Goal: Information Seeking & Learning: Check status

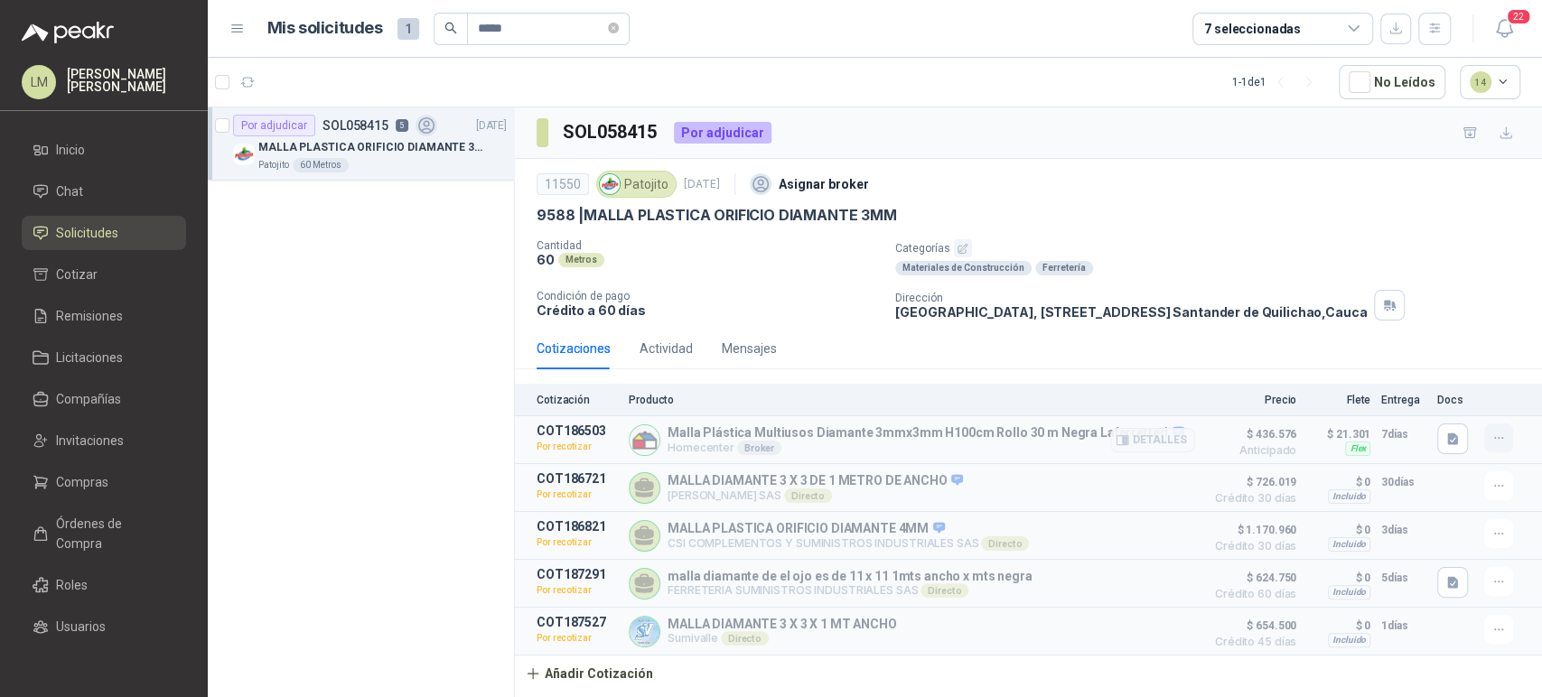
click at [1503, 436] on icon "button" at bounding box center [1498, 438] width 15 height 15
click at [1429, 330] on button "Editar" at bounding box center [1462, 332] width 145 height 29
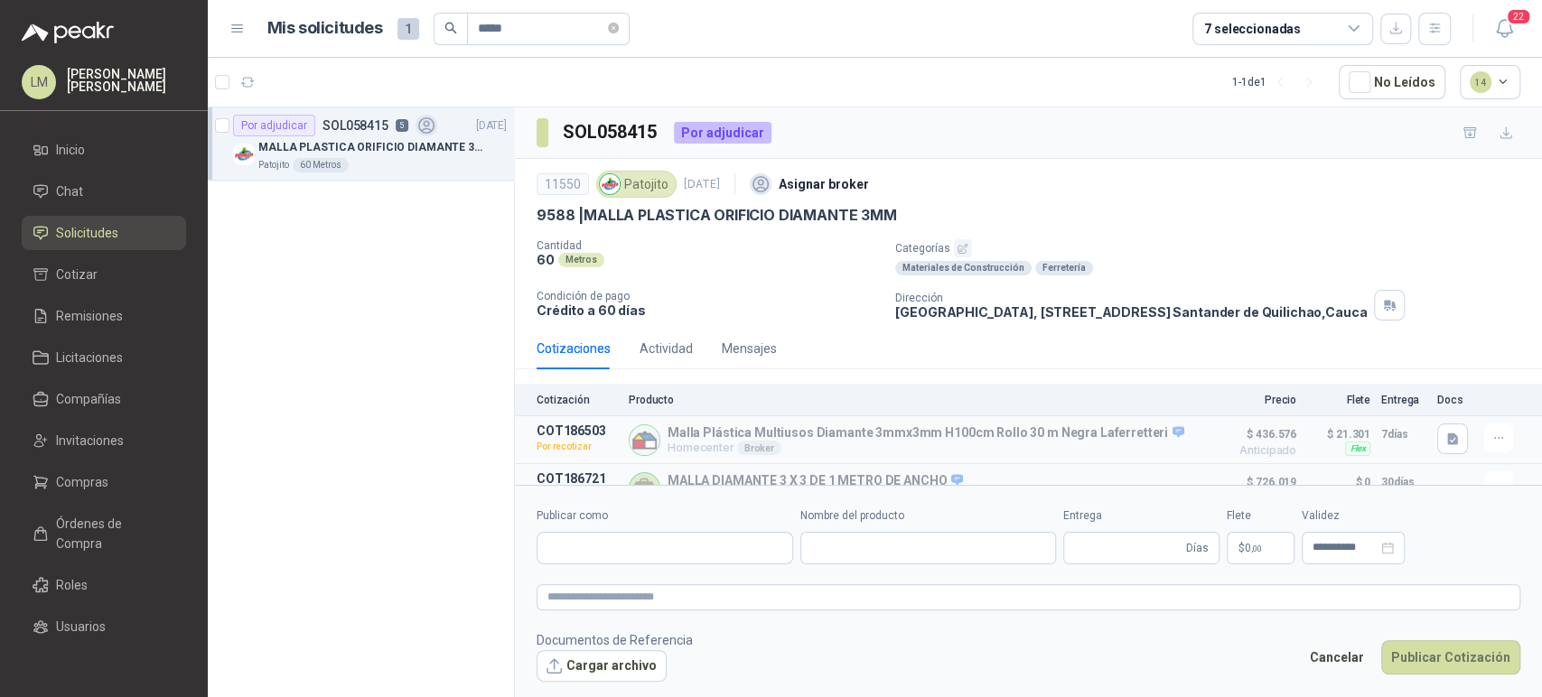
type input "**********"
type input "*"
type input "**********"
type textarea "**********"
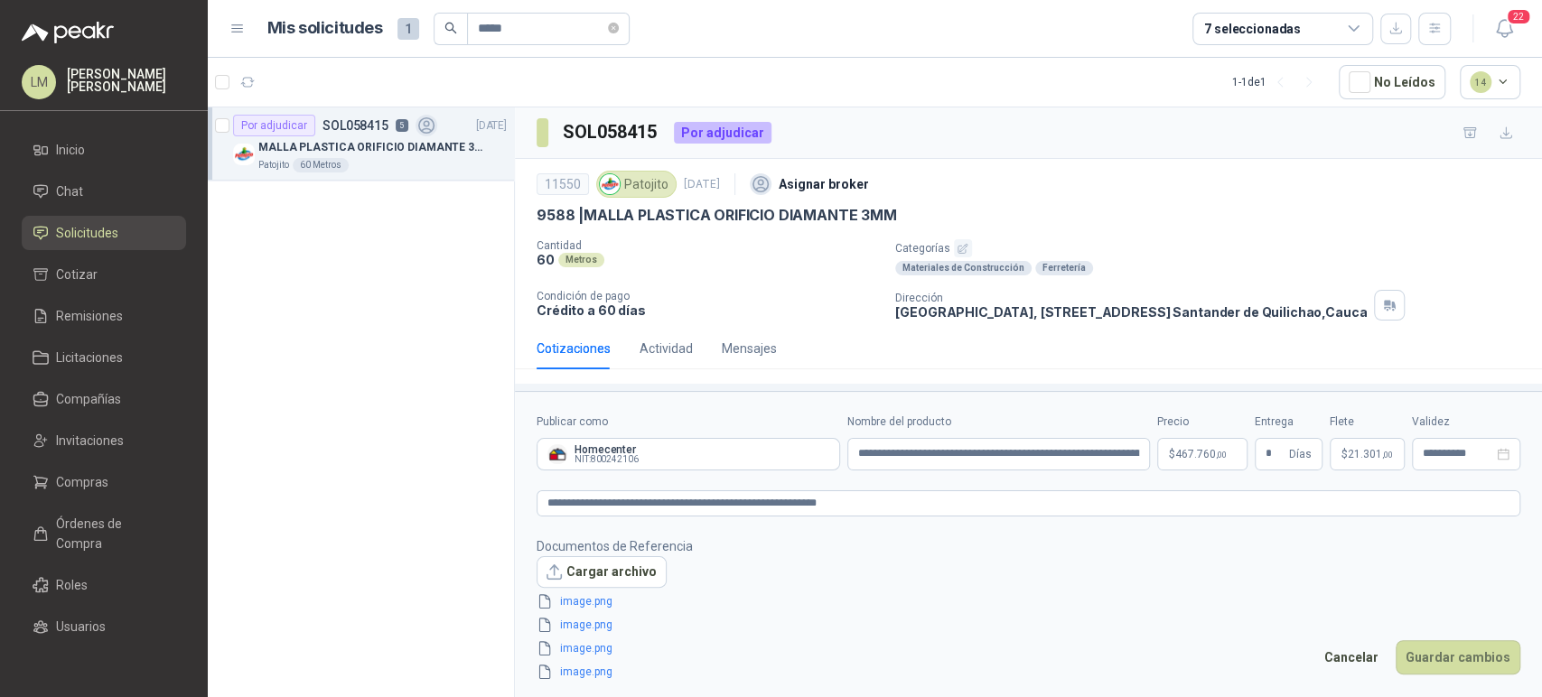
click at [1175, 453] on body "LM Luis Miguel Martinez Inicio Chat Solicitudes Cotizar Remisiones Licitaciones…" at bounding box center [771, 348] width 1542 height 697
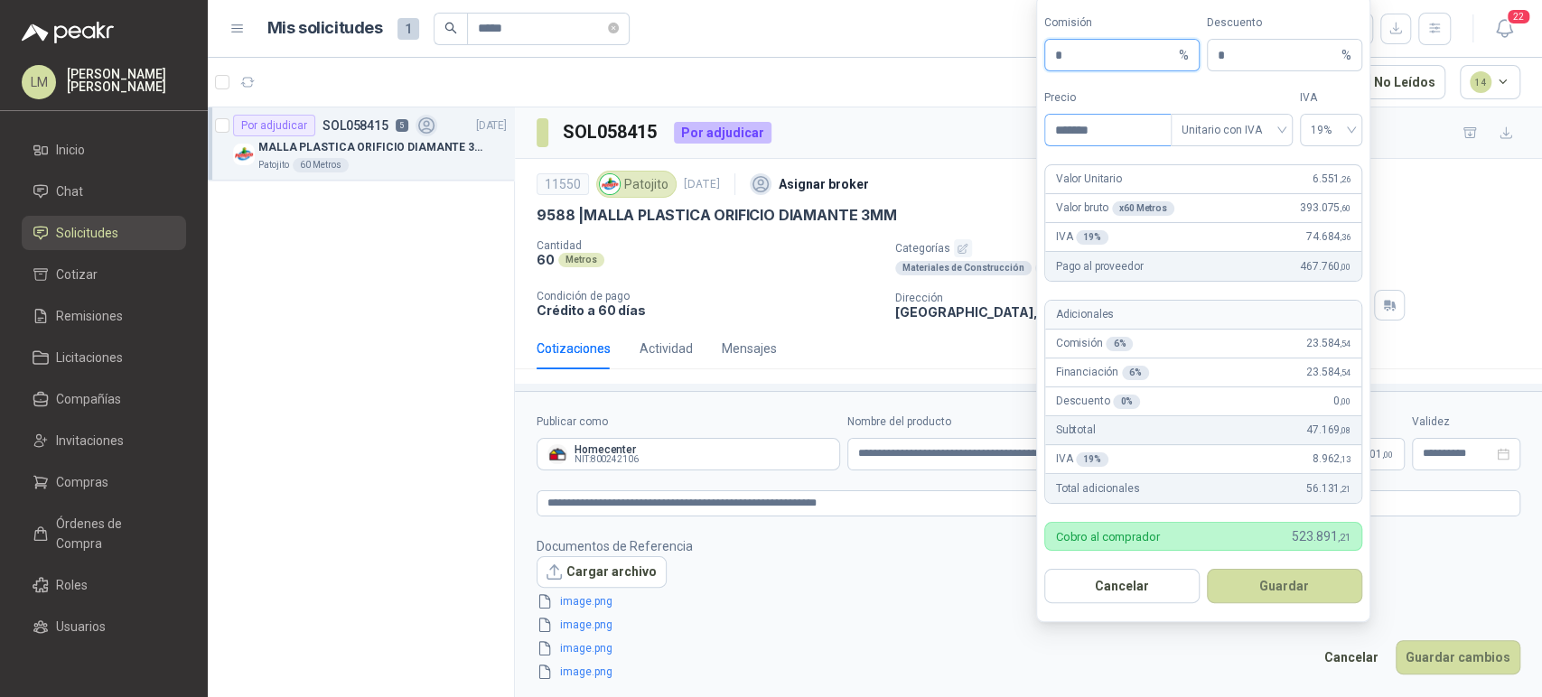
drag, startPoint x: 1091, startPoint y: 62, endPoint x: 1098, endPoint y: 121, distance: 59.1
click at [1053, 58] on span "* %" at bounding box center [1121, 55] width 155 height 33
drag, startPoint x: 996, startPoint y: 135, endPoint x: 947, endPoint y: 127, distance: 50.3
click at [947, 127] on body "LM Luis Miguel Martinez Inicio Chat Solicitudes Cotizar Remisiones Licitaciones…" at bounding box center [771, 348] width 1542 height 697
type input "*******"
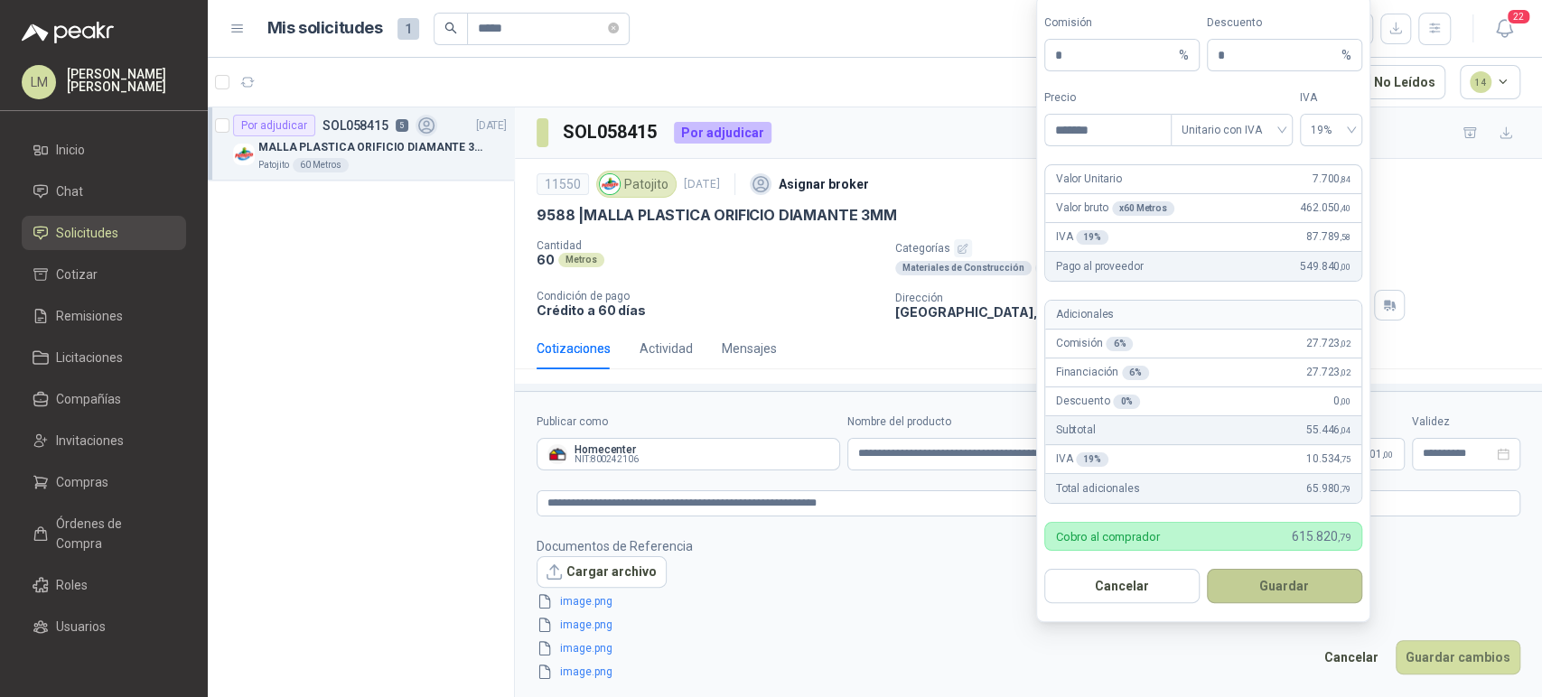
click at [1270, 579] on button "Guardar" at bounding box center [1284, 586] width 155 height 34
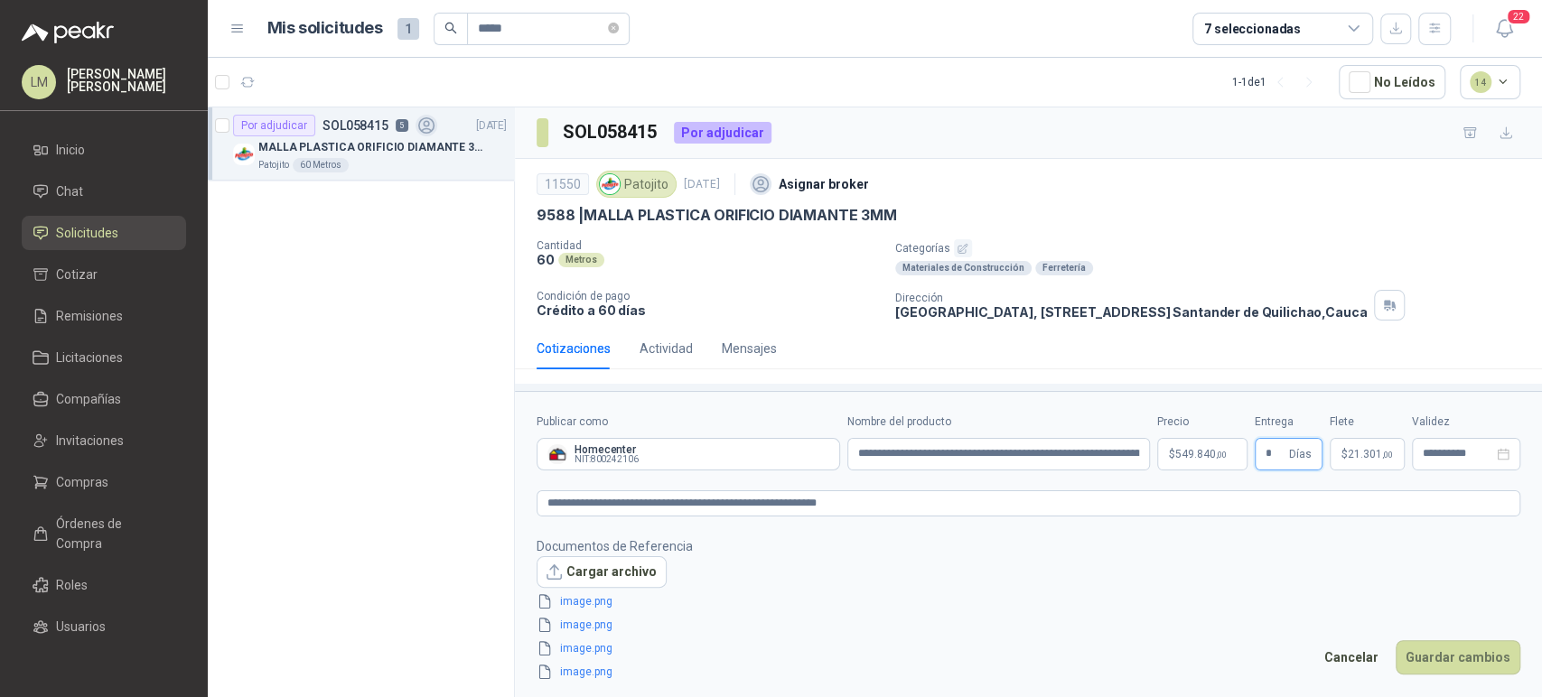
drag, startPoint x: 1273, startPoint y: 453, endPoint x: 1246, endPoint y: 446, distance: 27.2
click at [1246, 446] on div "**********" at bounding box center [1028, 442] width 984 height 57
type input "**"
click at [1379, 443] on p "$ 21.301 ,00" at bounding box center [1366, 454] width 75 height 33
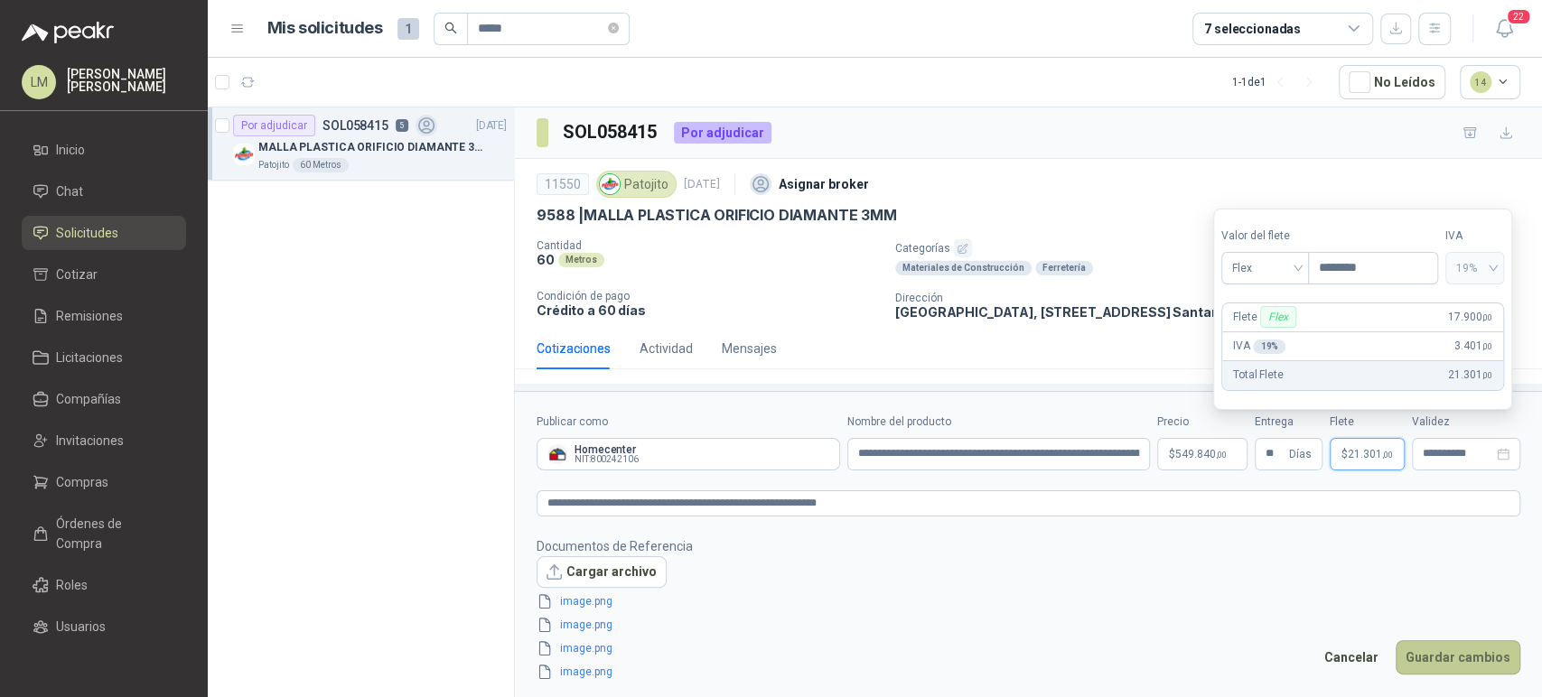
click at [1440, 656] on button "Guardar cambios" at bounding box center [1457, 657] width 125 height 34
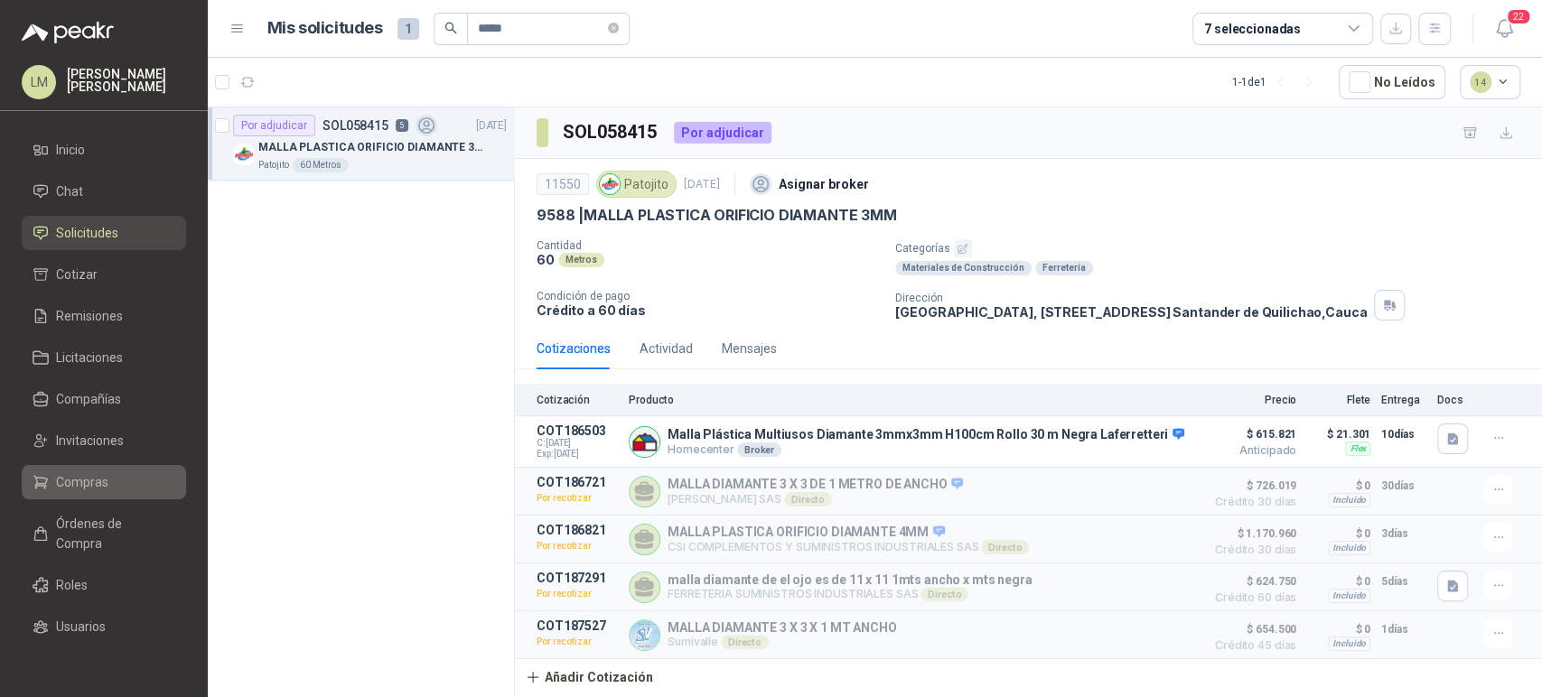
click at [67, 472] on span "Compras" at bounding box center [82, 482] width 52 height 20
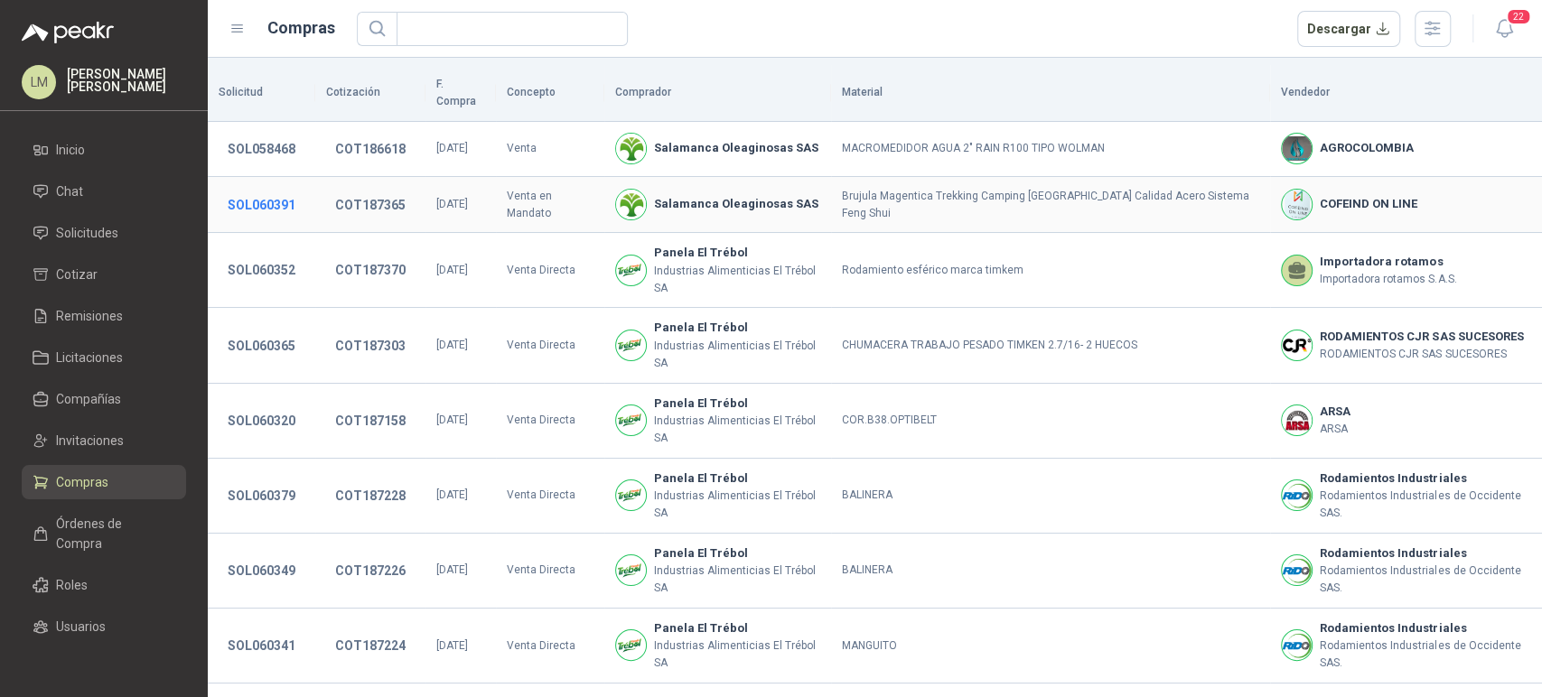
click at [253, 189] on button "SOL060391" at bounding box center [262, 205] width 86 height 33
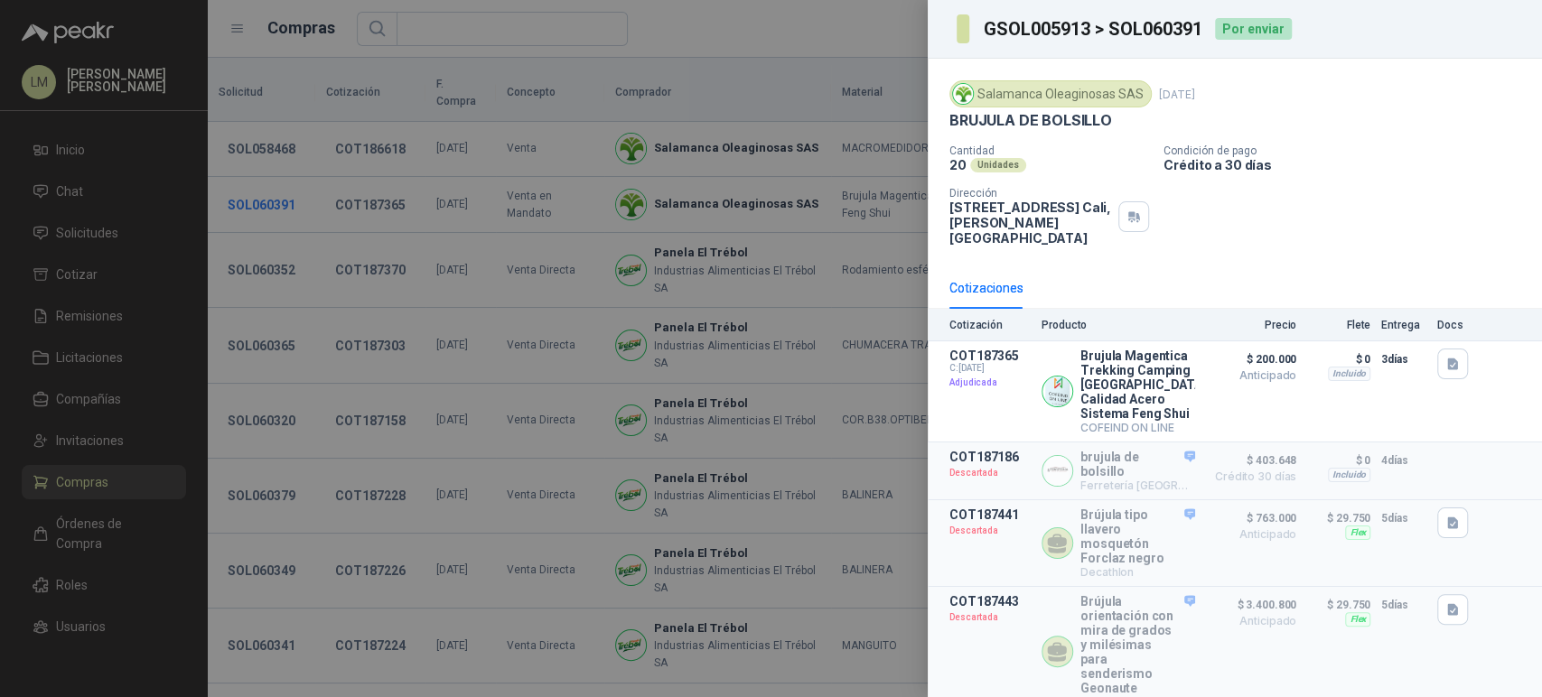
click at [253, 187] on div at bounding box center [771, 348] width 1542 height 697
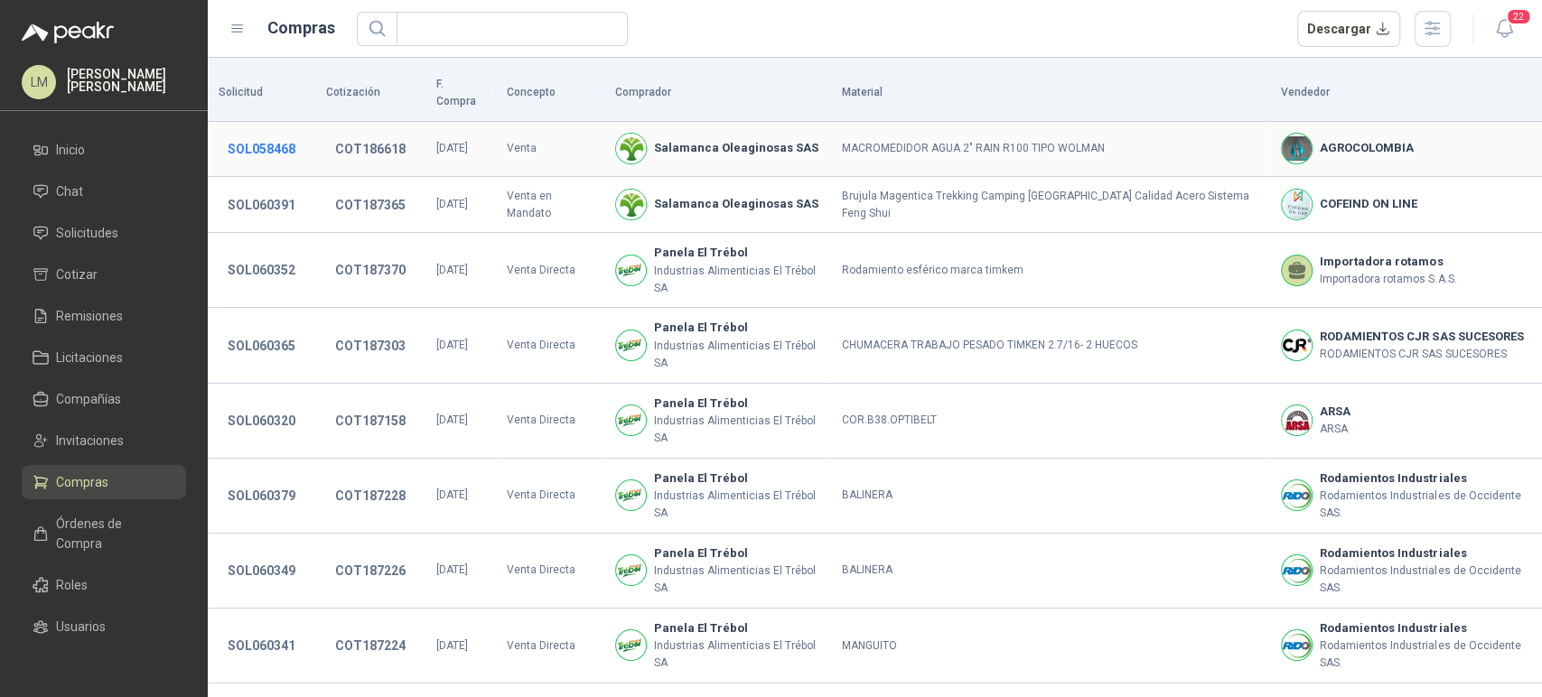
click at [272, 133] on button "SOL058468" at bounding box center [262, 149] width 86 height 33
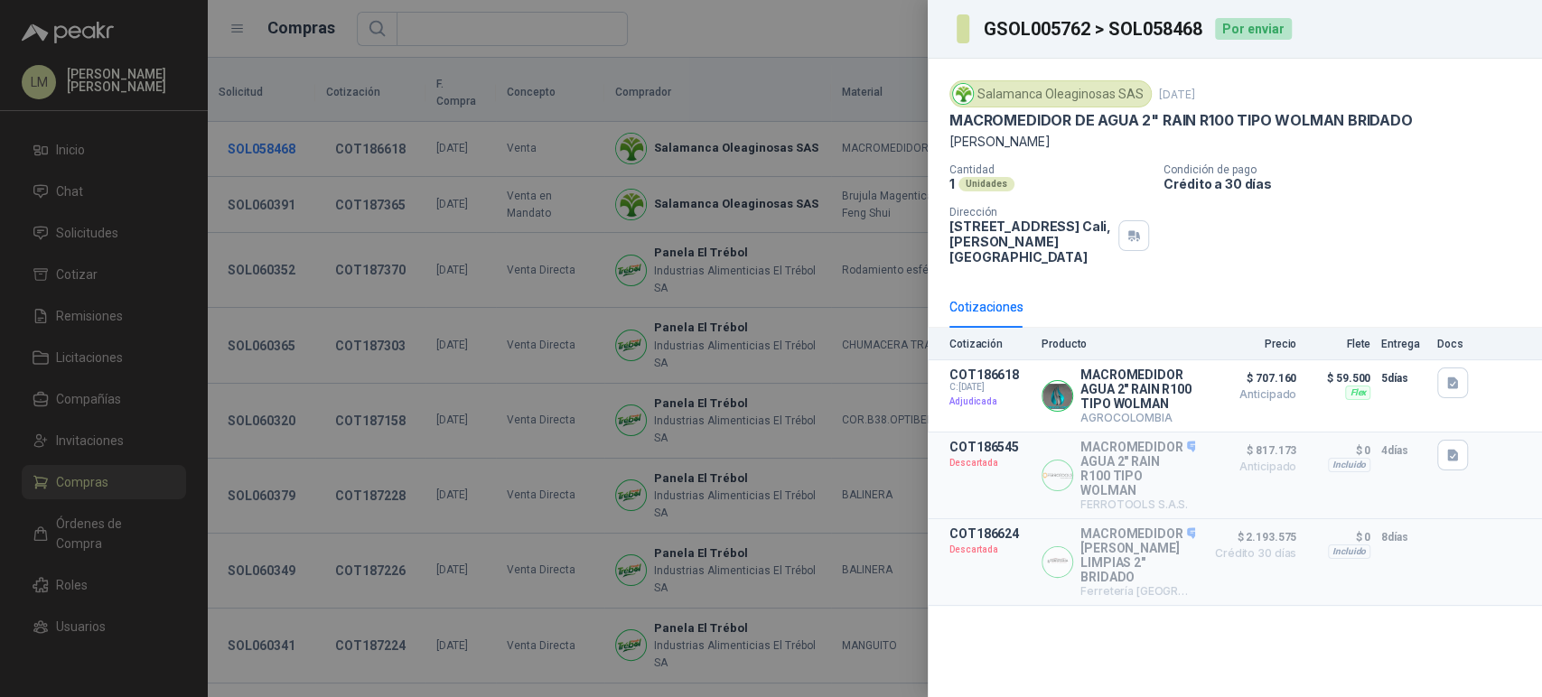
click at [272, 127] on div at bounding box center [771, 348] width 1542 height 697
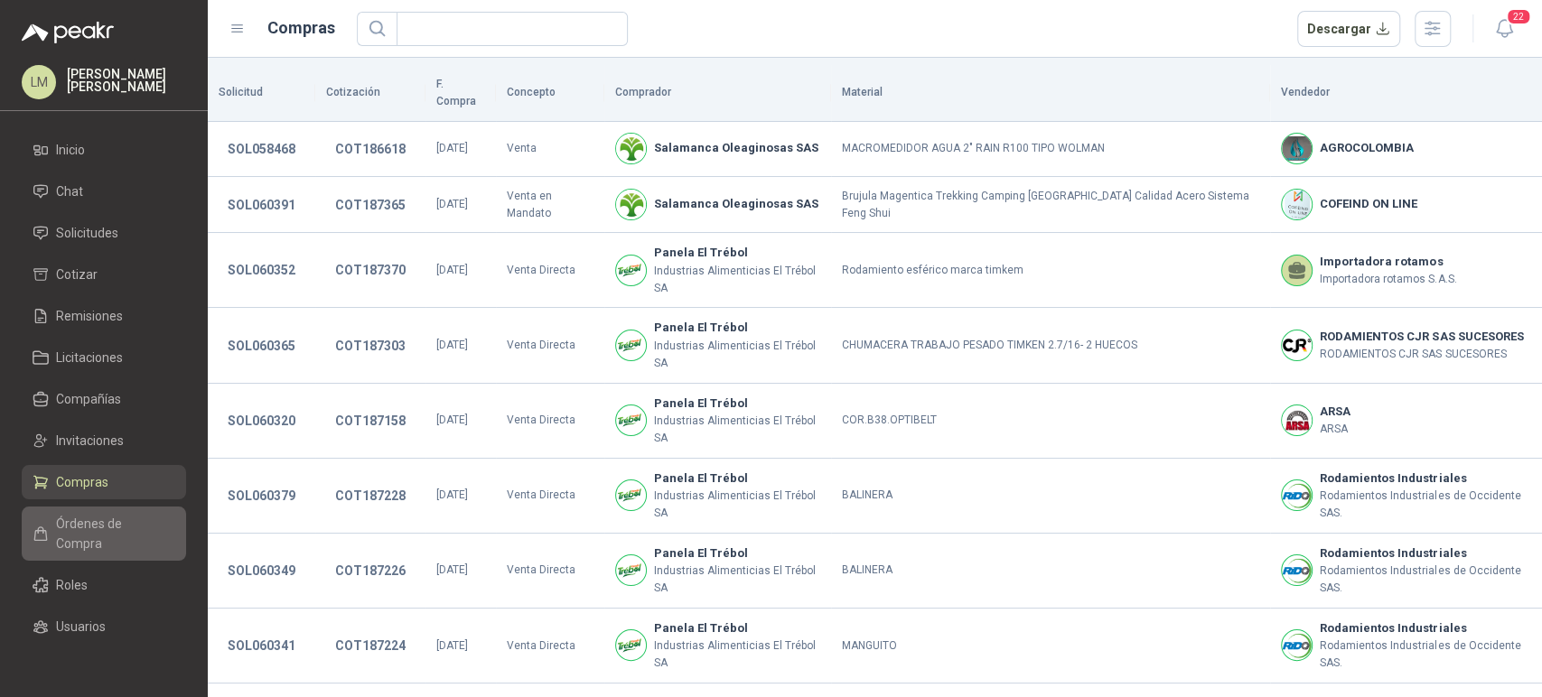
click at [81, 518] on span "Órdenes de Compra" at bounding box center [112, 534] width 113 height 40
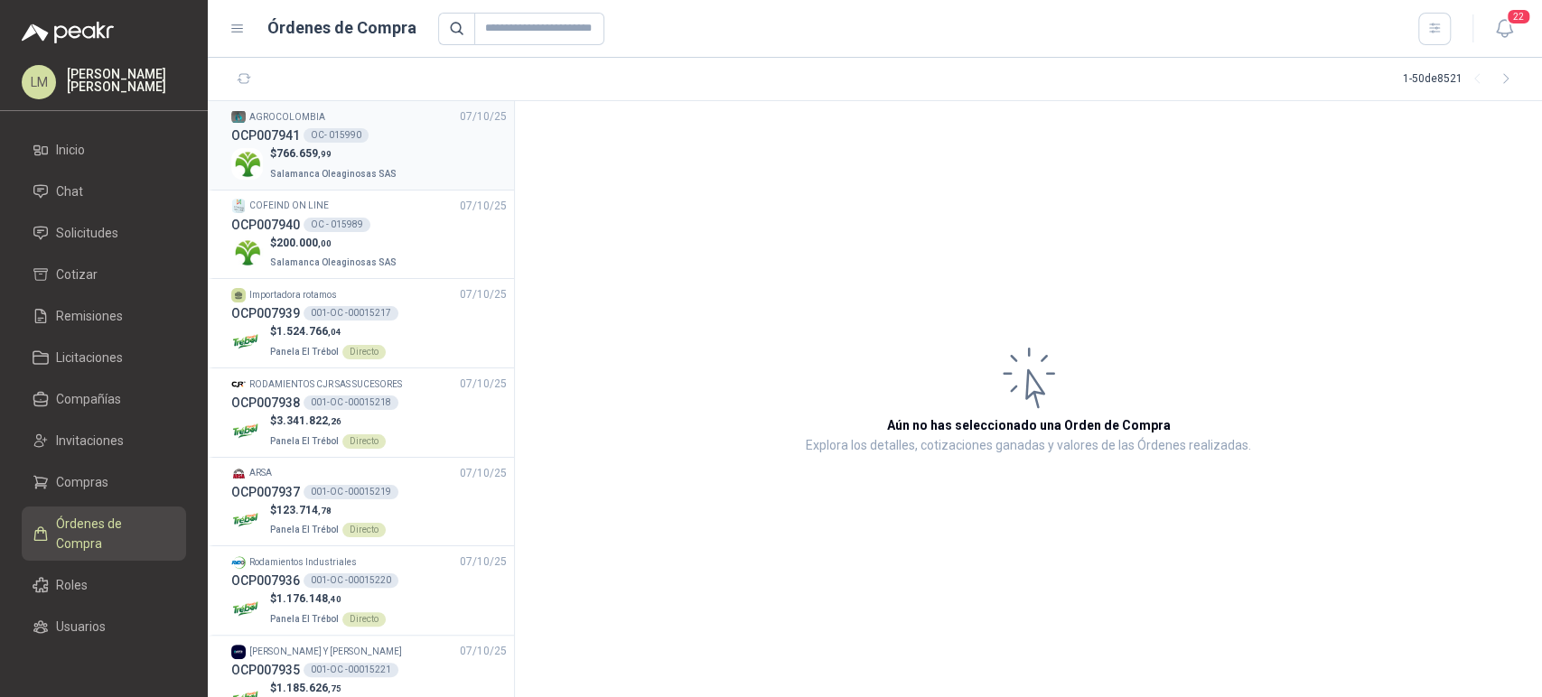
click at [327, 139] on div "OC- 015990" at bounding box center [335, 135] width 65 height 14
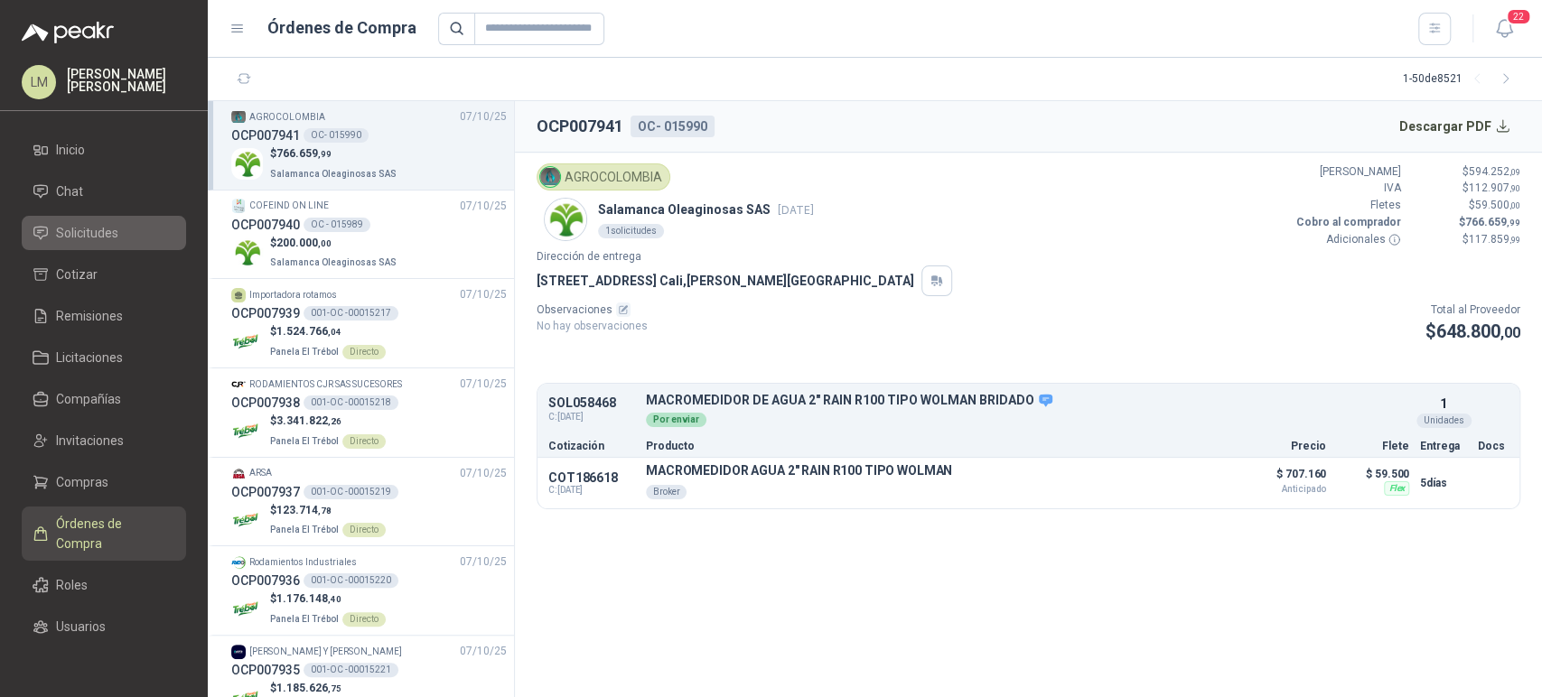
click at [96, 227] on span "Solicitudes" at bounding box center [87, 233] width 62 height 20
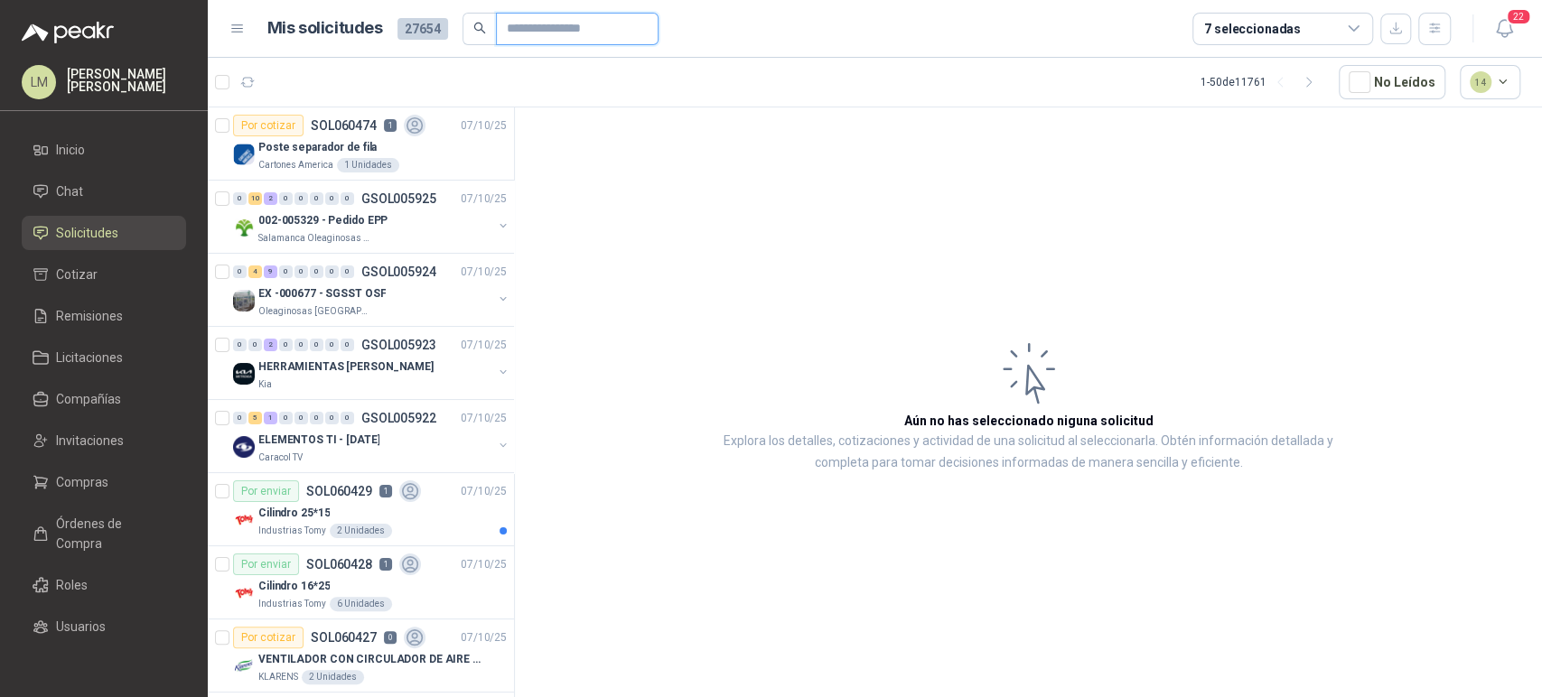
click at [520, 25] on input "text" at bounding box center [570, 29] width 126 height 31
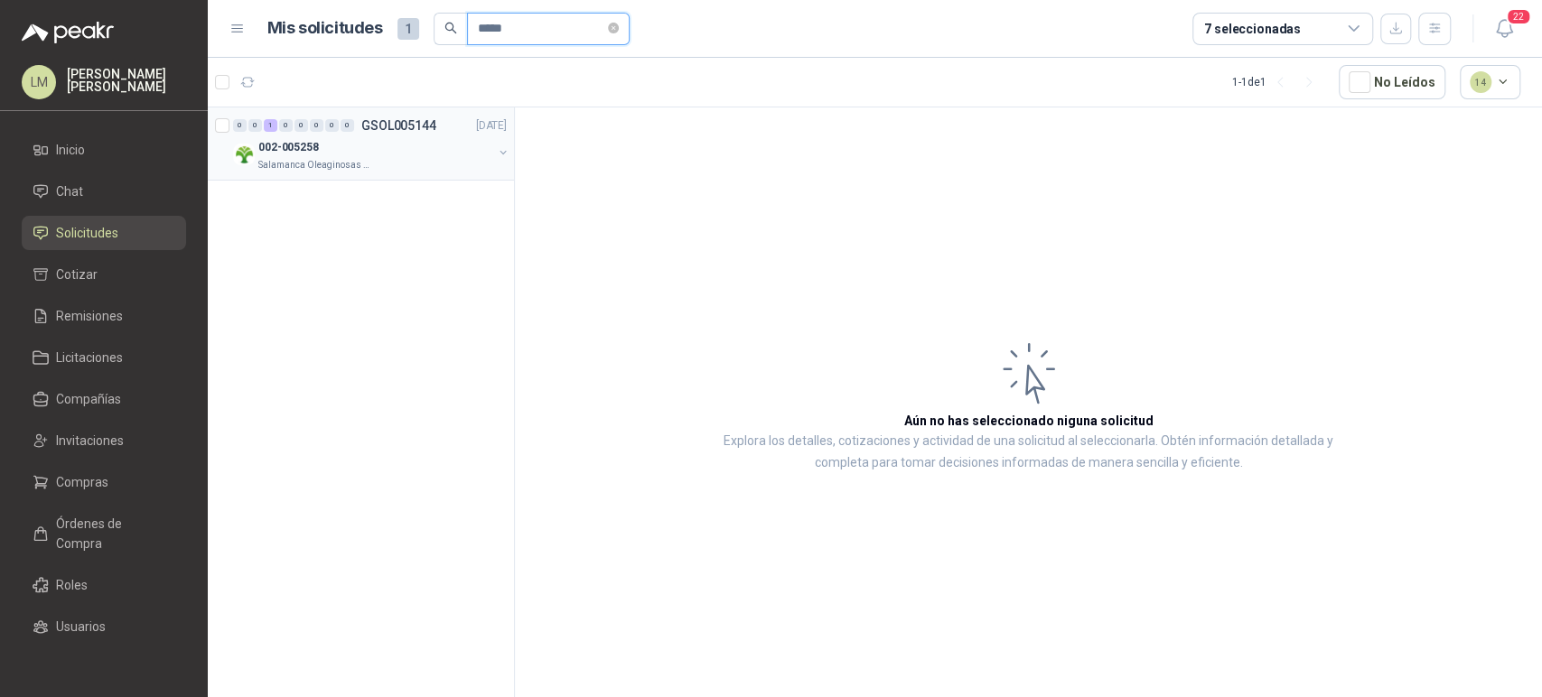
type input "*****"
click at [500, 150] on button "button" at bounding box center [503, 152] width 14 height 14
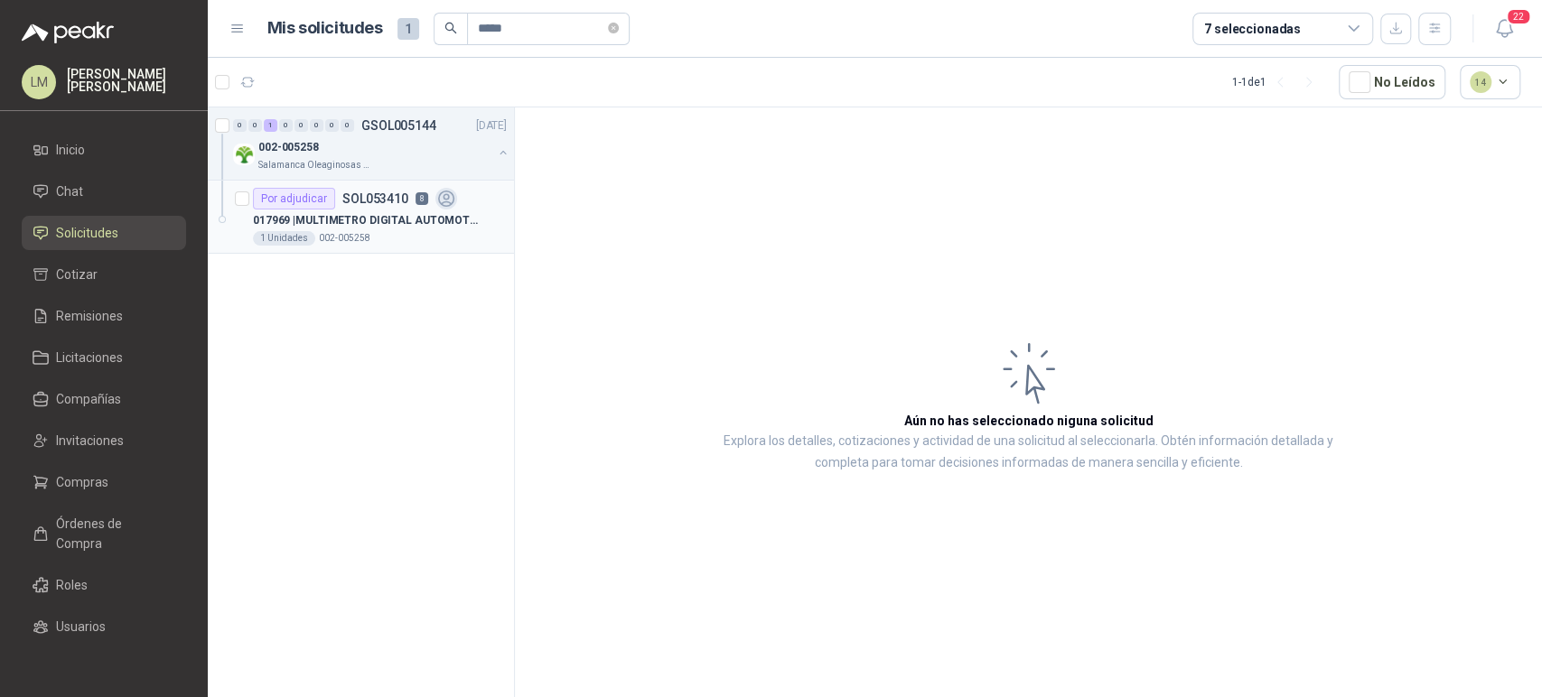
click at [411, 195] on div "Por adjudicar SOL053410 8" at bounding box center [355, 199] width 204 height 22
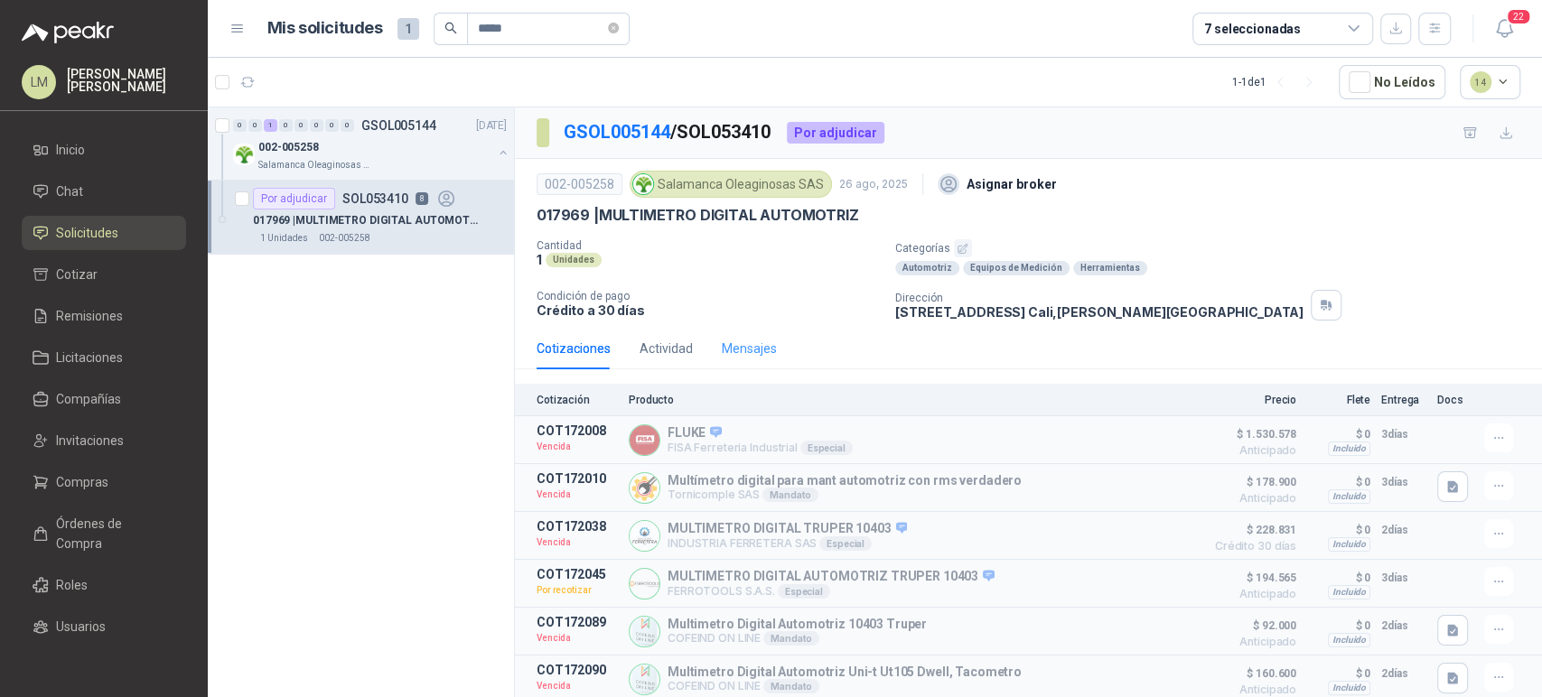
scroll to position [135, 0]
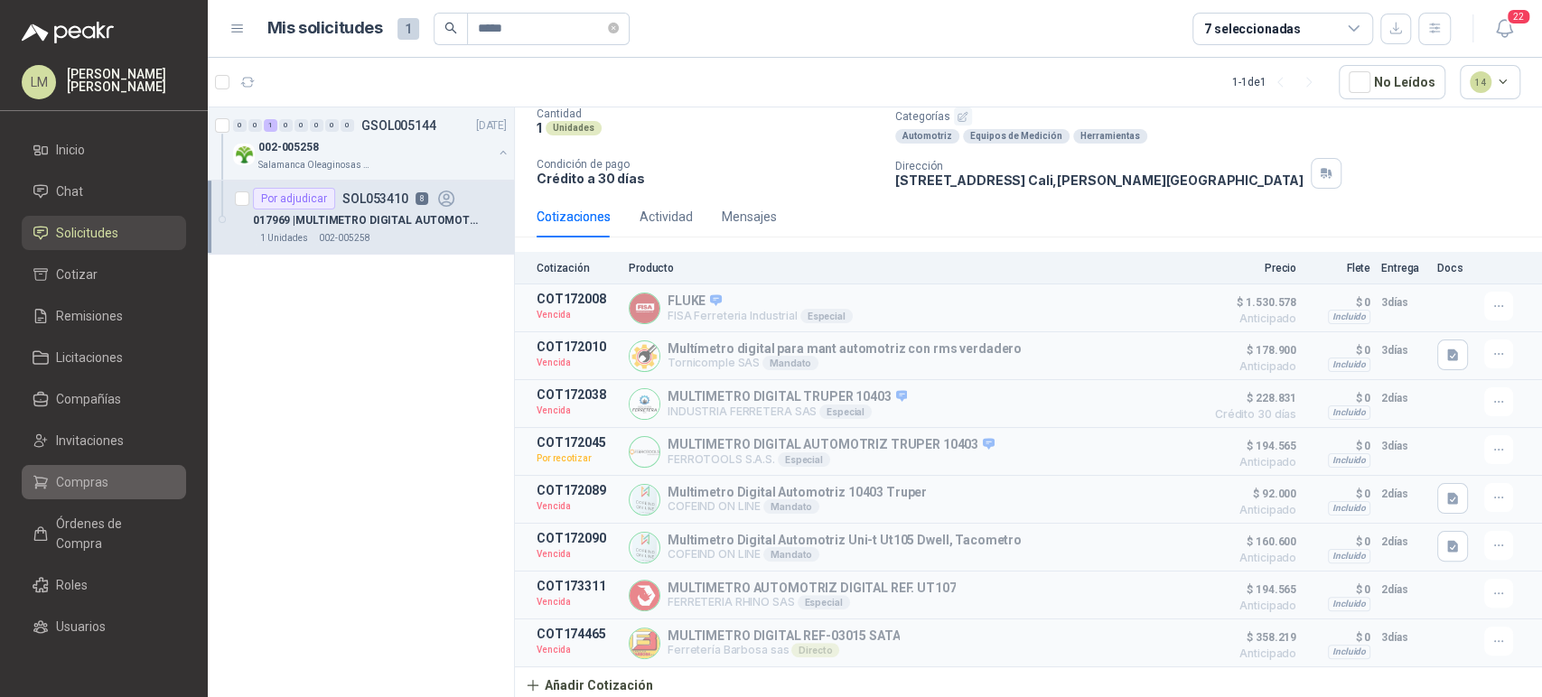
click at [82, 495] on link "Compras" at bounding box center [104, 482] width 164 height 34
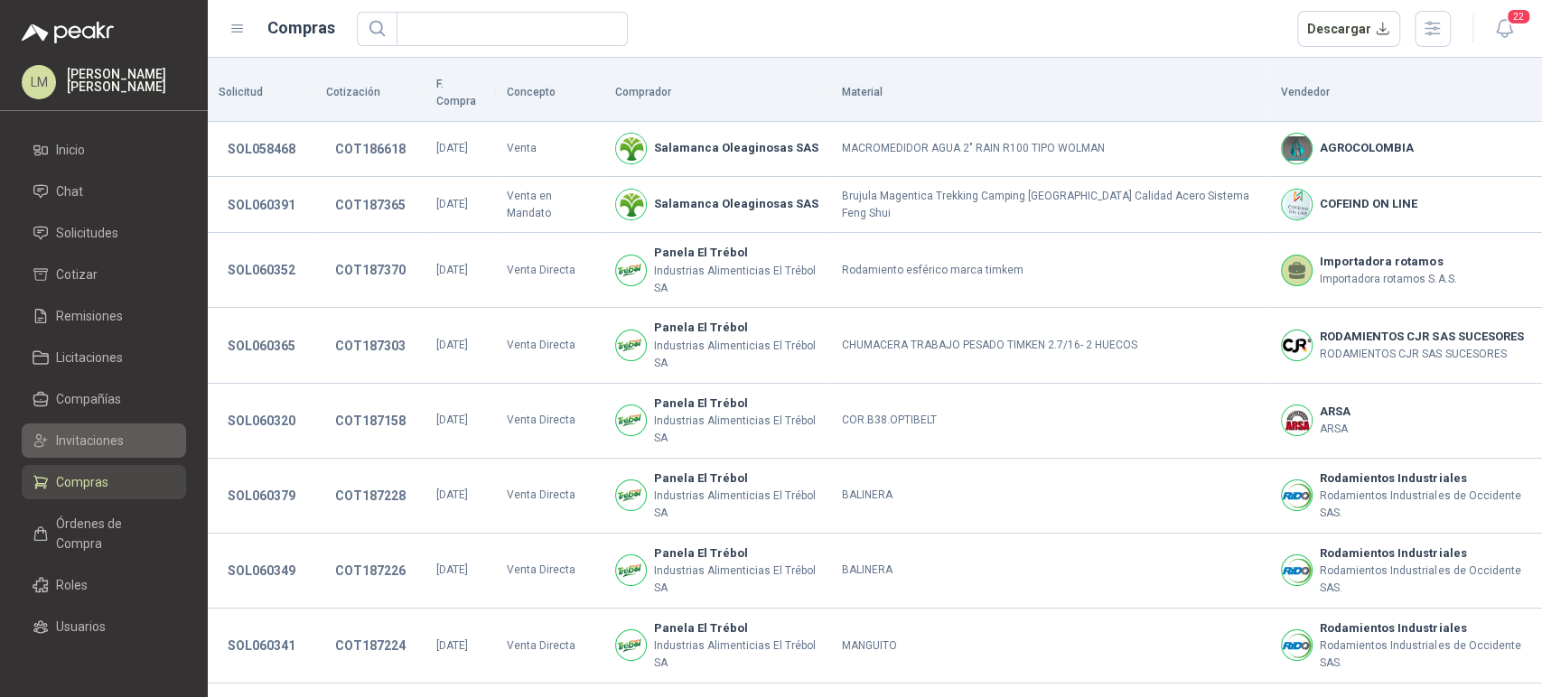
click at [89, 449] on span "Invitaciones" at bounding box center [90, 441] width 68 height 20
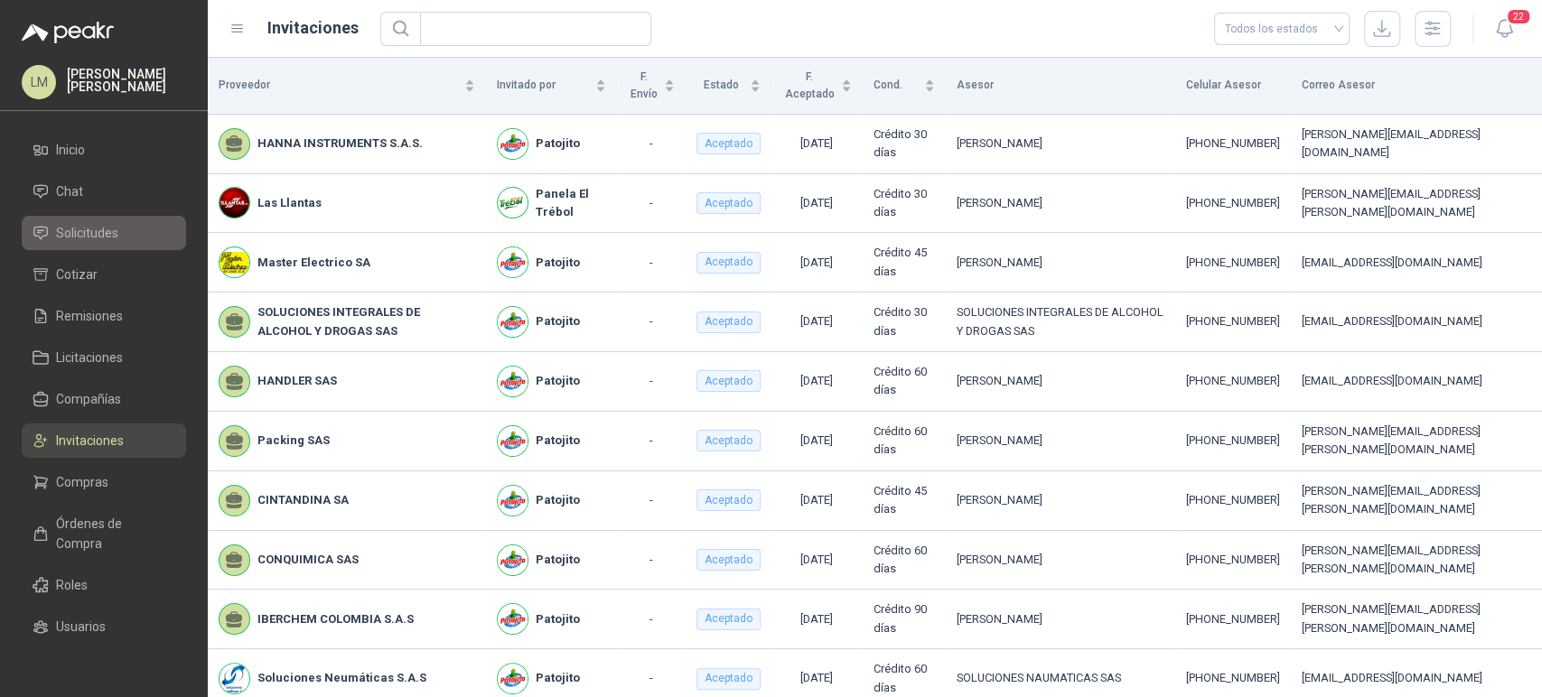
click at [89, 232] on span "Solicitudes" at bounding box center [87, 233] width 62 height 20
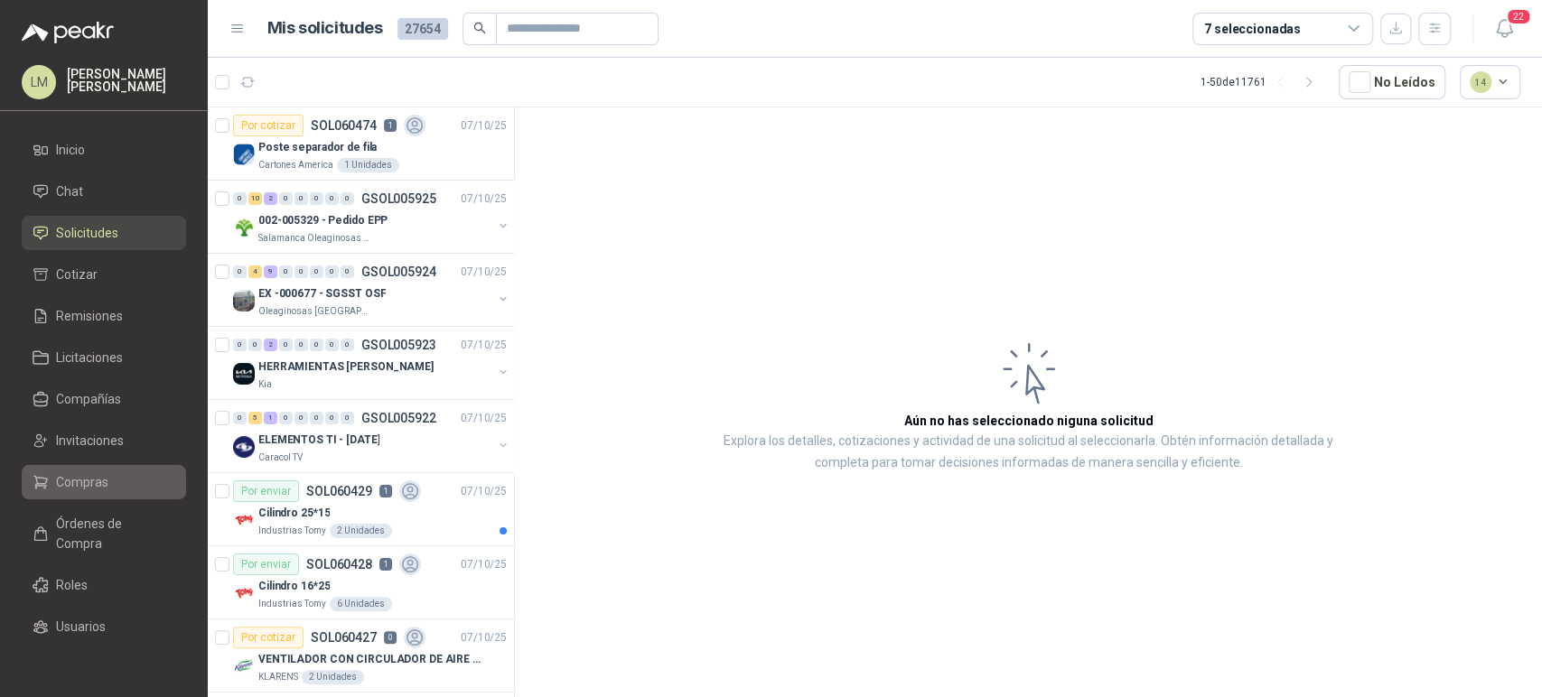
click at [89, 488] on span "Compras" at bounding box center [82, 482] width 52 height 20
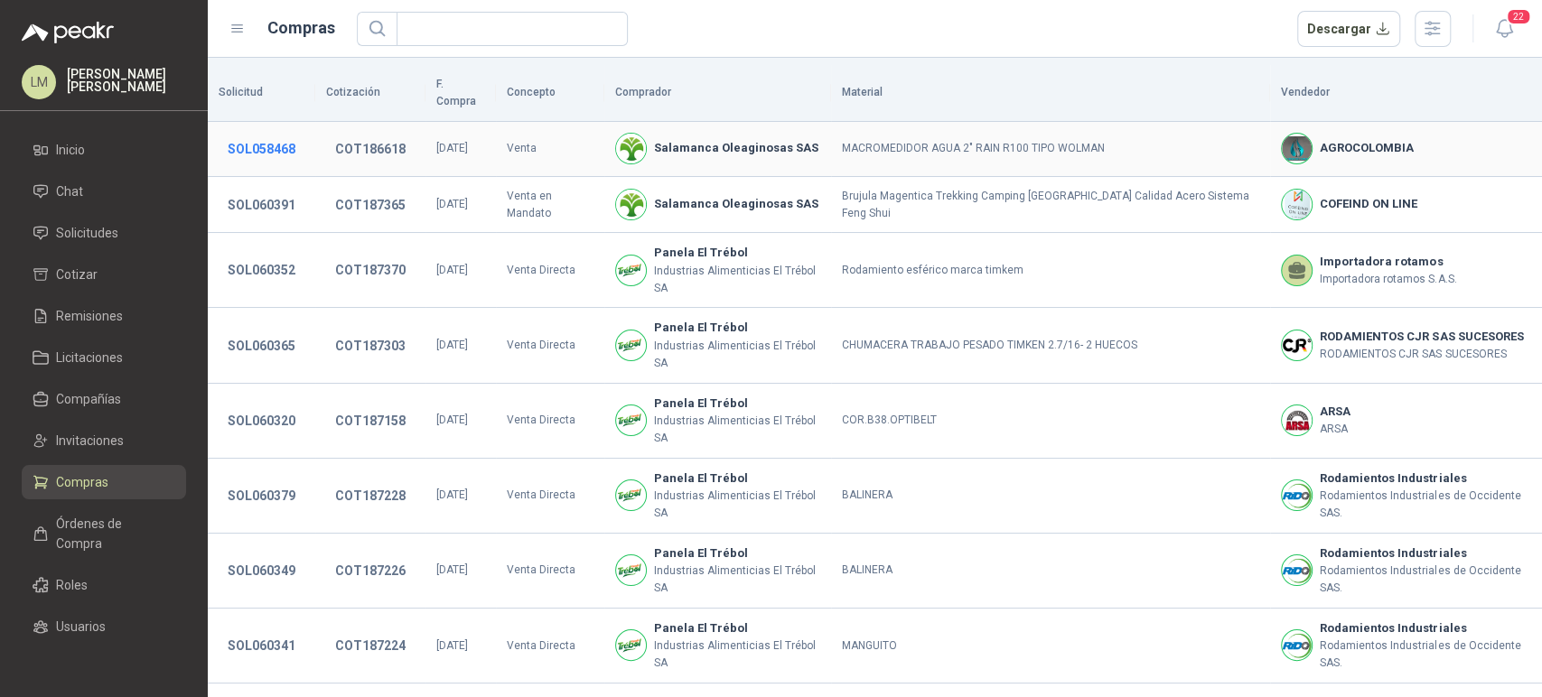
click at [276, 133] on button "SOL058468" at bounding box center [262, 149] width 86 height 33
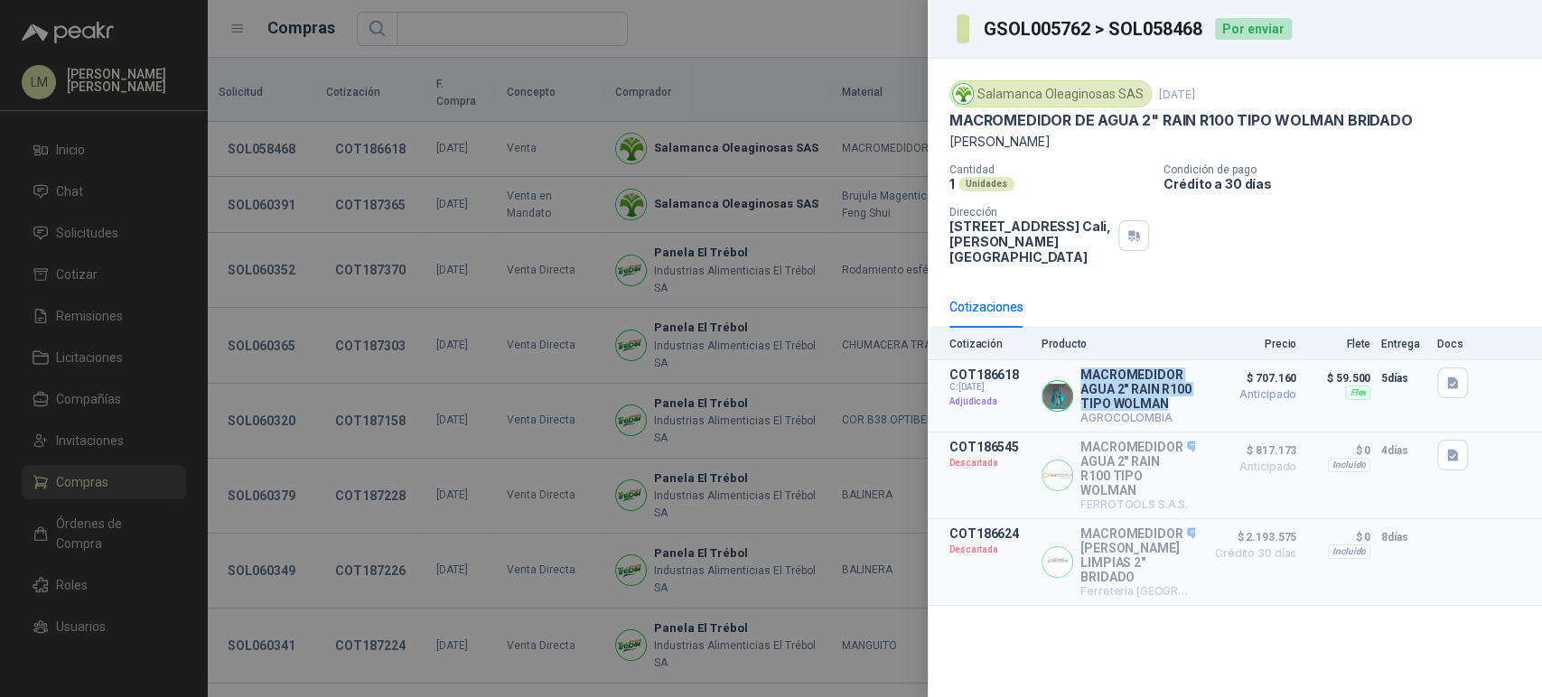
drag, startPoint x: 1082, startPoint y: 358, endPoint x: 1171, endPoint y: 390, distance: 94.3
click at [1171, 390] on p "MACROMEDIDOR AGUA 2″ RAIN R100 TIPO WOLMAN" at bounding box center [1137, 389] width 115 height 43
copy p "MACROMEDIDOR AGUA 2″ RAIN R100 TIPO WOLMAN"
click at [1457, 376] on icon "button" at bounding box center [1452, 383] width 15 height 15
click at [1422, 315] on button "image.png" at bounding box center [1416, 308] width 79 height 19
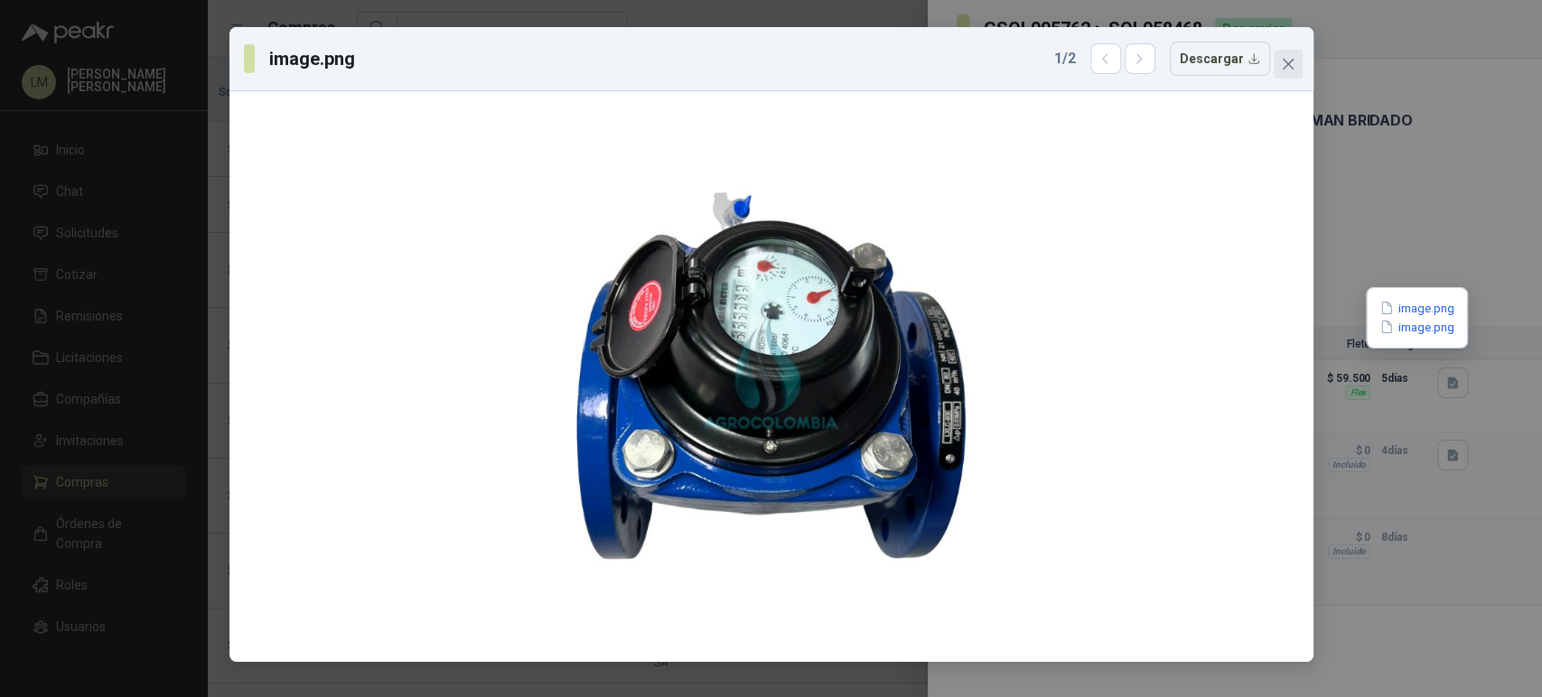
click at [1292, 68] on icon "close" at bounding box center [1287, 64] width 11 height 11
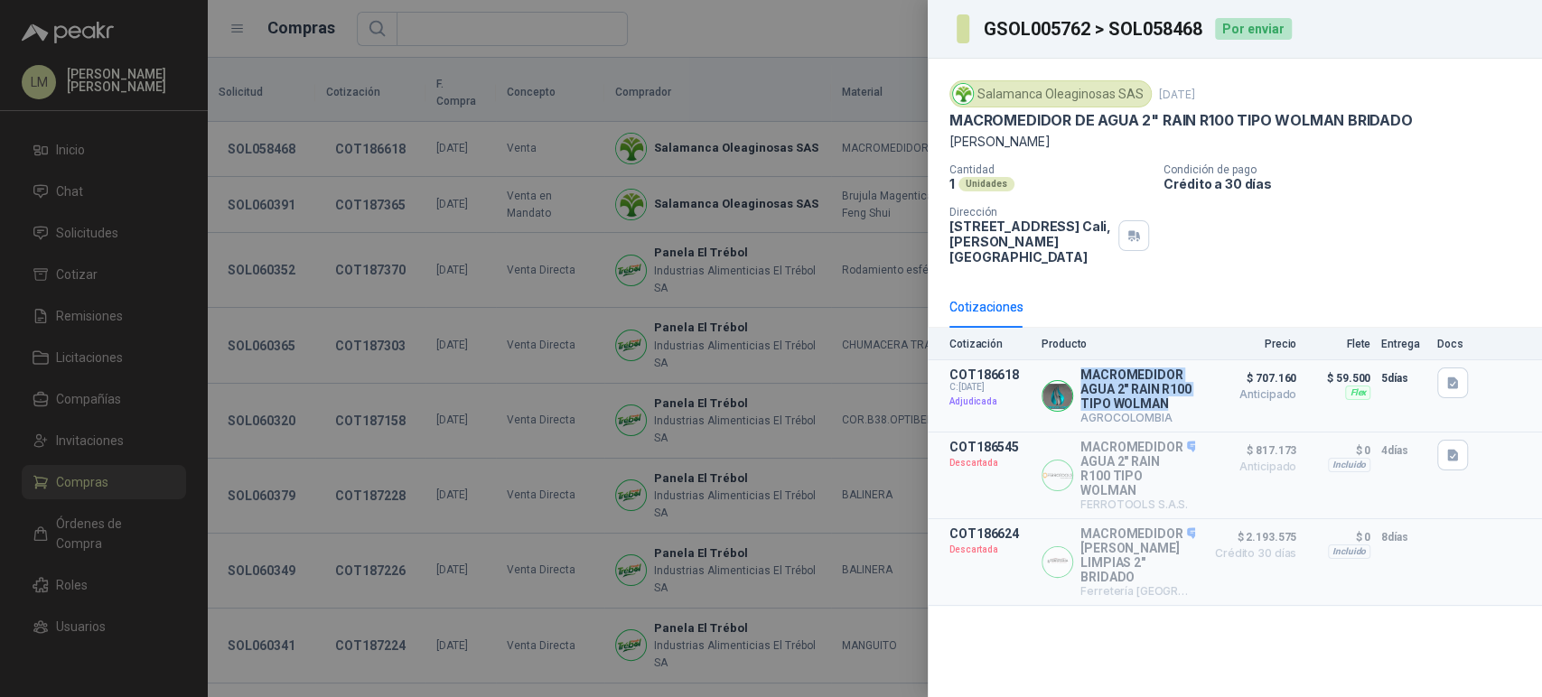
drag, startPoint x: 1082, startPoint y: 357, endPoint x: 1171, endPoint y: 387, distance: 93.4
click at [1171, 387] on p "MACROMEDIDOR AGUA 2″ RAIN R100 TIPO WOLMAN" at bounding box center [1137, 389] width 115 height 43
copy p "MACROMEDIDOR AGUA 2″ RAIN R100 TIPO WOLMAN"
click at [397, 205] on div at bounding box center [771, 348] width 1542 height 697
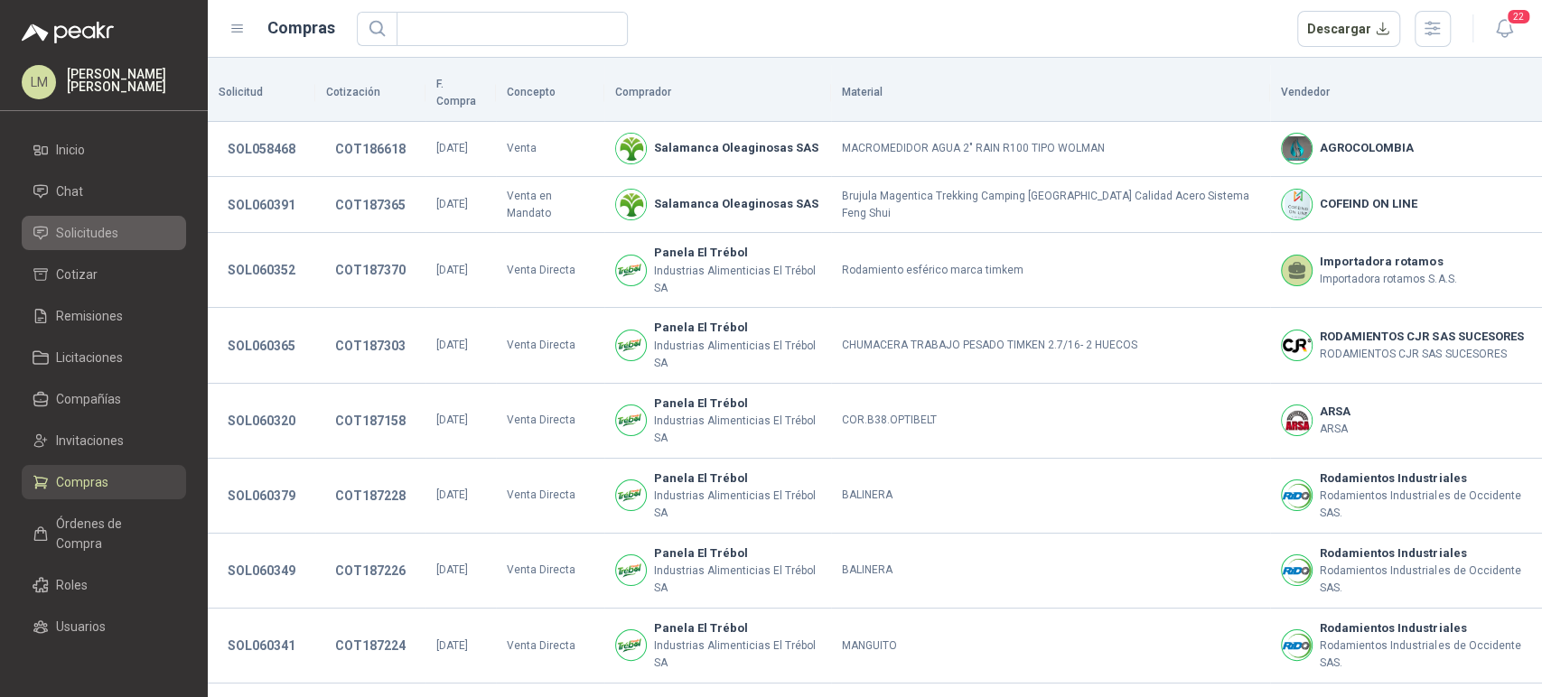
click at [65, 231] on span "Solicitudes" at bounding box center [87, 233] width 62 height 20
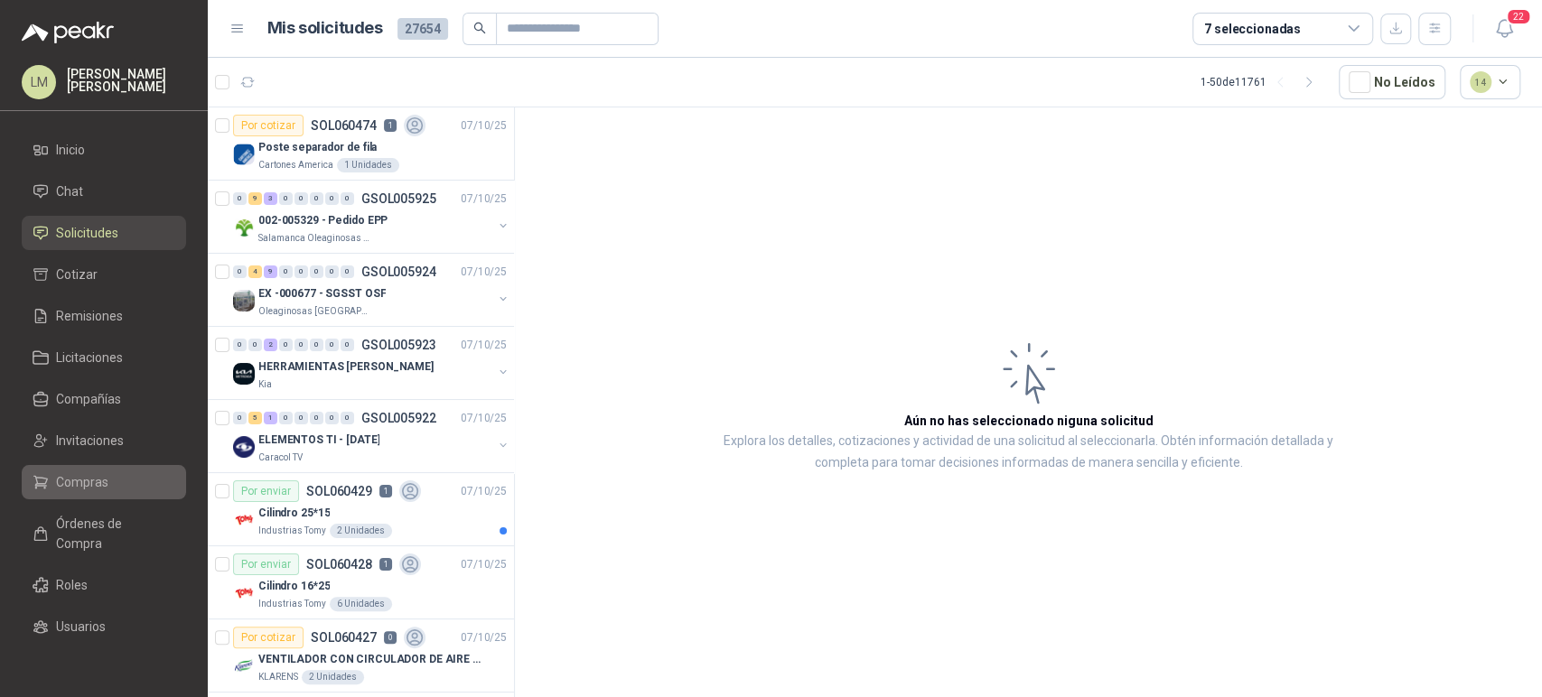
click at [86, 474] on span "Compras" at bounding box center [82, 482] width 52 height 20
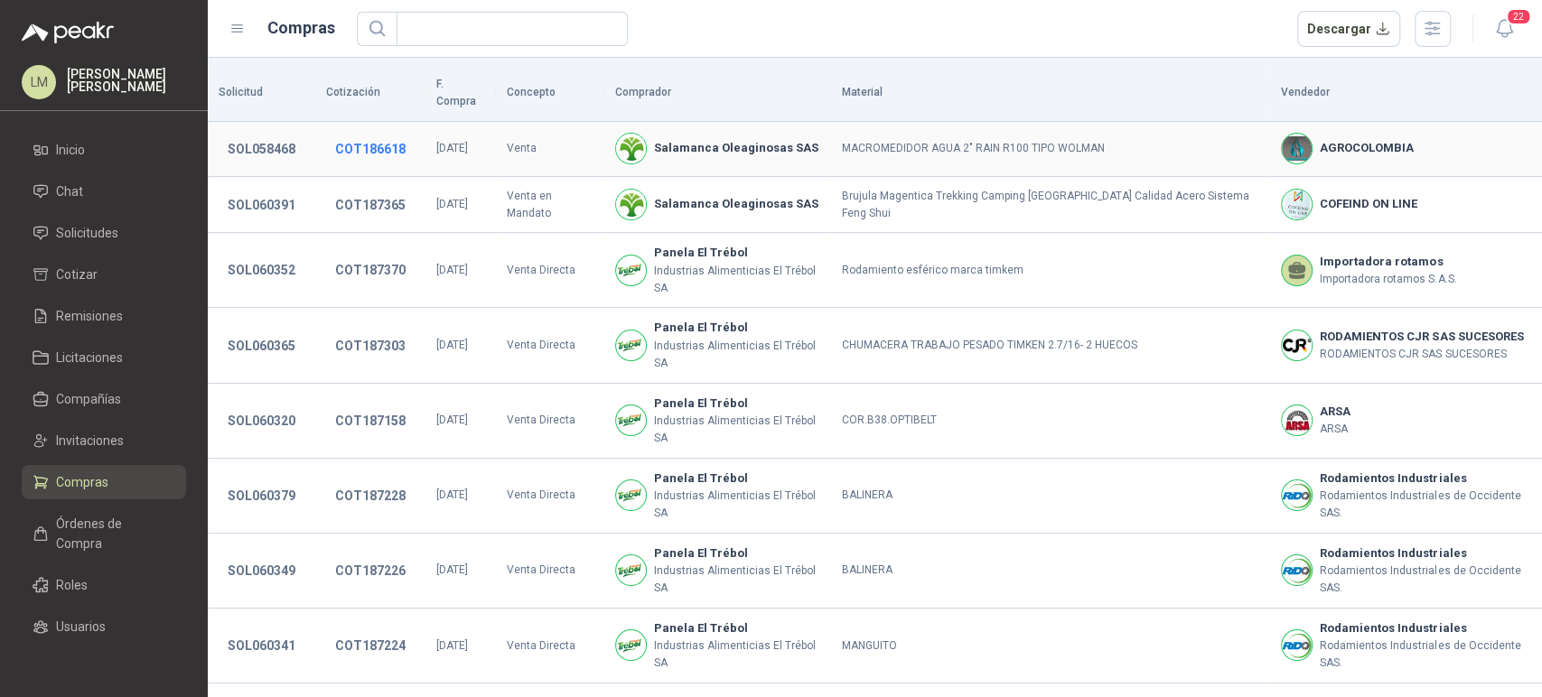
click at [342, 134] on button "COT186618" at bounding box center [370, 149] width 89 height 33
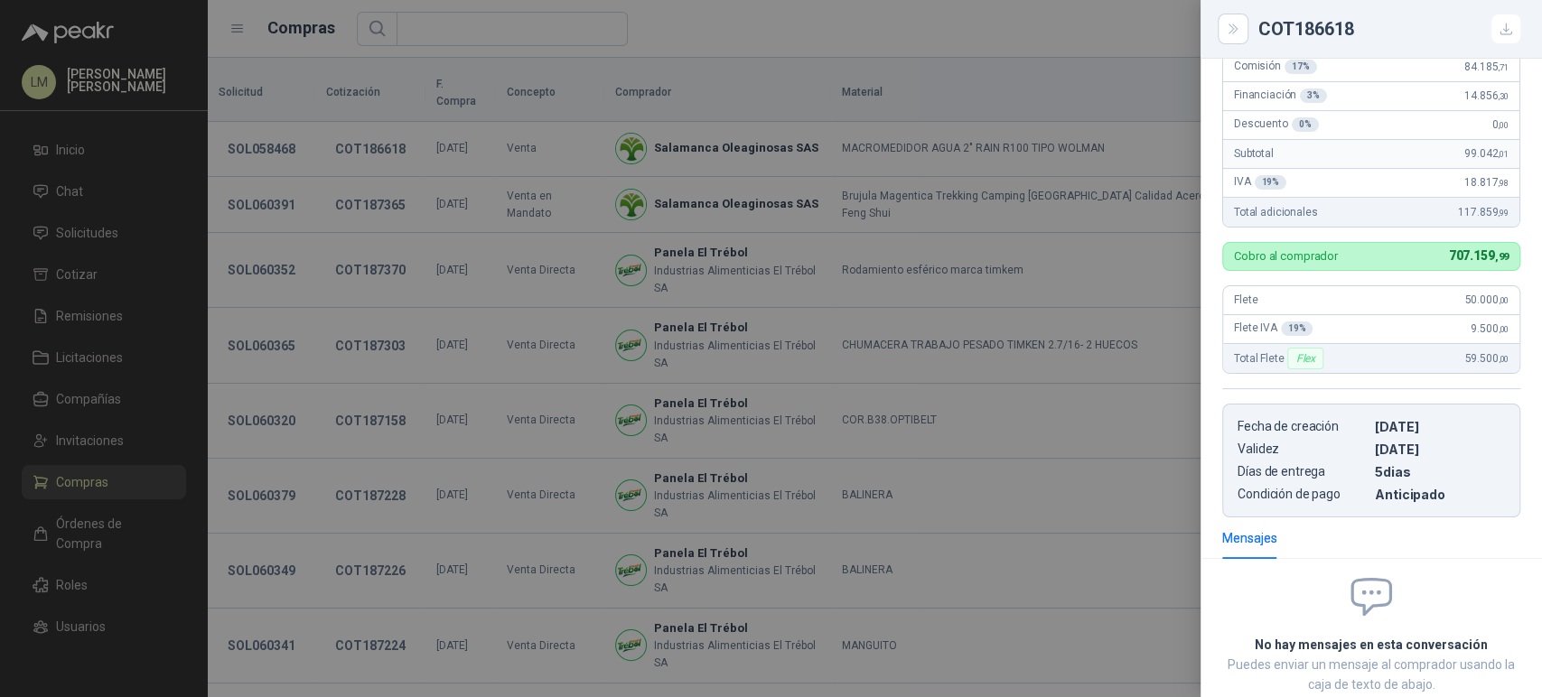
scroll to position [366, 0]
click at [615, 157] on div at bounding box center [771, 348] width 1542 height 697
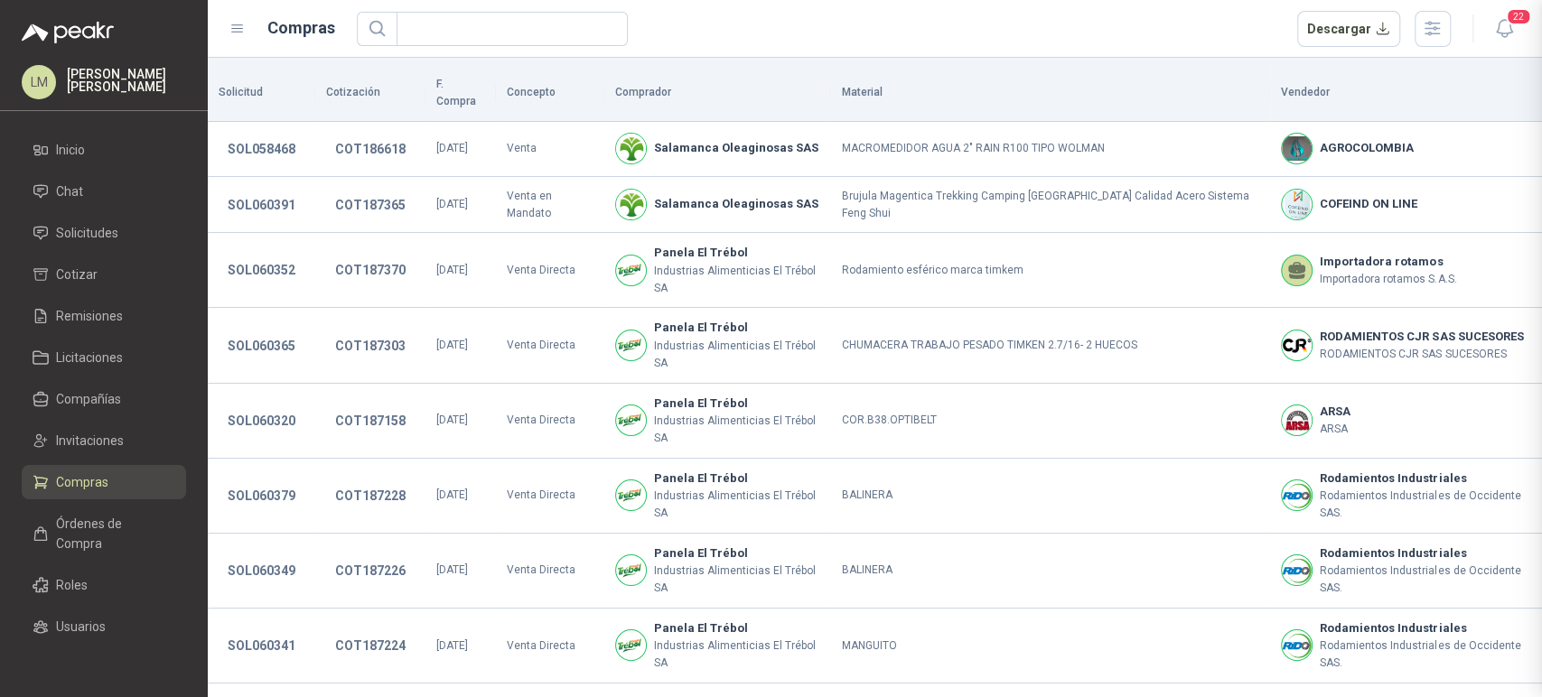
scroll to position [486, 0]
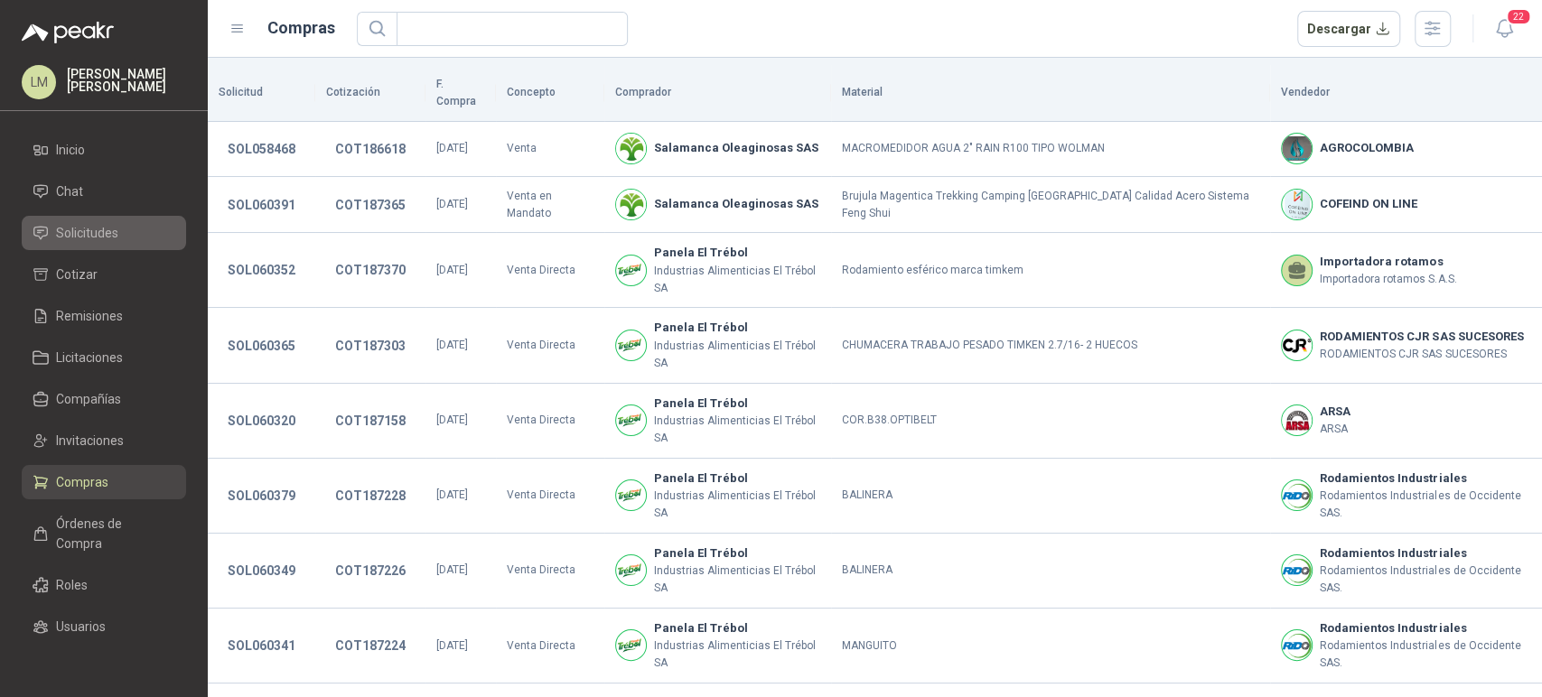
click at [91, 234] on span "Solicitudes" at bounding box center [87, 233] width 62 height 20
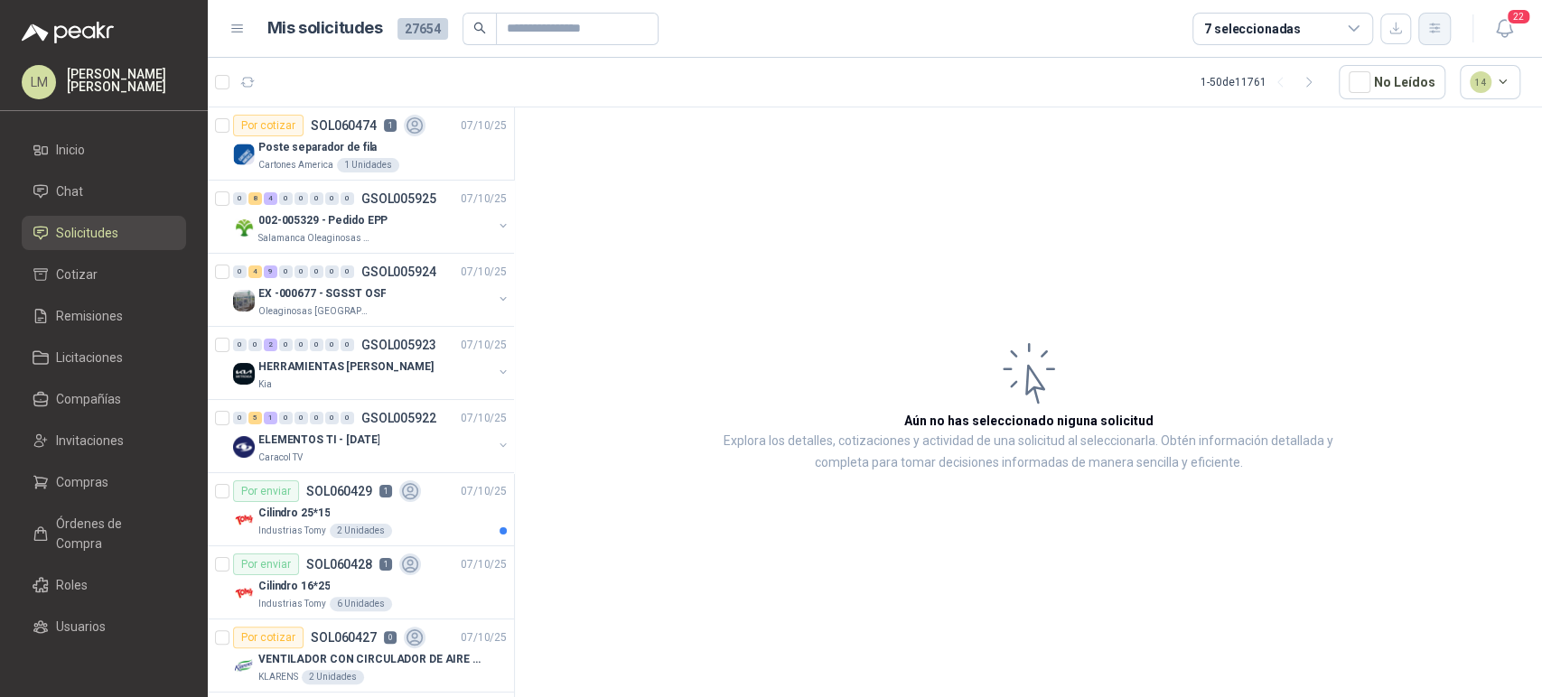
click at [1432, 23] on icon "button" at bounding box center [1434, 27] width 10 height 9
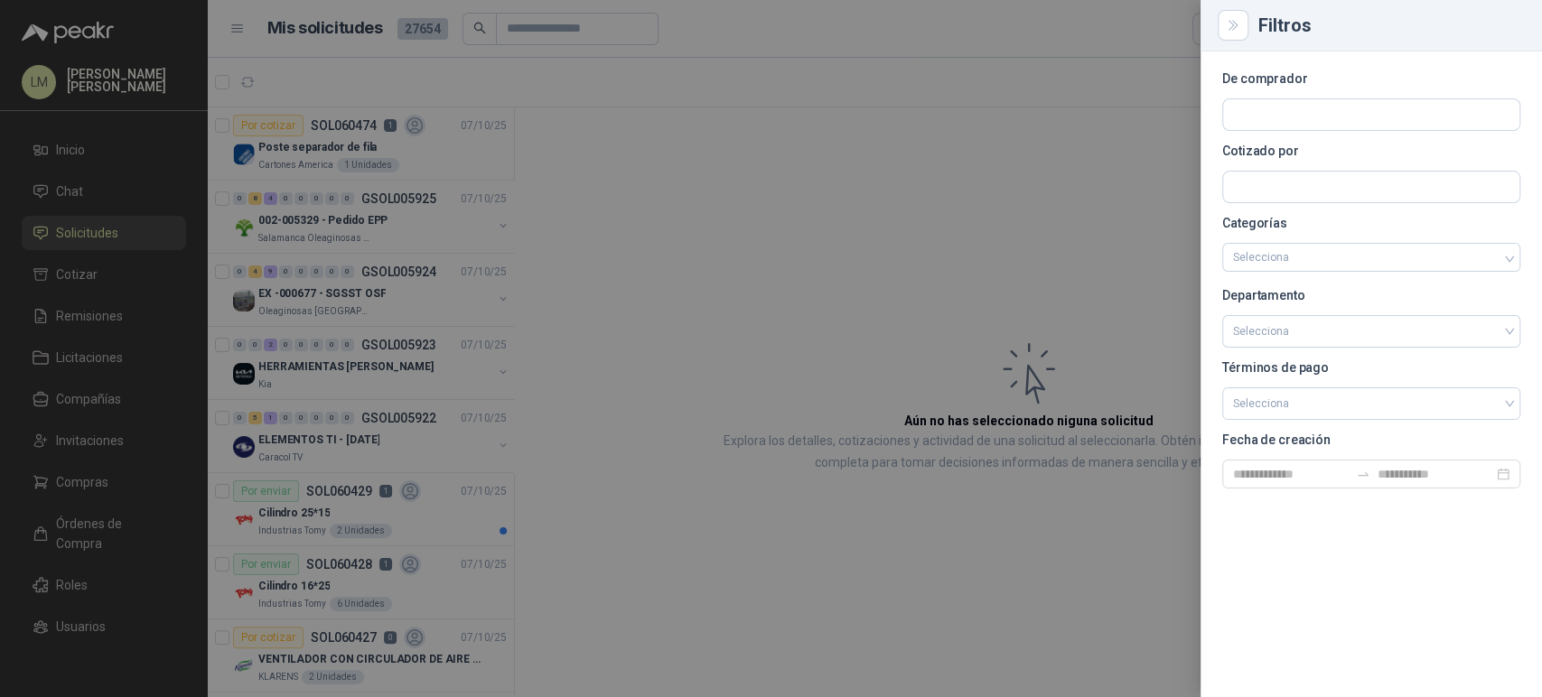
click at [968, 214] on div at bounding box center [771, 348] width 1542 height 697
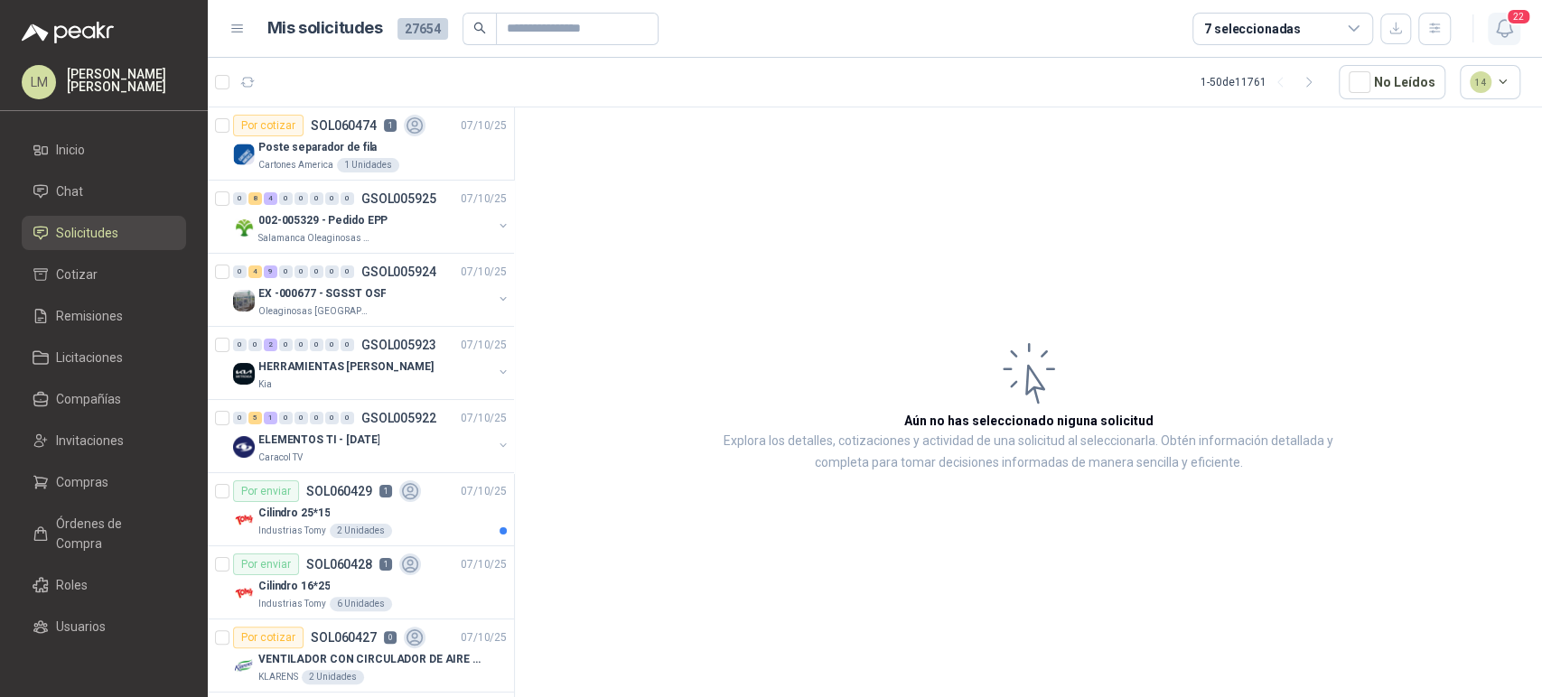
click at [1506, 33] on icon "button" at bounding box center [1503, 28] width 15 height 17
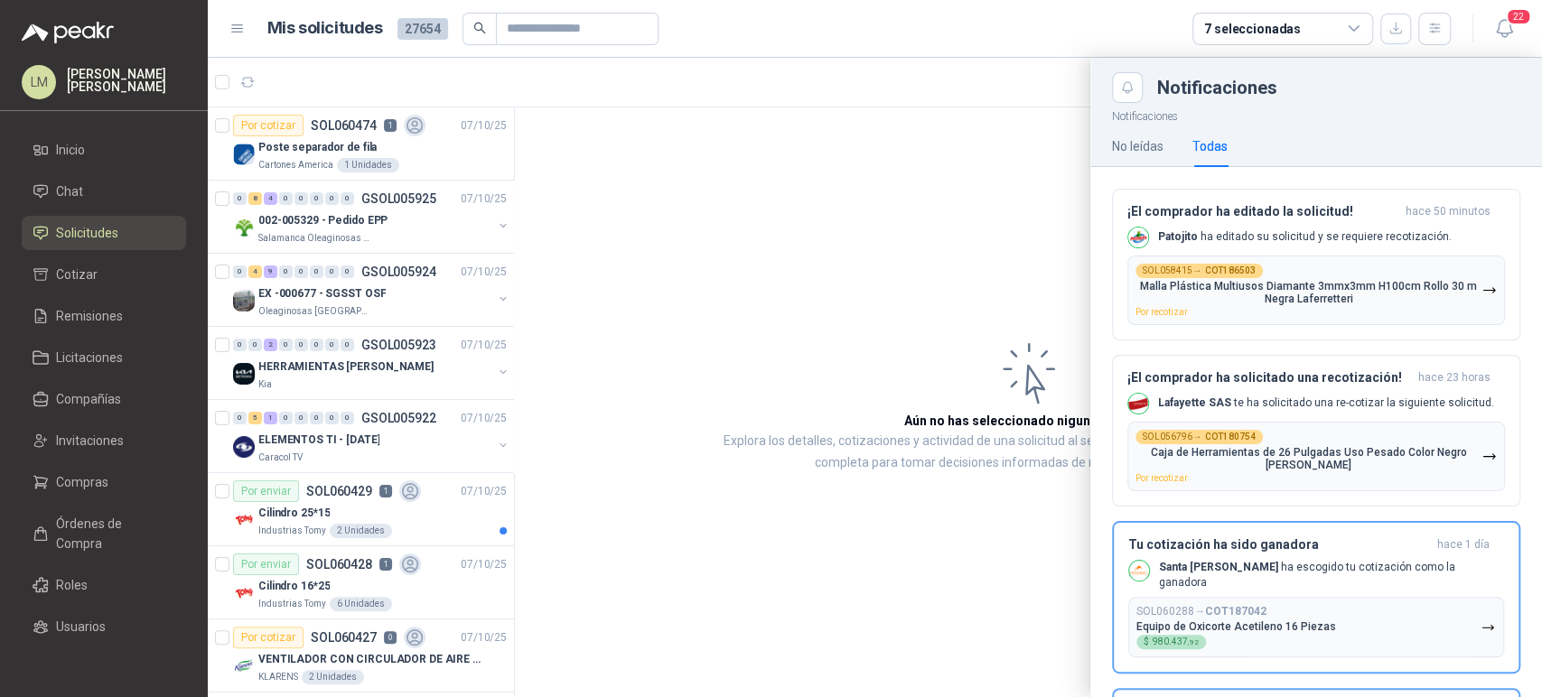
click at [749, 277] on div at bounding box center [875, 377] width 1334 height 639
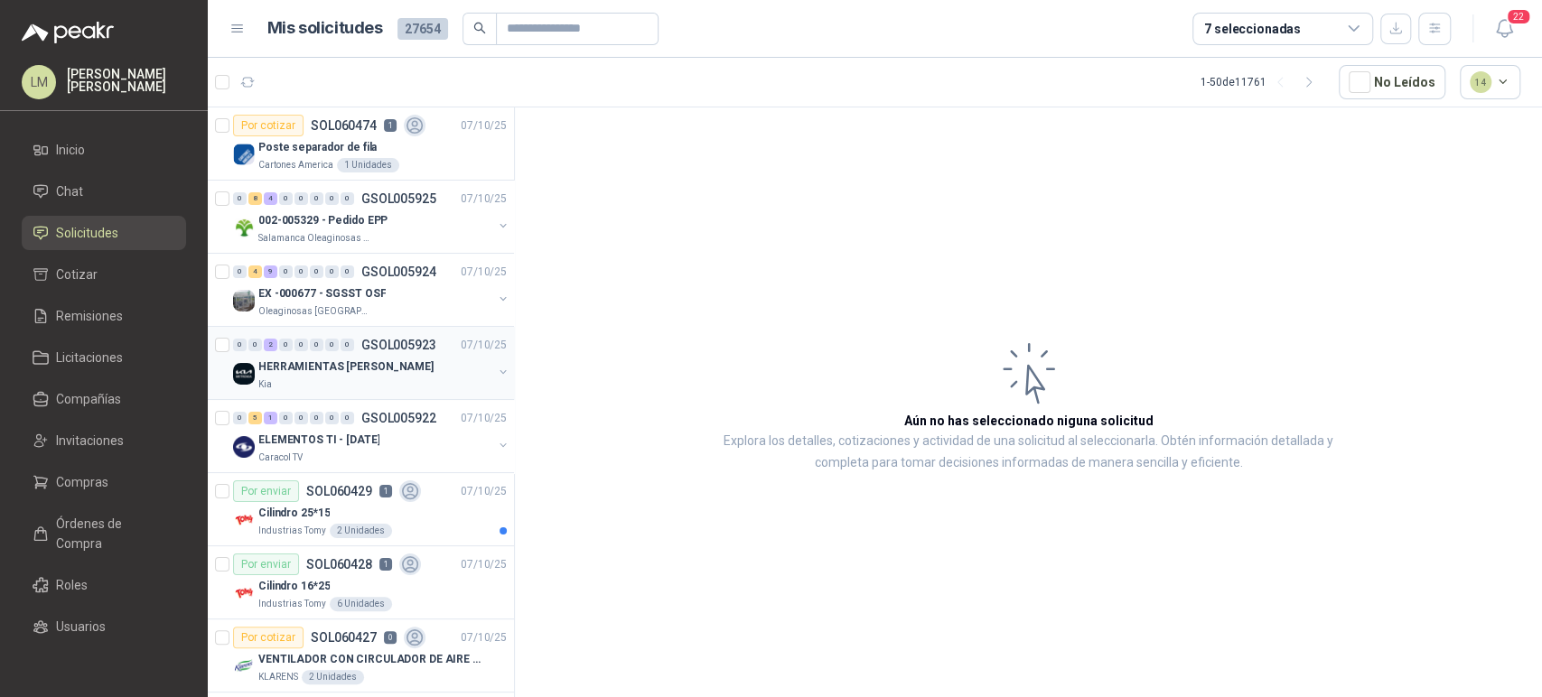
click at [382, 352] on div "0 0 2 0 0 0 0 0 GSOL005923 07/10/25" at bounding box center [371, 345] width 277 height 22
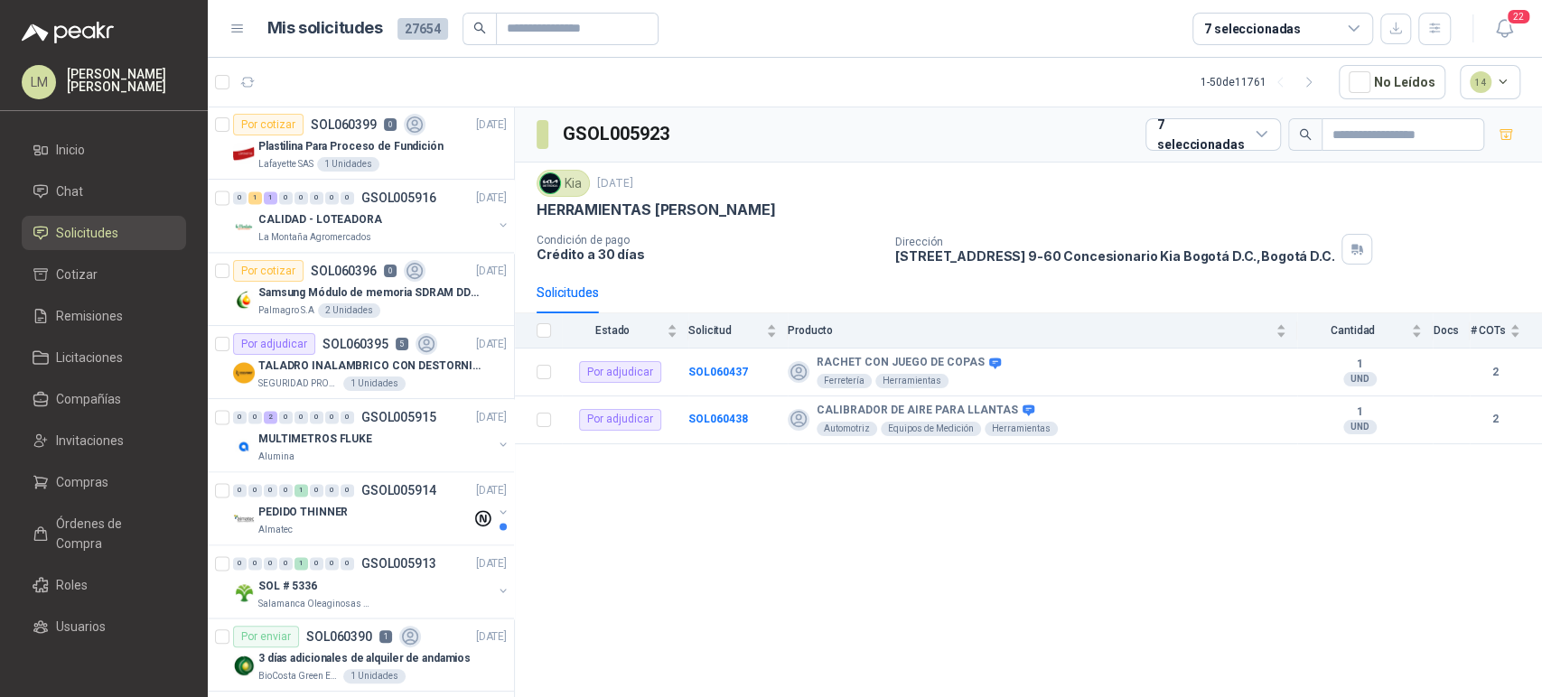
scroll to position [1836, 0]
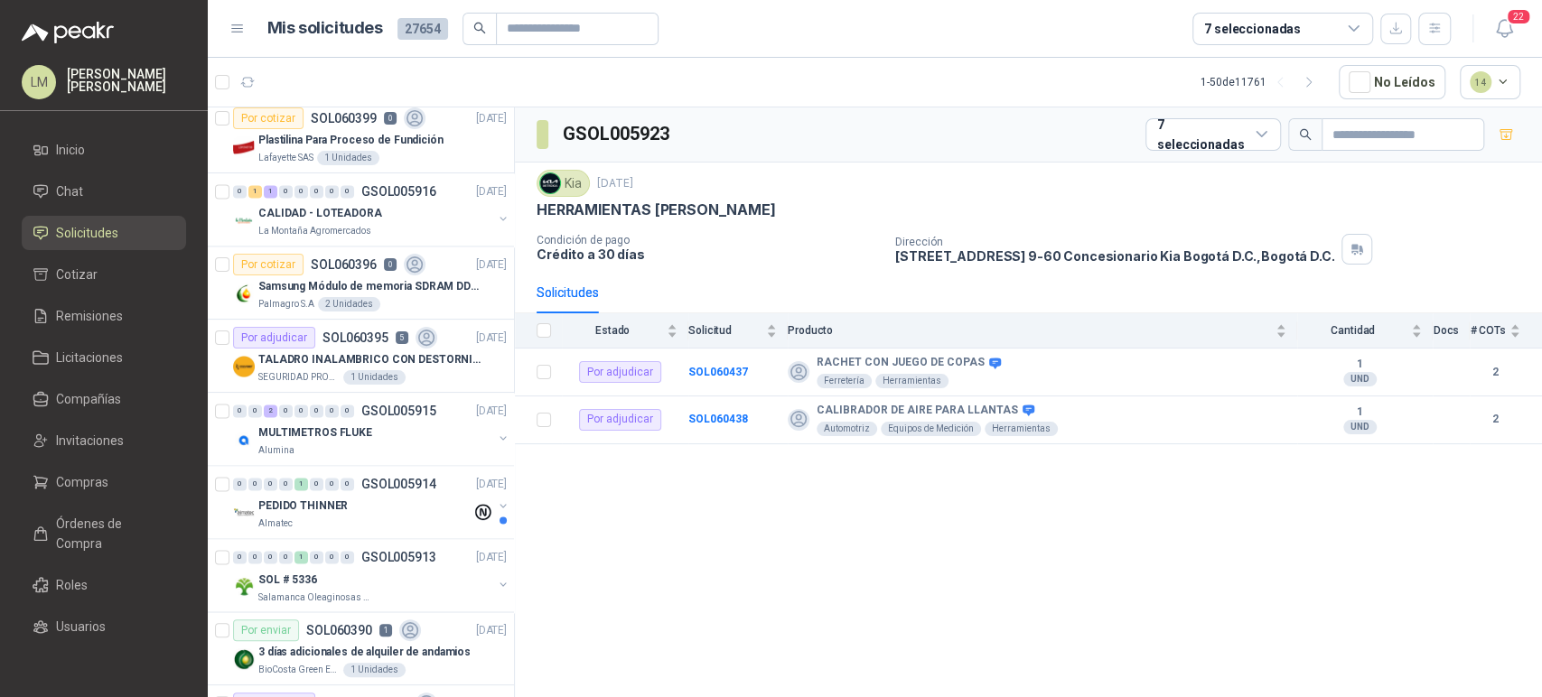
click at [382, 352] on p "TALADRO INALAMBRICO CON DESTORNILLADOR DE ESTRIA" at bounding box center [370, 359] width 225 height 17
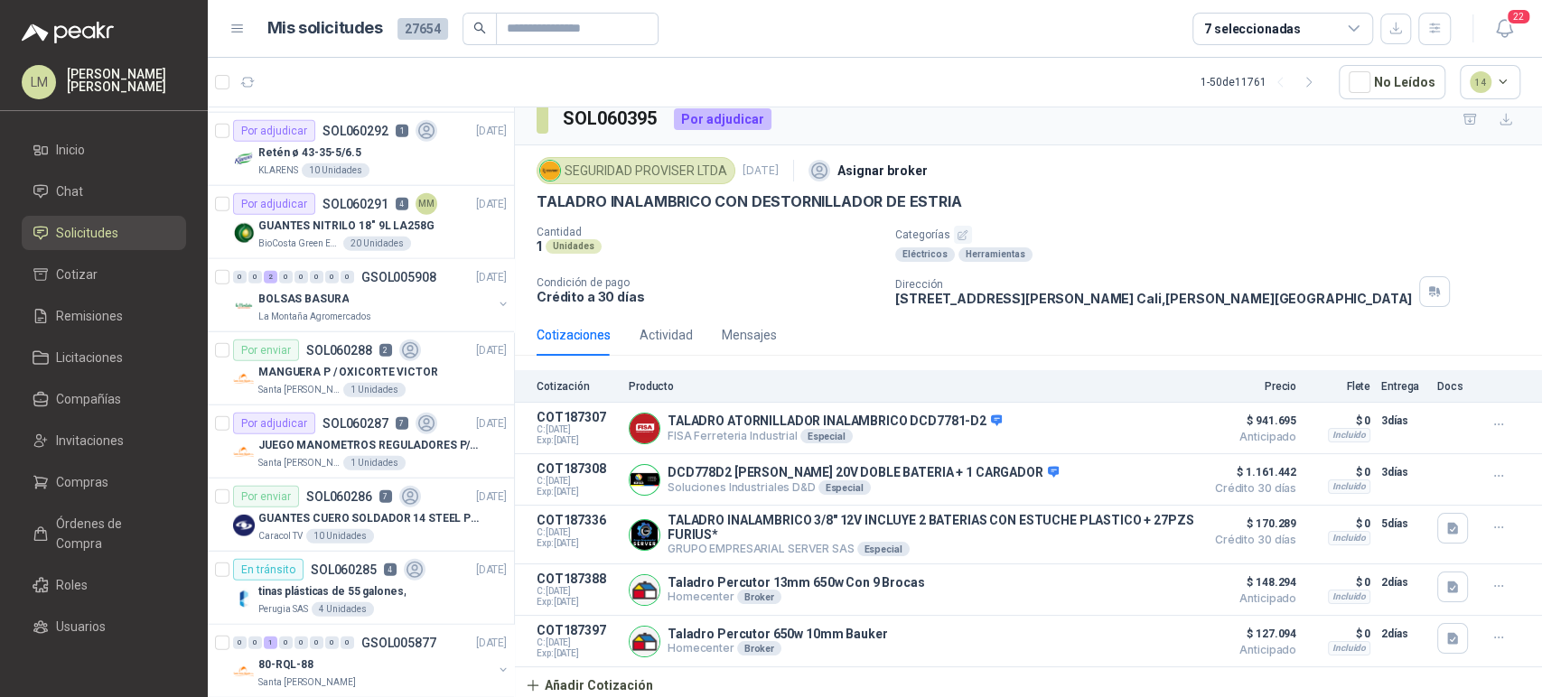
scroll to position [3081, 0]
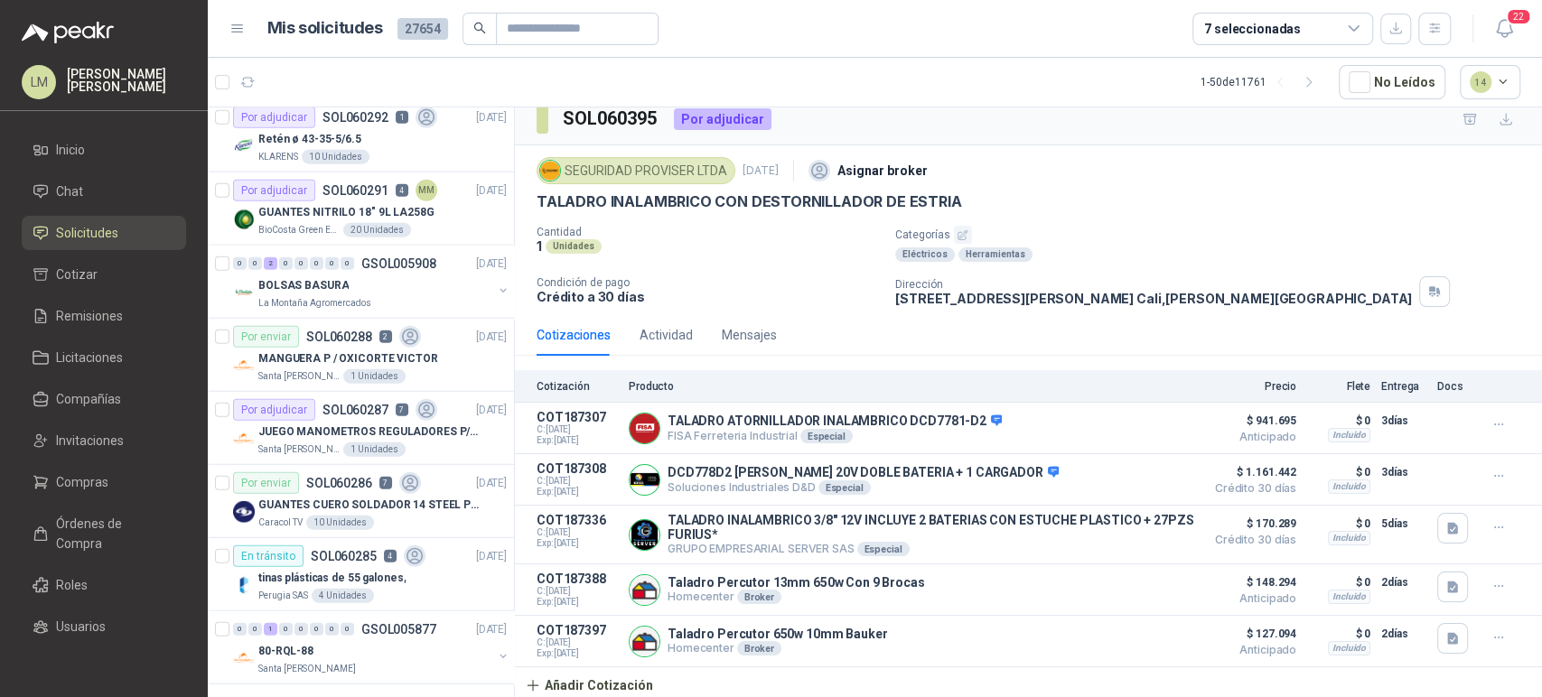
click at [1279, 35] on div "7 seleccionadas" at bounding box center [1252, 29] width 97 height 20
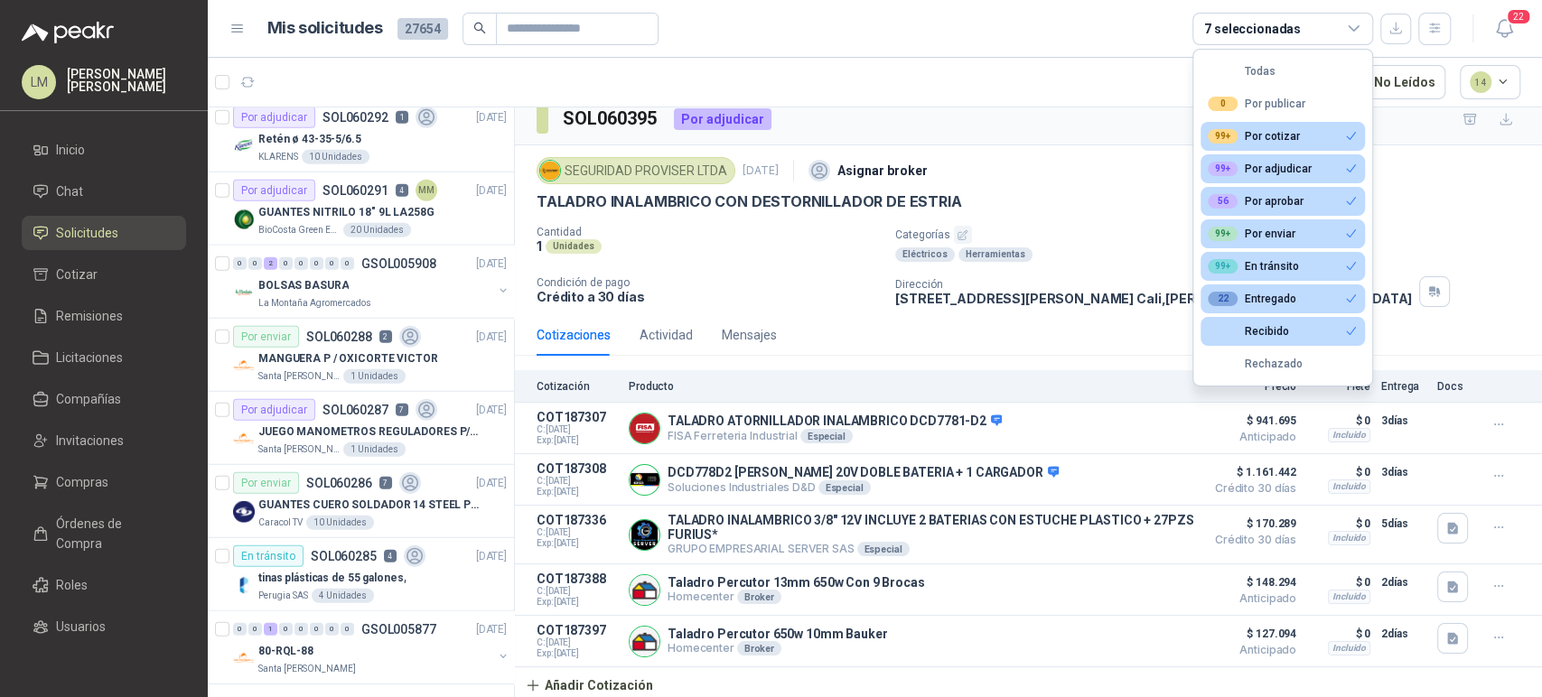
click at [975, 114] on div "SOL060395 Por adjudicar" at bounding box center [1028, 119] width 1027 height 51
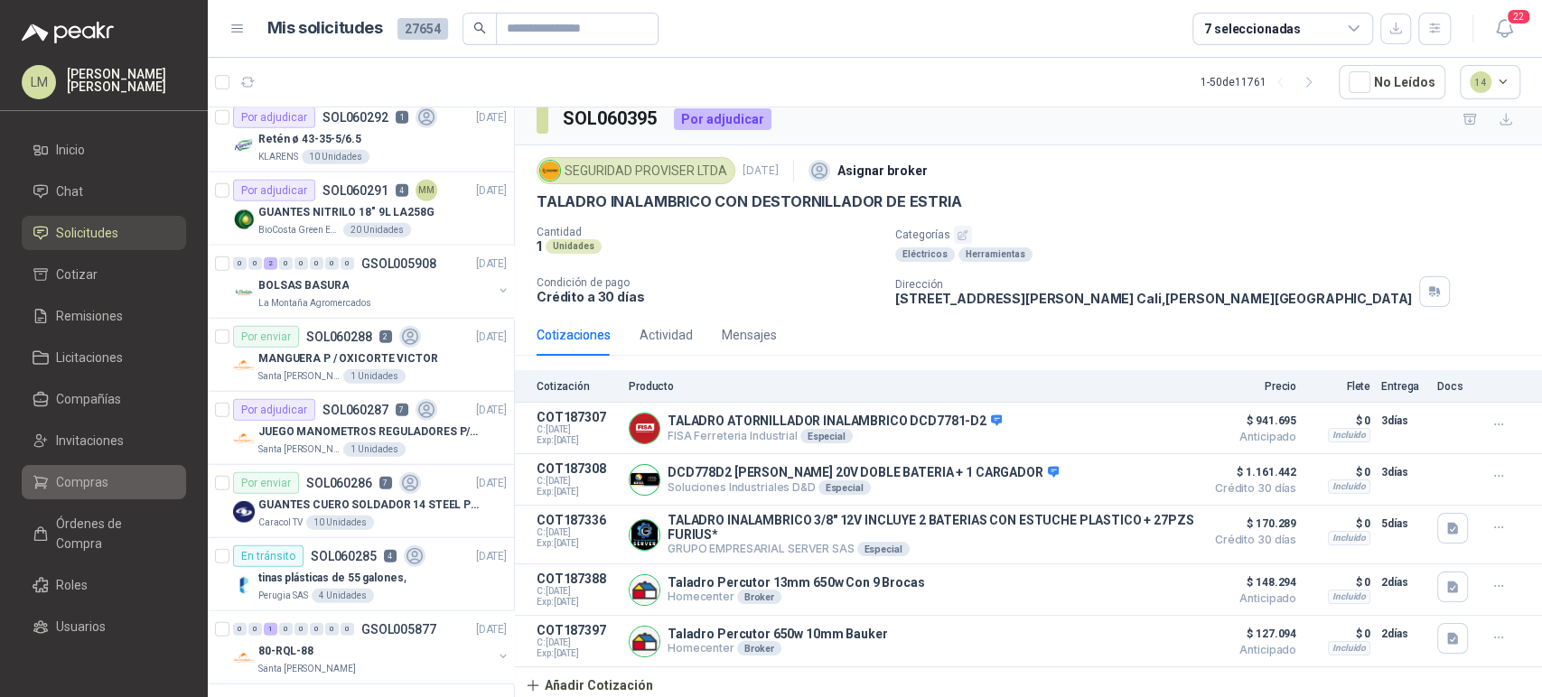
click at [88, 482] on span "Compras" at bounding box center [82, 482] width 52 height 20
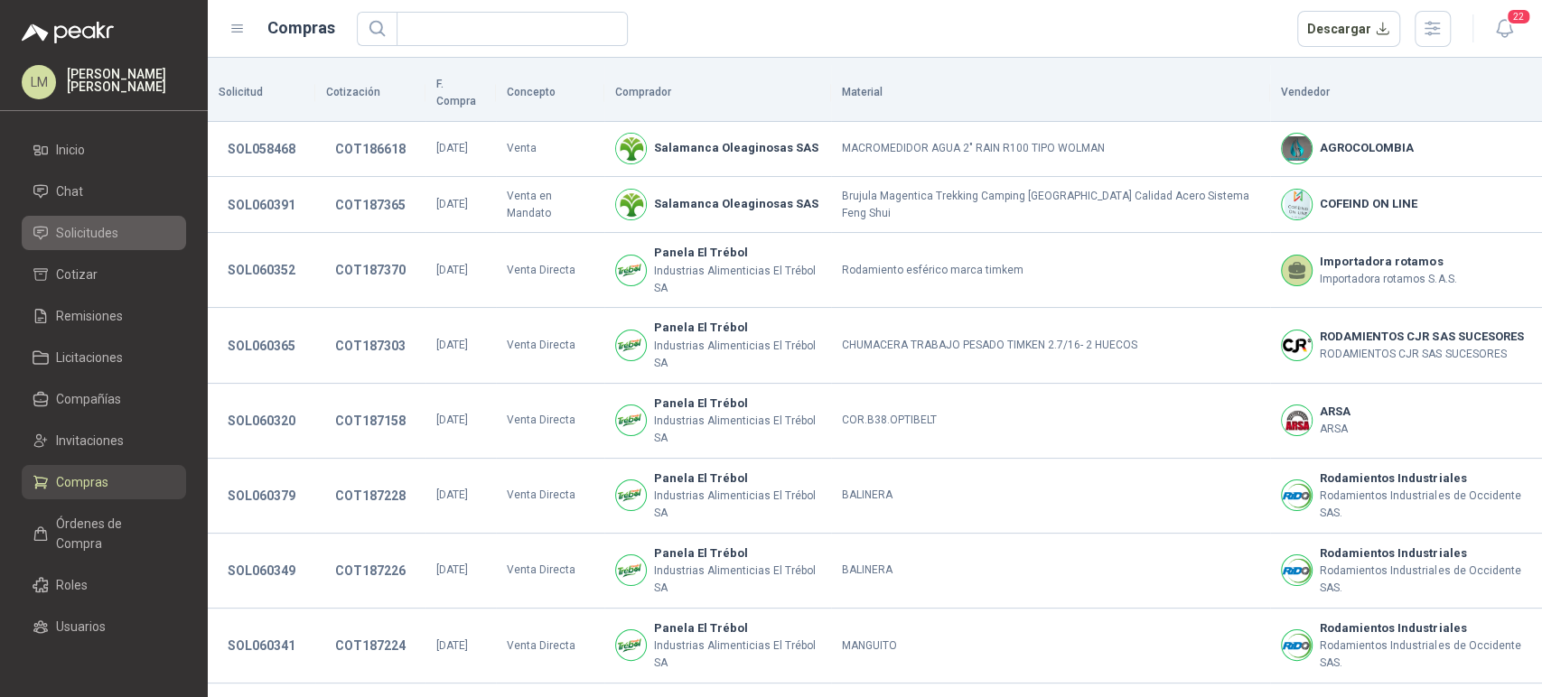
click at [89, 229] on span "Solicitudes" at bounding box center [87, 233] width 62 height 20
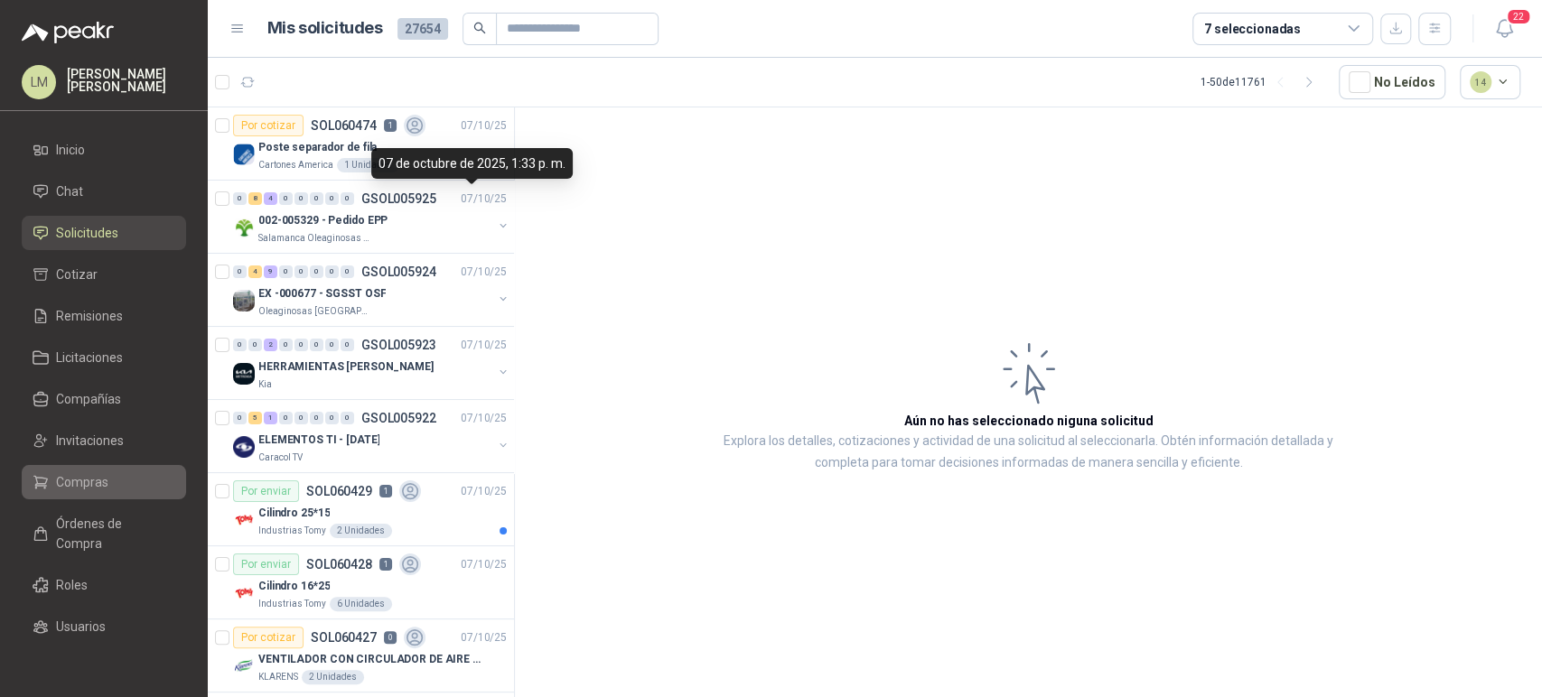
click at [89, 483] on span "Compras" at bounding box center [82, 482] width 52 height 20
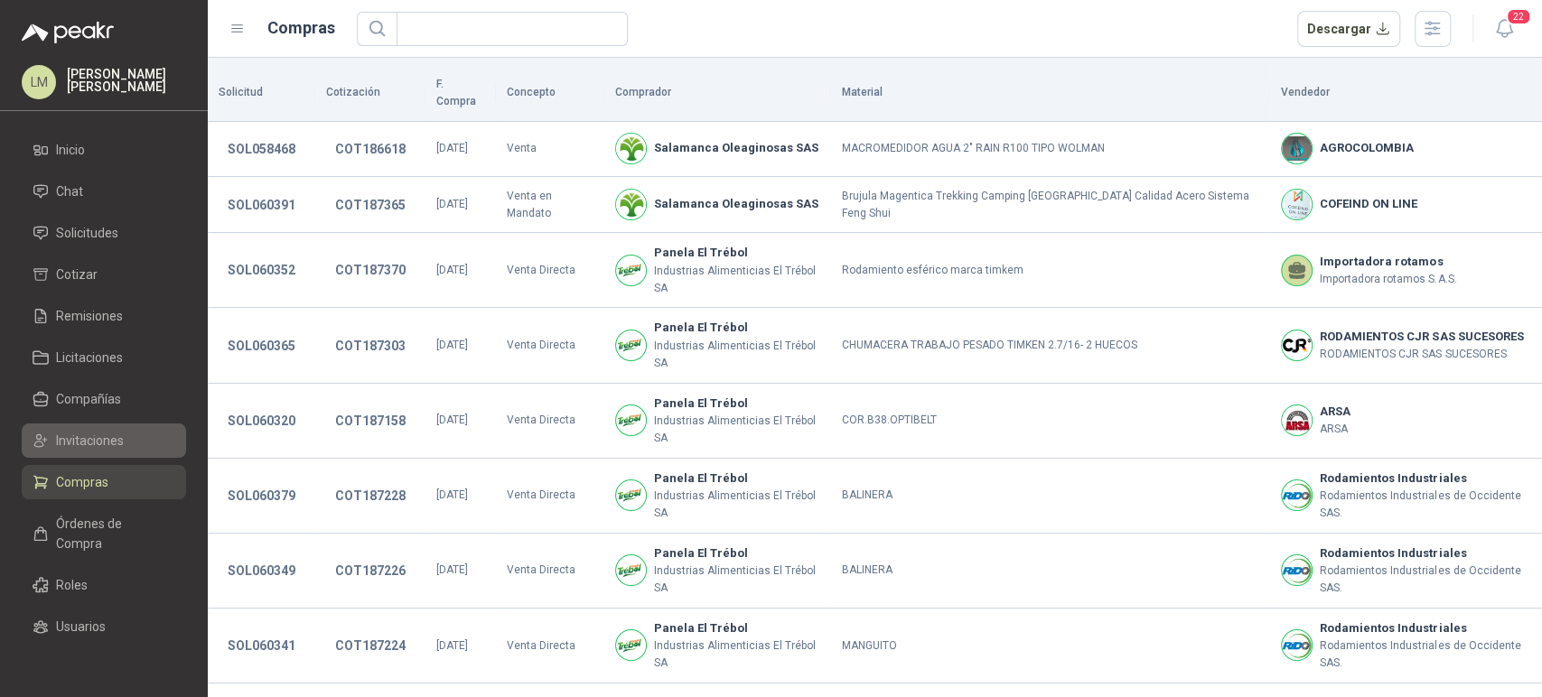
click at [94, 434] on span "Invitaciones" at bounding box center [90, 441] width 68 height 20
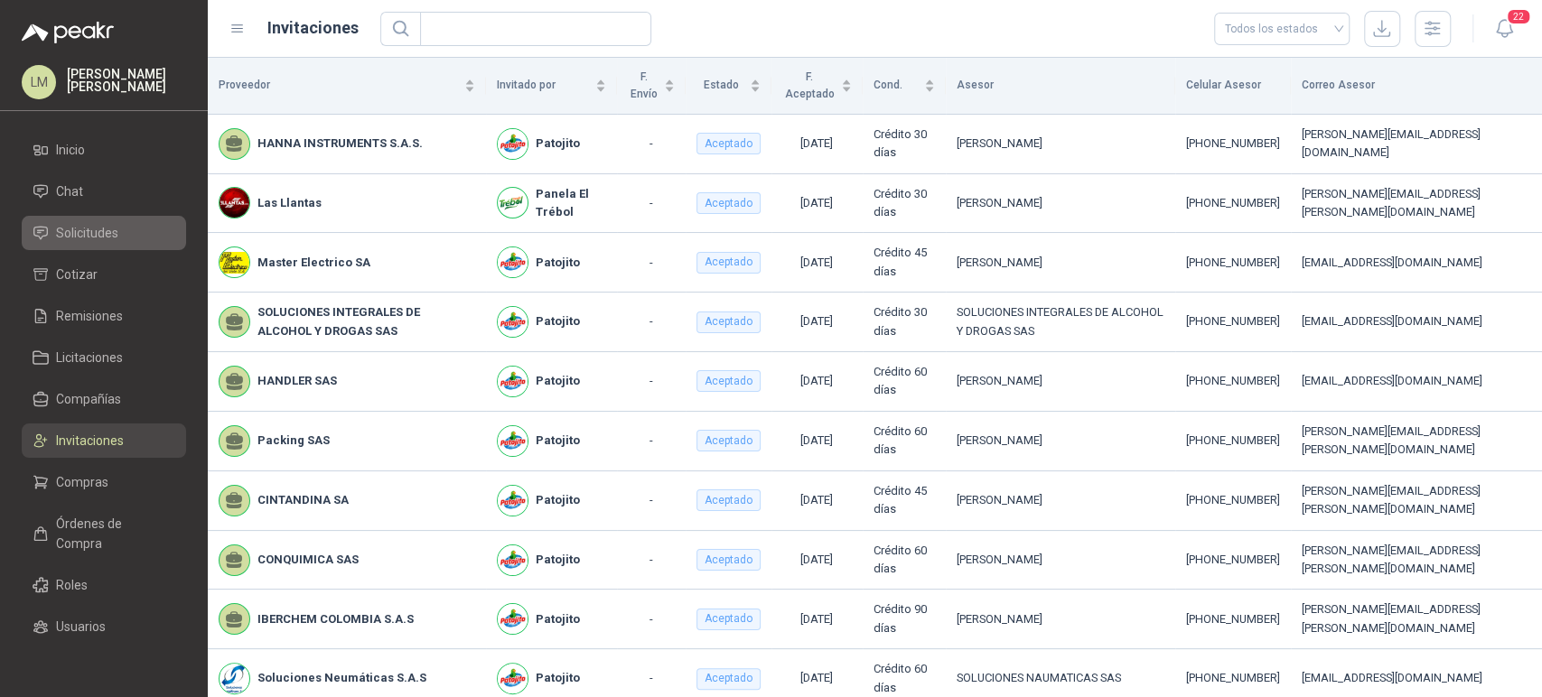
click at [79, 234] on span "Solicitudes" at bounding box center [87, 233] width 62 height 20
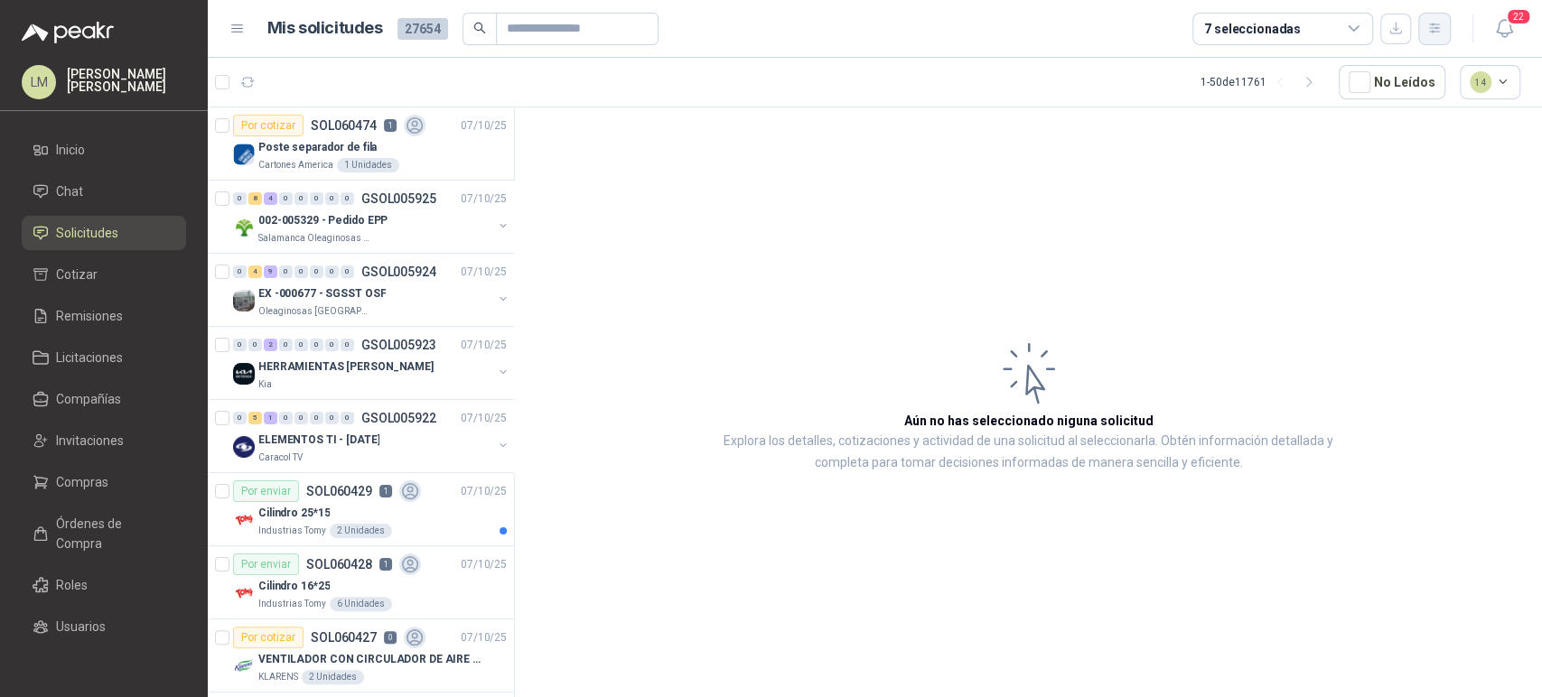
click at [1435, 33] on icon "button" at bounding box center [1434, 28] width 15 height 15
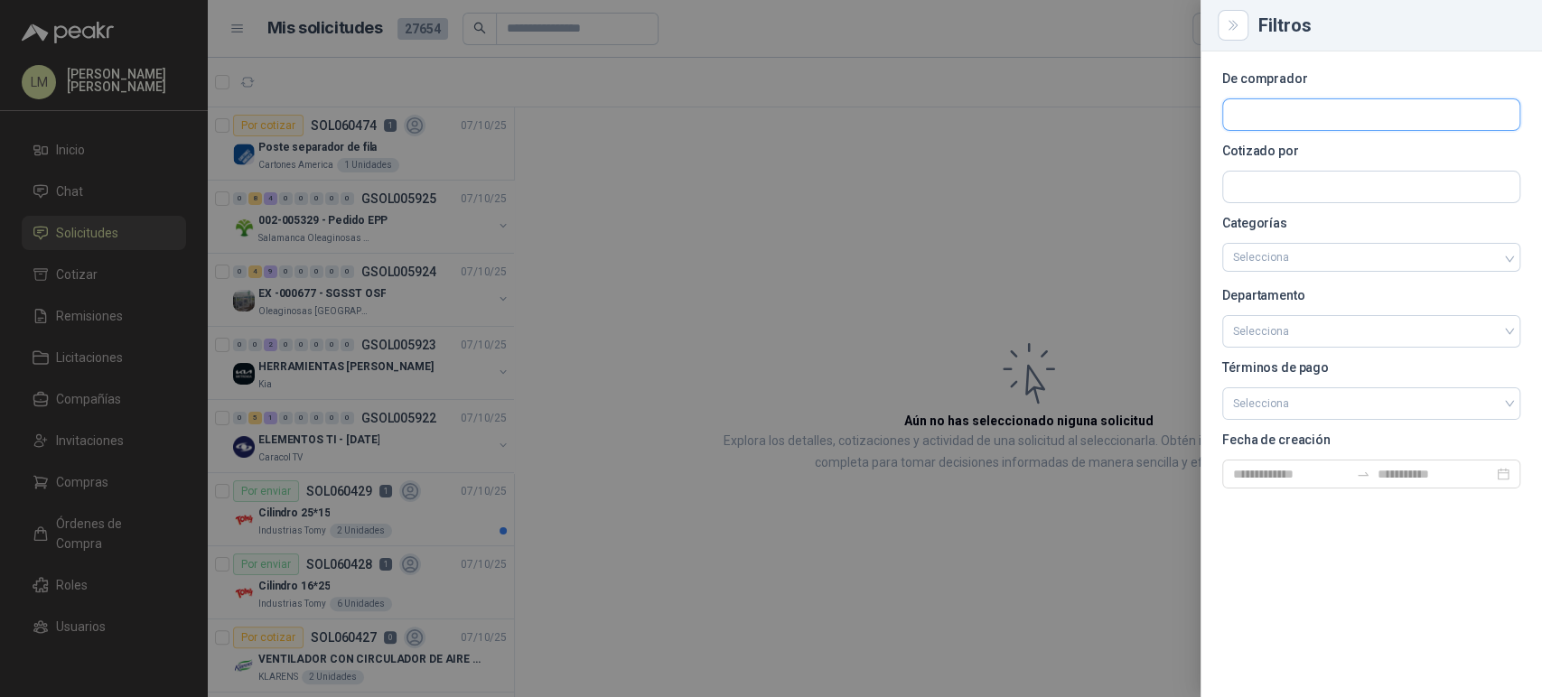
click at [1316, 112] on input "text" at bounding box center [1371, 114] width 296 height 31
click at [538, 46] on div at bounding box center [771, 348] width 1542 height 697
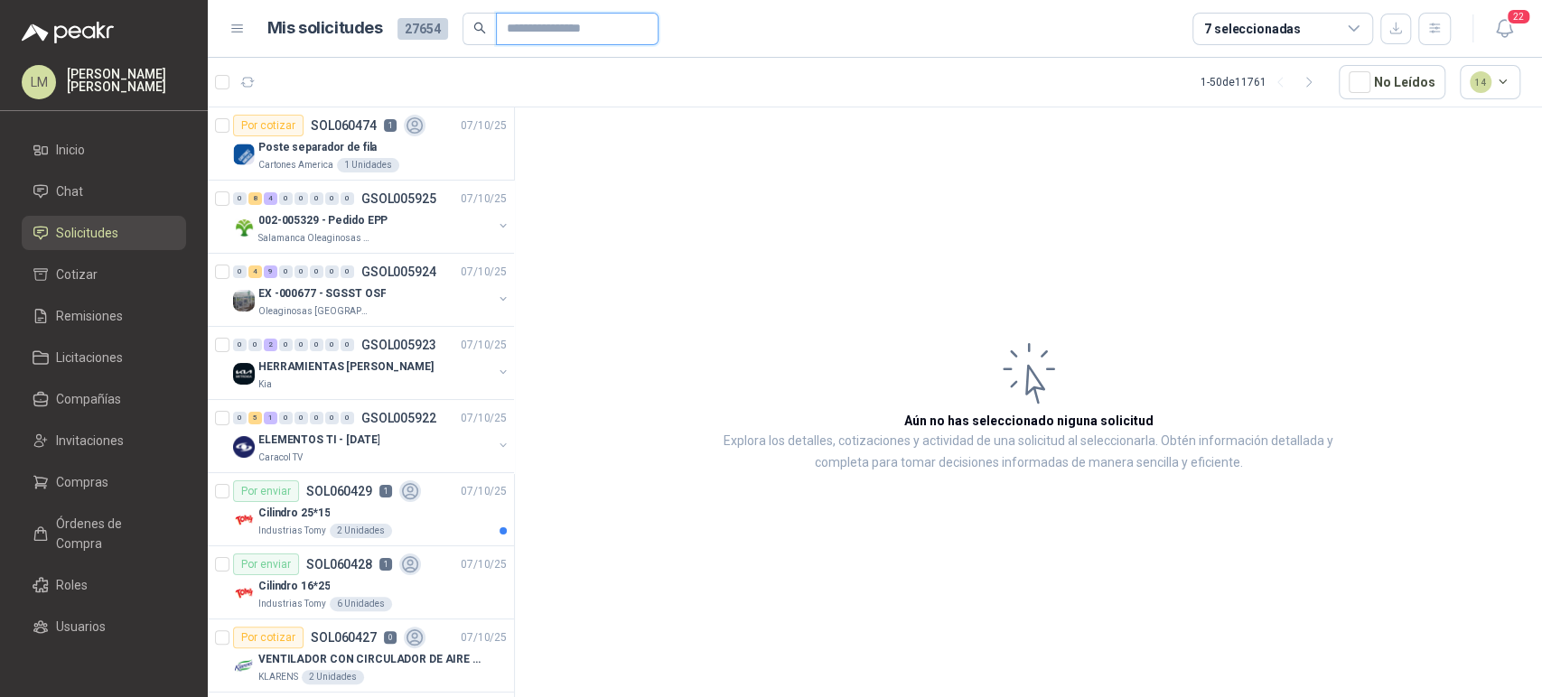
click at [539, 38] on input "text" at bounding box center [570, 29] width 126 height 31
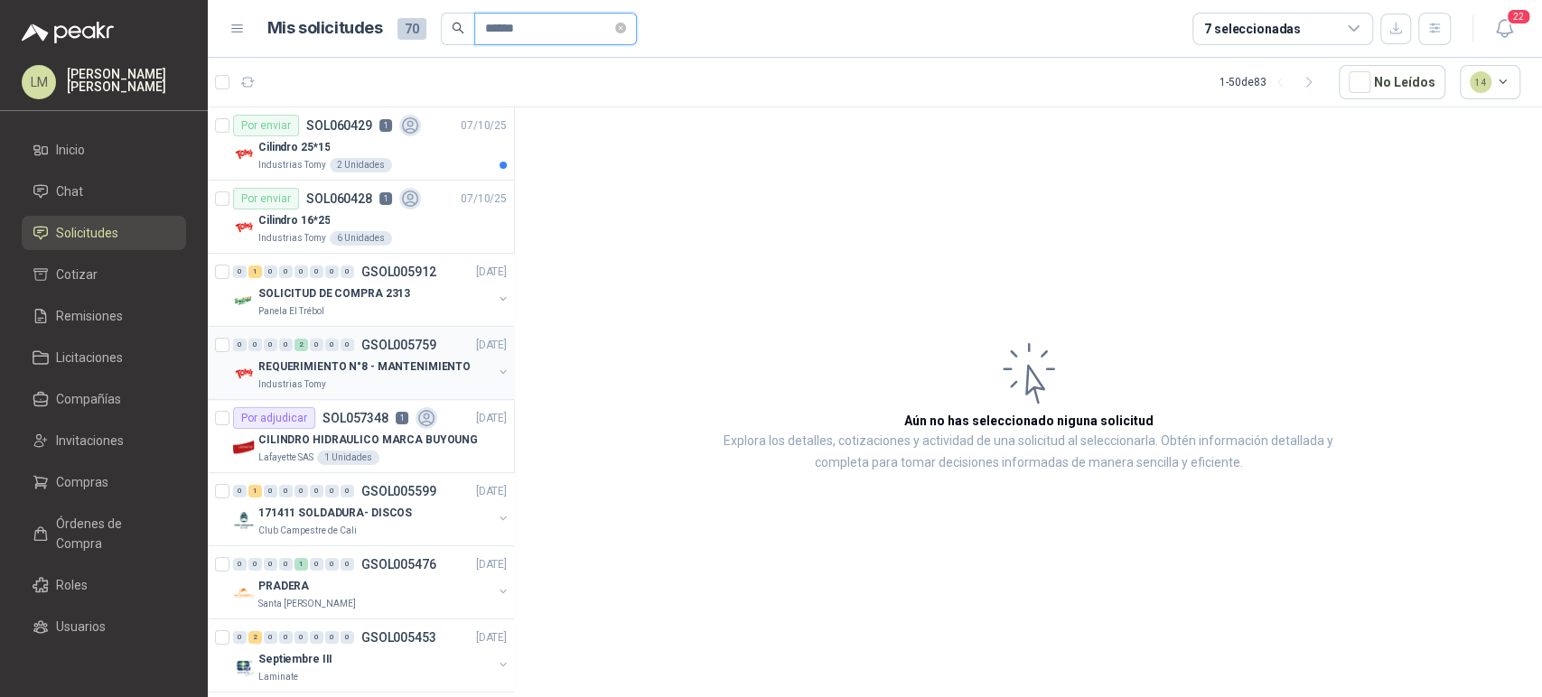
type input "******"
click at [496, 372] on button "button" at bounding box center [503, 372] width 14 height 14
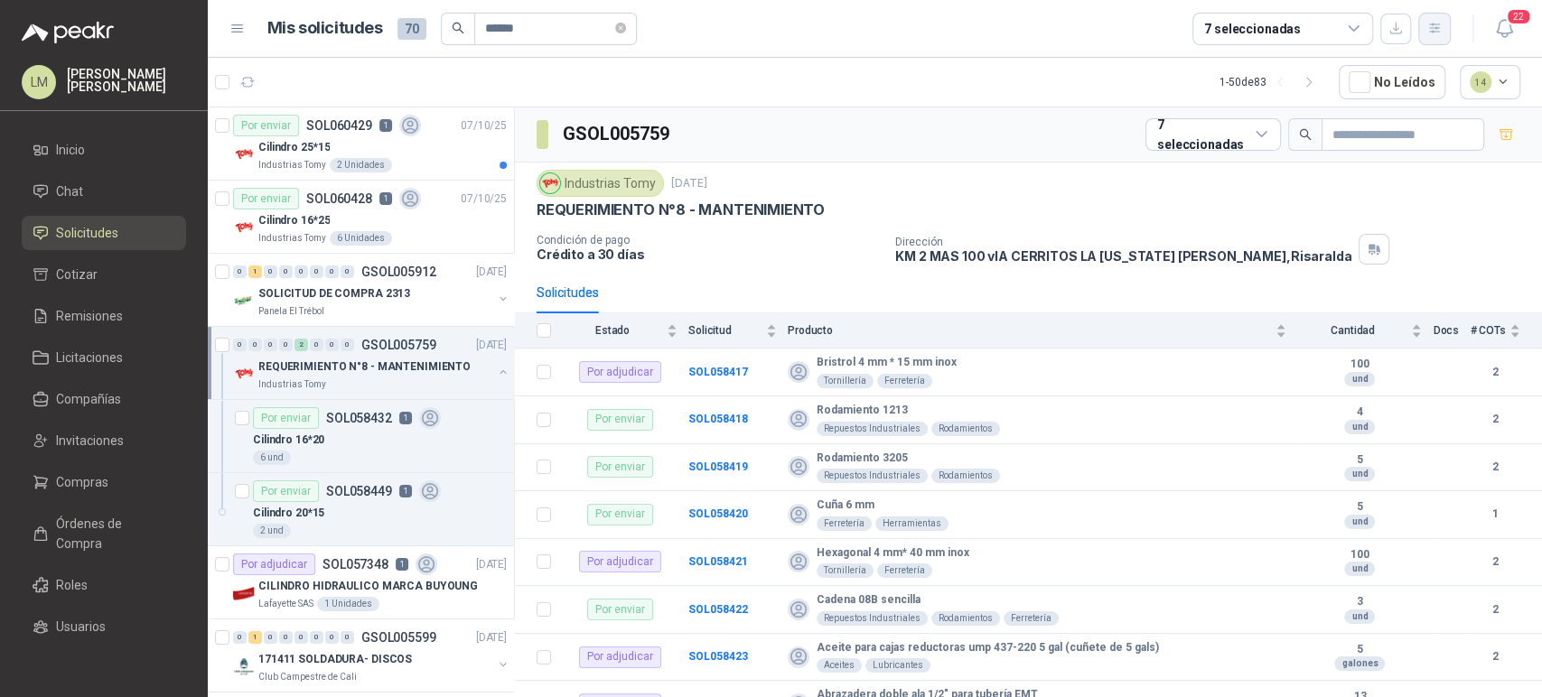
click at [1438, 37] on button "button" at bounding box center [1434, 29] width 33 height 33
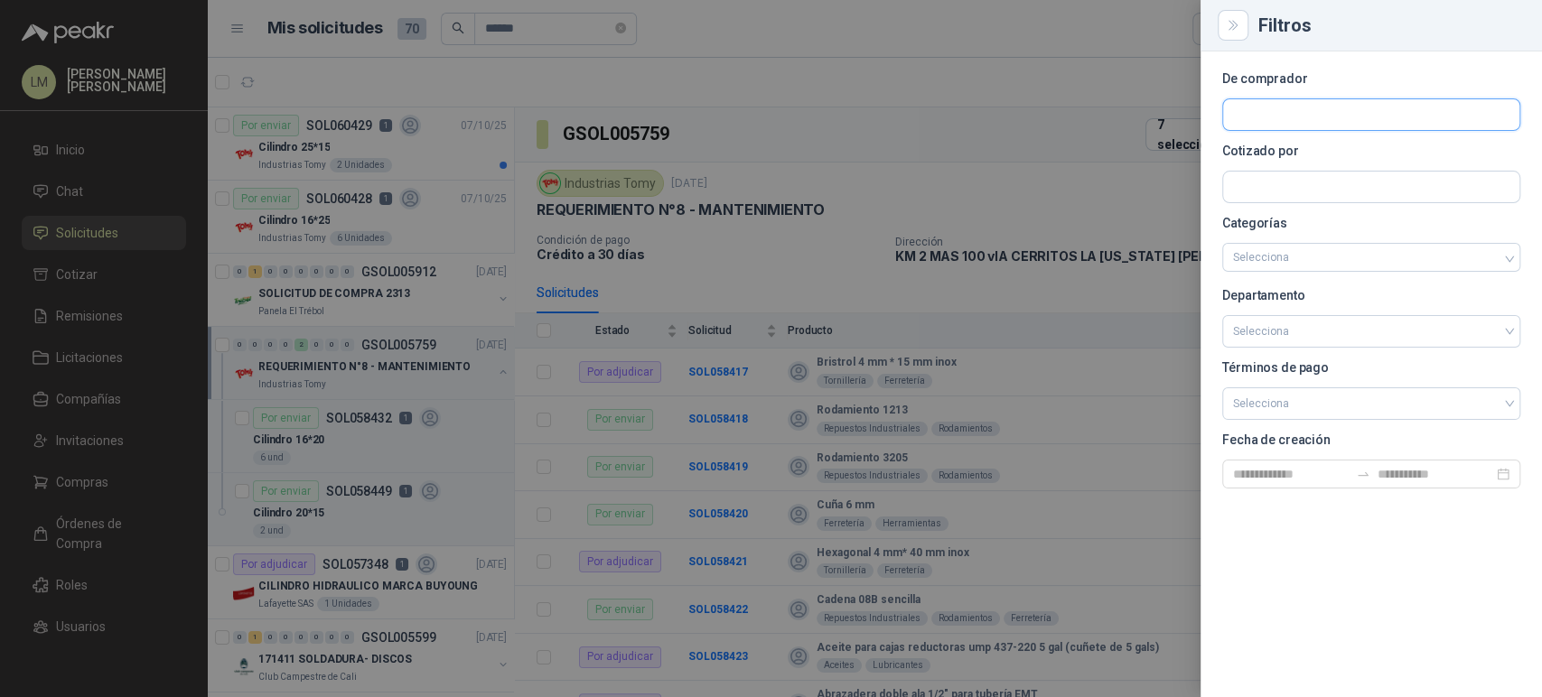
click at [1329, 109] on input "text" at bounding box center [1371, 114] width 296 height 31
type input "****"
click at [1325, 156] on p "Industrias Tomy" at bounding box center [1332, 153] width 136 height 11
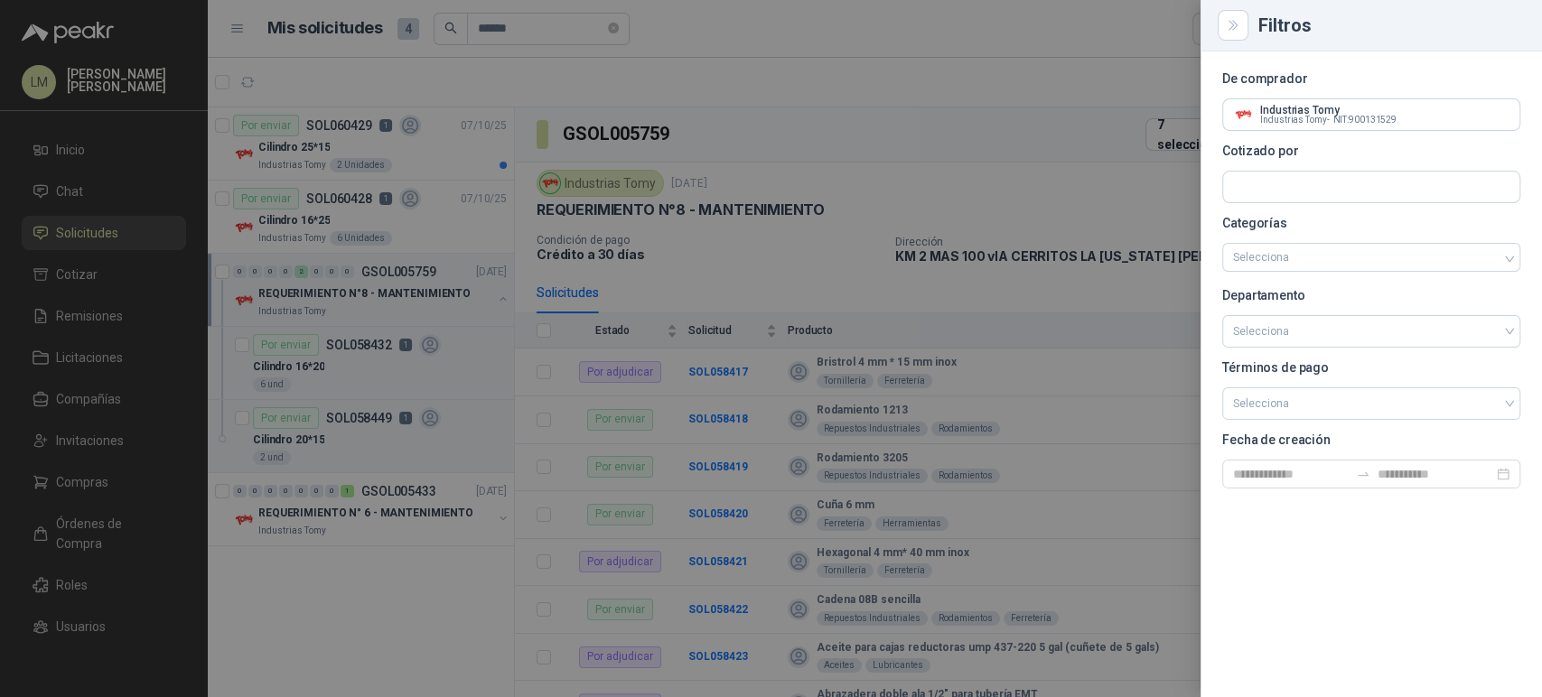
click at [958, 157] on div at bounding box center [771, 348] width 1542 height 697
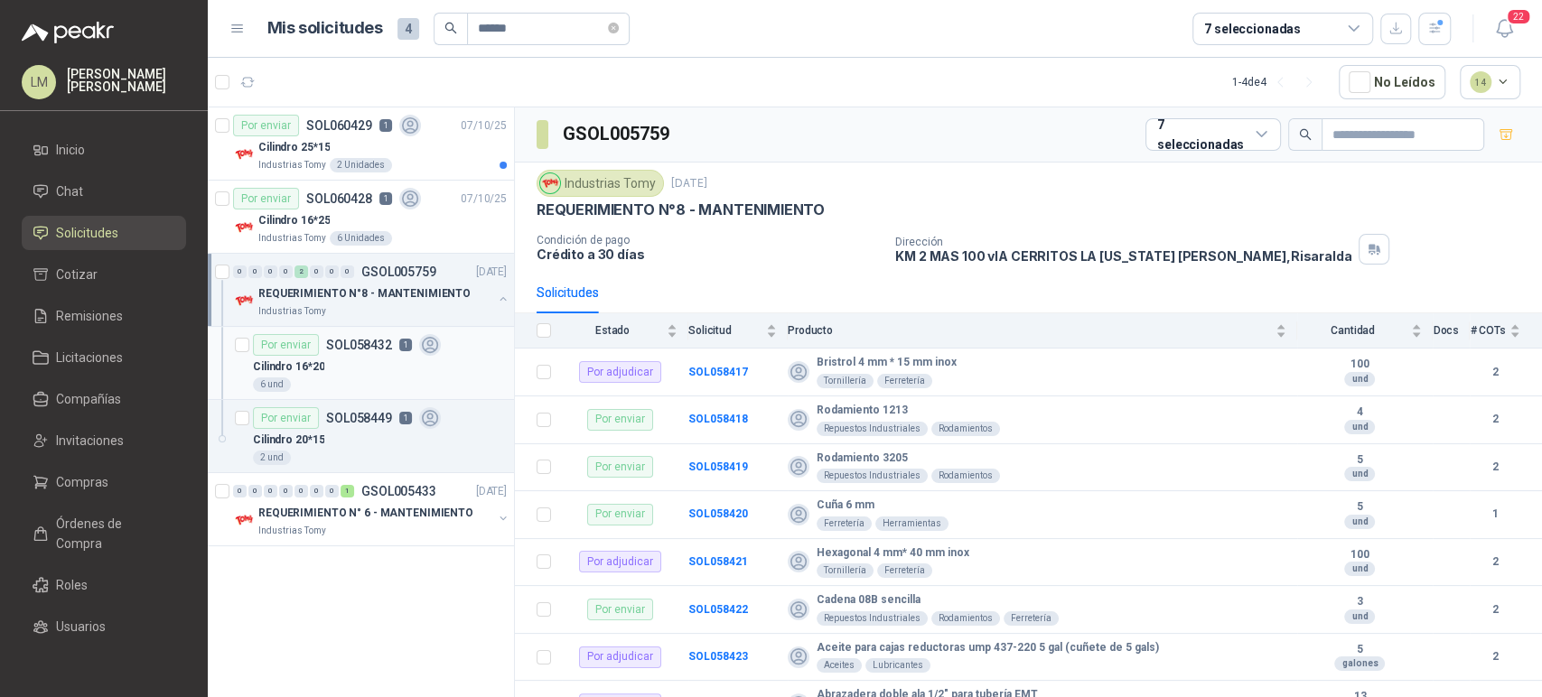
click at [354, 356] on div "Cilindro 16*20" at bounding box center [380, 367] width 254 height 22
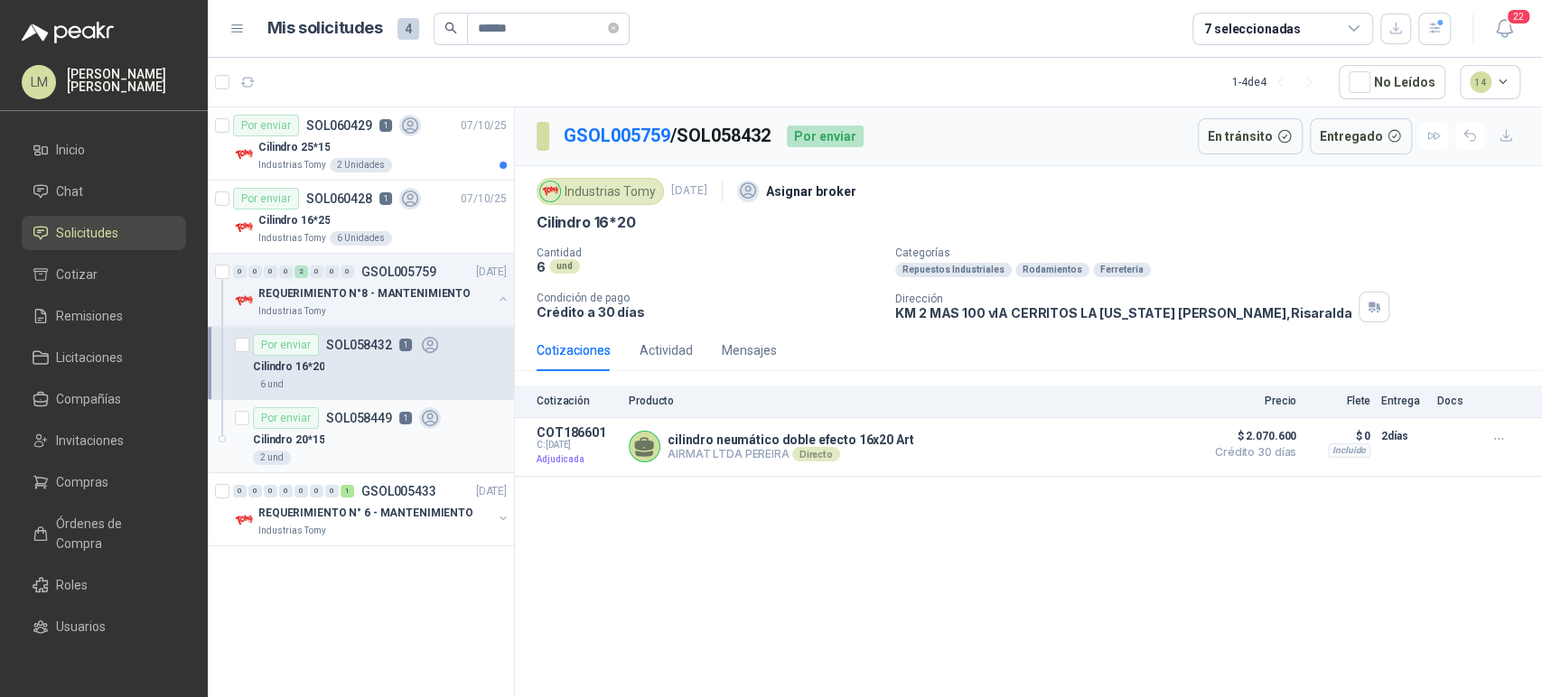
click at [357, 429] on div "Cilindro 20*15" at bounding box center [380, 440] width 254 height 22
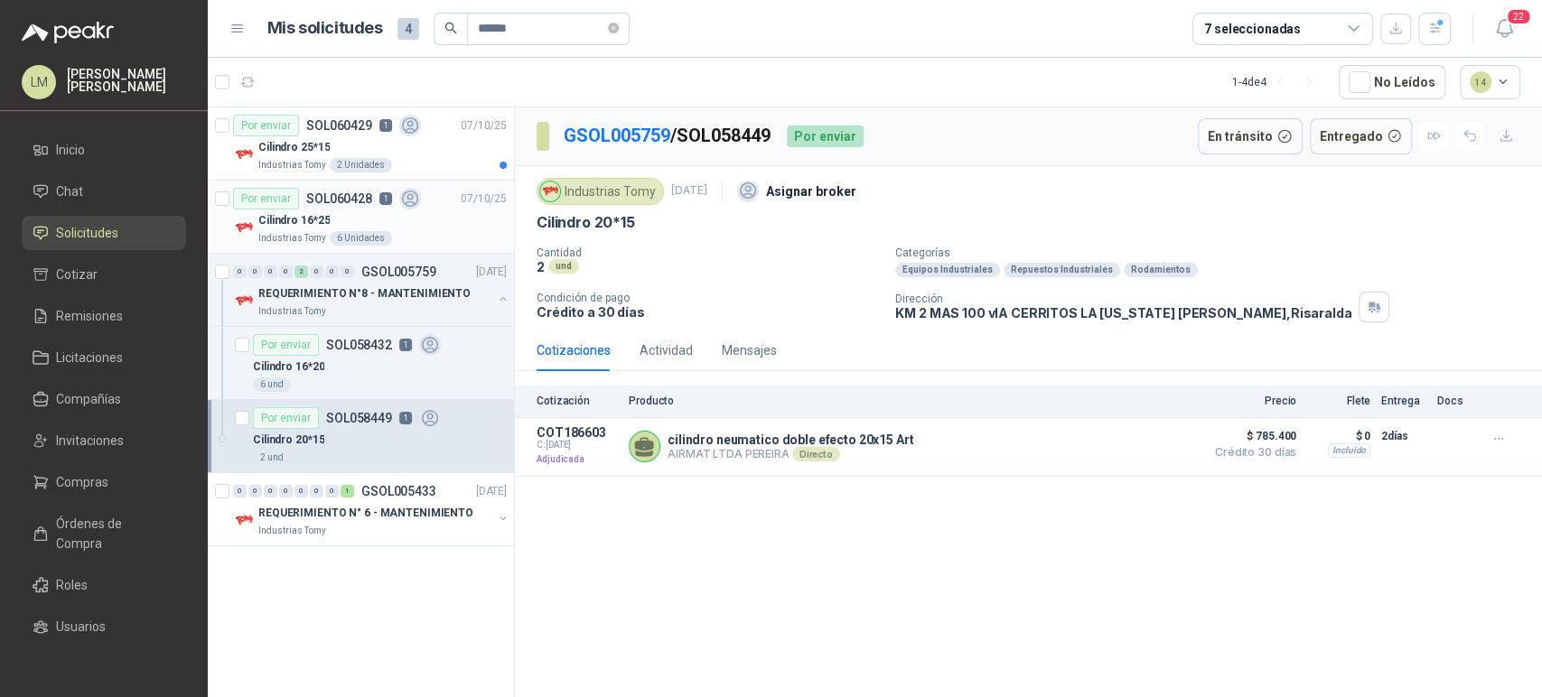
click at [380, 222] on div "Cilindro 16*25" at bounding box center [382, 221] width 248 height 22
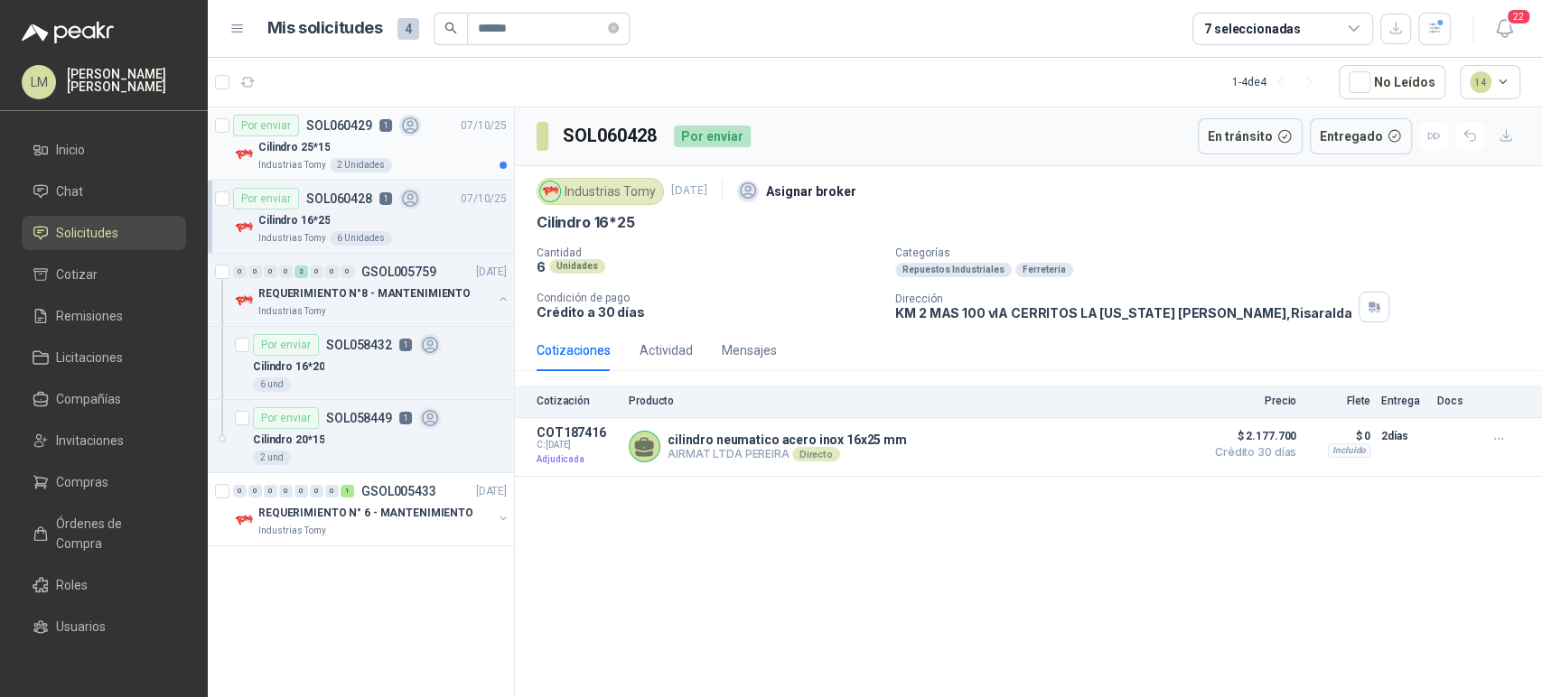
click at [390, 158] on div "Industrias Tomy 2 Unidades" at bounding box center [382, 165] width 248 height 14
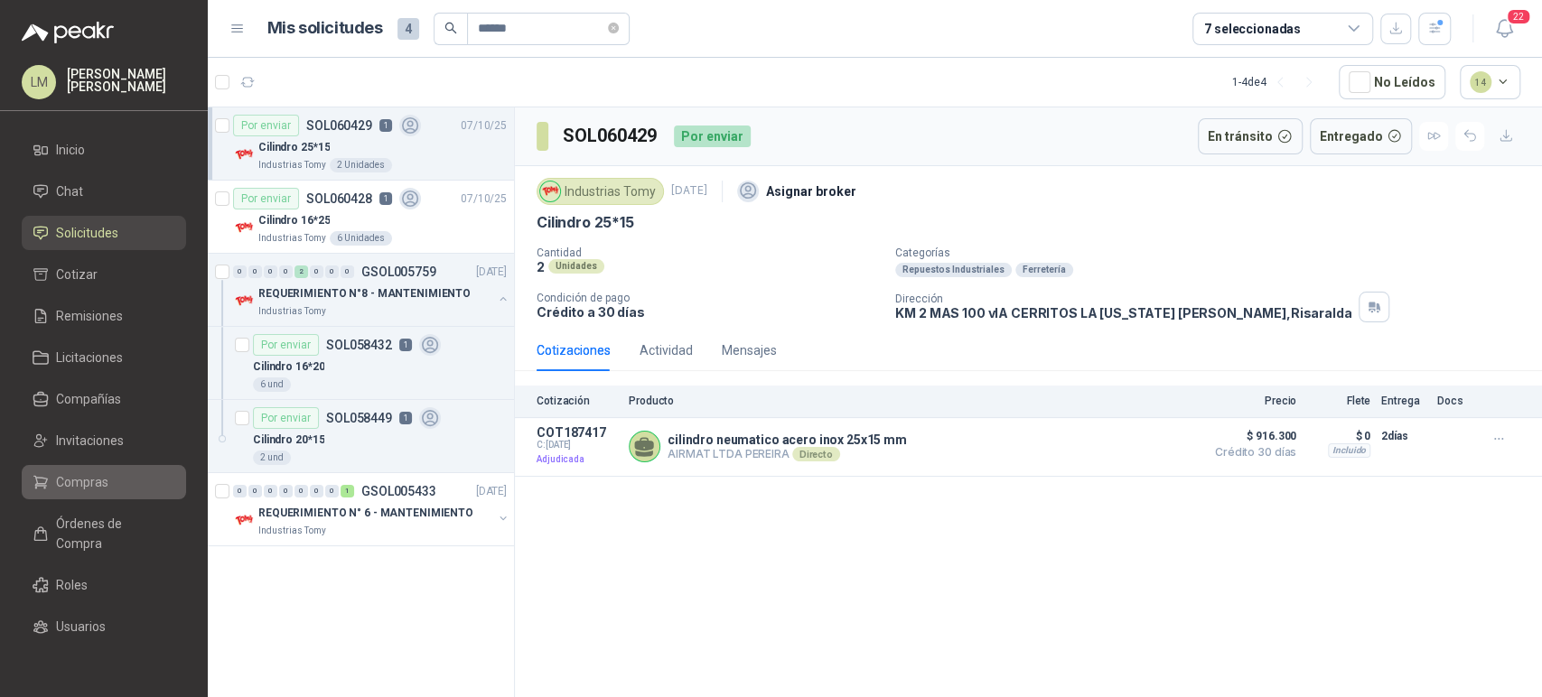
click at [85, 471] on link "Compras" at bounding box center [104, 482] width 164 height 34
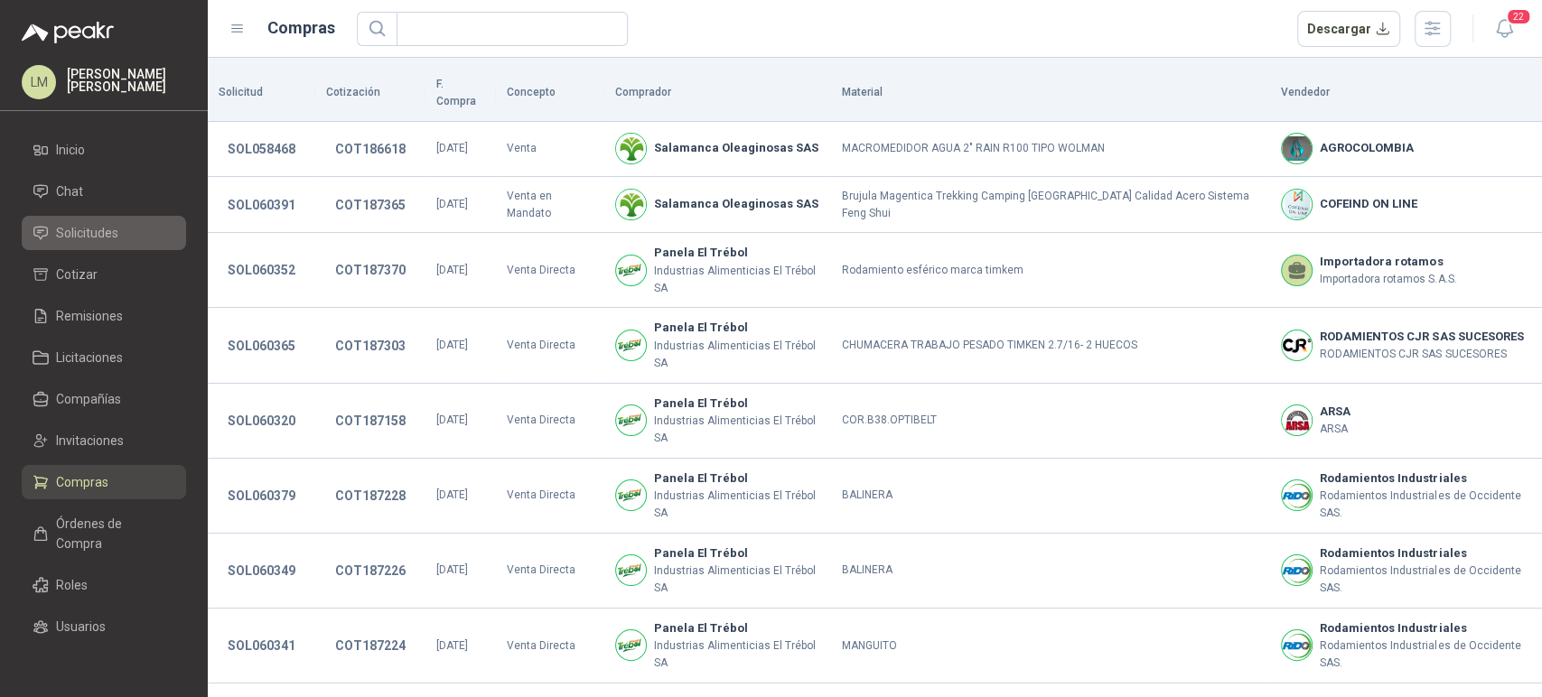
click at [98, 233] on span "Solicitudes" at bounding box center [87, 233] width 62 height 20
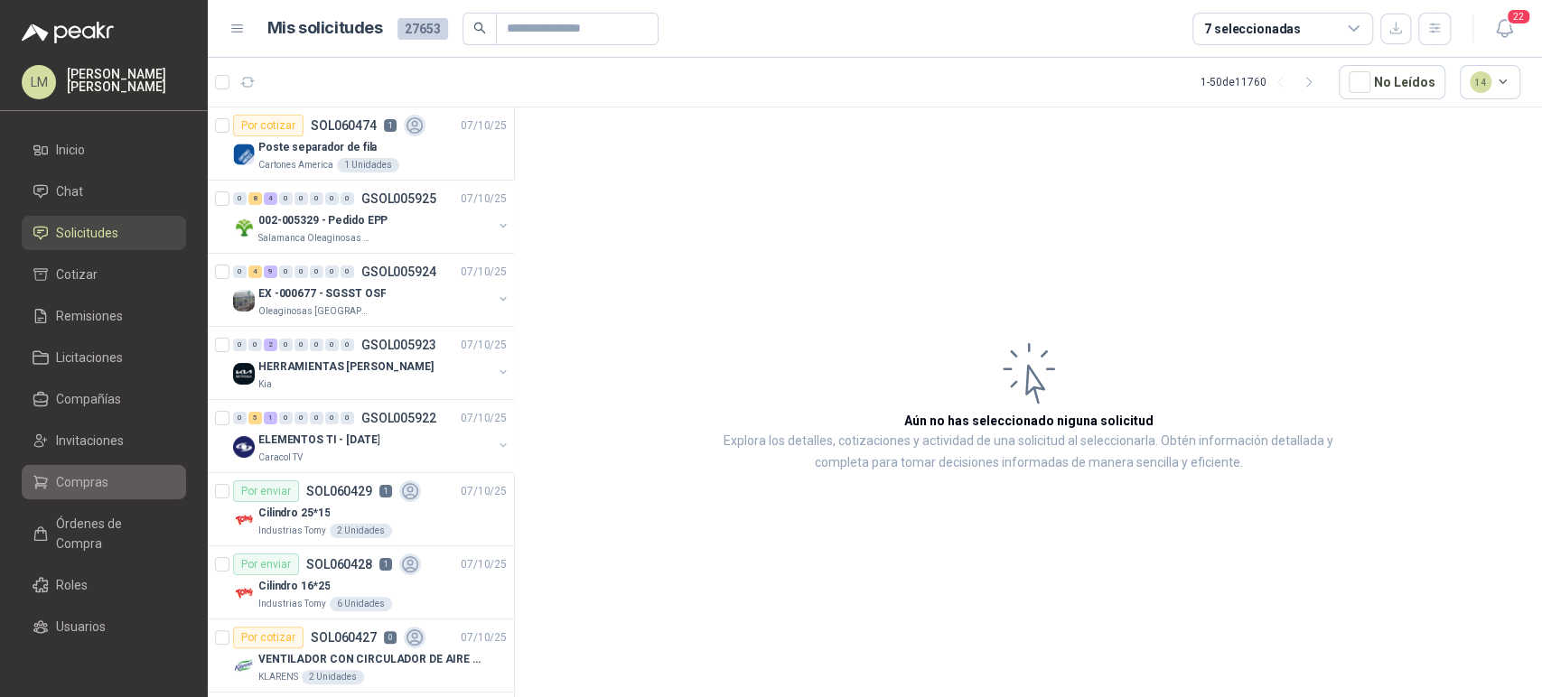
click at [68, 486] on span "Compras" at bounding box center [82, 482] width 52 height 20
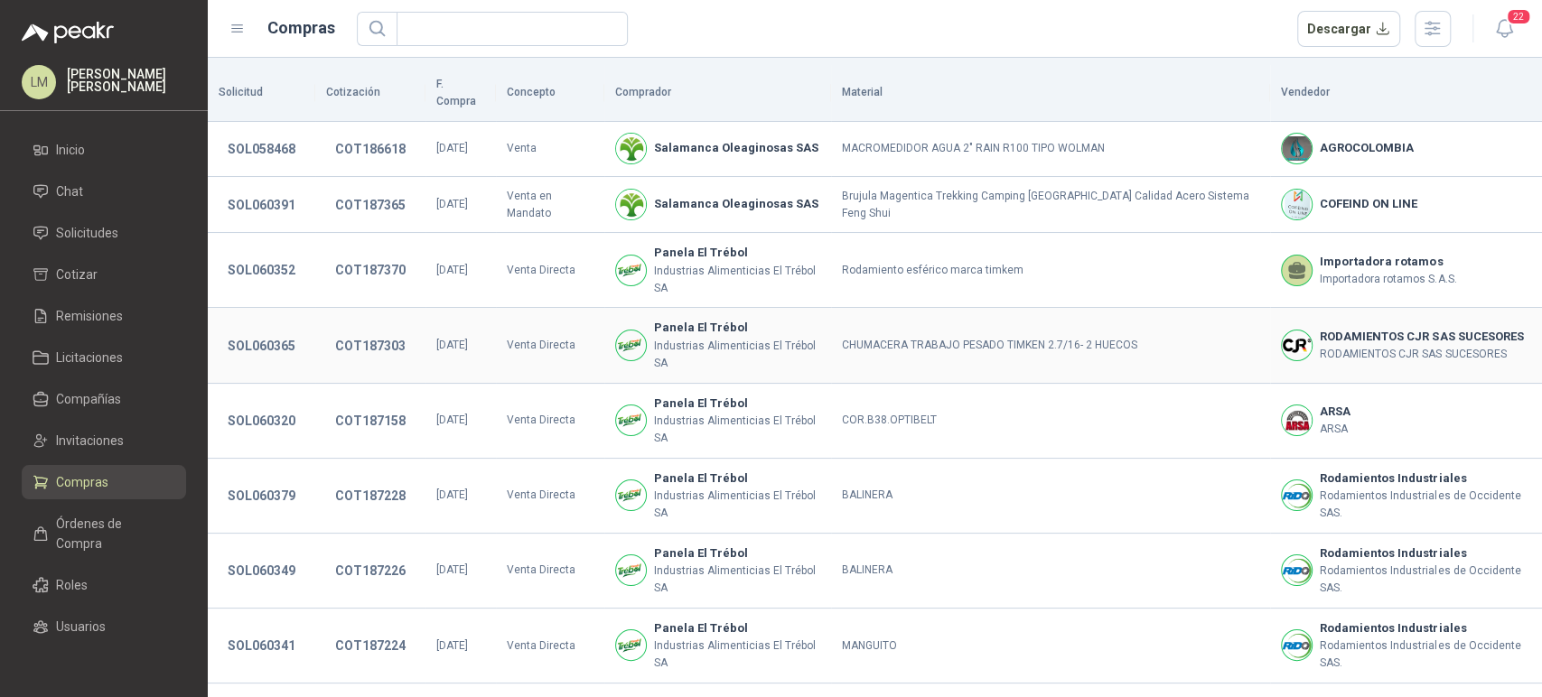
scroll to position [332, 0]
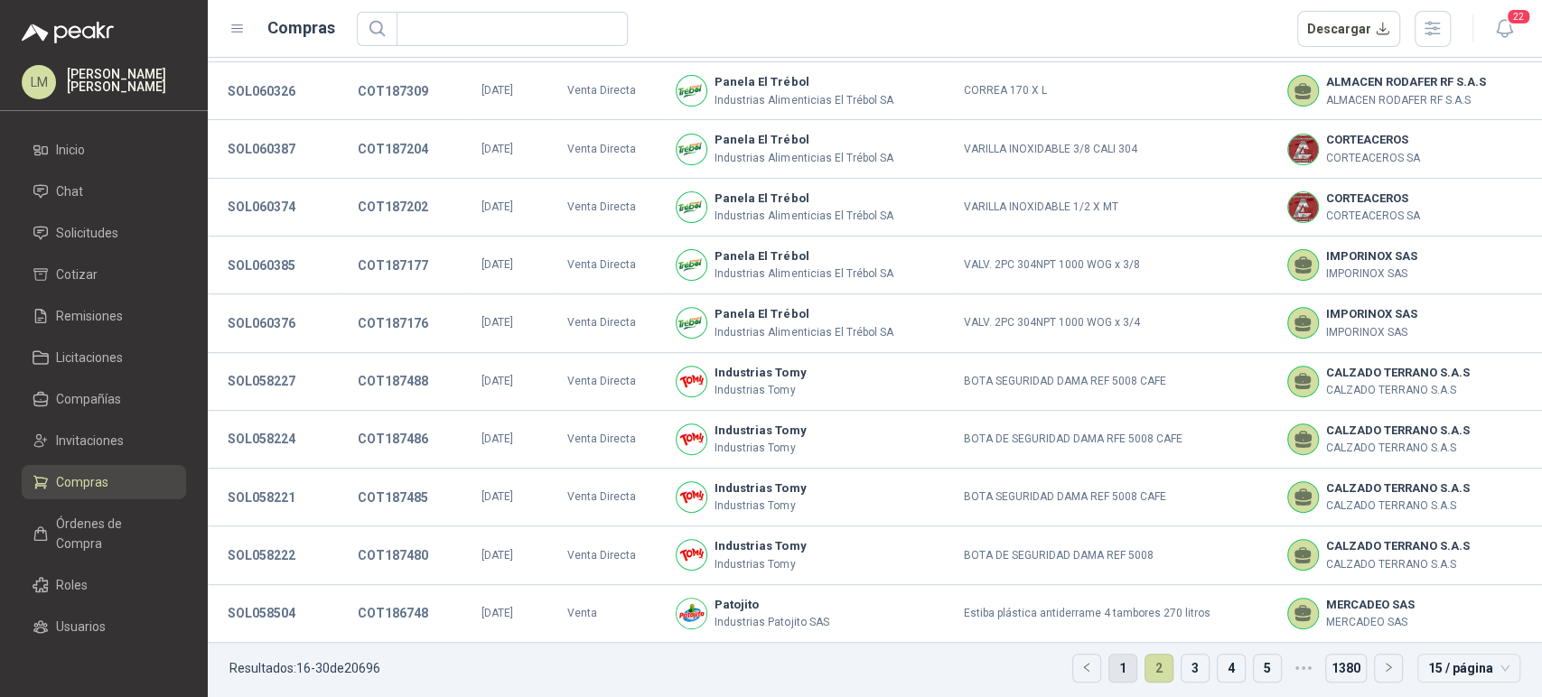
click at [1109, 667] on link "1" at bounding box center [1122, 668] width 27 height 27
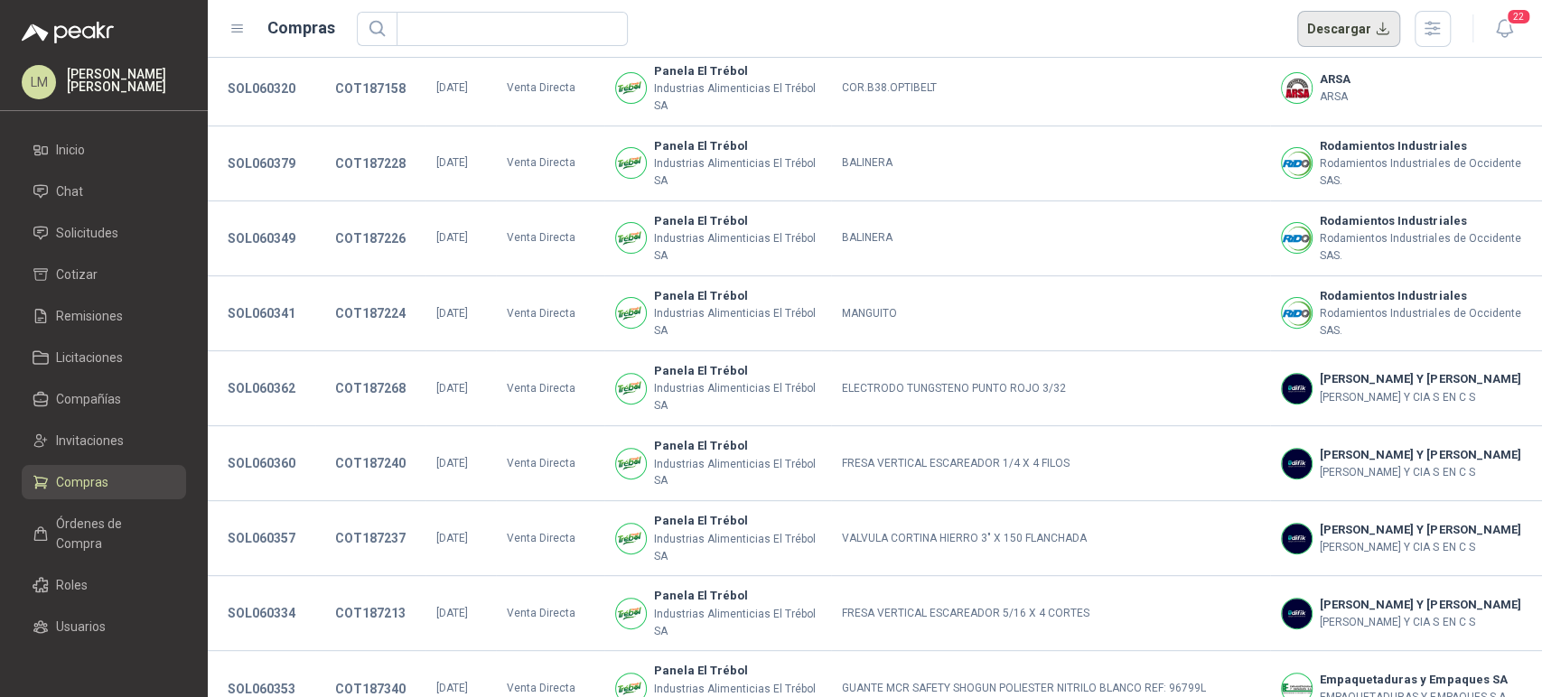
click at [1368, 33] on button "Descargar" at bounding box center [1349, 29] width 104 height 36
click at [73, 522] on span "Órdenes de Compra" at bounding box center [112, 534] width 113 height 40
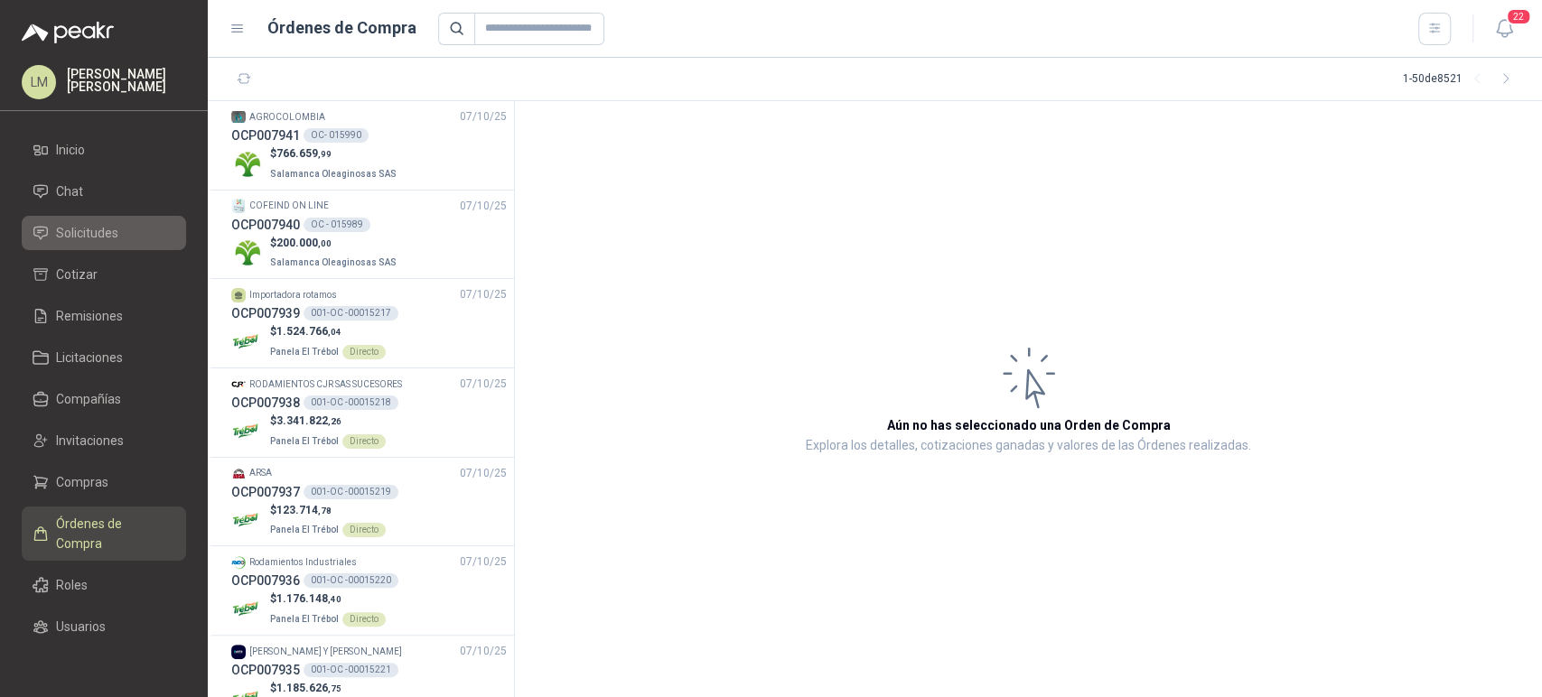
click at [89, 229] on span "Solicitudes" at bounding box center [87, 233] width 62 height 20
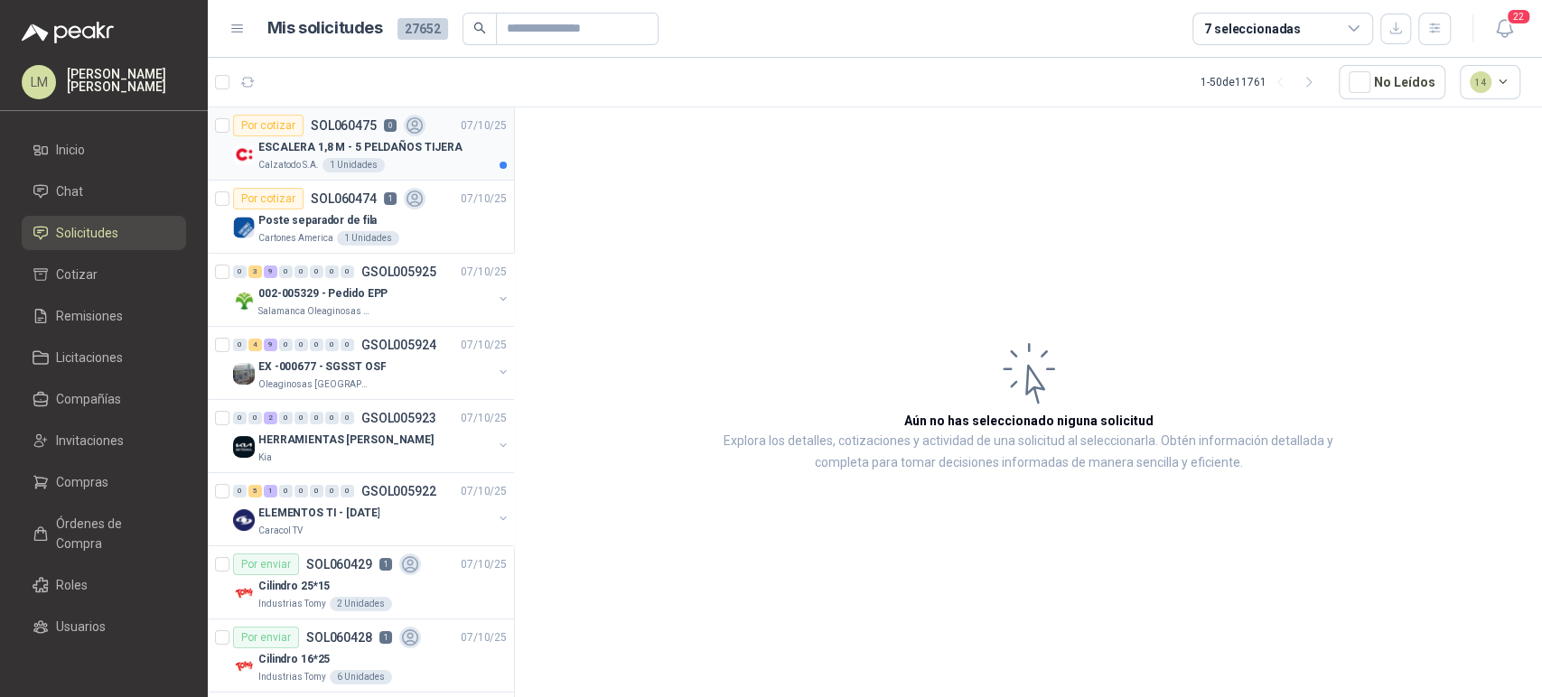
click at [332, 150] on p "ESCALERA 1,8 M - 5 PELDAÑOS TIJERA" at bounding box center [360, 147] width 204 height 17
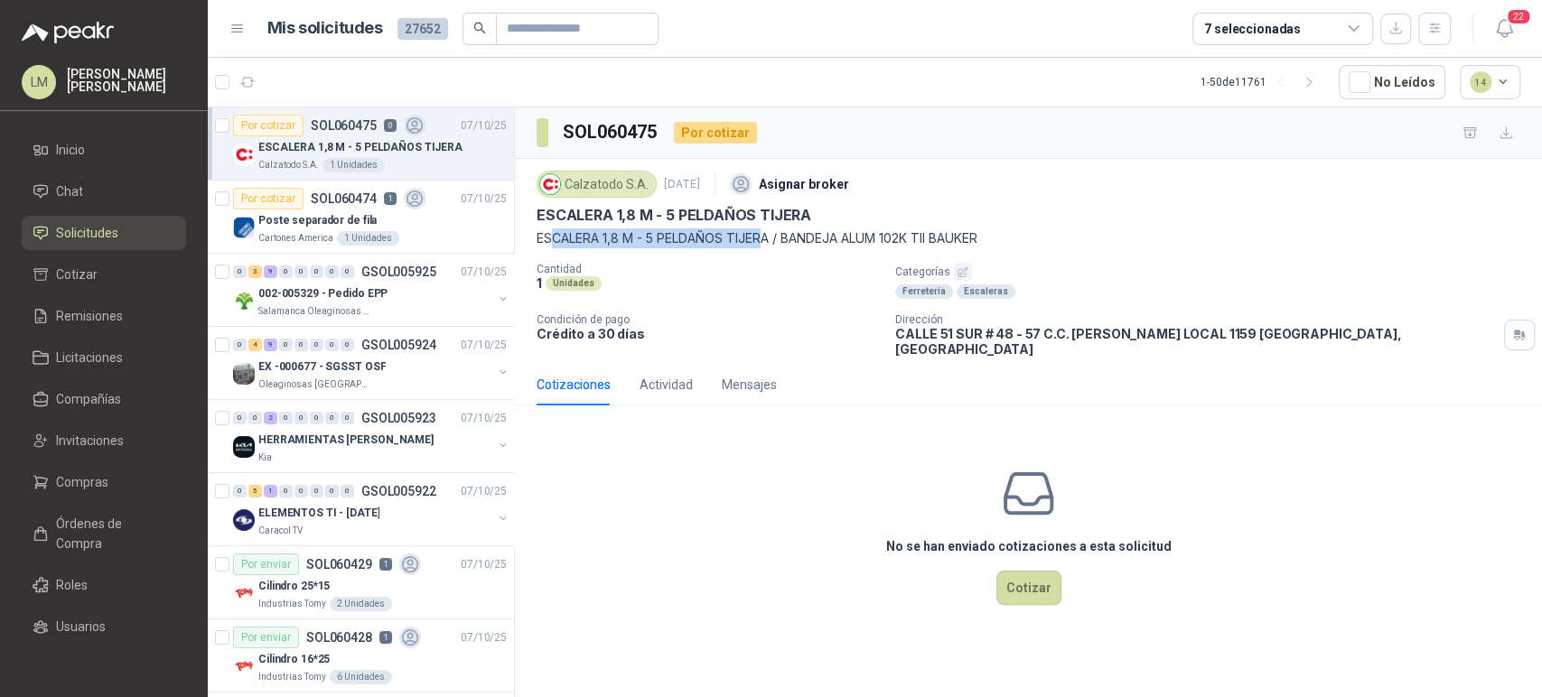
drag, startPoint x: 549, startPoint y: 239, endPoint x: 766, endPoint y: 229, distance: 217.0
click at [766, 229] on p "ESCALERA 1,8 M - 5 PELDAÑOS TIJERA / BANDEJA ALUM 102K TII BAUKER" at bounding box center [1028, 239] width 984 height 20
click at [63, 428] on link "Invitaciones" at bounding box center [104, 441] width 164 height 34
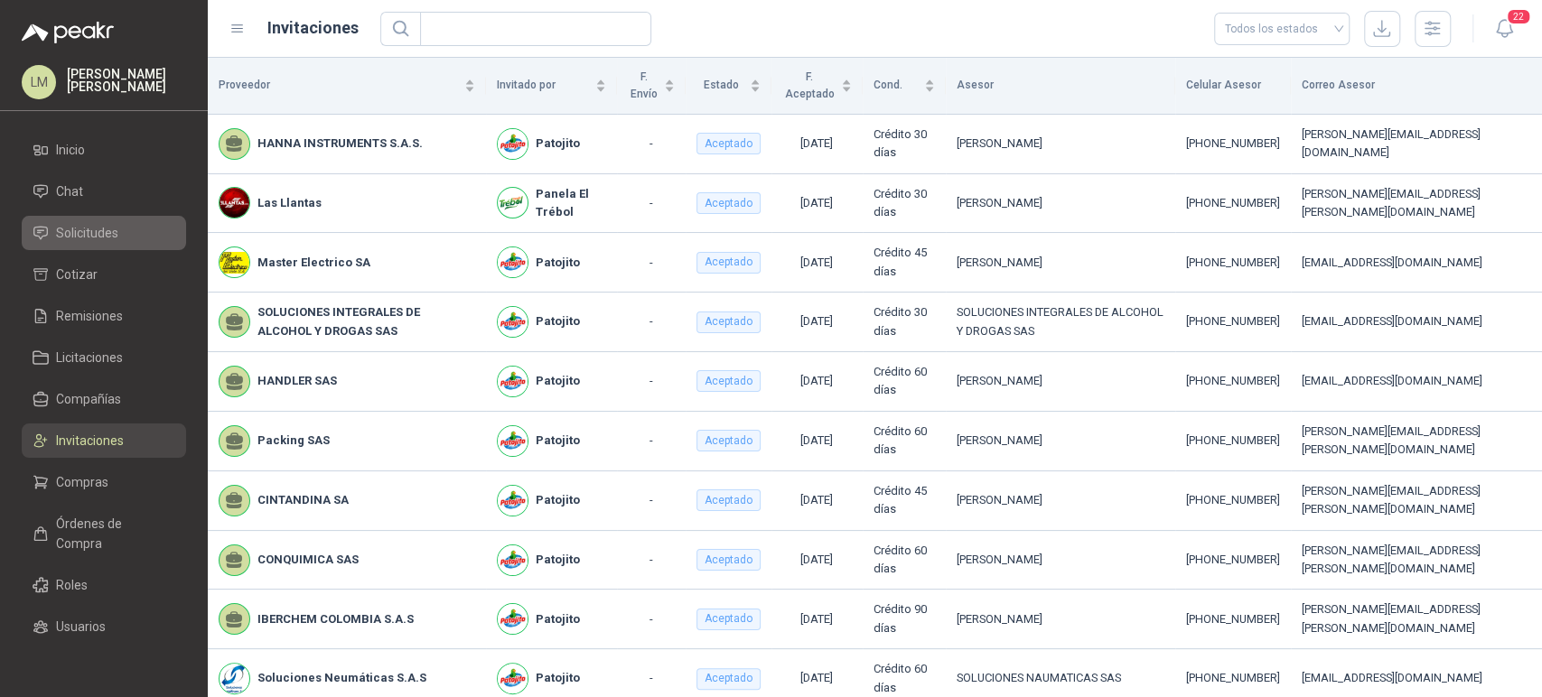
click at [86, 228] on span "Solicitudes" at bounding box center [87, 233] width 62 height 20
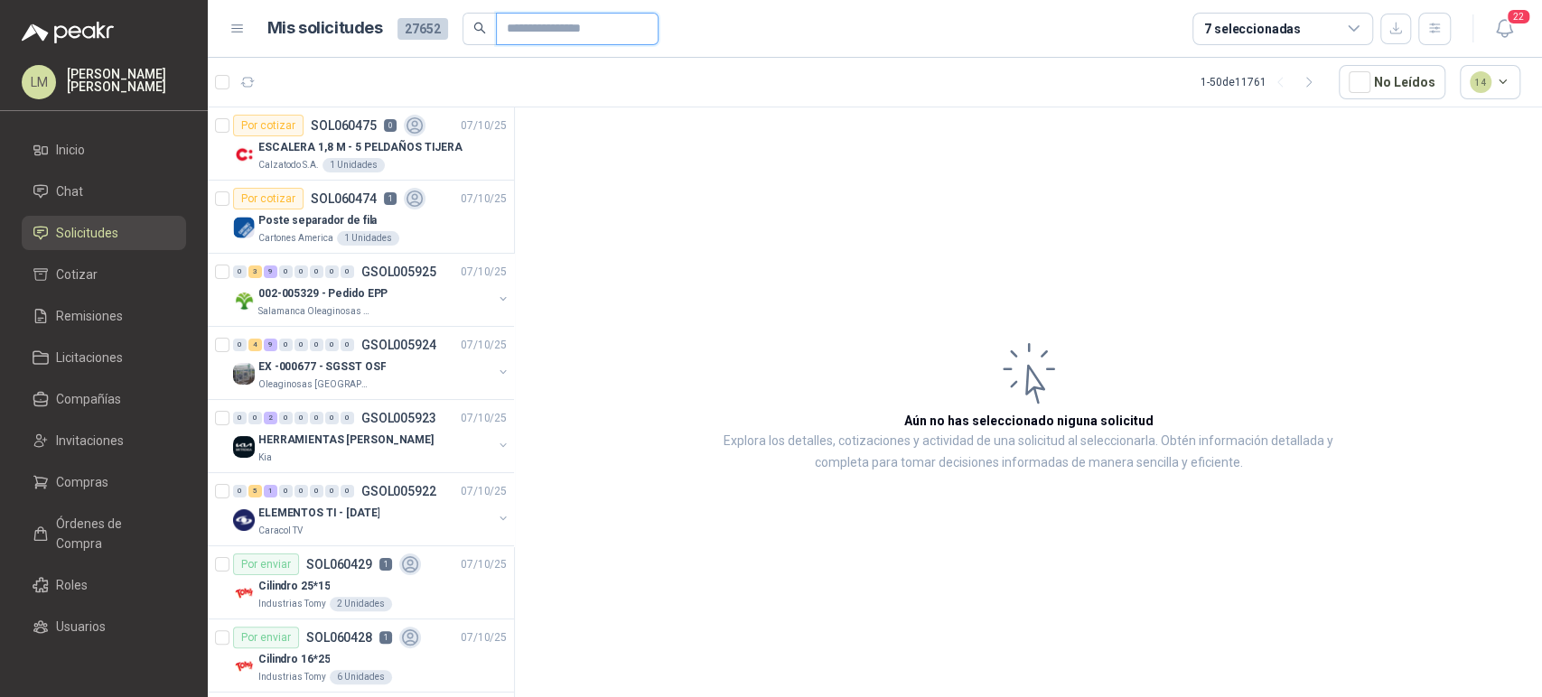
click at [513, 33] on input "text" at bounding box center [570, 29] width 126 height 31
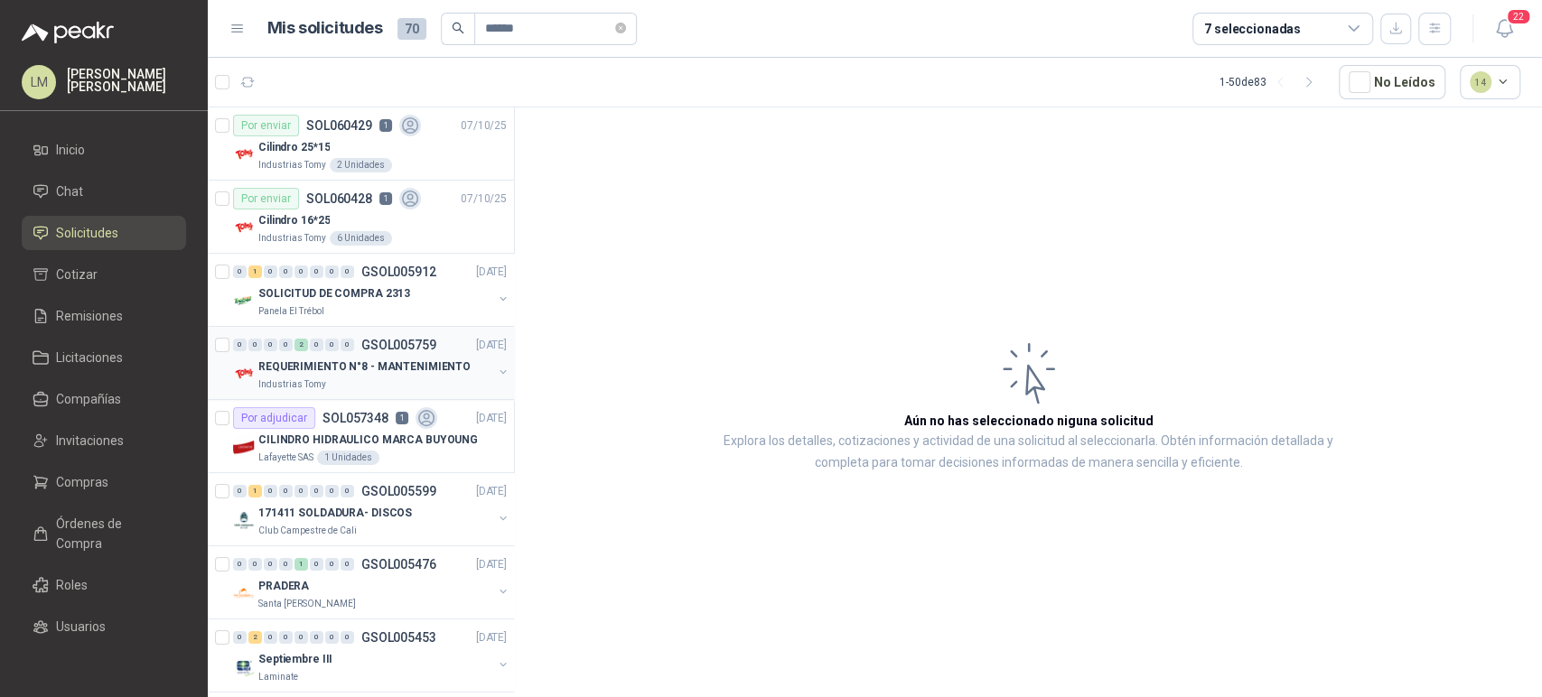
click at [496, 365] on button "button" at bounding box center [503, 372] width 14 height 14
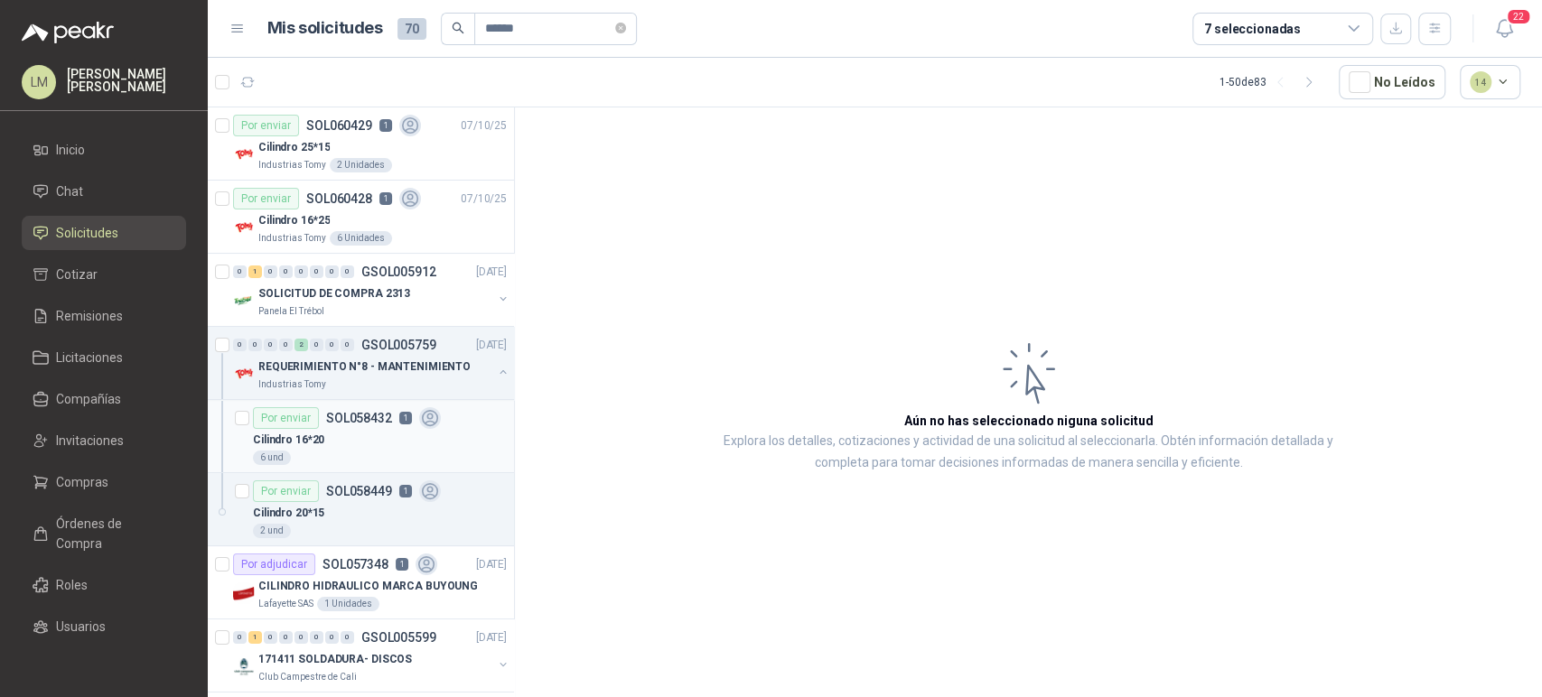
click at [386, 407] on div "Por enviar SOL058432 1" at bounding box center [347, 418] width 188 height 22
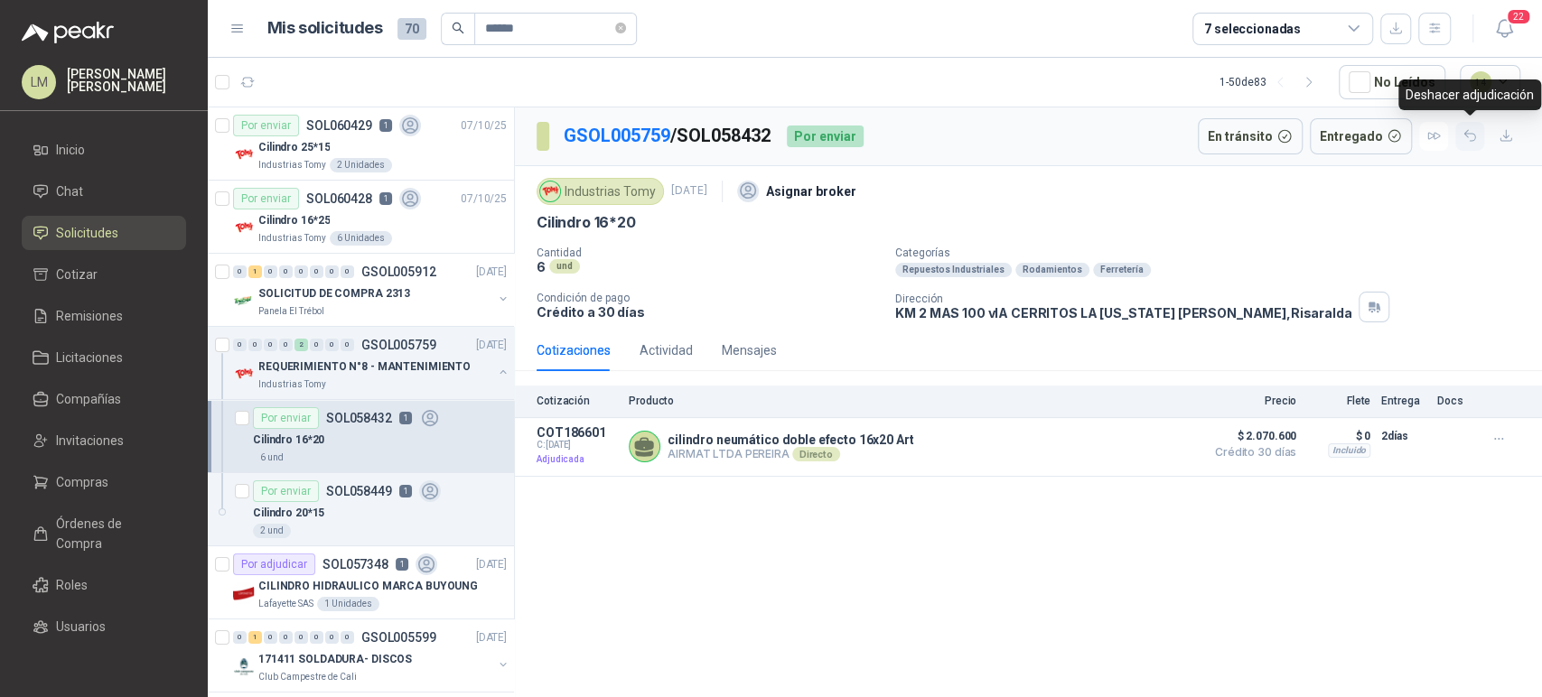
click at [1467, 145] on button "button" at bounding box center [1469, 136] width 29 height 29
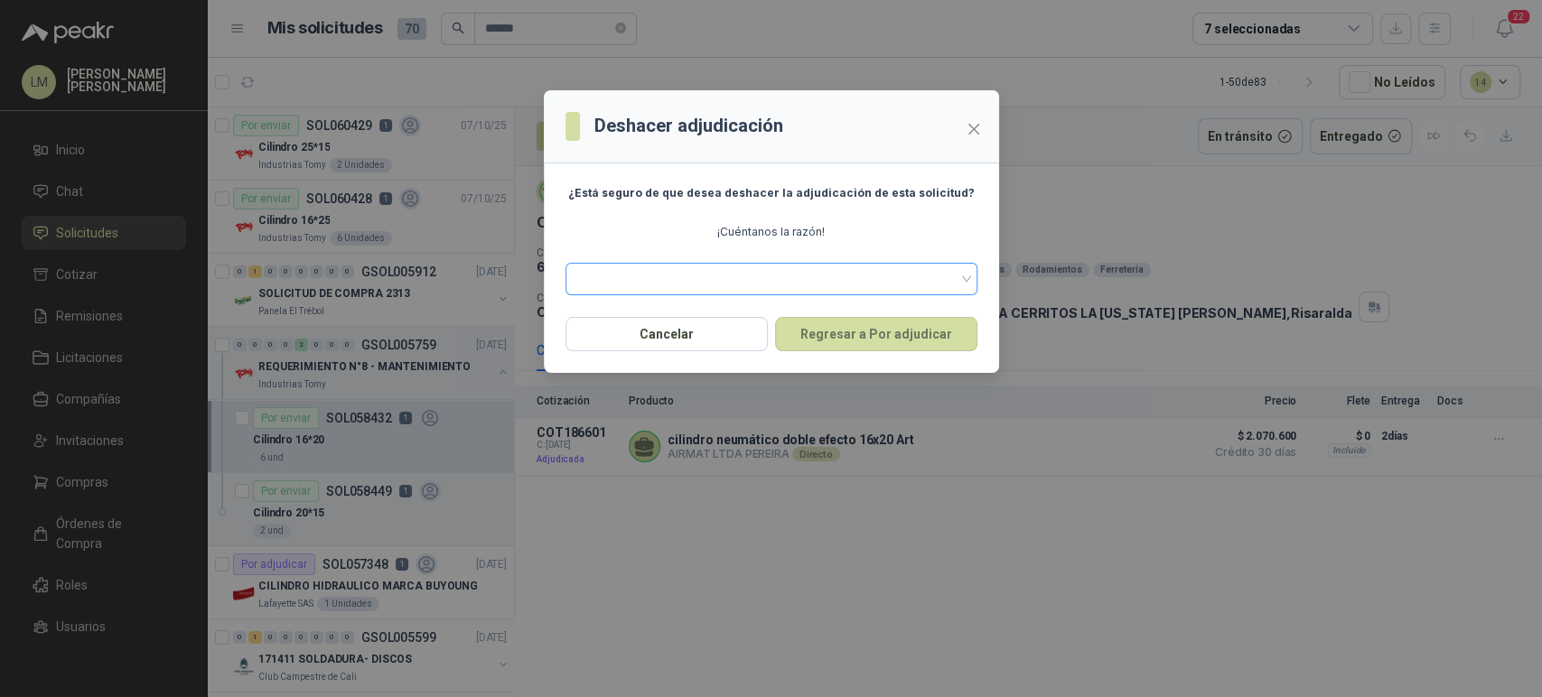
click at [762, 279] on span at bounding box center [771, 279] width 390 height 27
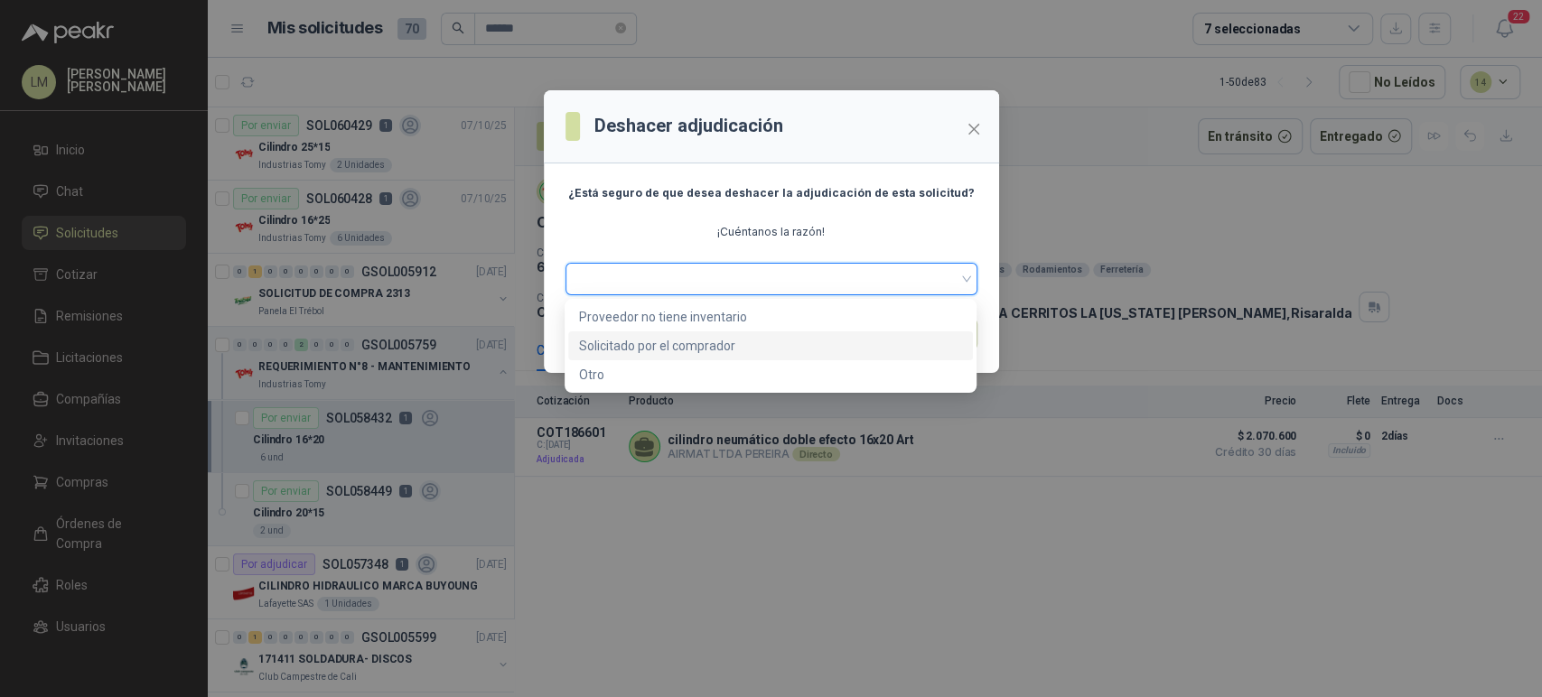
click at [648, 345] on div "Solicitado por el comprador" at bounding box center [770, 346] width 383 height 20
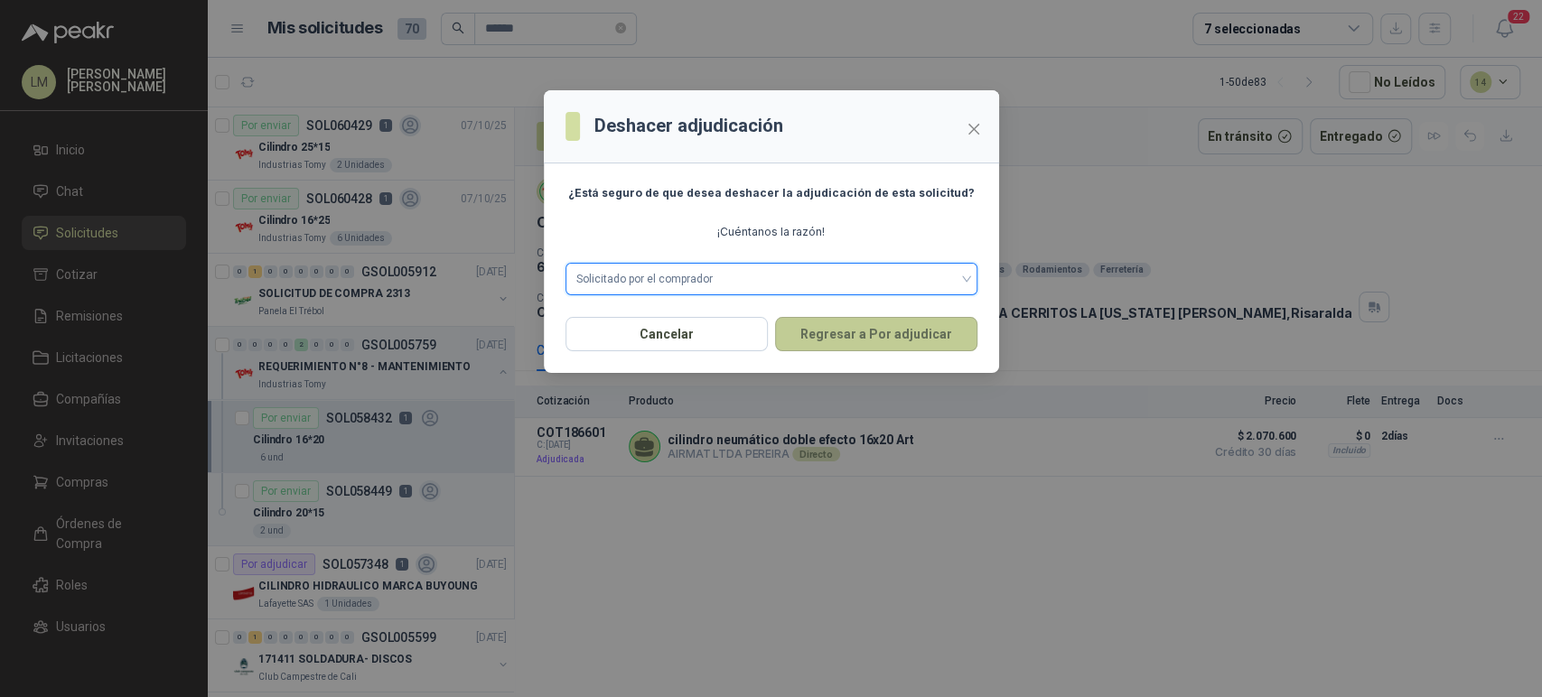
click at [850, 327] on button "Regresar a Por adjudicar" at bounding box center [876, 334] width 202 height 34
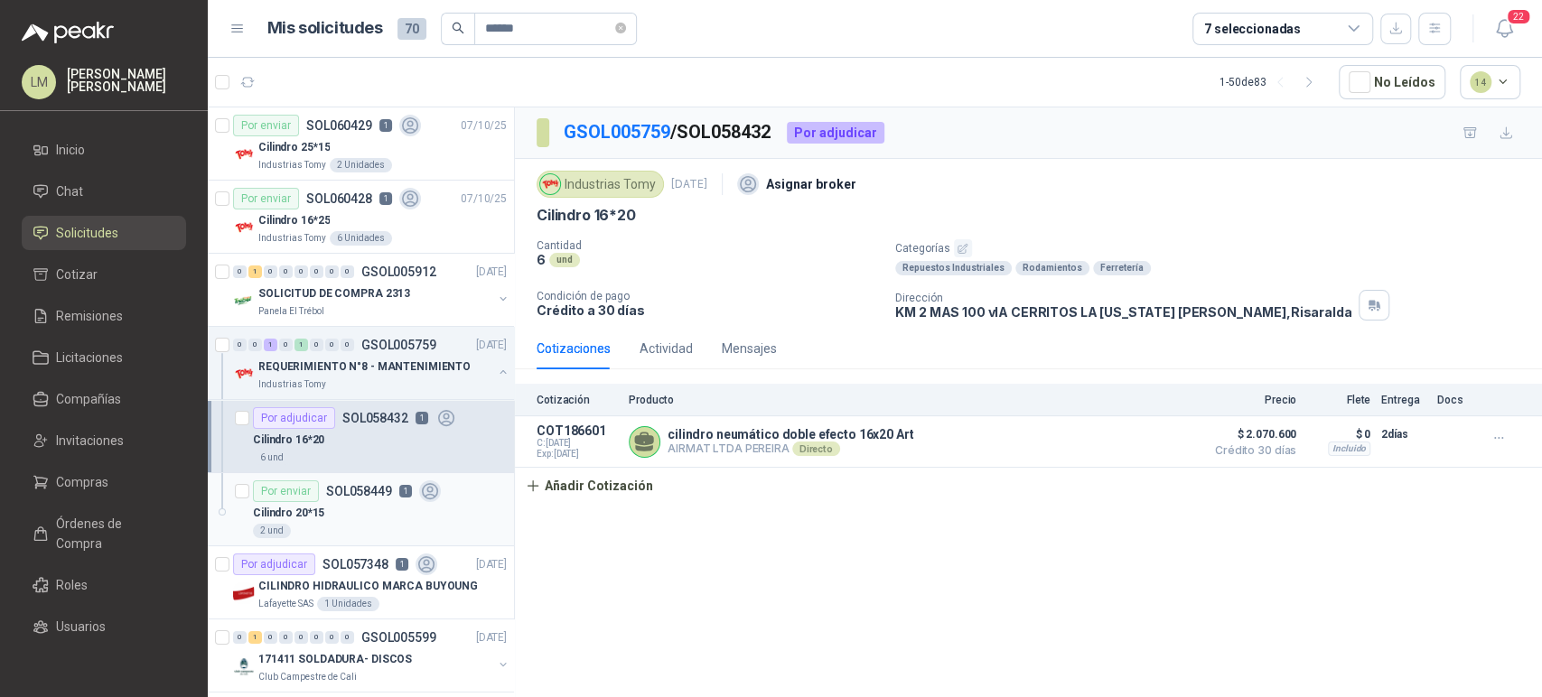
click at [363, 497] on p "SOL058449" at bounding box center [359, 491] width 66 height 13
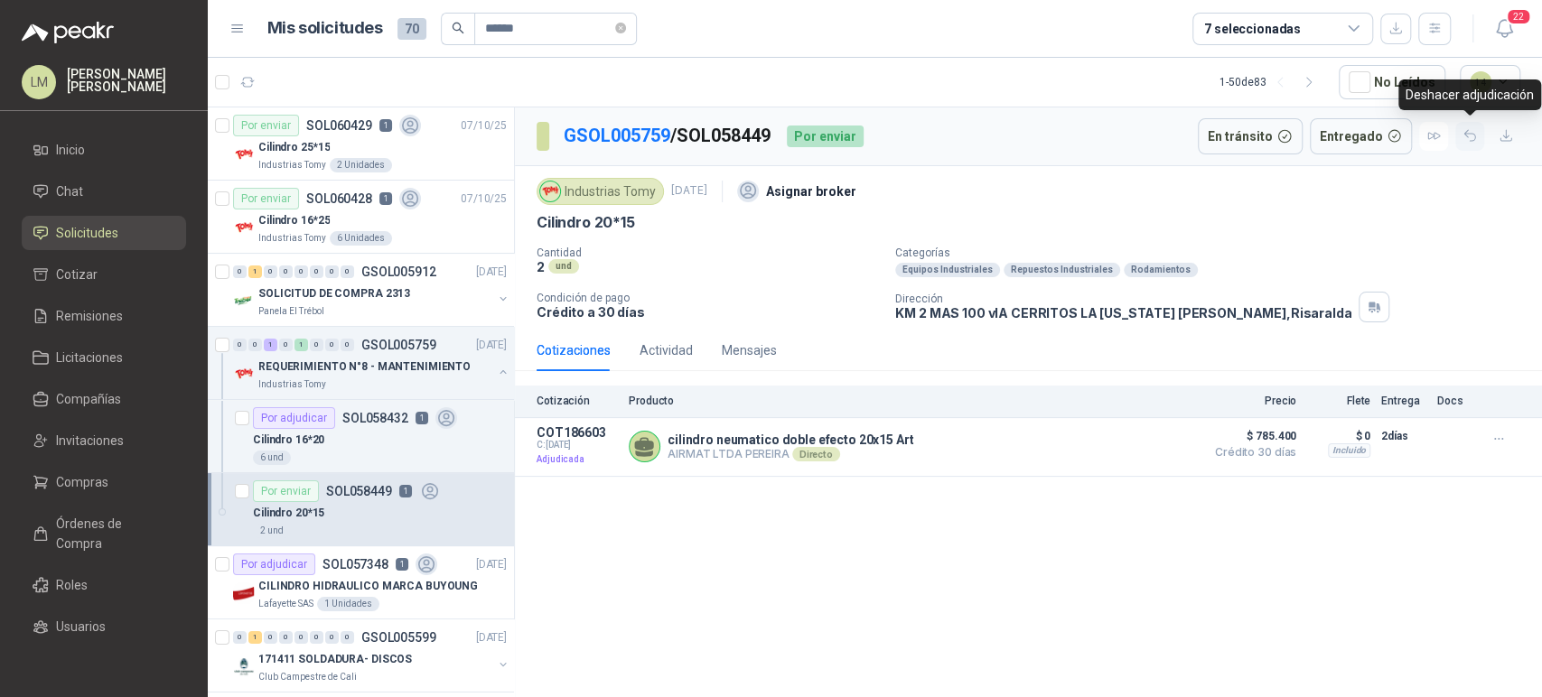
click at [1468, 131] on icon "button" at bounding box center [1469, 135] width 15 height 15
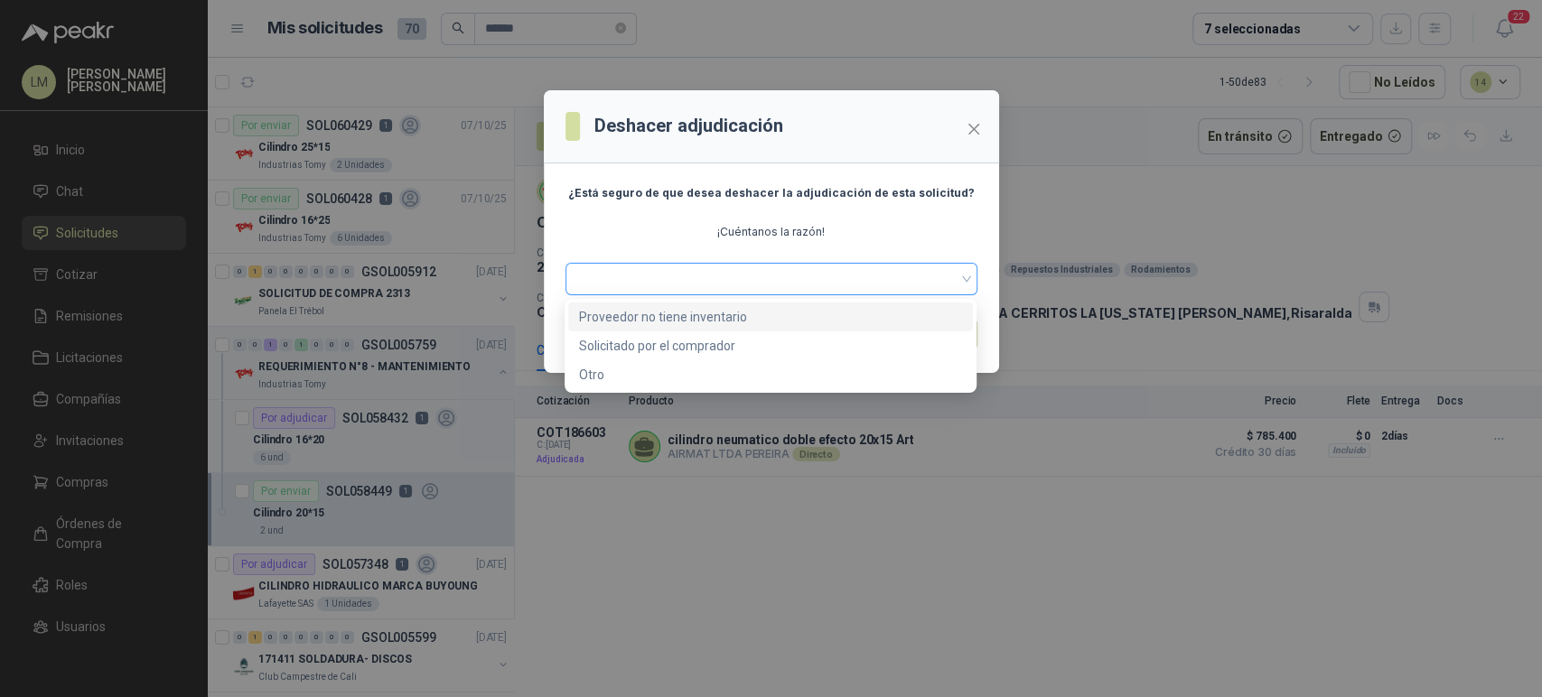
click at [819, 286] on span at bounding box center [771, 279] width 390 height 27
click at [654, 343] on div "Solicitado por el comprador" at bounding box center [770, 346] width 383 height 20
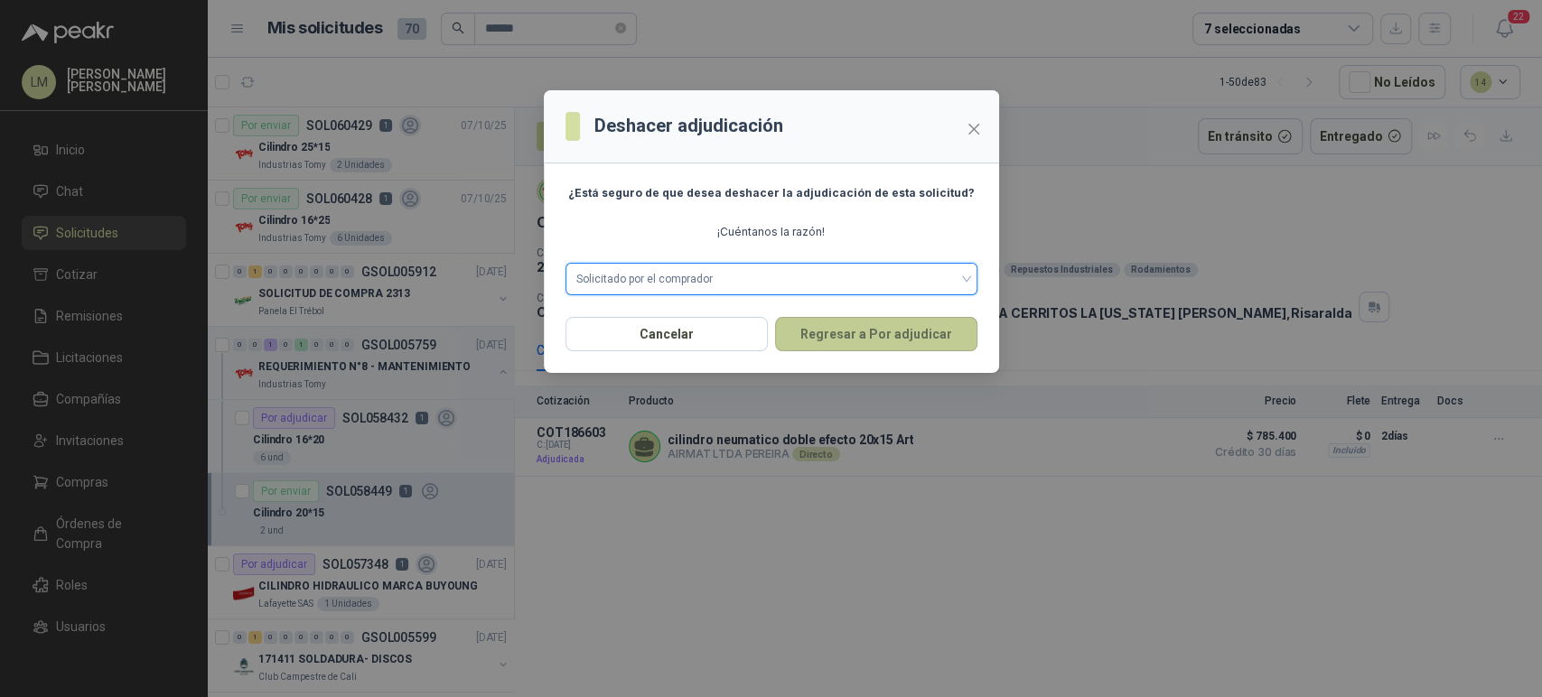
click at [867, 320] on button "Regresar a Por adjudicar" at bounding box center [876, 334] width 202 height 34
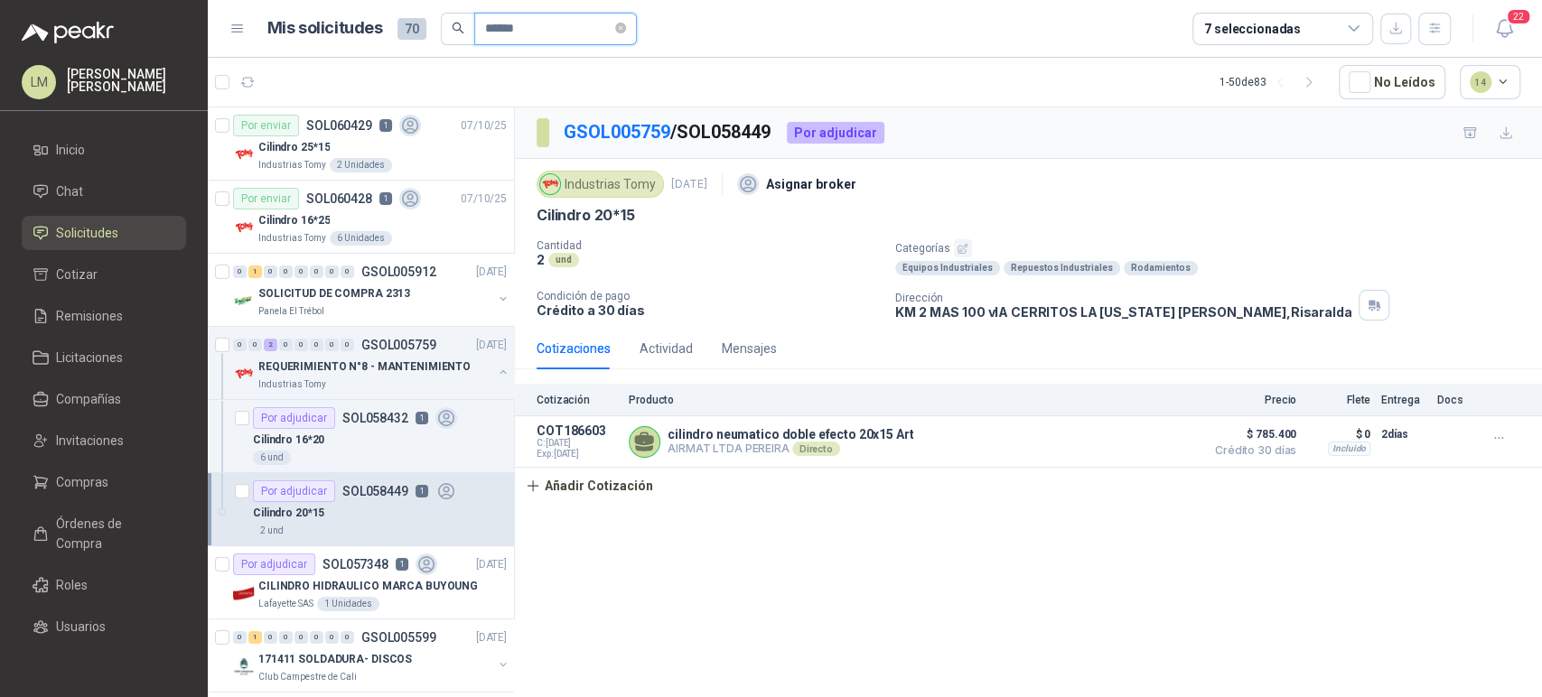
drag, startPoint x: 535, startPoint y: 28, endPoint x: 435, endPoint y: 28, distance: 99.3
click at [435, 28] on div "Mis solicitudes 70 ******" at bounding box center [451, 29] width 369 height 33
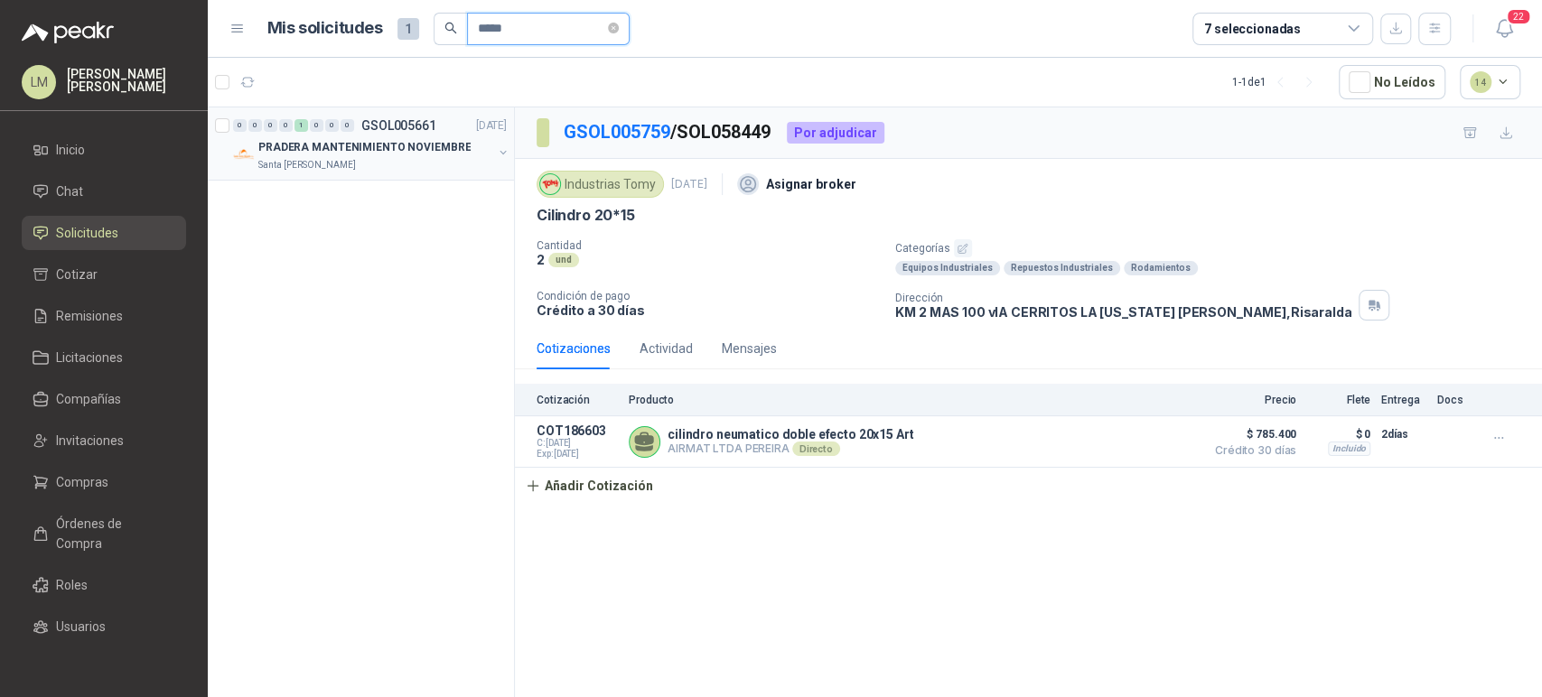
type input "*****"
click at [500, 148] on button "button" at bounding box center [503, 152] width 14 height 14
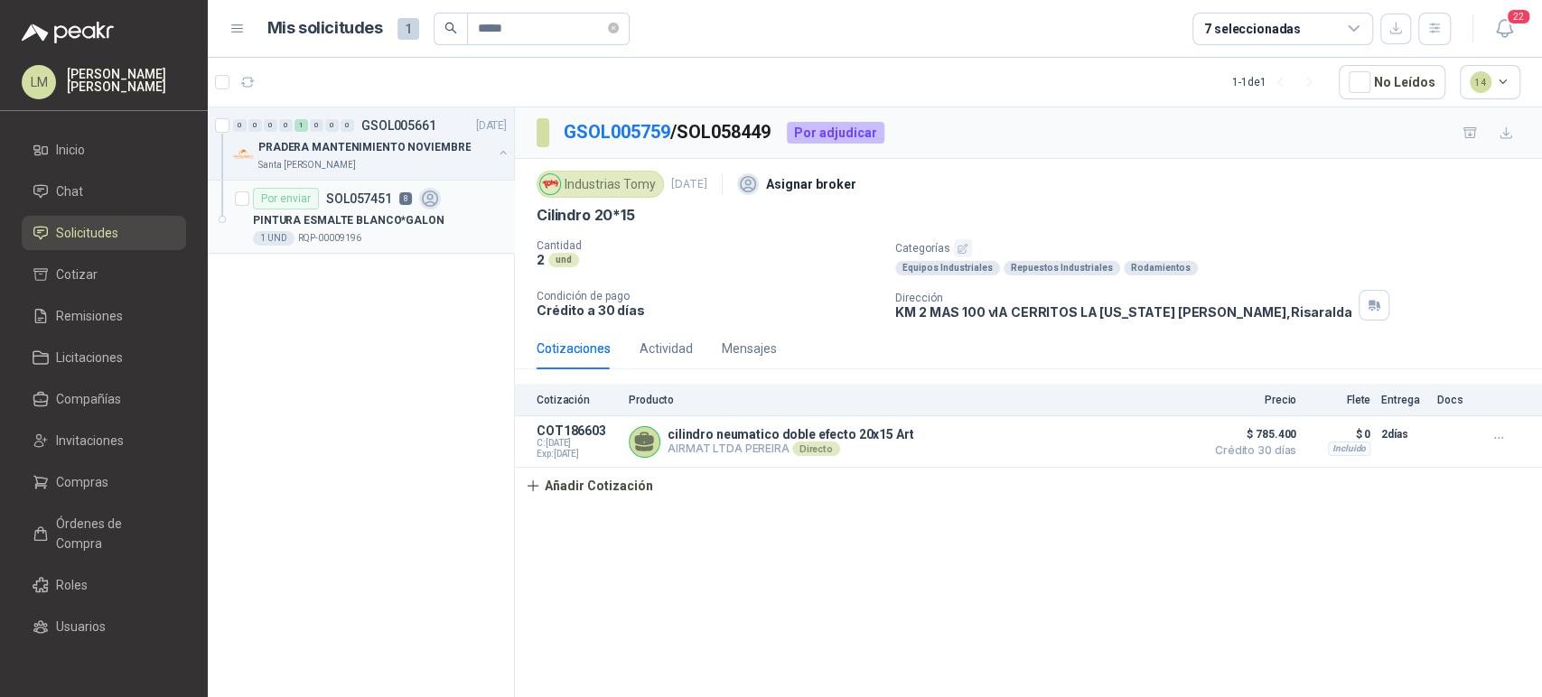
click at [381, 218] on p "PINTURA ESMALTE BLANCO*GALON" at bounding box center [348, 220] width 191 height 17
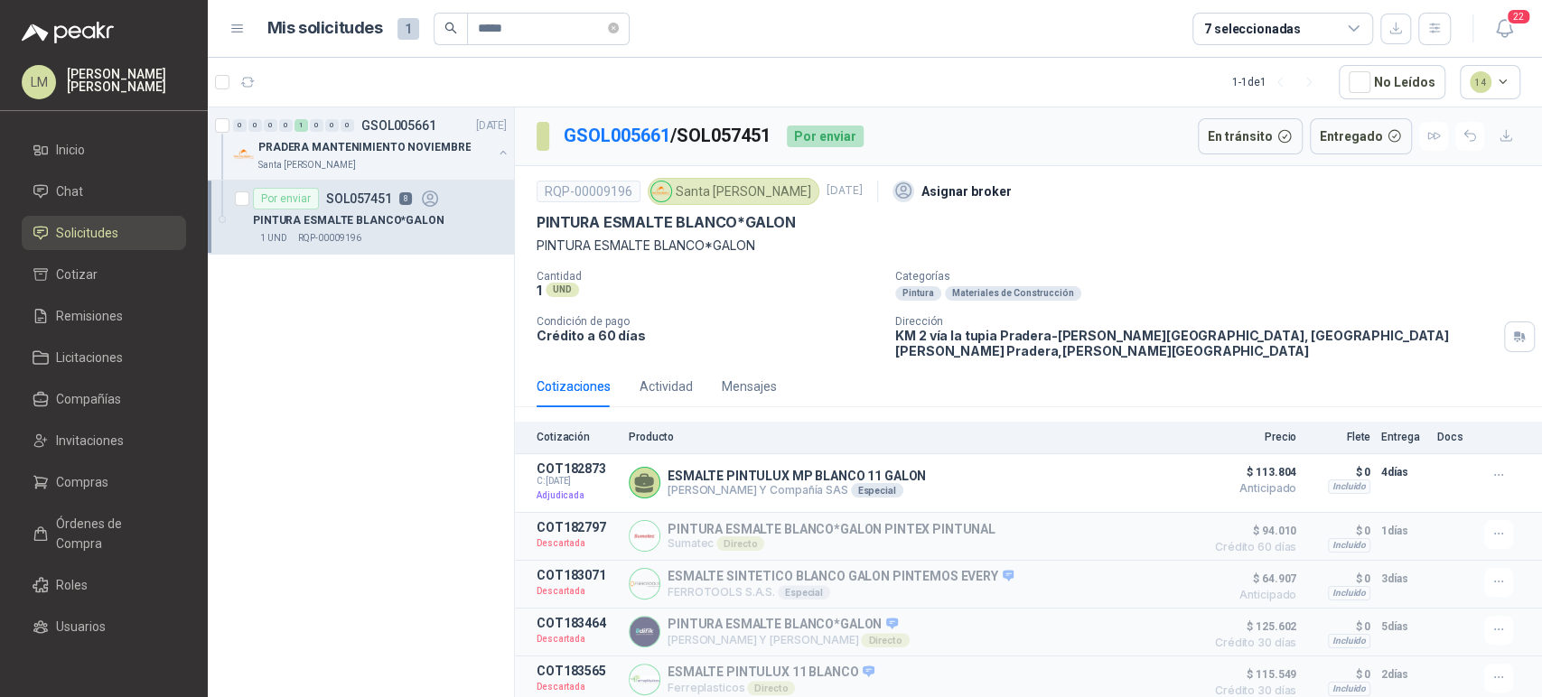
click at [1358, 37] on div "7 seleccionadas" at bounding box center [1282, 29] width 181 height 33
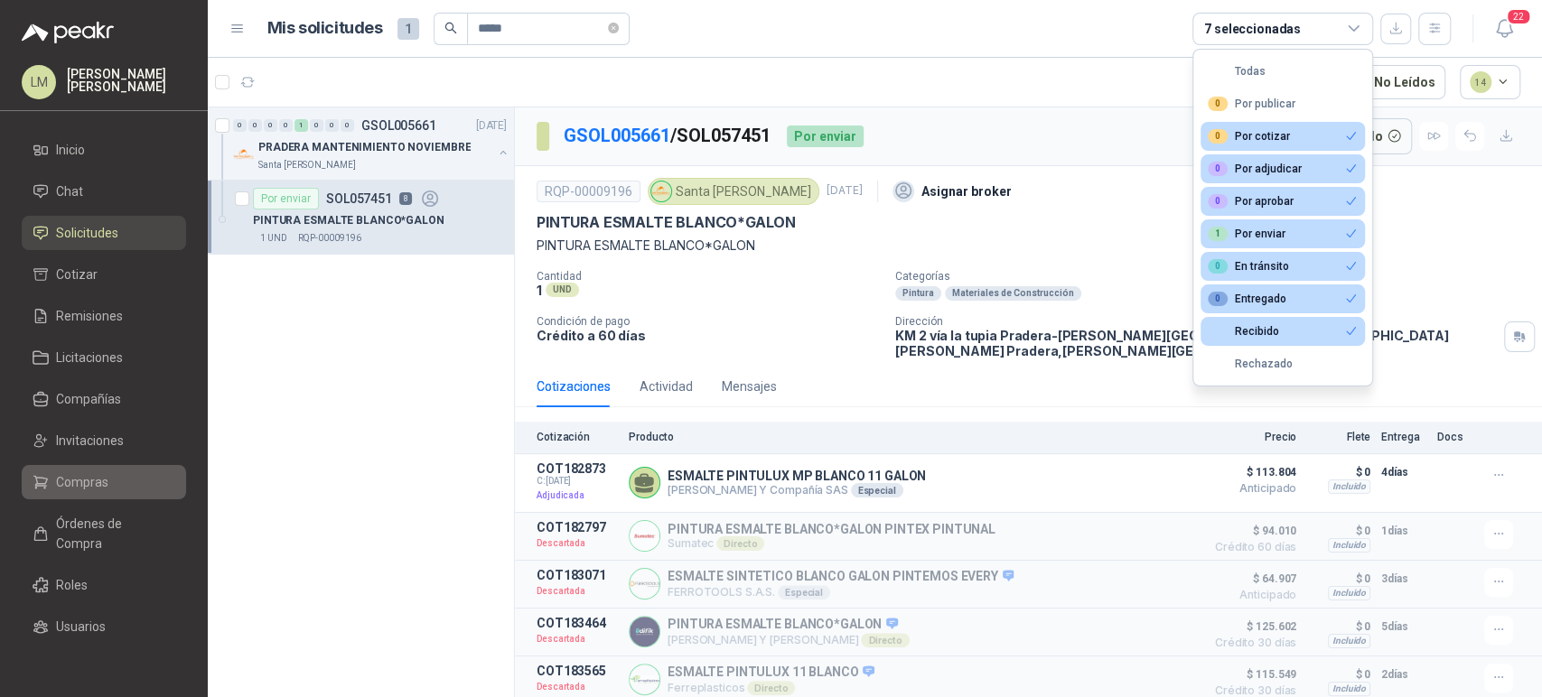
click at [74, 485] on span "Compras" at bounding box center [82, 482] width 52 height 20
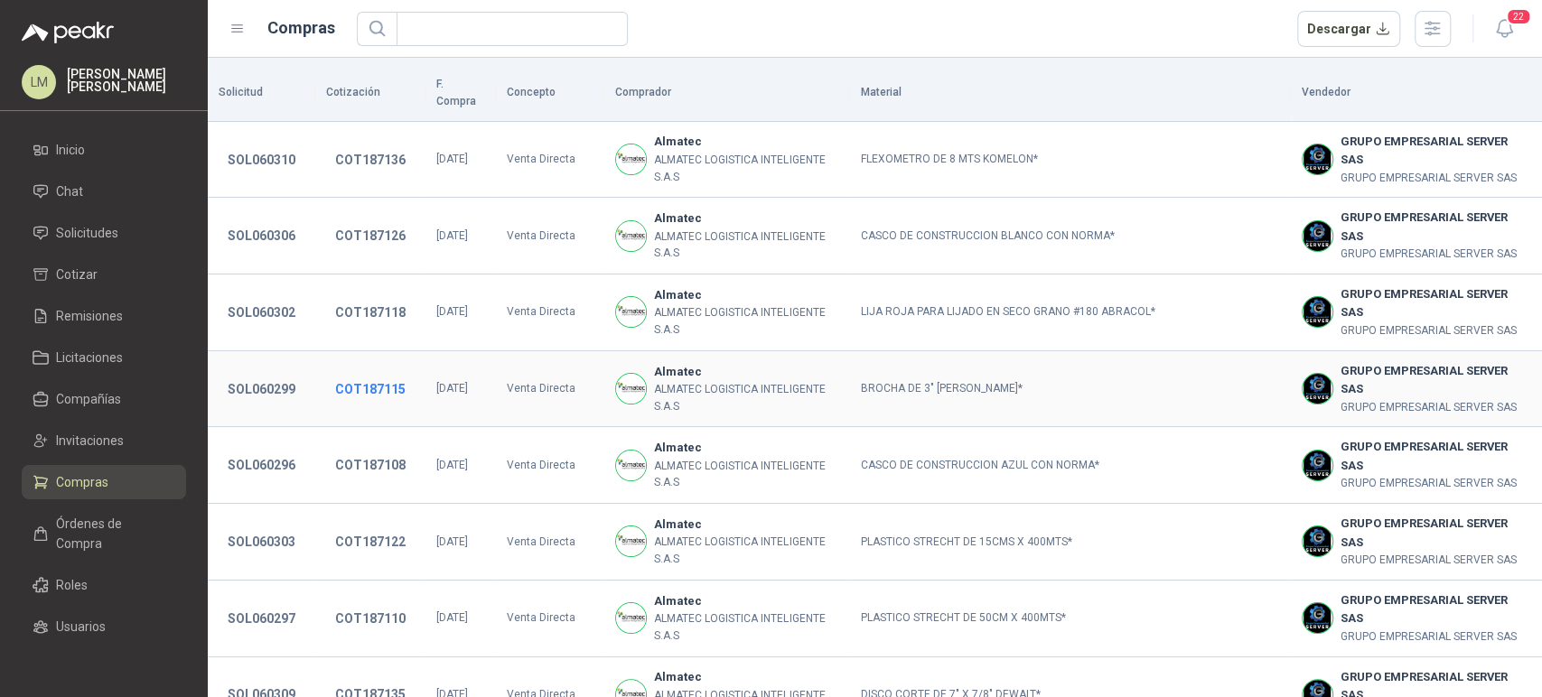
scroll to position [332, 0]
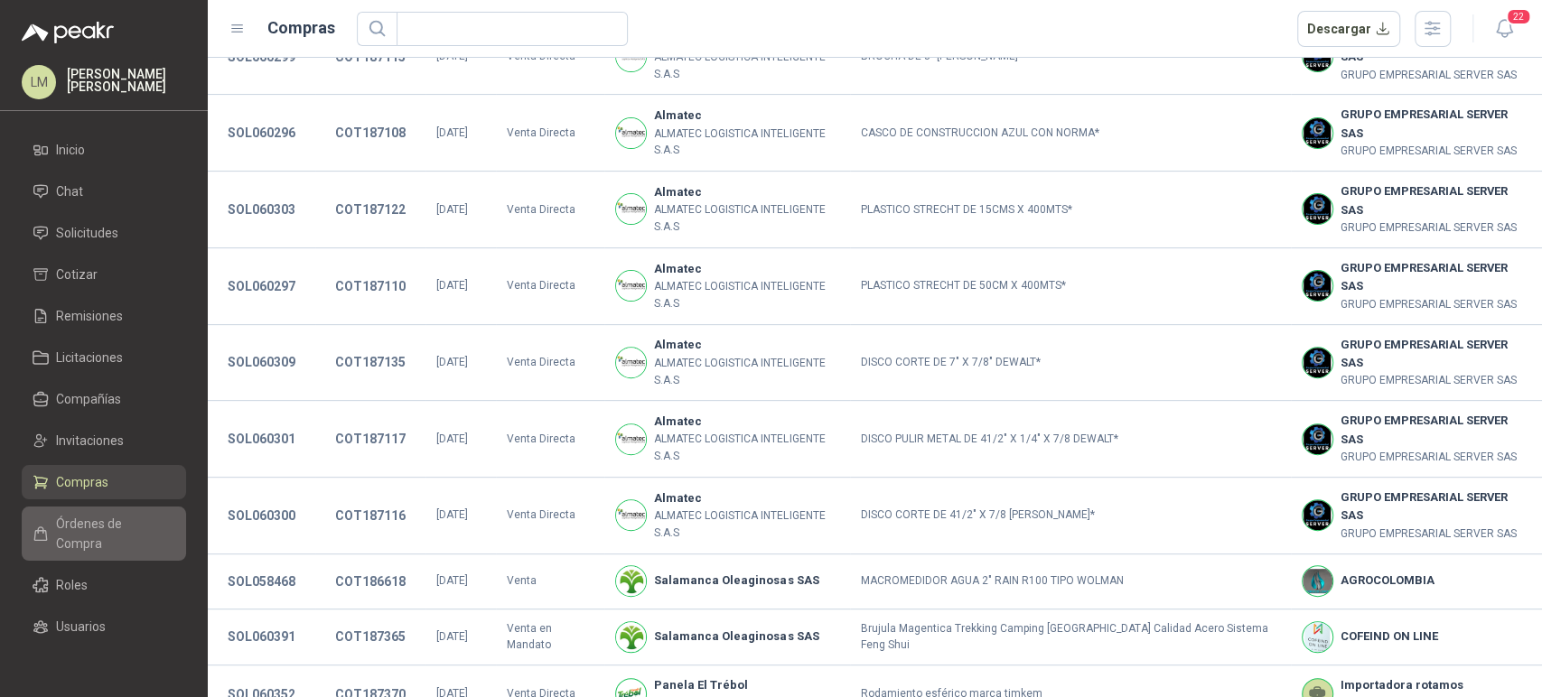
click at [82, 518] on span "Órdenes de Compra" at bounding box center [112, 534] width 113 height 40
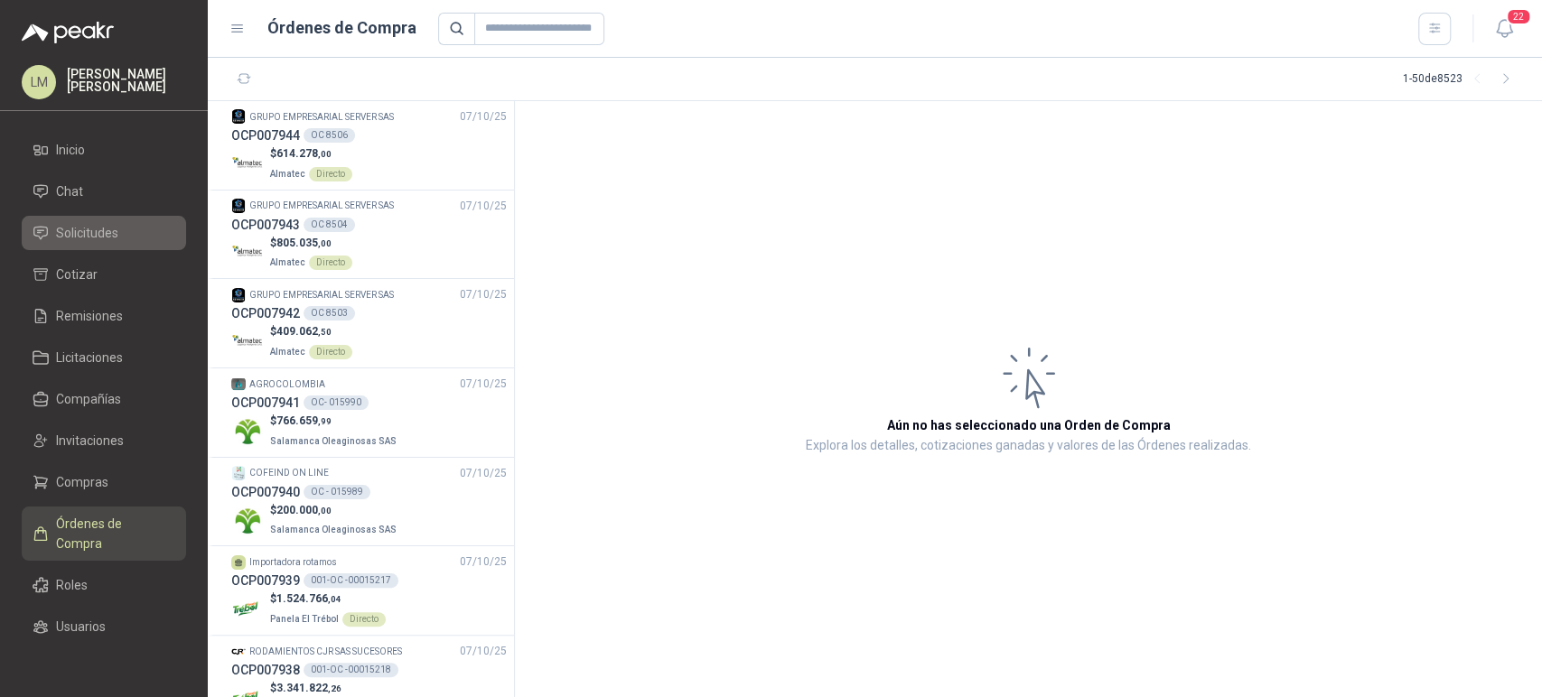
click at [104, 240] on span "Solicitudes" at bounding box center [87, 233] width 62 height 20
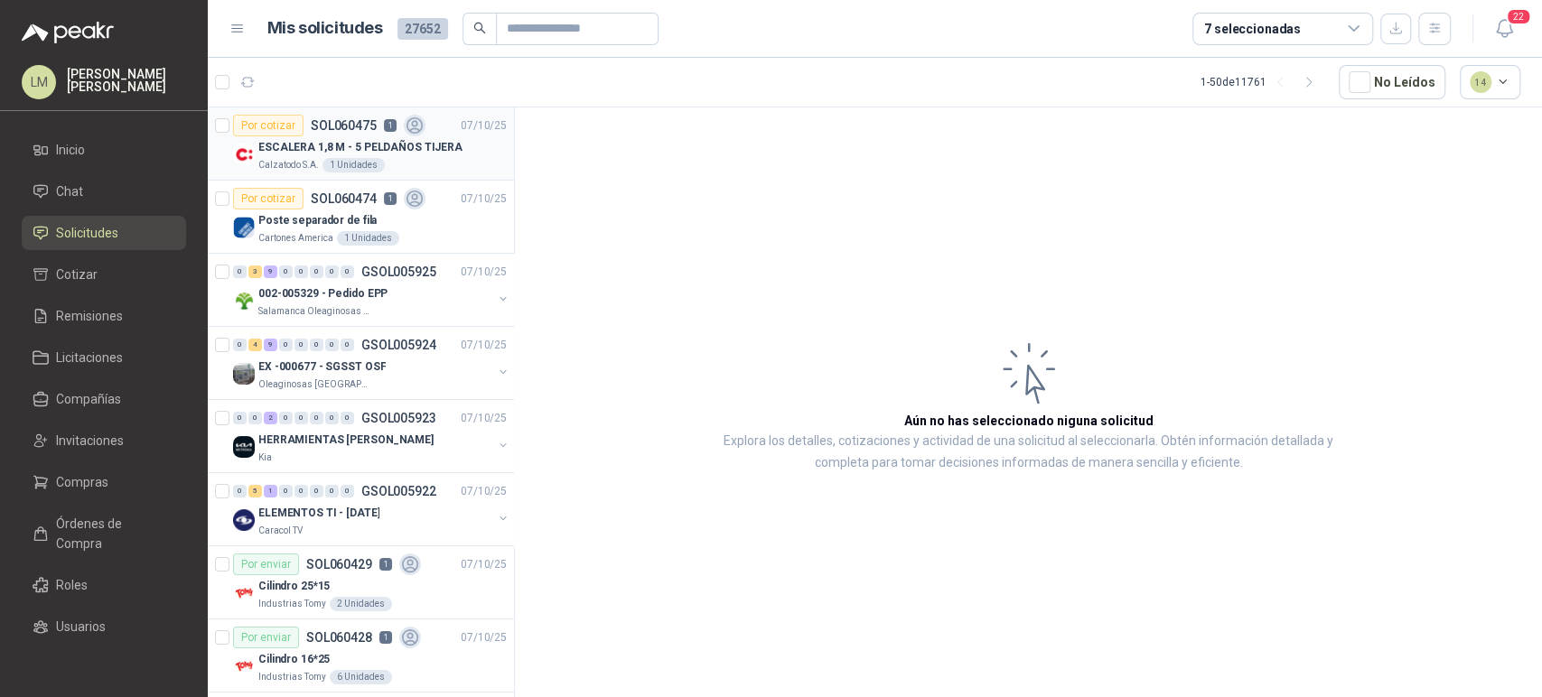
click at [322, 126] on p "SOL060475" at bounding box center [344, 125] width 66 height 13
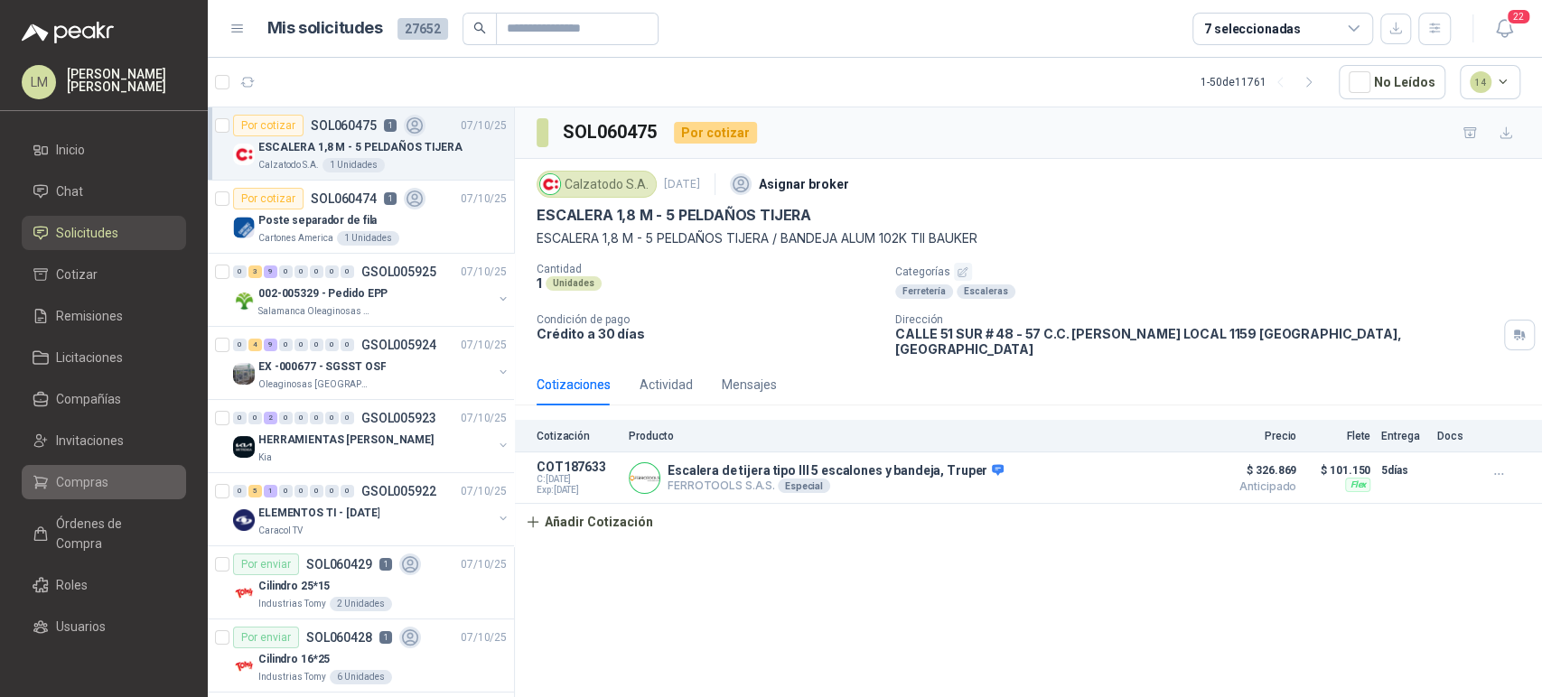
click at [72, 489] on span "Compras" at bounding box center [82, 482] width 52 height 20
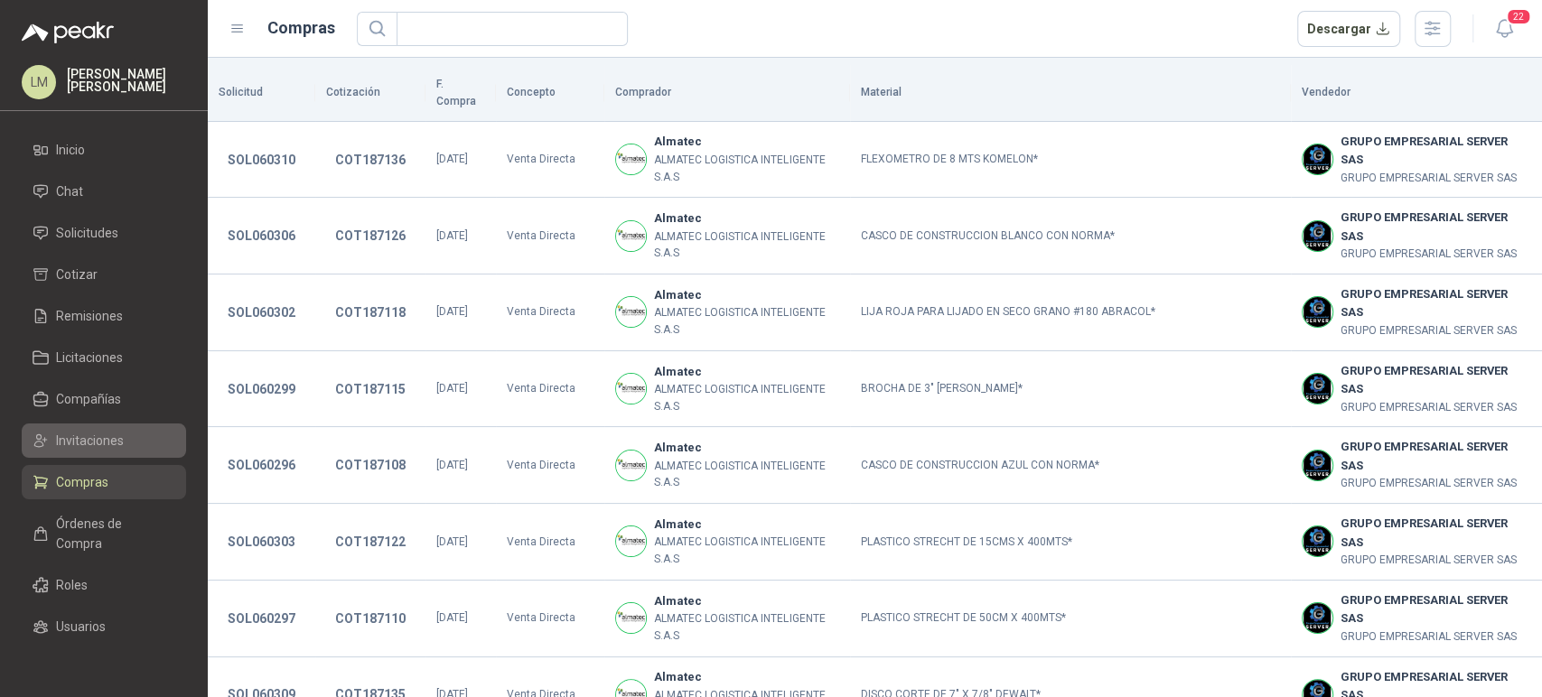
click at [87, 439] on span "Invitaciones" at bounding box center [90, 441] width 68 height 20
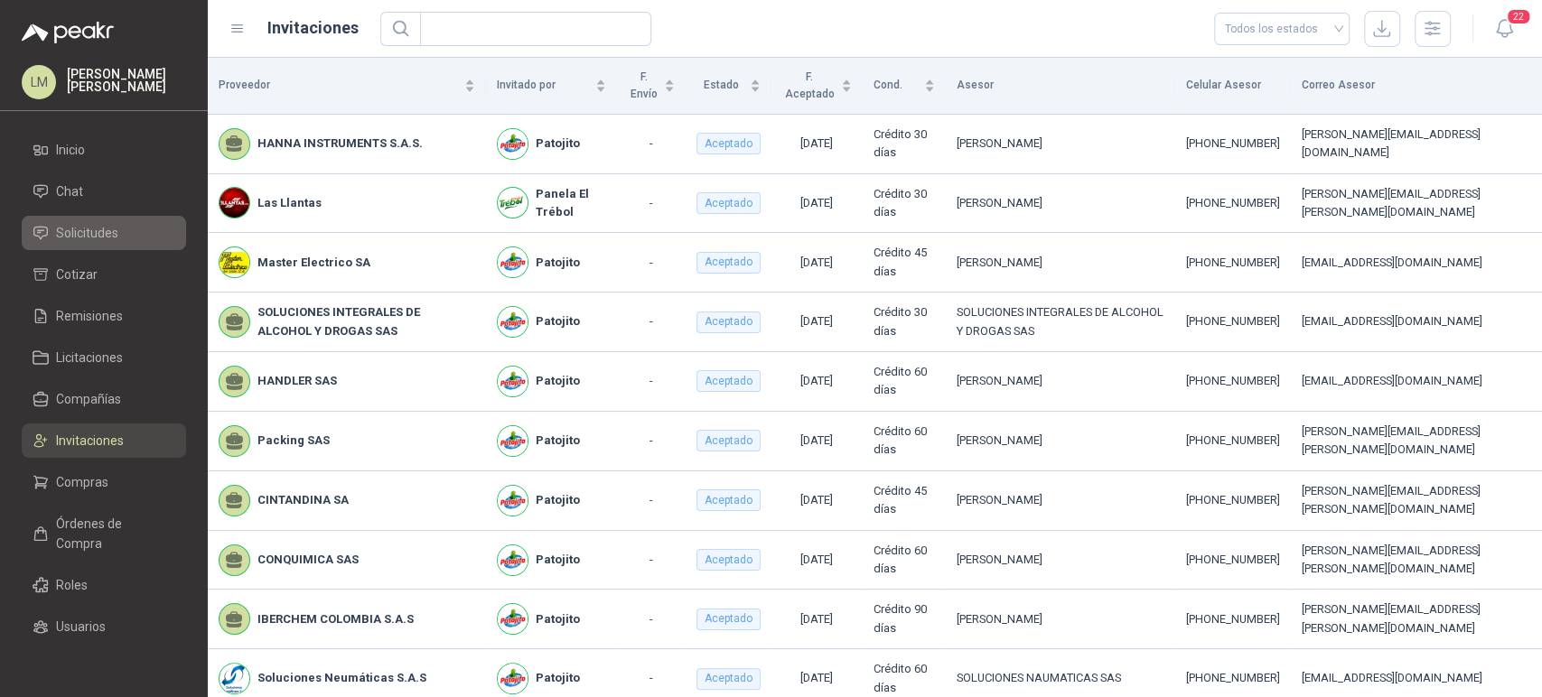
click at [93, 238] on span "Solicitudes" at bounding box center [87, 233] width 62 height 20
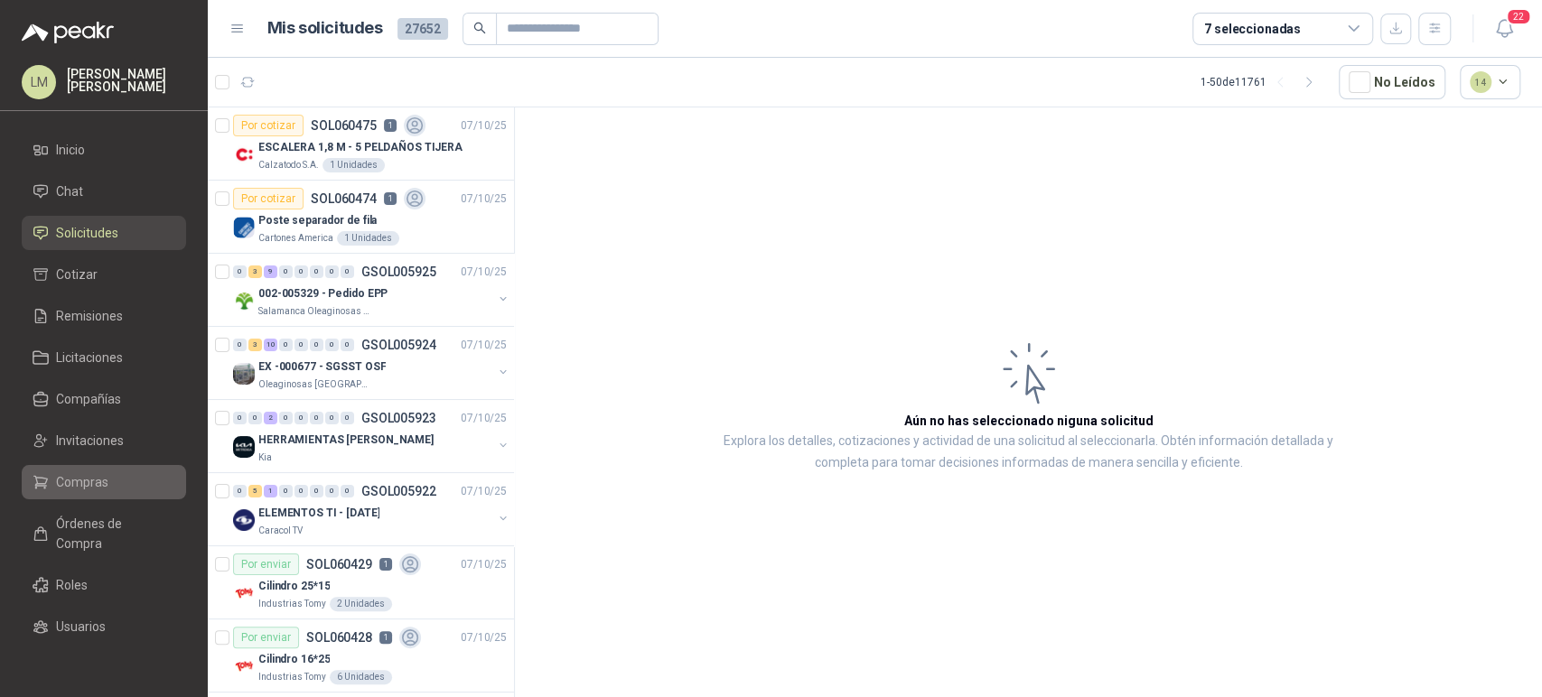
click at [72, 473] on span "Compras" at bounding box center [82, 482] width 52 height 20
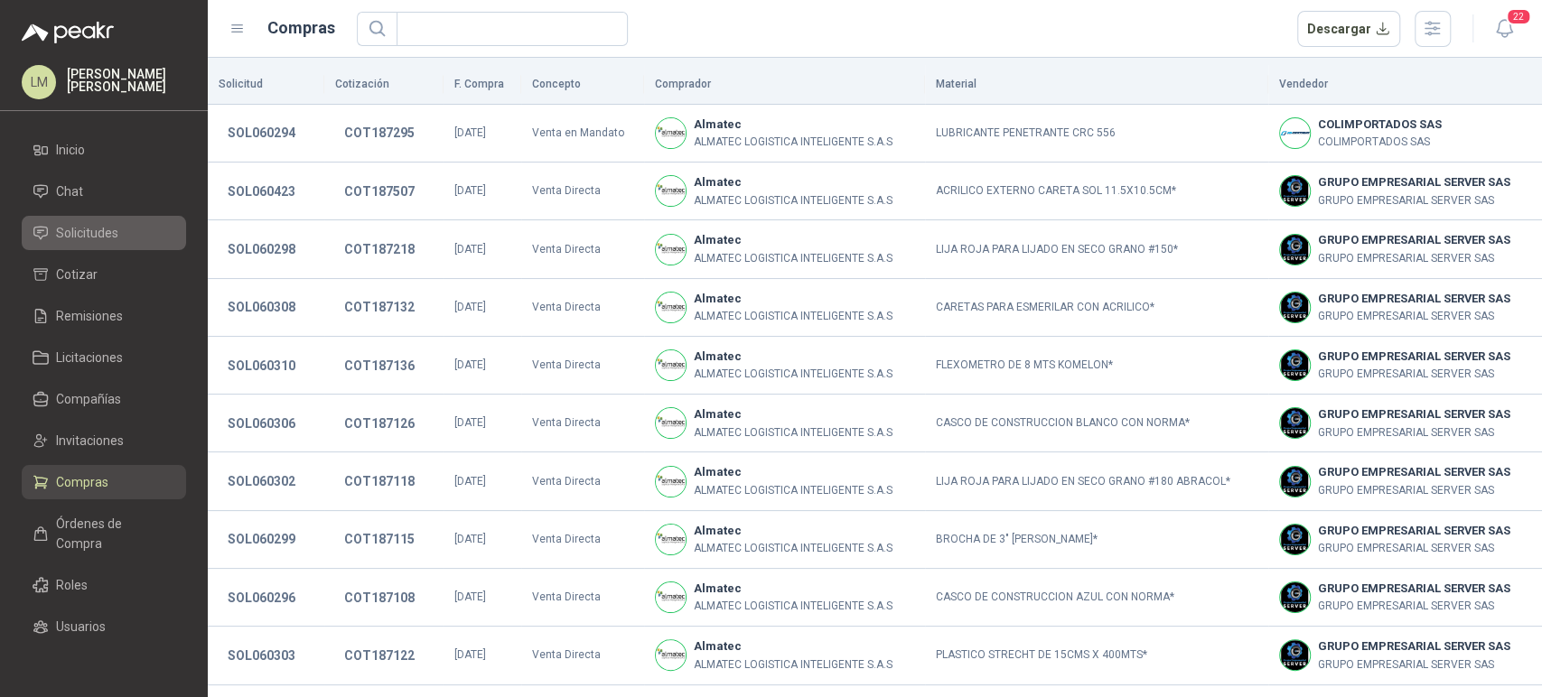
click at [102, 228] on span "Solicitudes" at bounding box center [87, 233] width 62 height 20
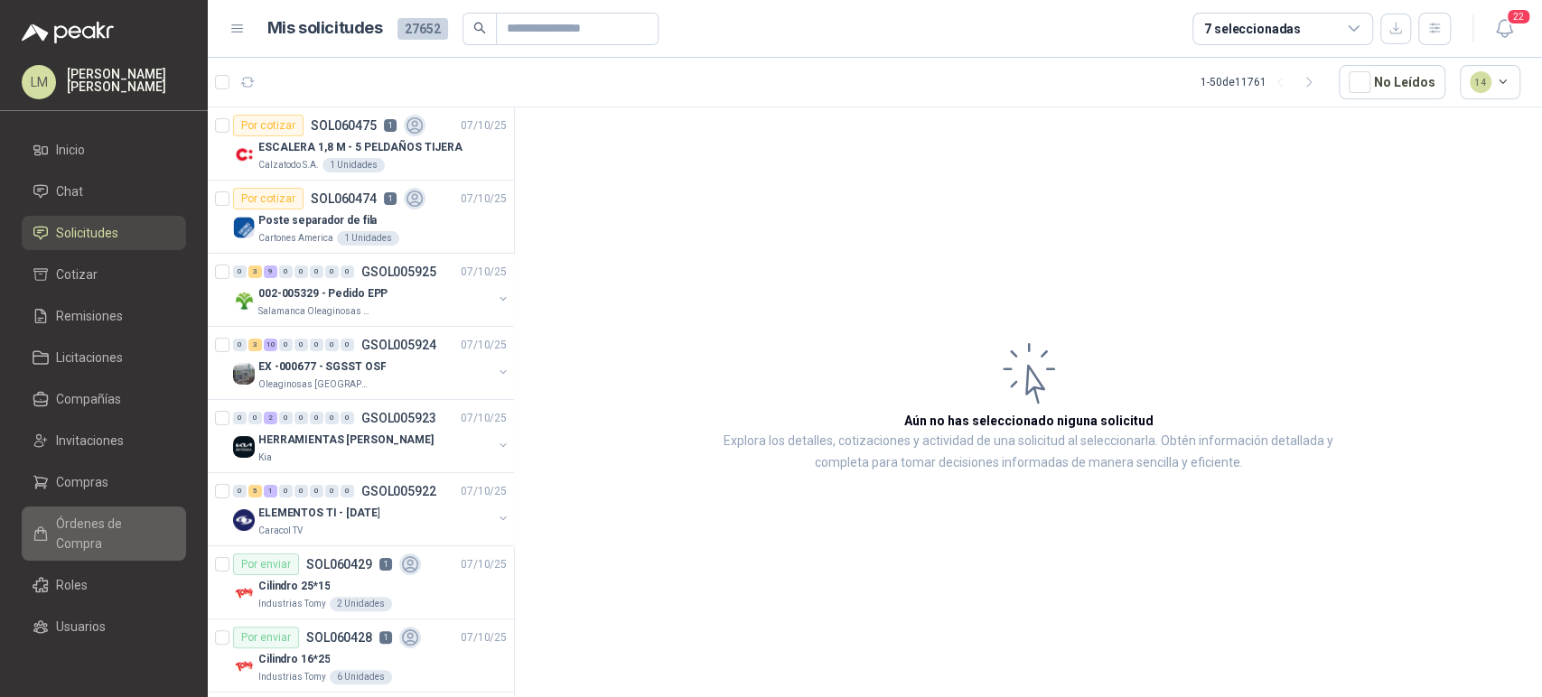
click at [74, 530] on span "Órdenes de Compra" at bounding box center [112, 534] width 113 height 40
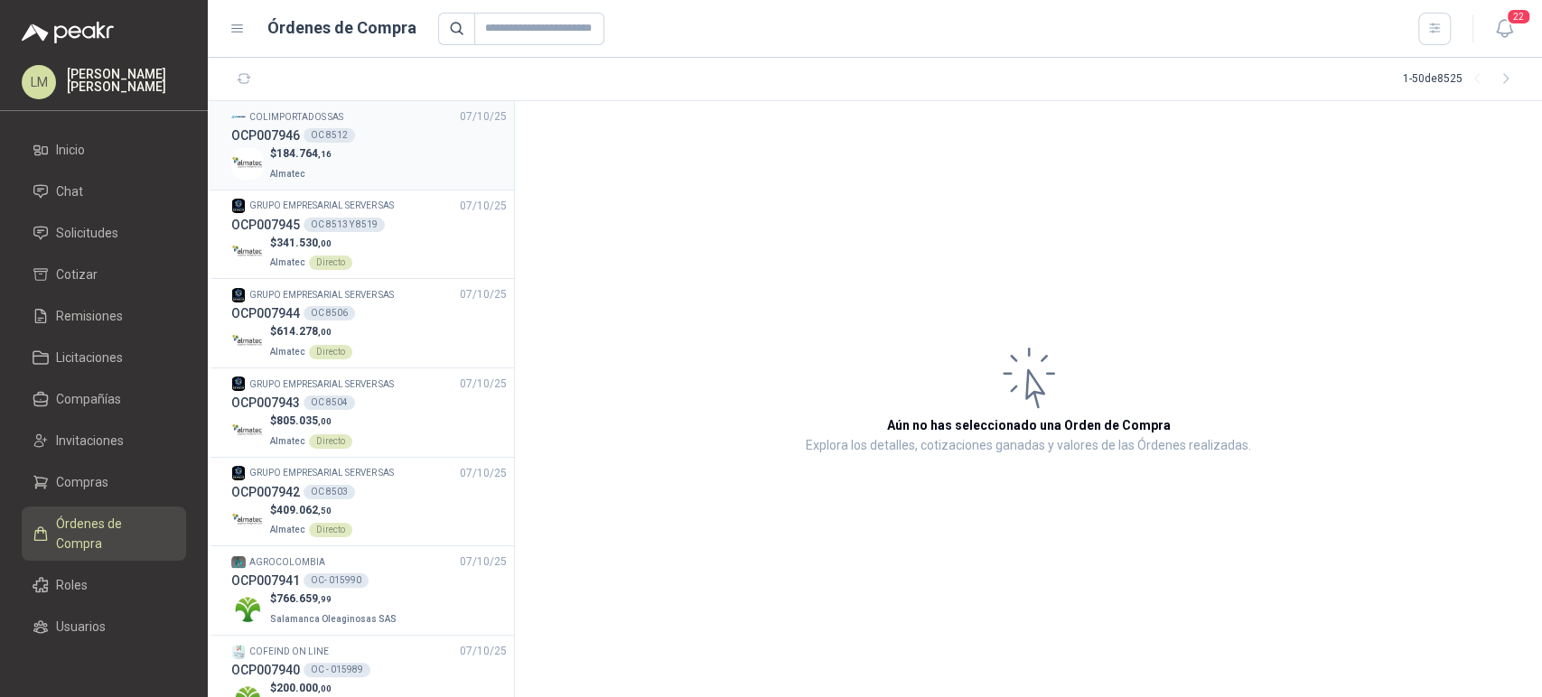
click at [353, 166] on div "$ 184.764 ,16 Almatec" at bounding box center [368, 163] width 275 height 37
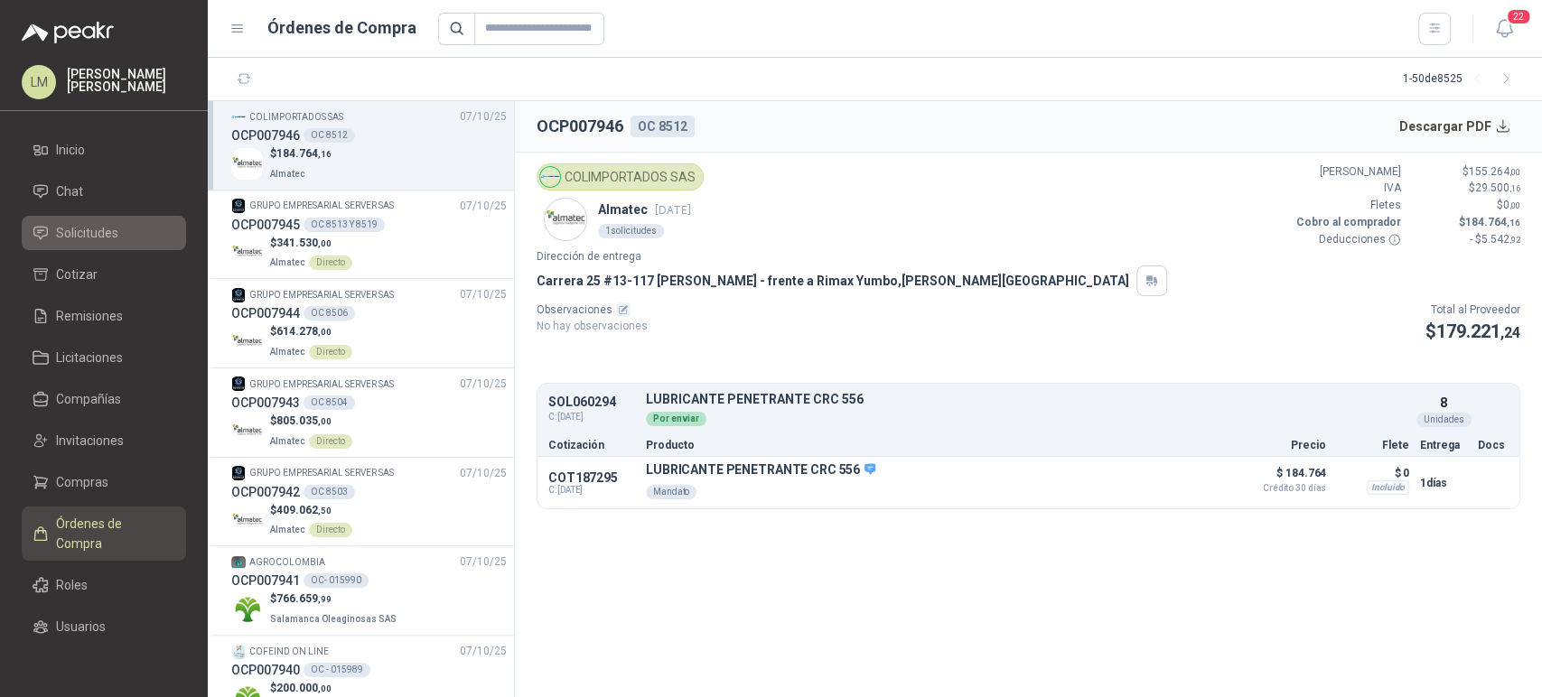
click at [85, 229] on span "Solicitudes" at bounding box center [87, 233] width 62 height 20
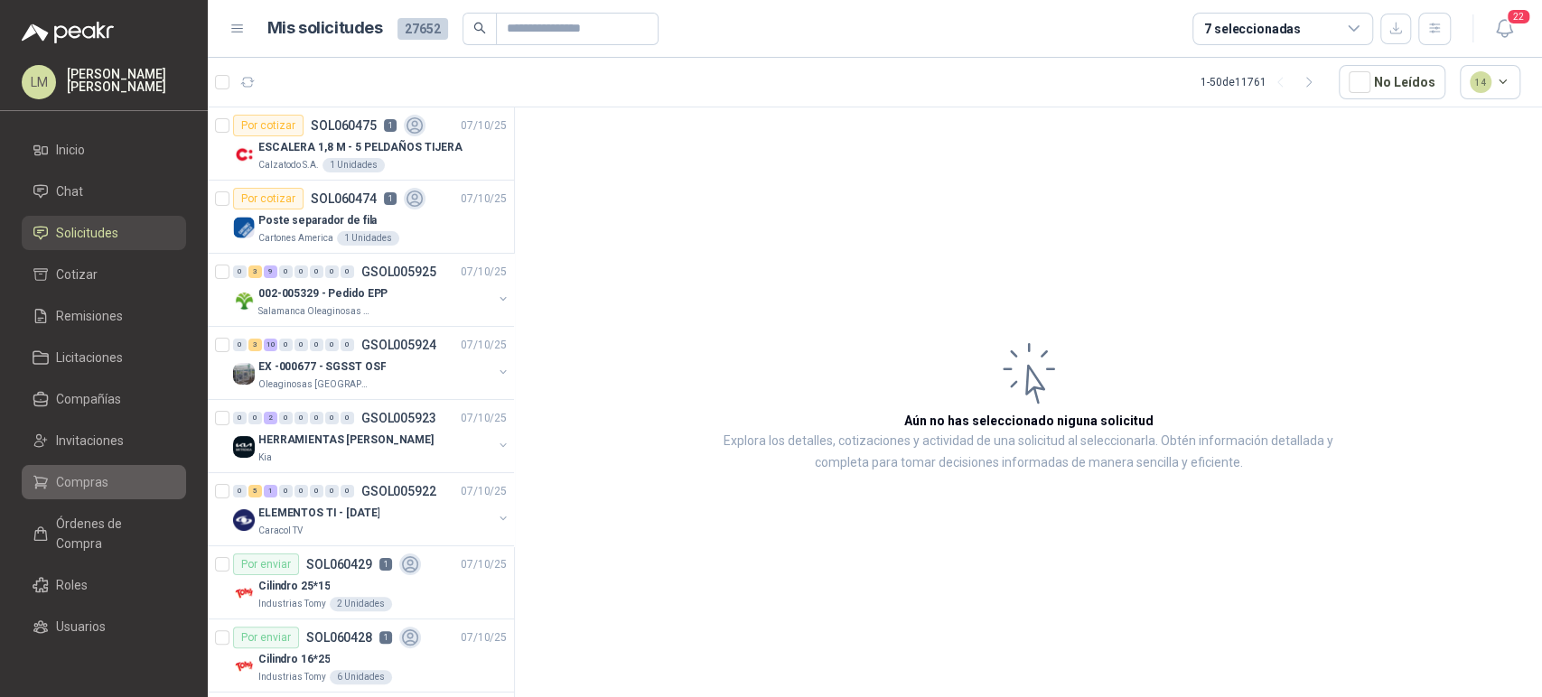
click at [70, 475] on span "Compras" at bounding box center [82, 482] width 52 height 20
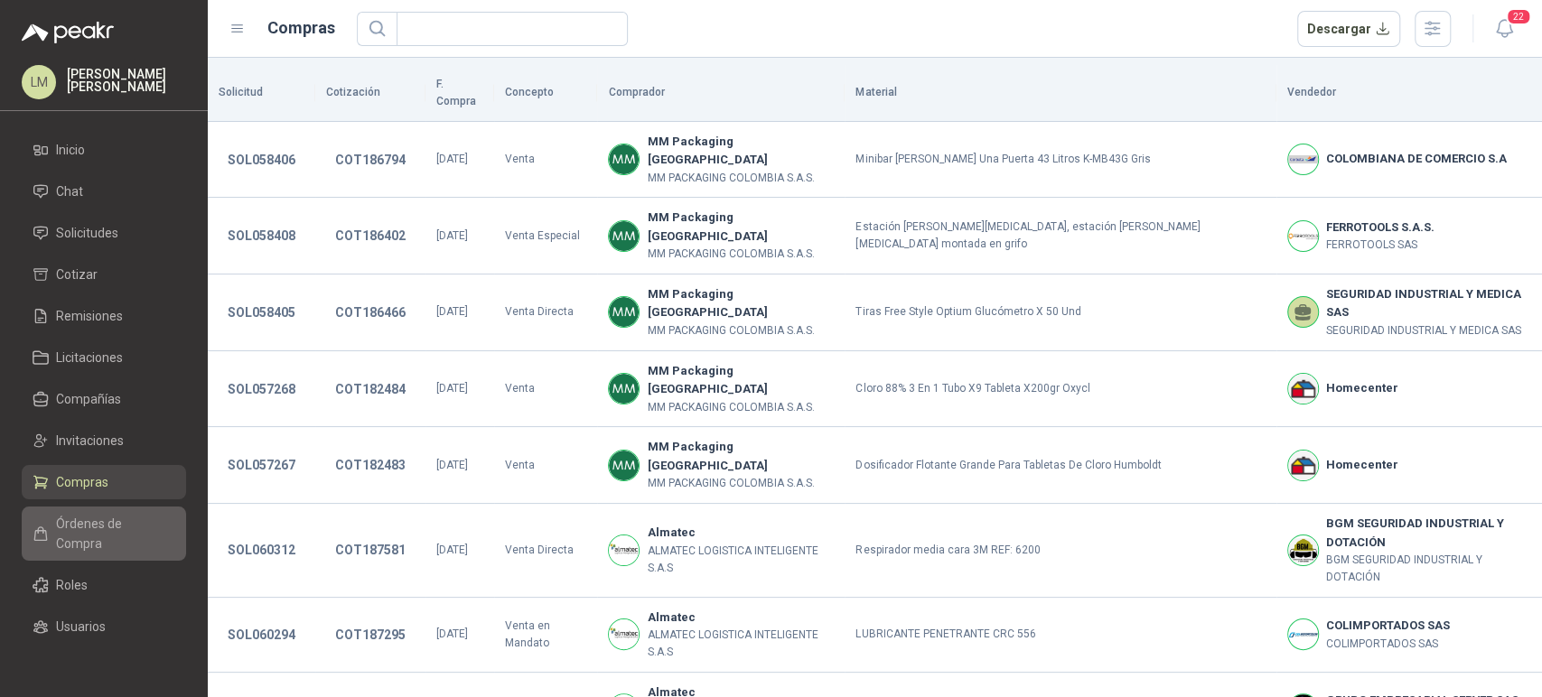
click at [79, 521] on span "Órdenes de Compra" at bounding box center [112, 534] width 113 height 40
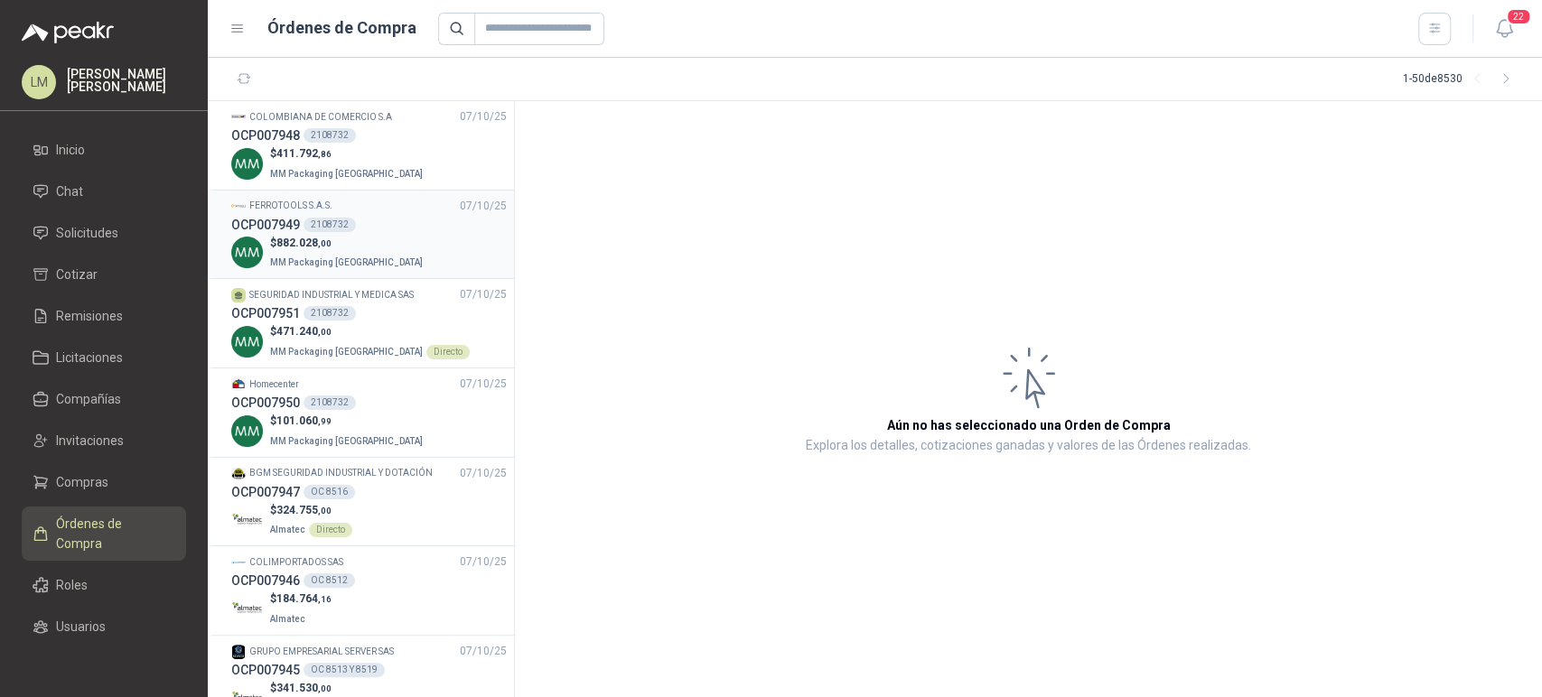
click at [328, 232] on div "OCP007949 2108732" at bounding box center [368, 225] width 275 height 20
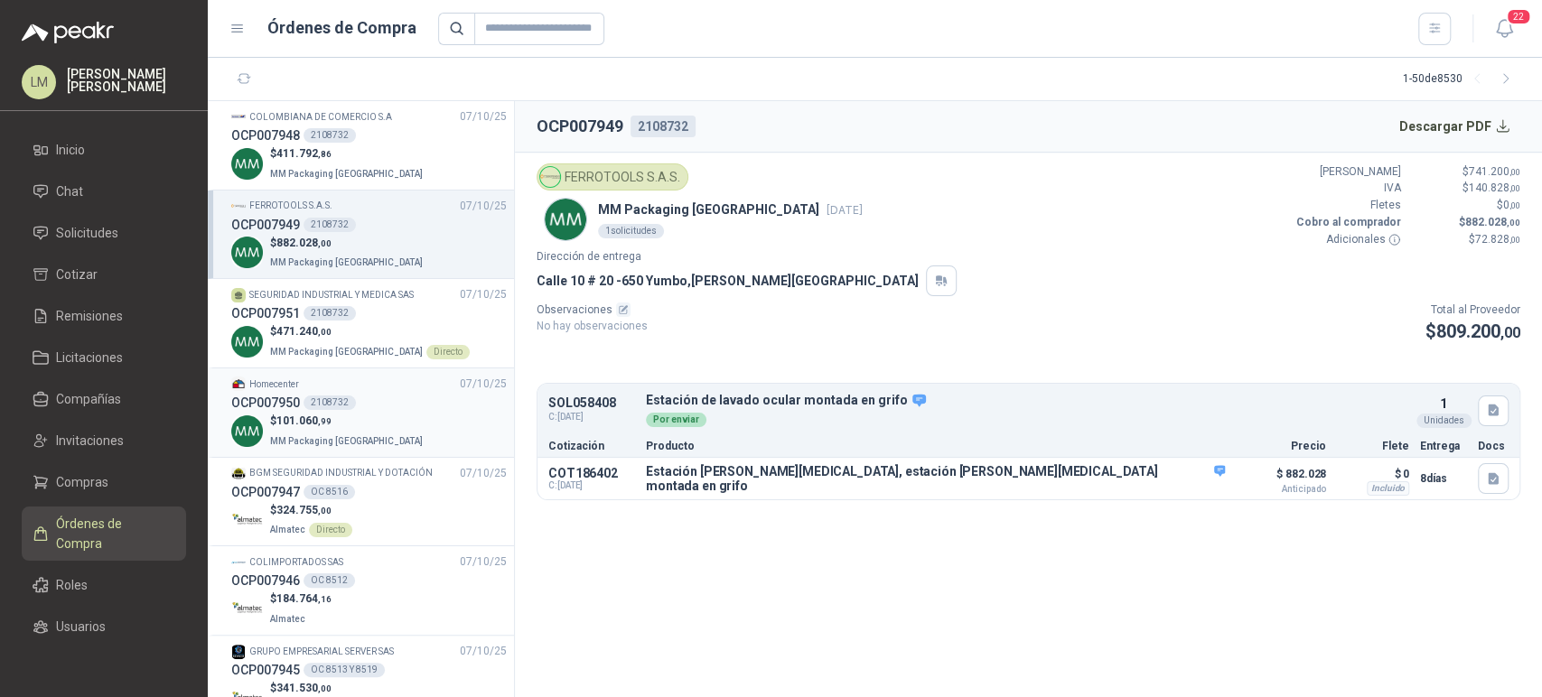
click at [321, 424] on span ",99" at bounding box center [325, 421] width 14 height 10
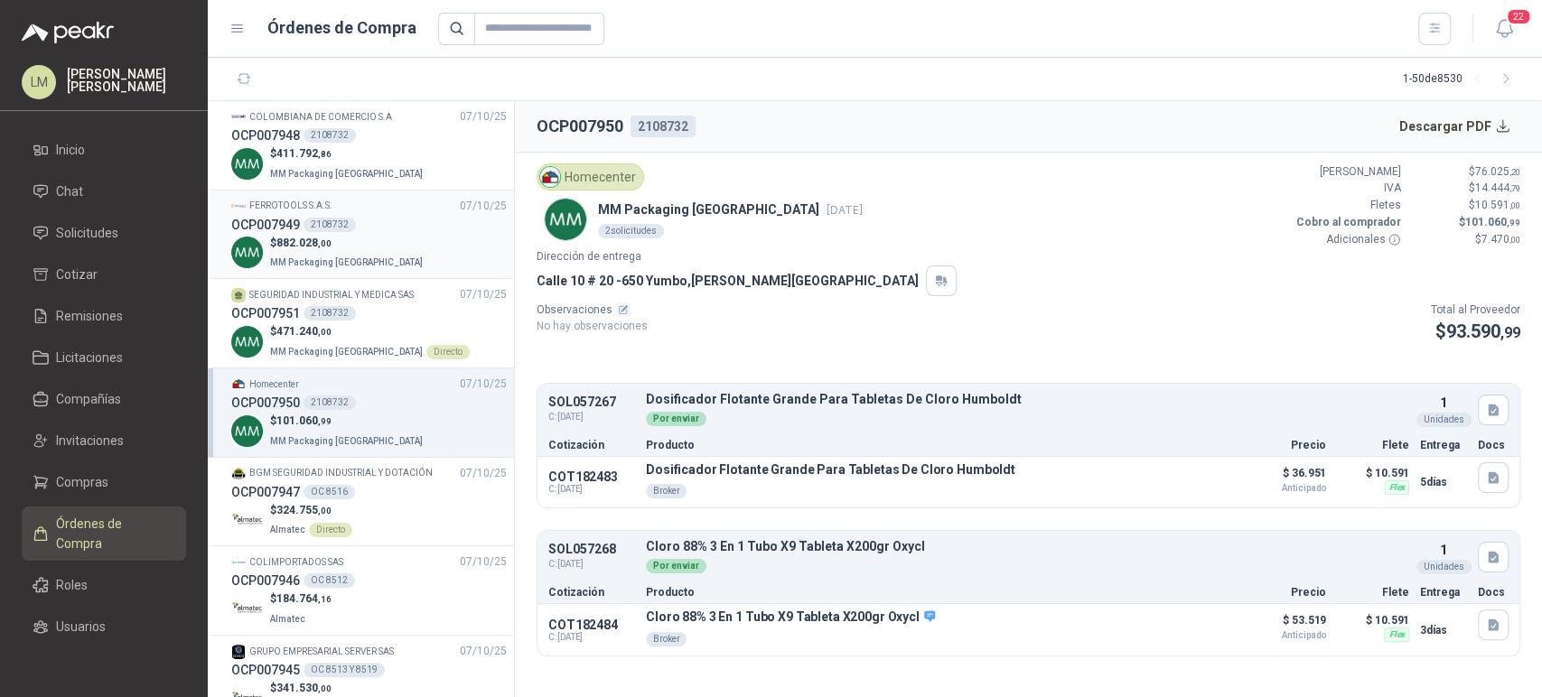
click at [338, 274] on li "FERROTOOLS S.A.S. 07/10/25 OCP007949 2108732 $ 882.028 ,00 MM Packaging Colombia" at bounding box center [361, 235] width 306 height 89
click at [345, 247] on p "$ 882.028 ,00" at bounding box center [348, 243] width 156 height 17
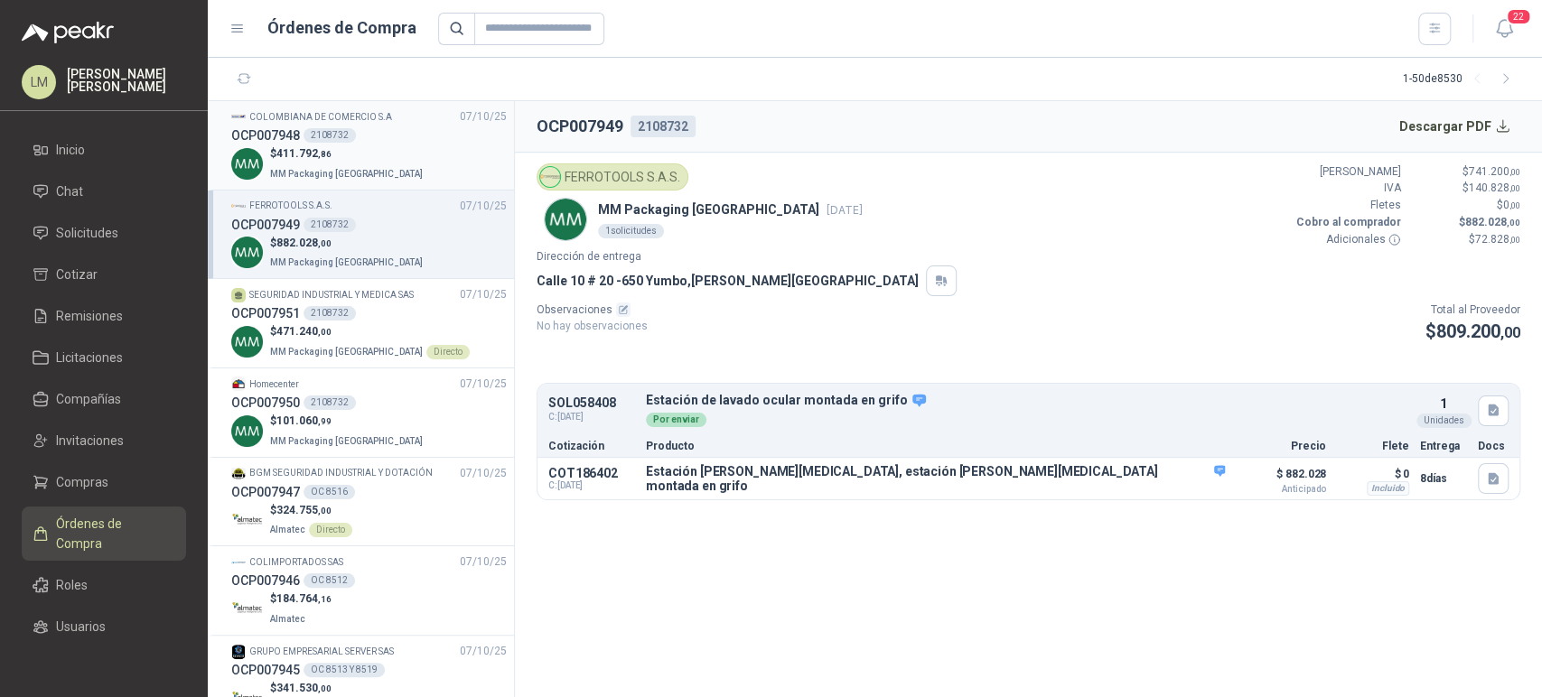
click at [366, 149] on p "$ 411.792 ,86" at bounding box center [348, 153] width 156 height 17
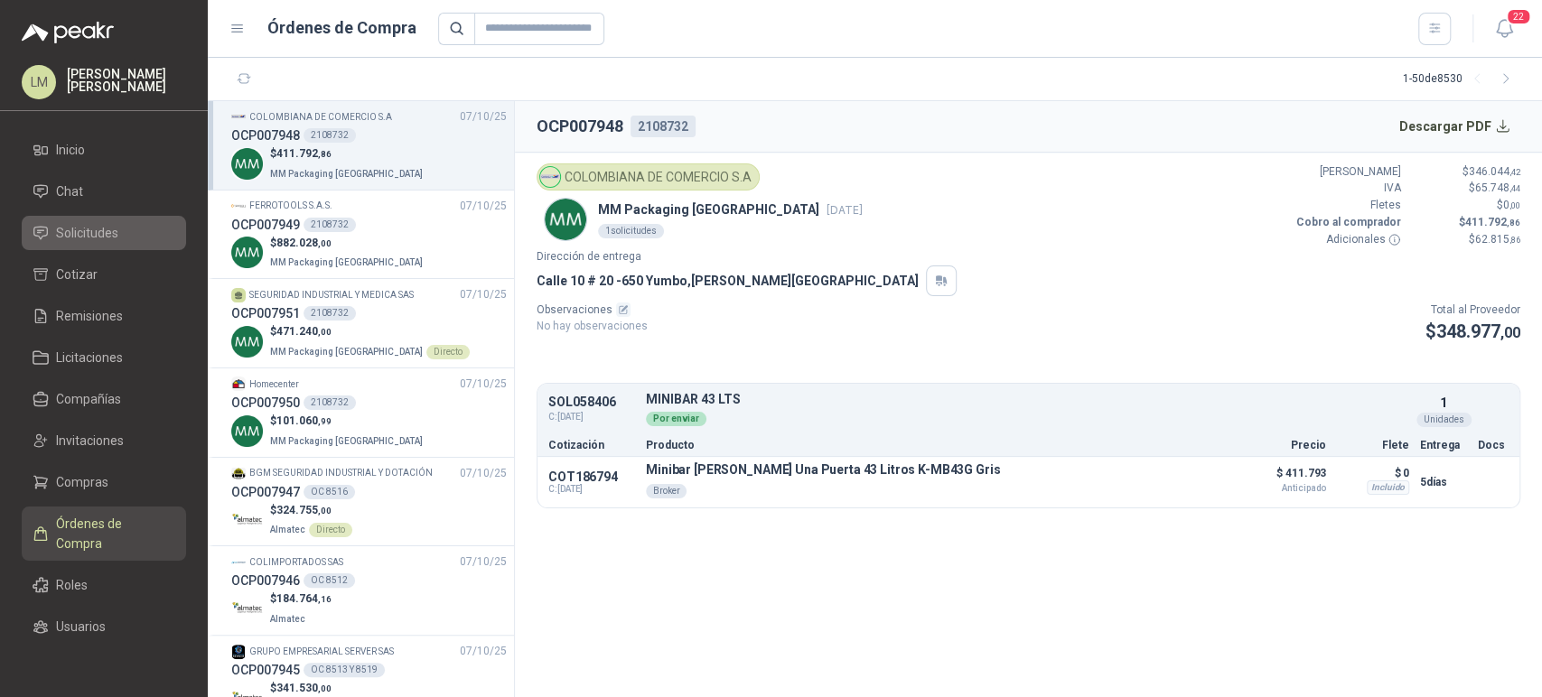
click at [107, 234] on span "Solicitudes" at bounding box center [87, 233] width 62 height 20
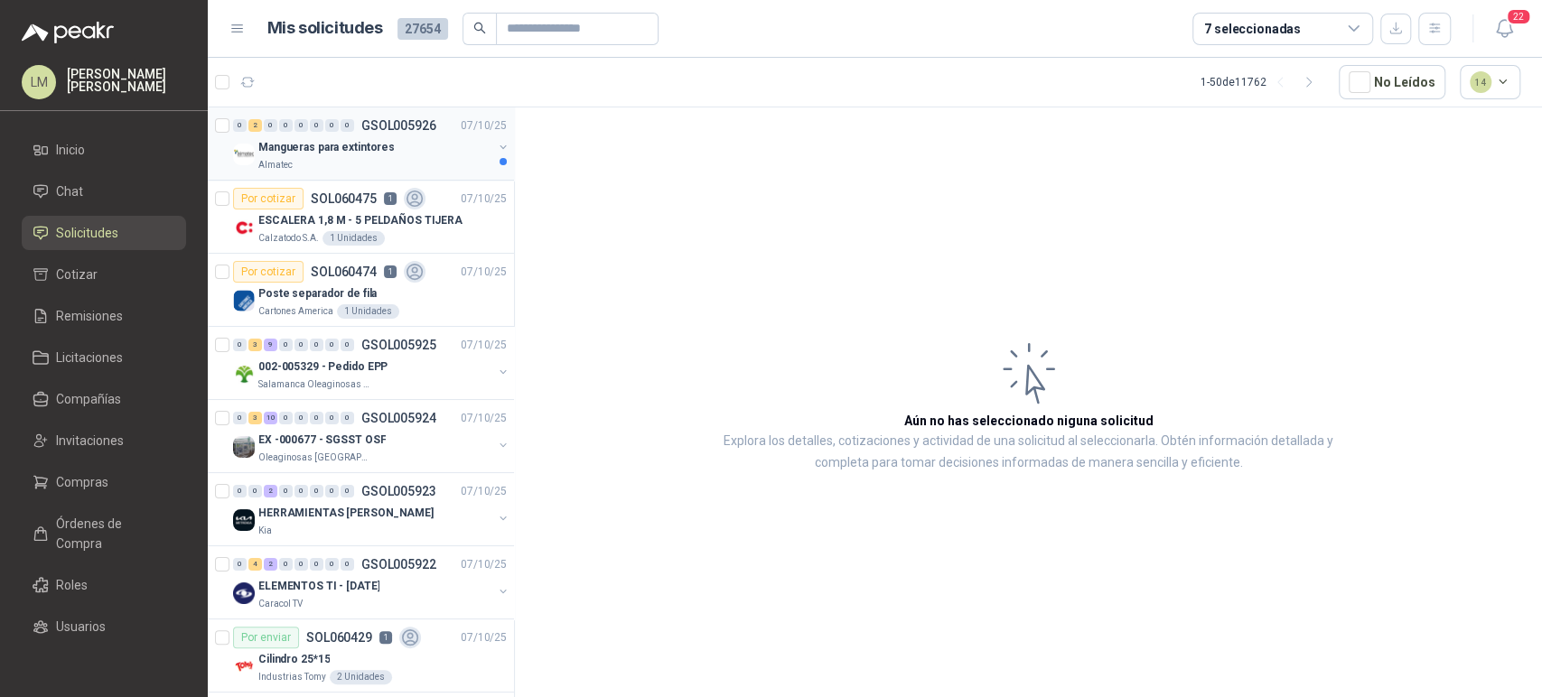
click at [375, 154] on p "Mangueras para extintores" at bounding box center [326, 147] width 136 height 17
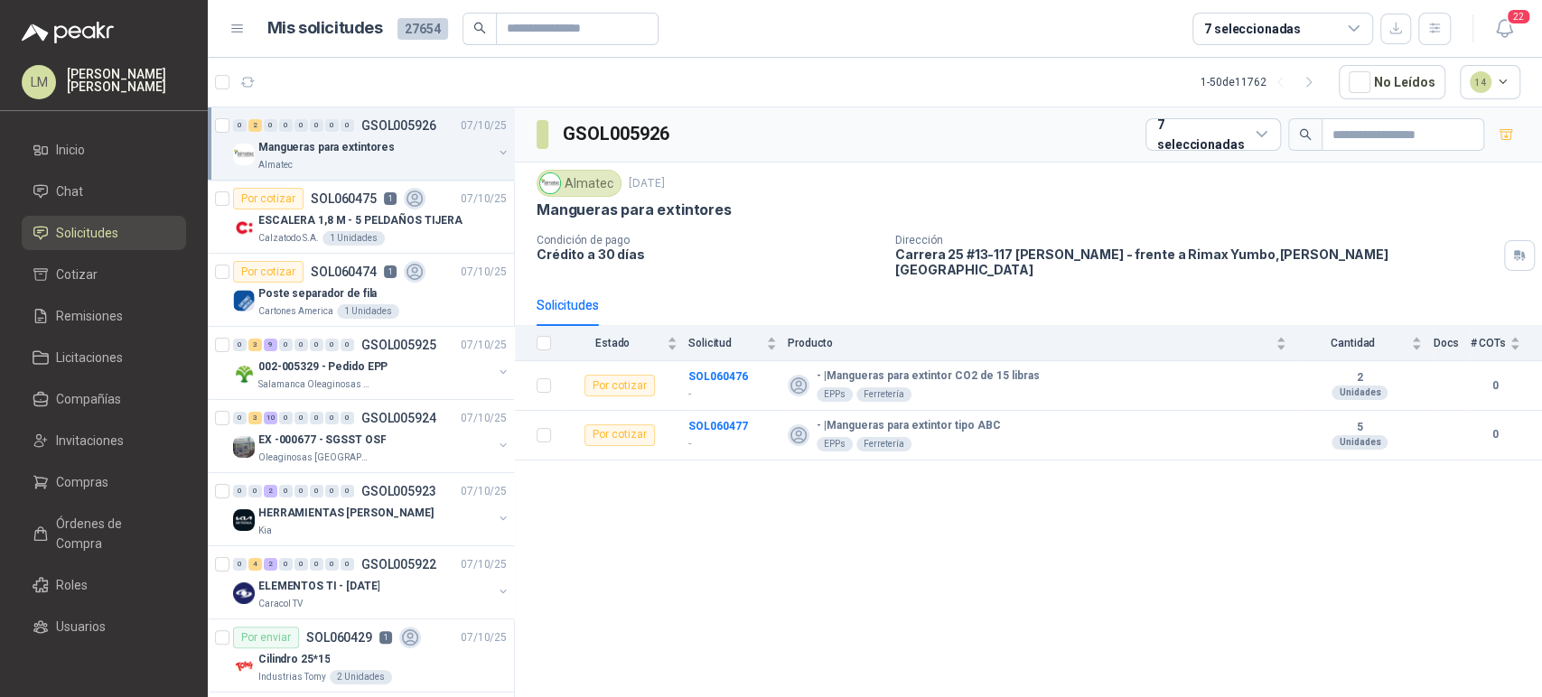
click at [1258, 14] on div "7 seleccionadas" at bounding box center [1282, 29] width 181 height 33
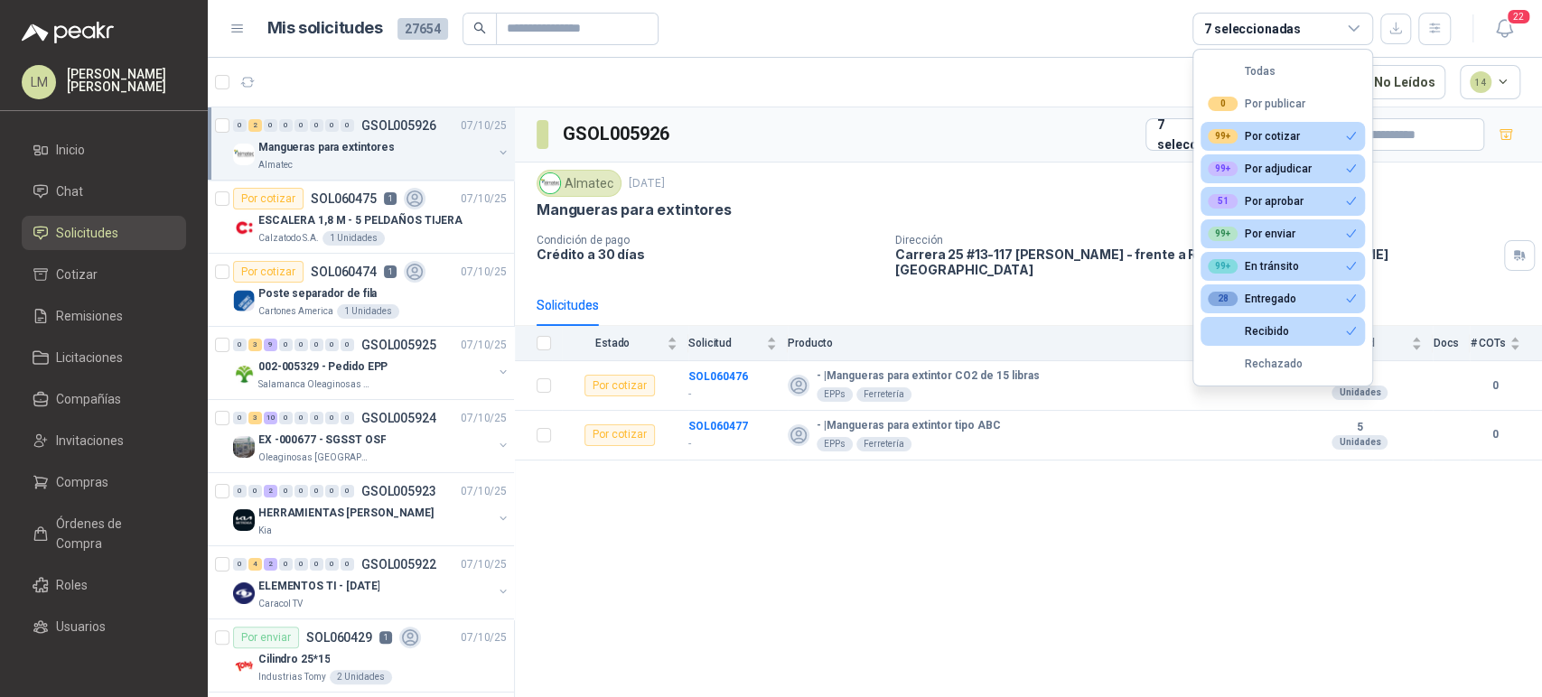
click at [881, 107] on div "GSOL005926 7 seleccionadas" at bounding box center [1028, 134] width 1027 height 55
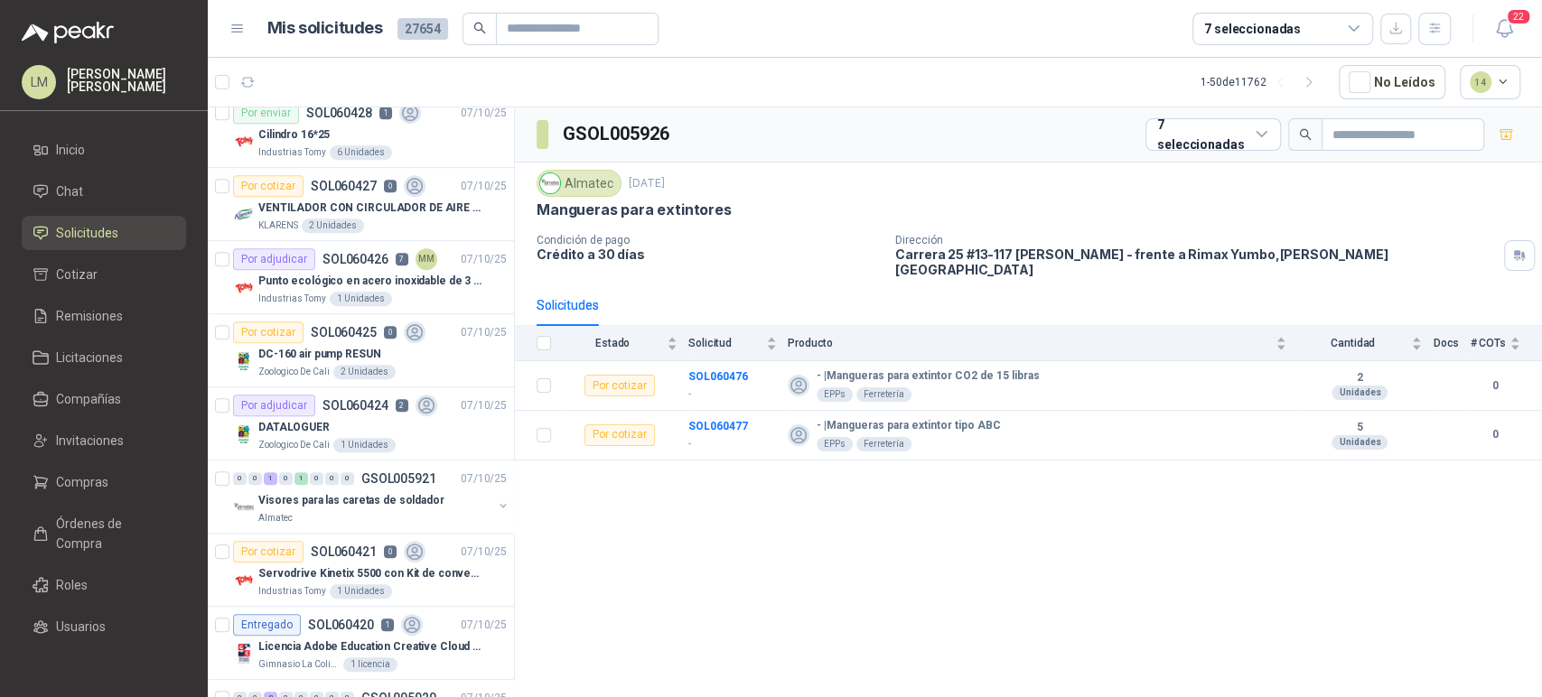
scroll to position [831, 0]
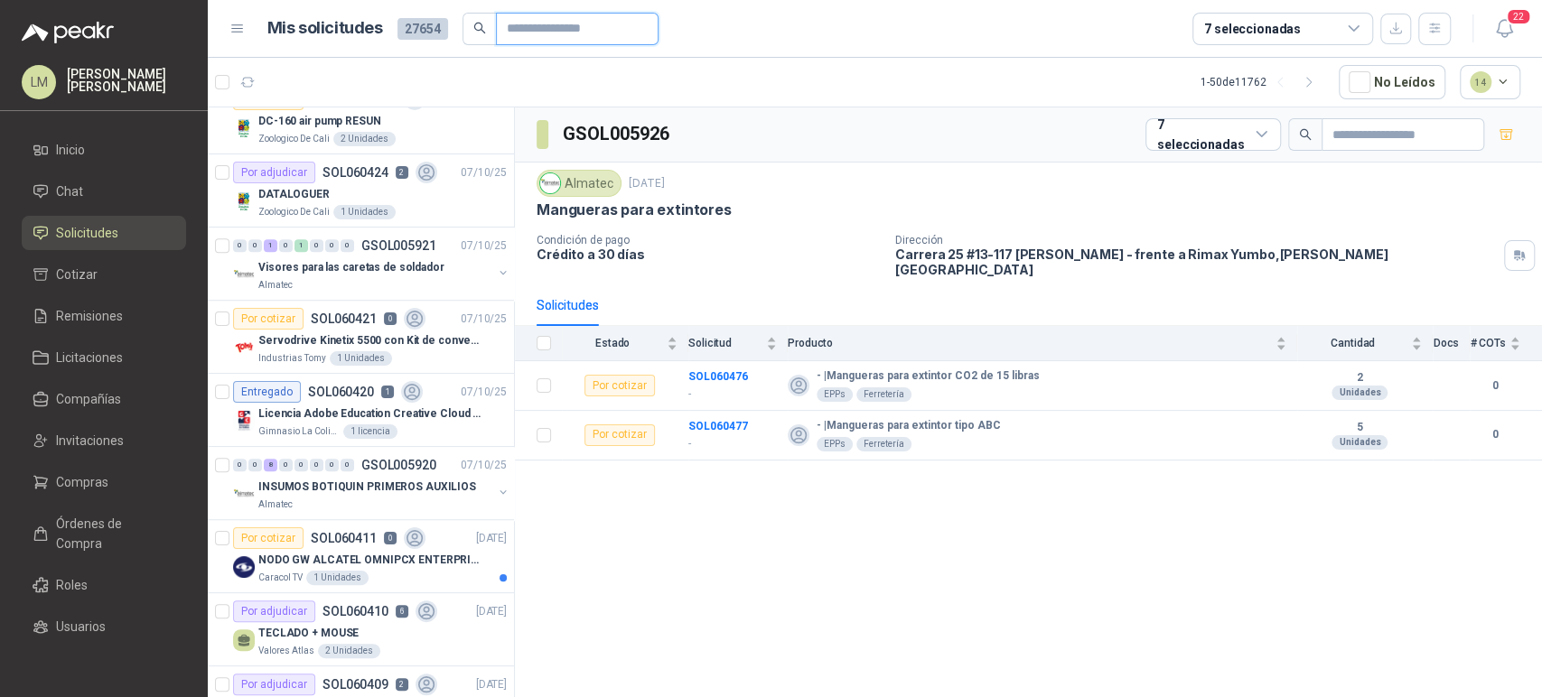
click at [532, 33] on input "text" at bounding box center [570, 29] width 126 height 31
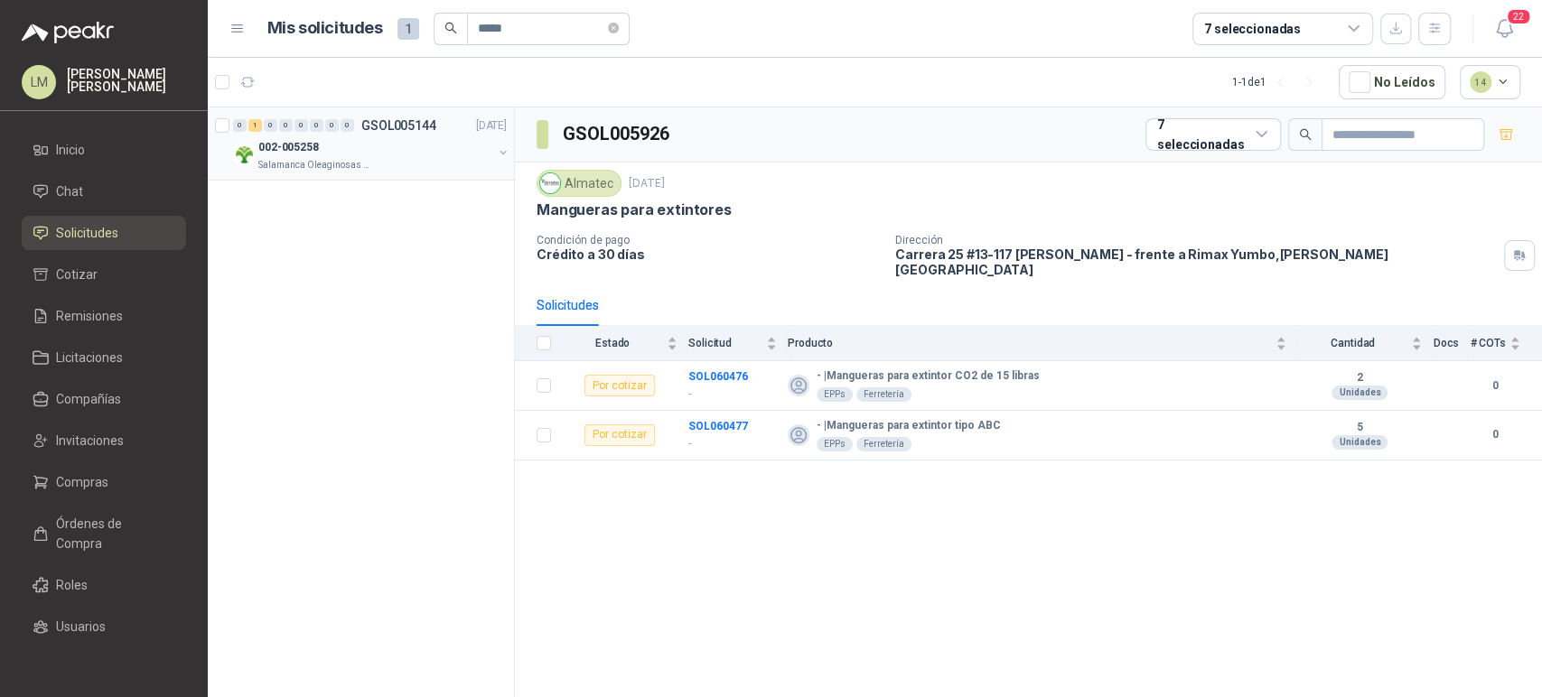
click at [505, 154] on button "button" at bounding box center [503, 152] width 14 height 14
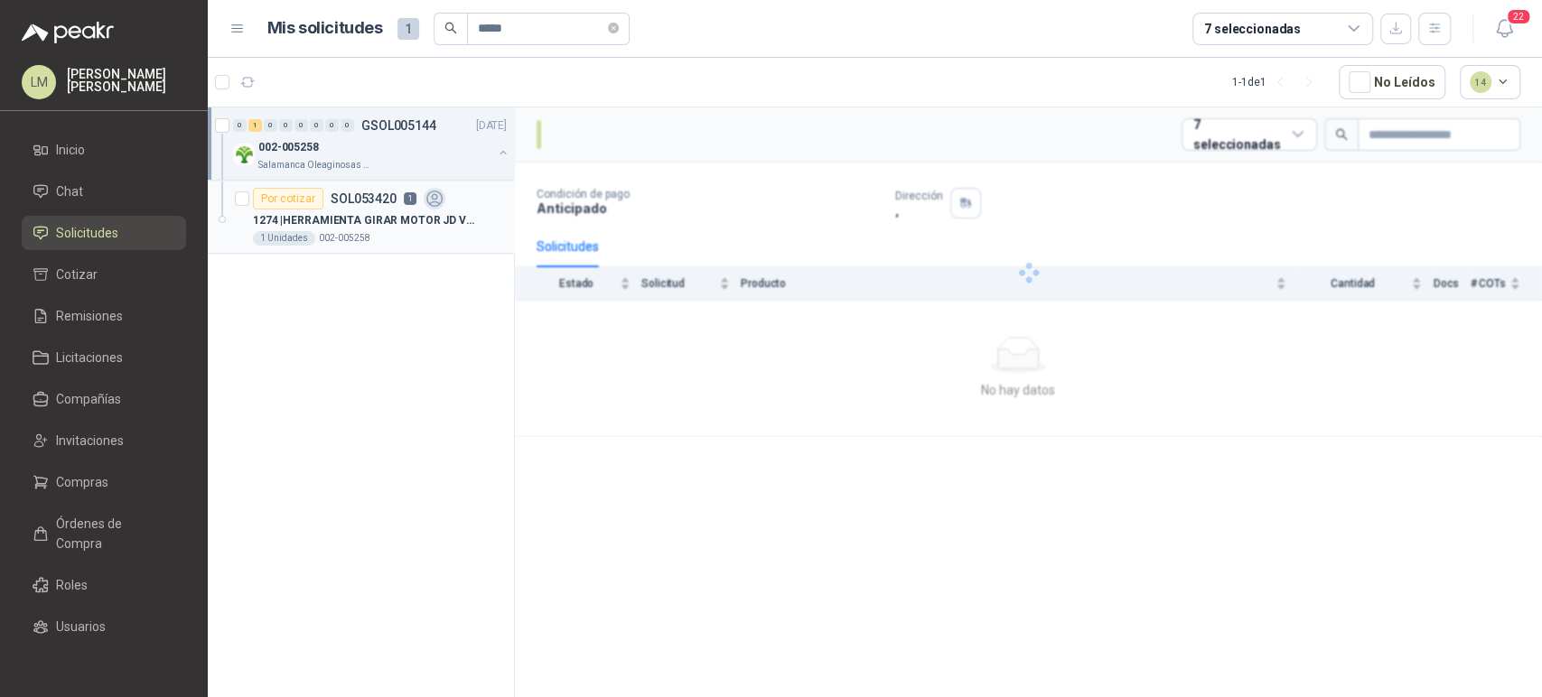
click at [455, 184] on article "Por cotizar SOL053420 1 1274 | HERRAMIENTA GIRAR MOTOR JD VOLANTE JDE83 1 Unida…" at bounding box center [361, 217] width 306 height 73
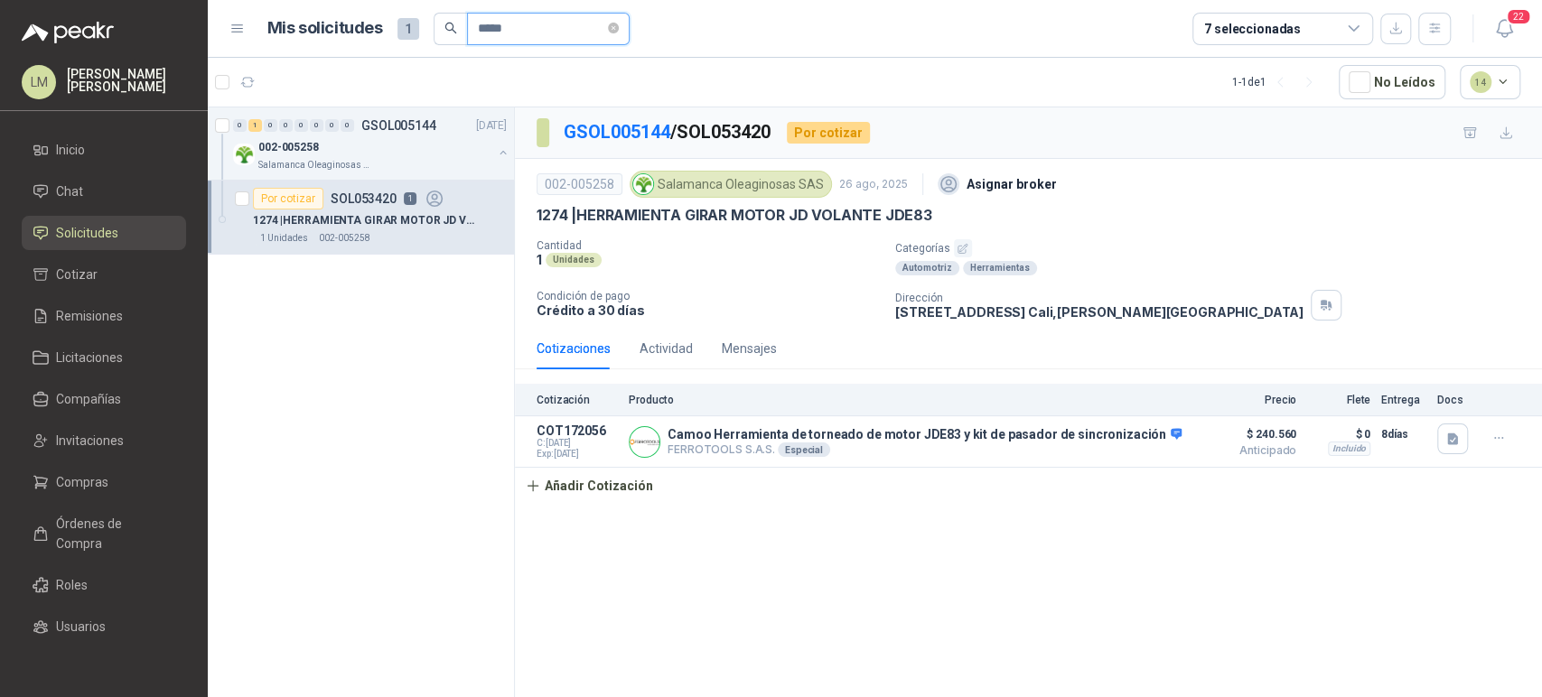
drag, startPoint x: 524, startPoint y: 40, endPoint x: 434, endPoint y: 31, distance: 90.8
click at [434, 31] on span "*****" at bounding box center [532, 29] width 196 height 33
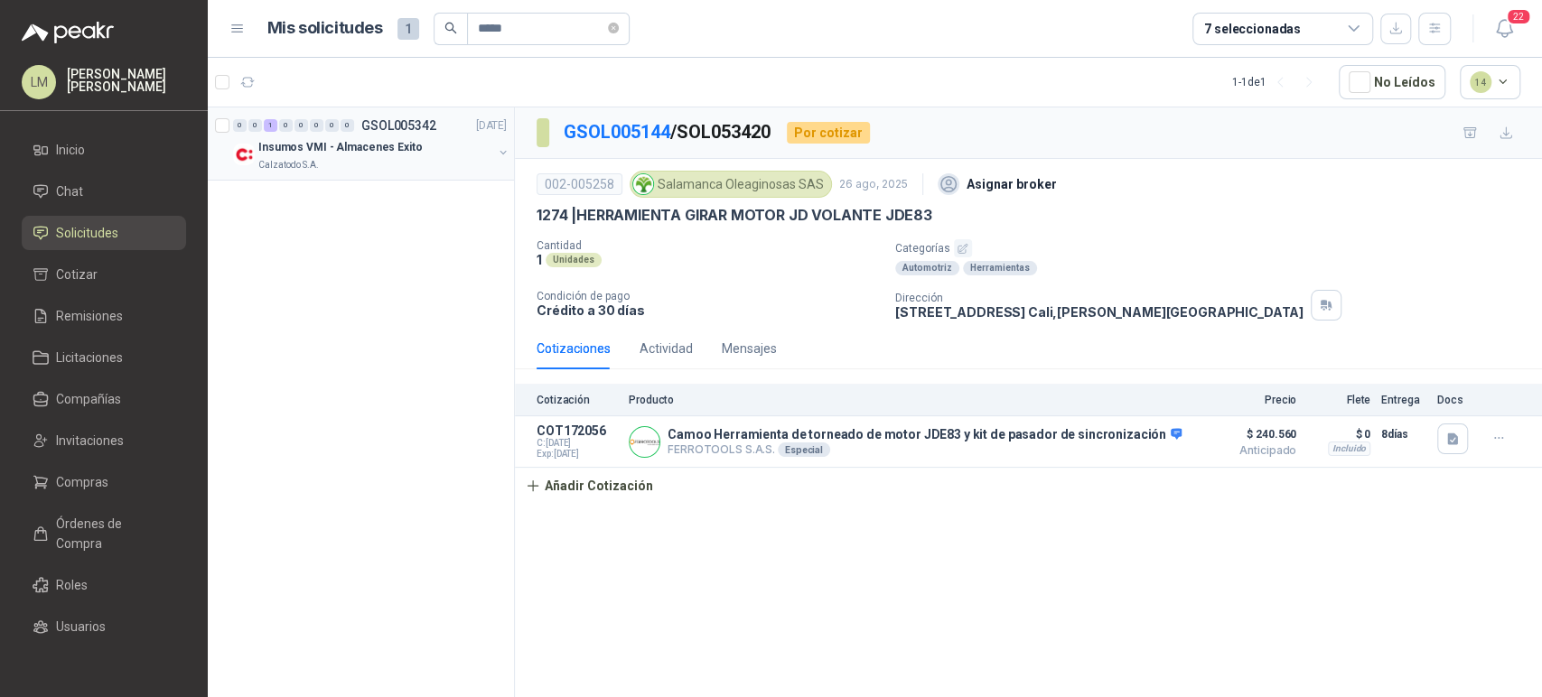
click at [499, 151] on button "button" at bounding box center [503, 152] width 14 height 14
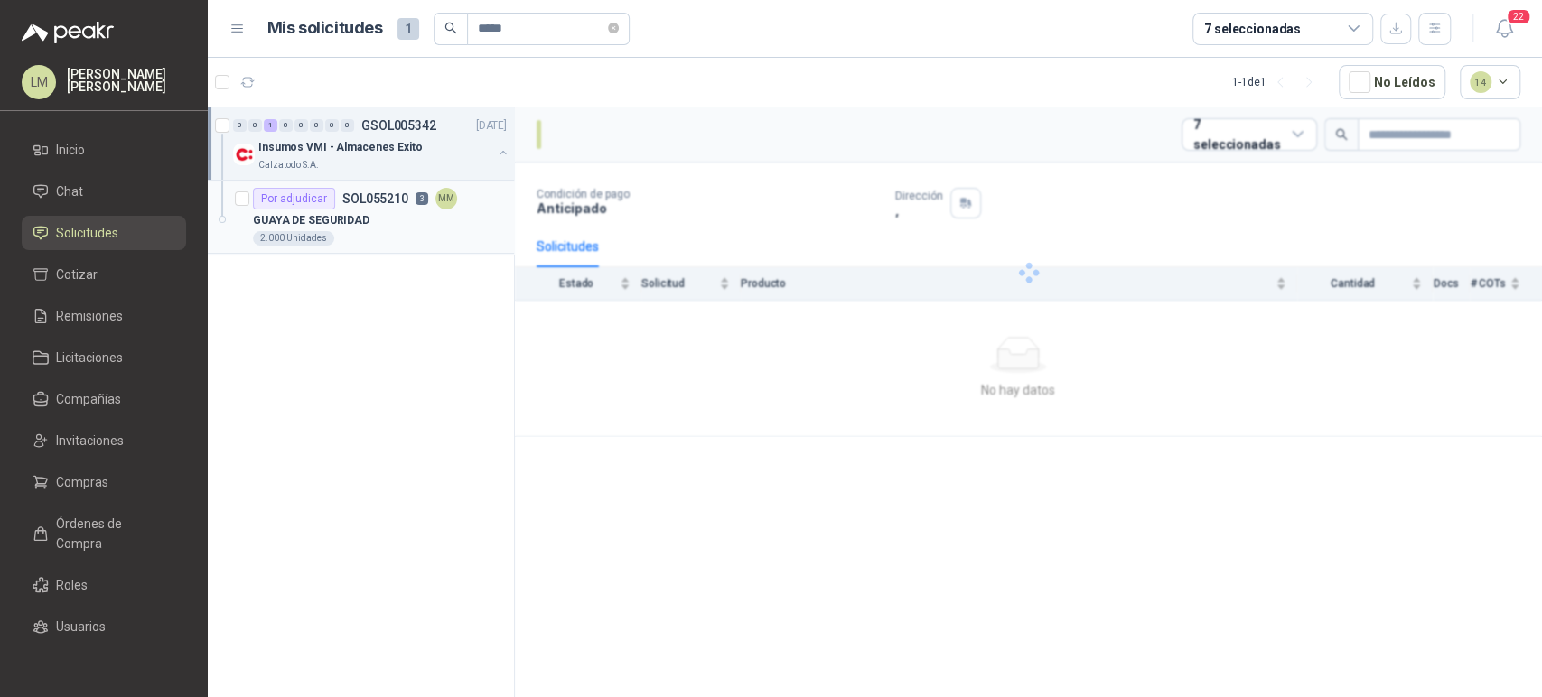
click at [397, 215] on div "GUAYA DE SEGURIDAD" at bounding box center [380, 221] width 254 height 22
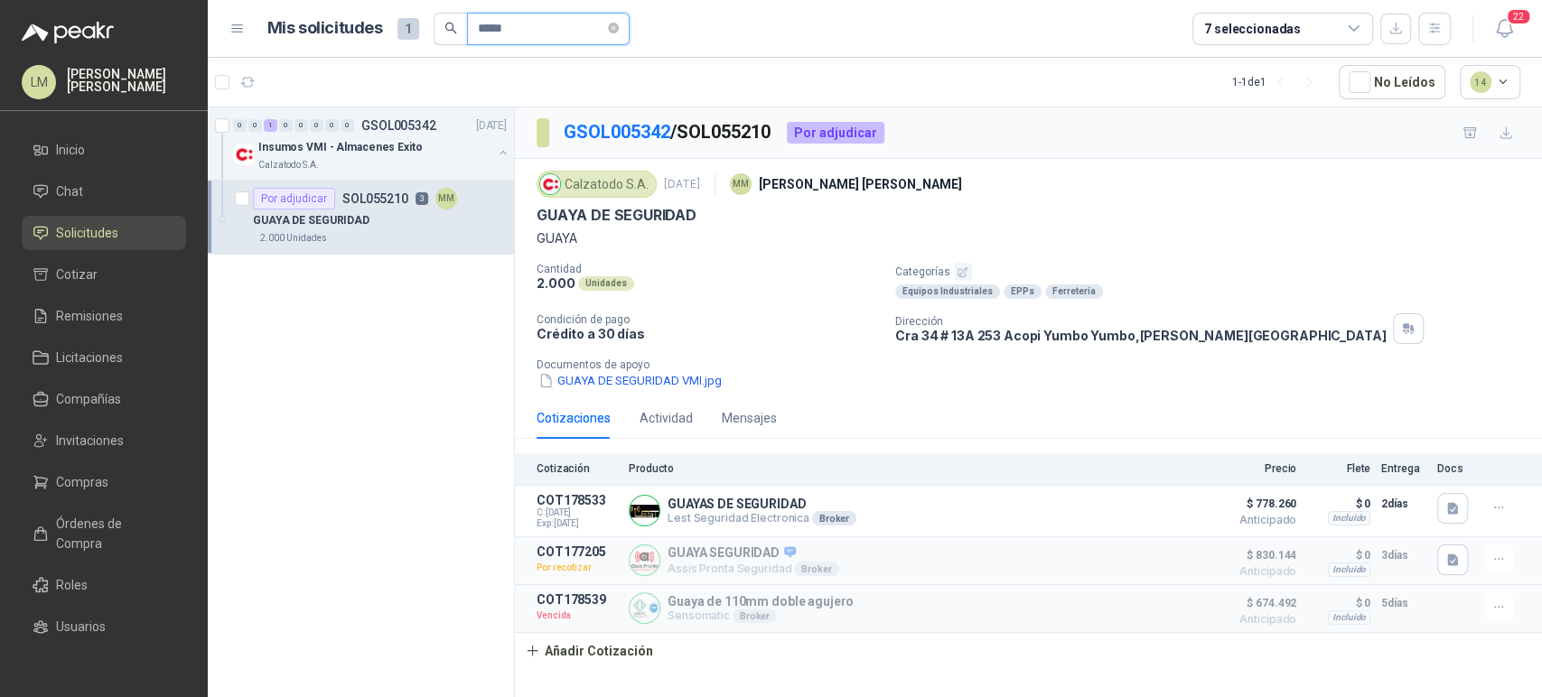
drag, startPoint x: 519, startPoint y: 30, endPoint x: 399, endPoint y: 33, distance: 120.2
click at [399, 33] on div "Mis solicitudes 1 *****" at bounding box center [448, 29] width 362 height 33
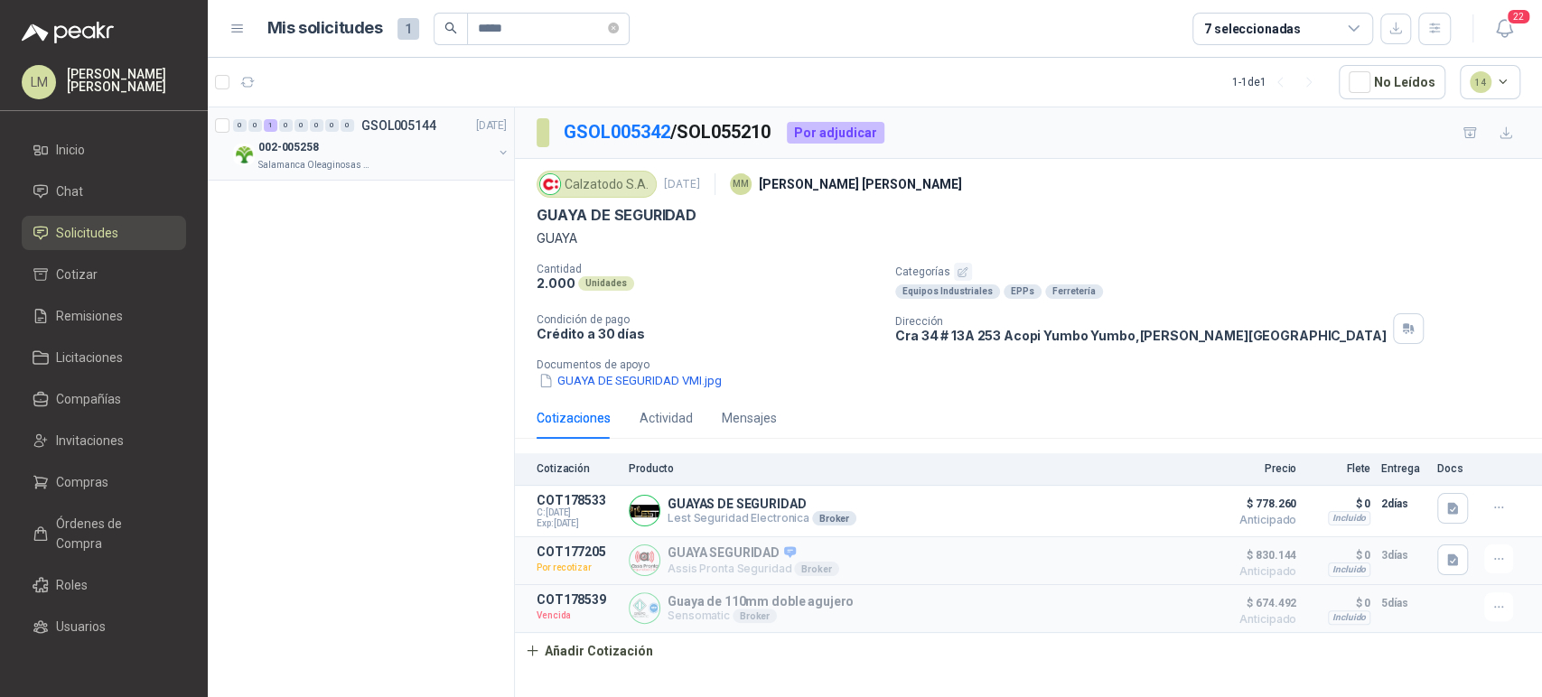
click at [505, 152] on button "button" at bounding box center [503, 152] width 14 height 14
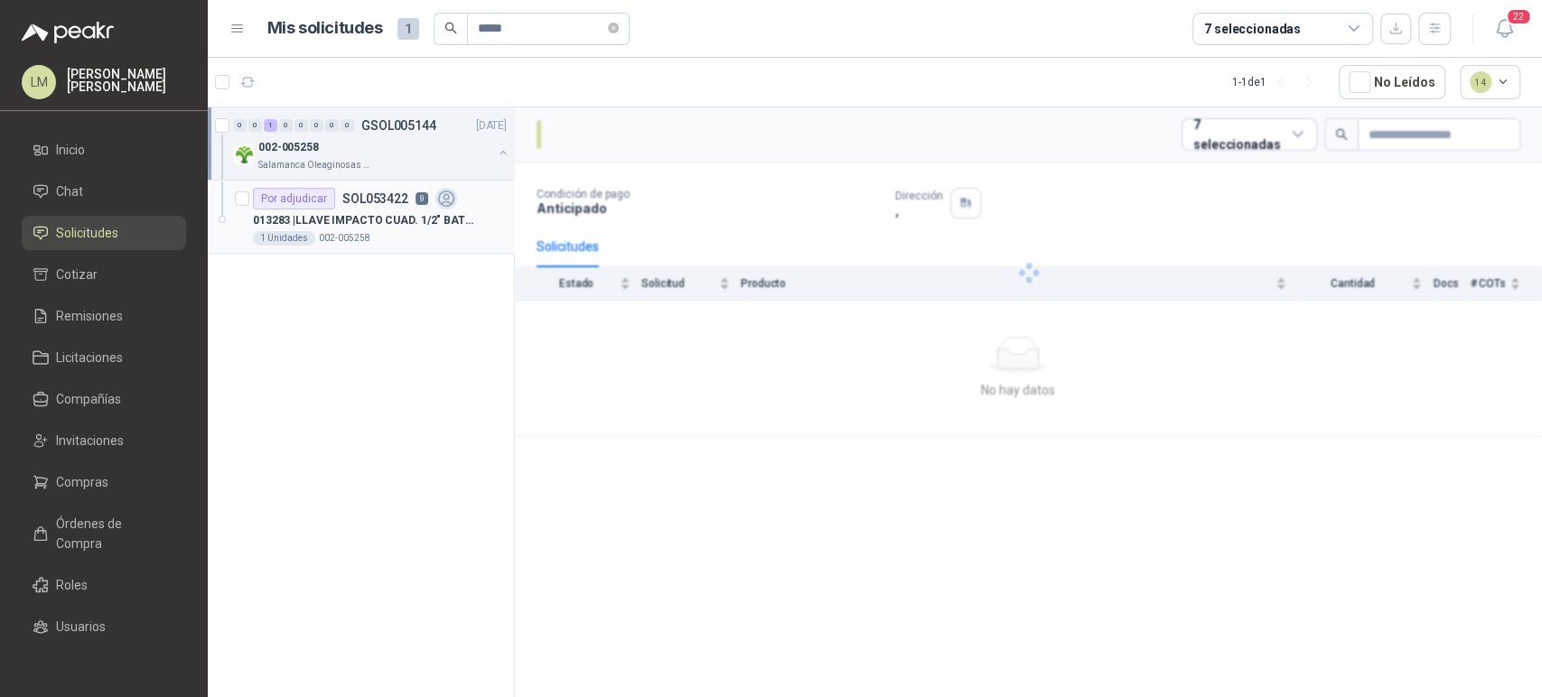
click at [397, 221] on p "013283 | LLAVE IMPACTO CUAD. 1/2" BATERIA 20 VOLT" at bounding box center [365, 220] width 225 height 17
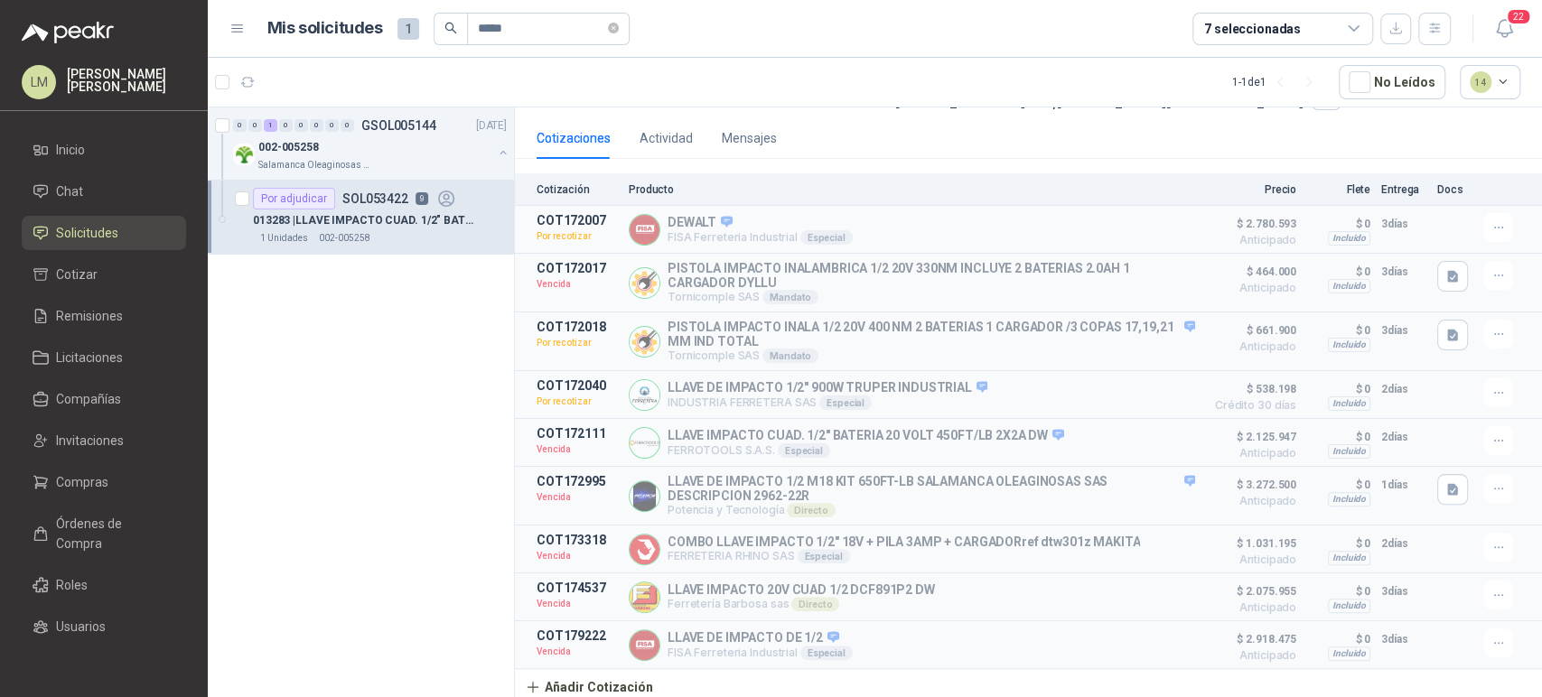
scroll to position [220, 0]
click at [512, 38] on input "*****" at bounding box center [541, 29] width 126 height 31
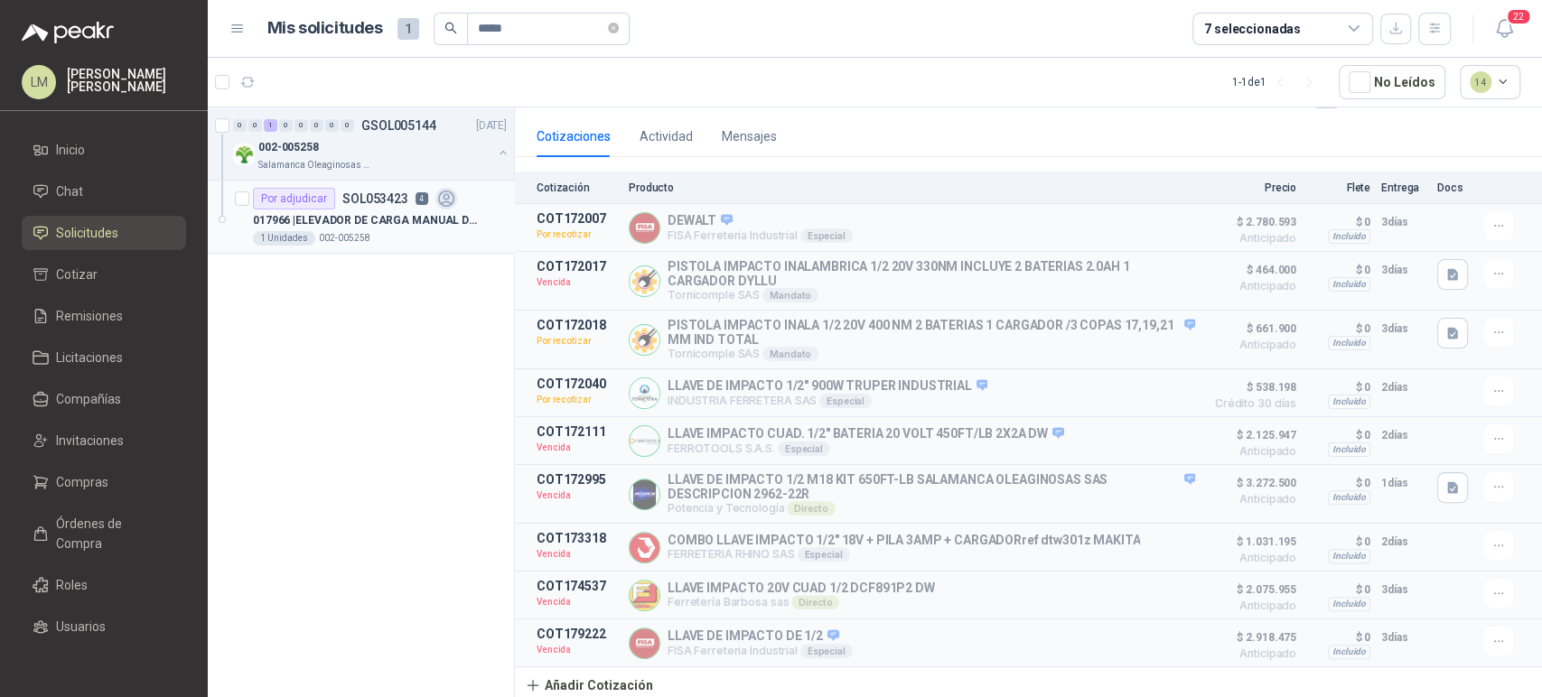
click at [387, 223] on p "017966 | ELEVADOR DE CARGA MANUAL DE 1000 KLS" at bounding box center [365, 220] width 225 height 17
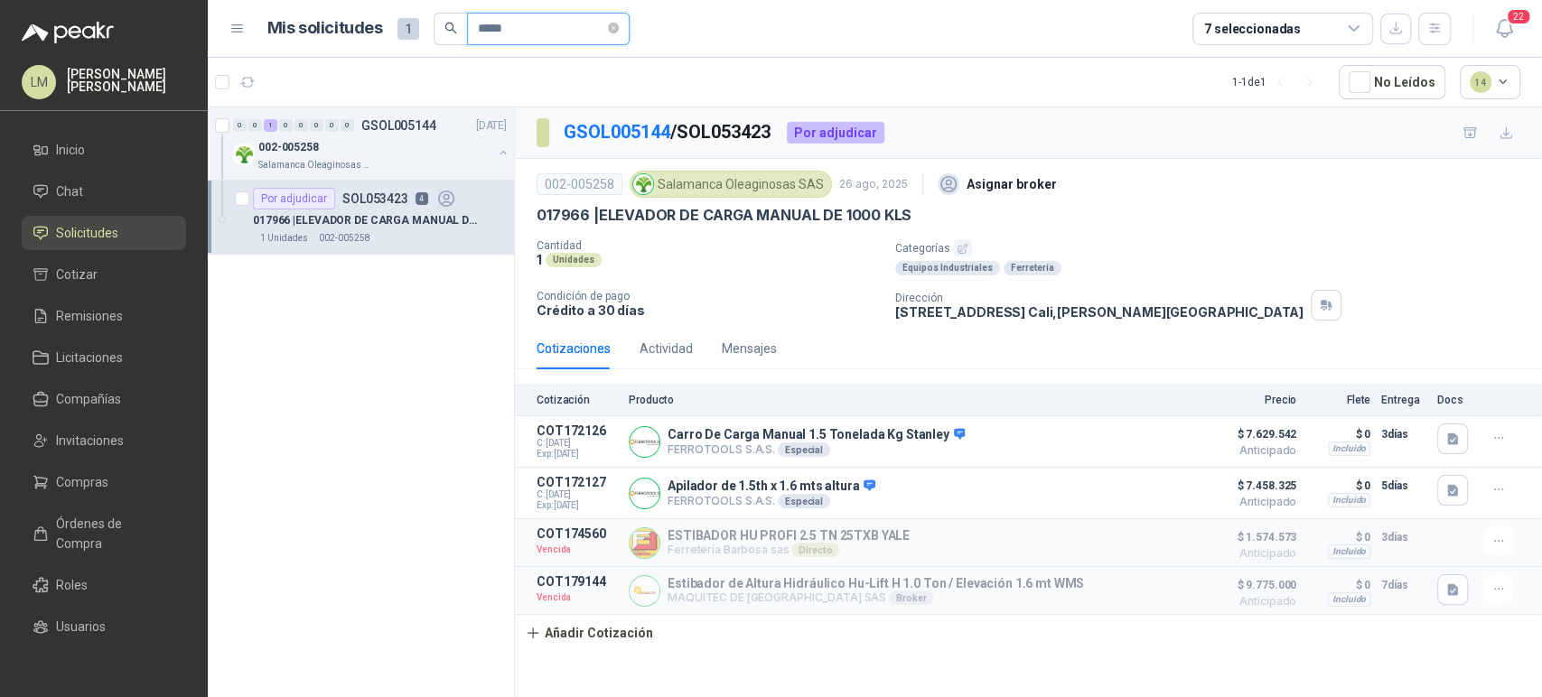
click at [516, 31] on input "*****" at bounding box center [541, 29] width 126 height 31
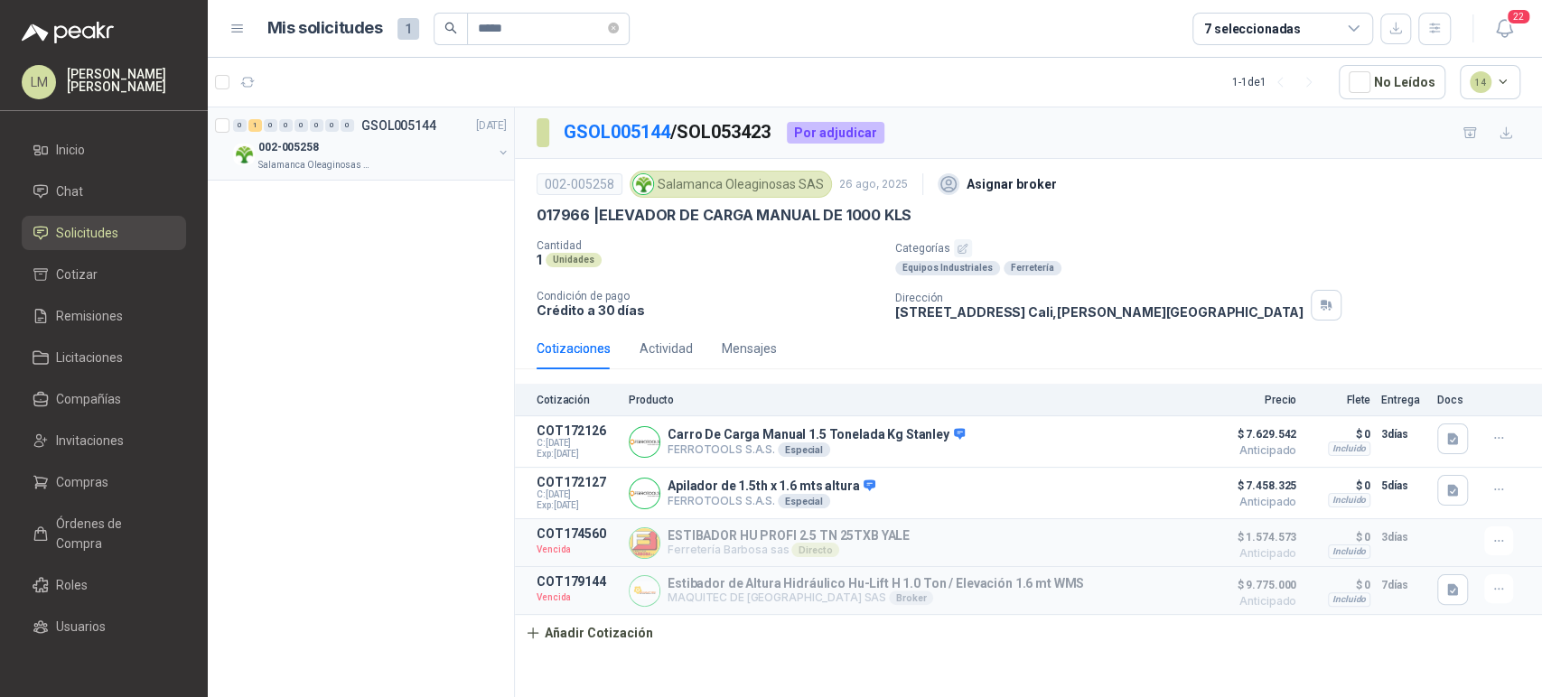
click at [508, 157] on icon "button" at bounding box center [503, 152] width 13 height 13
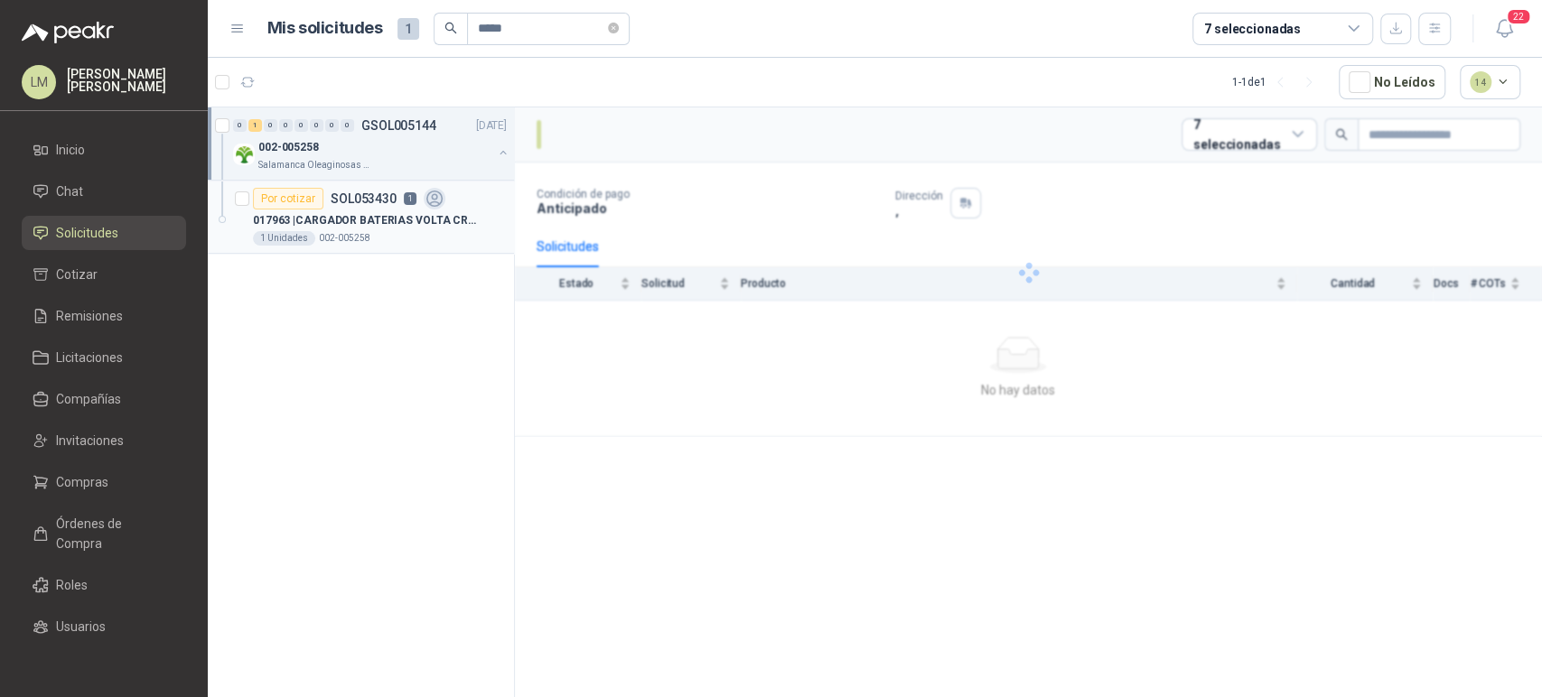
click at [364, 241] on div "1 Unidades 002-005258" at bounding box center [380, 238] width 254 height 14
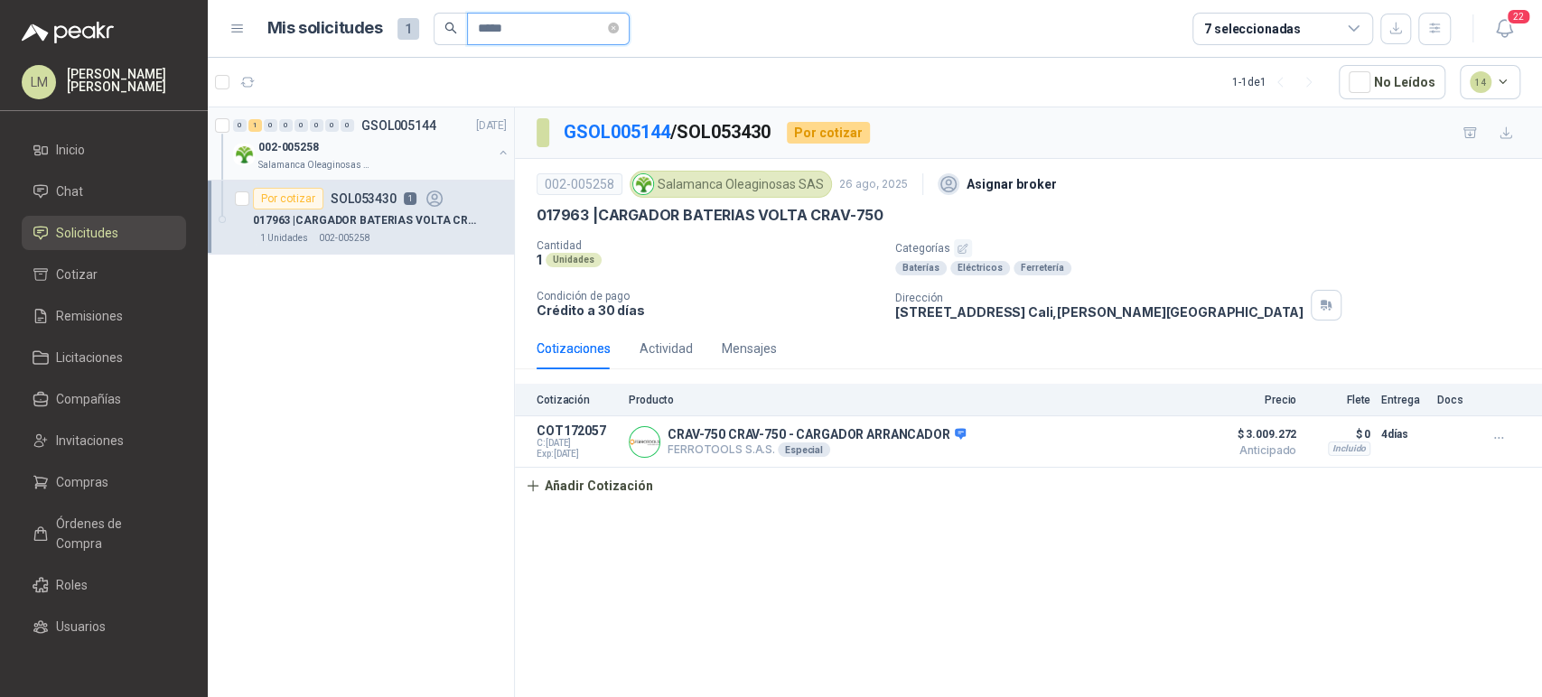
drag, startPoint x: 526, startPoint y: 19, endPoint x: 432, endPoint y: 27, distance: 94.3
click at [434, 27] on span "*****" at bounding box center [532, 29] width 196 height 33
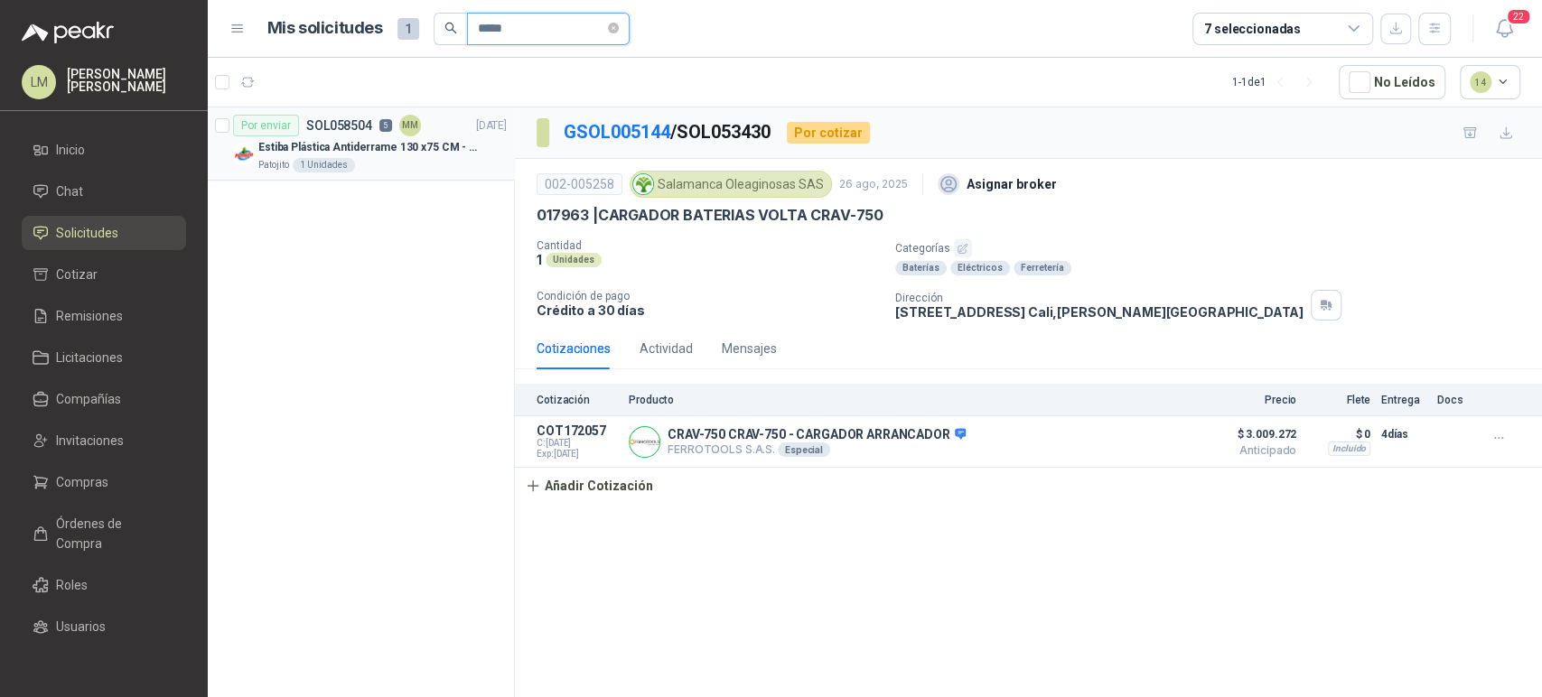
type input "*****"
click at [394, 148] on p "Estiba Plástica Antiderrame 130 x75 CM - Capacidad 180-200 Litros" at bounding box center [370, 147] width 225 height 17
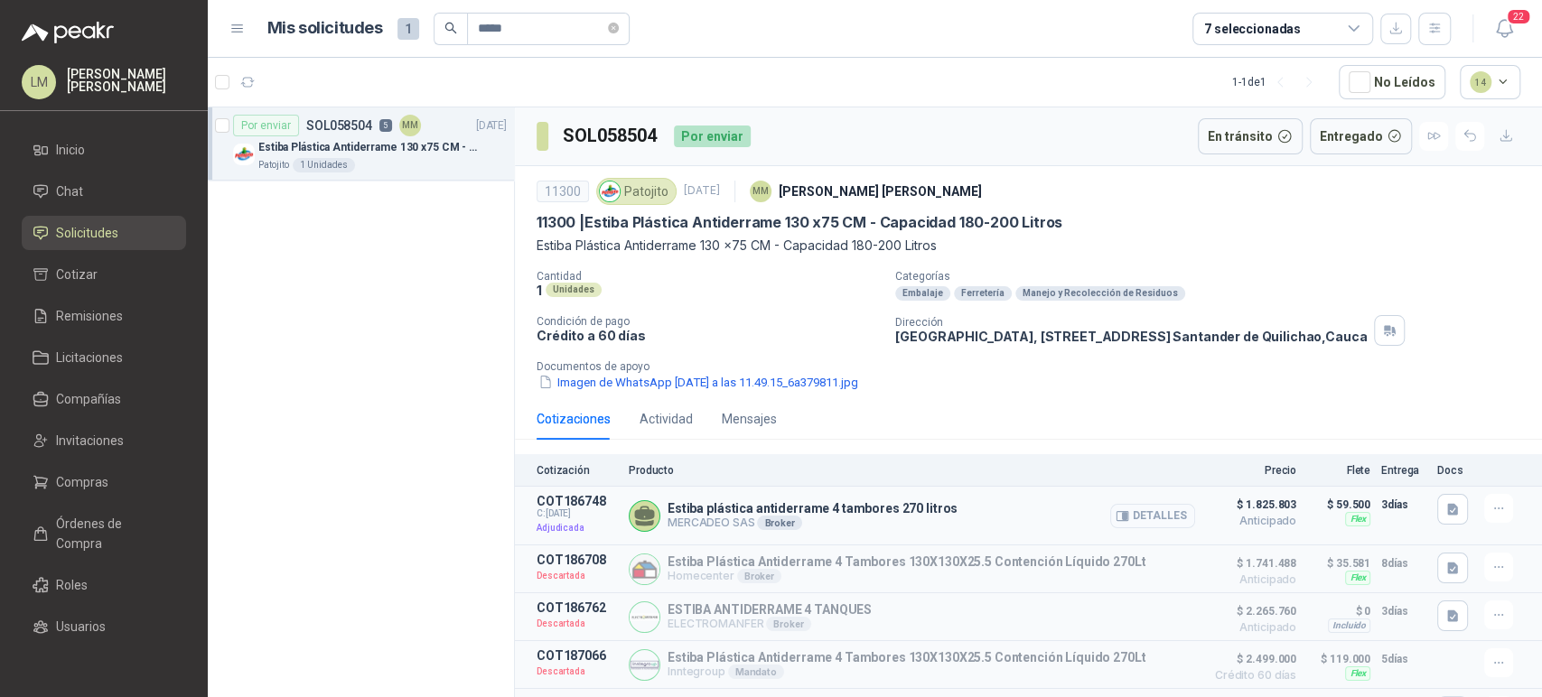
click at [1169, 508] on button "Detalles" at bounding box center [1152, 516] width 85 height 24
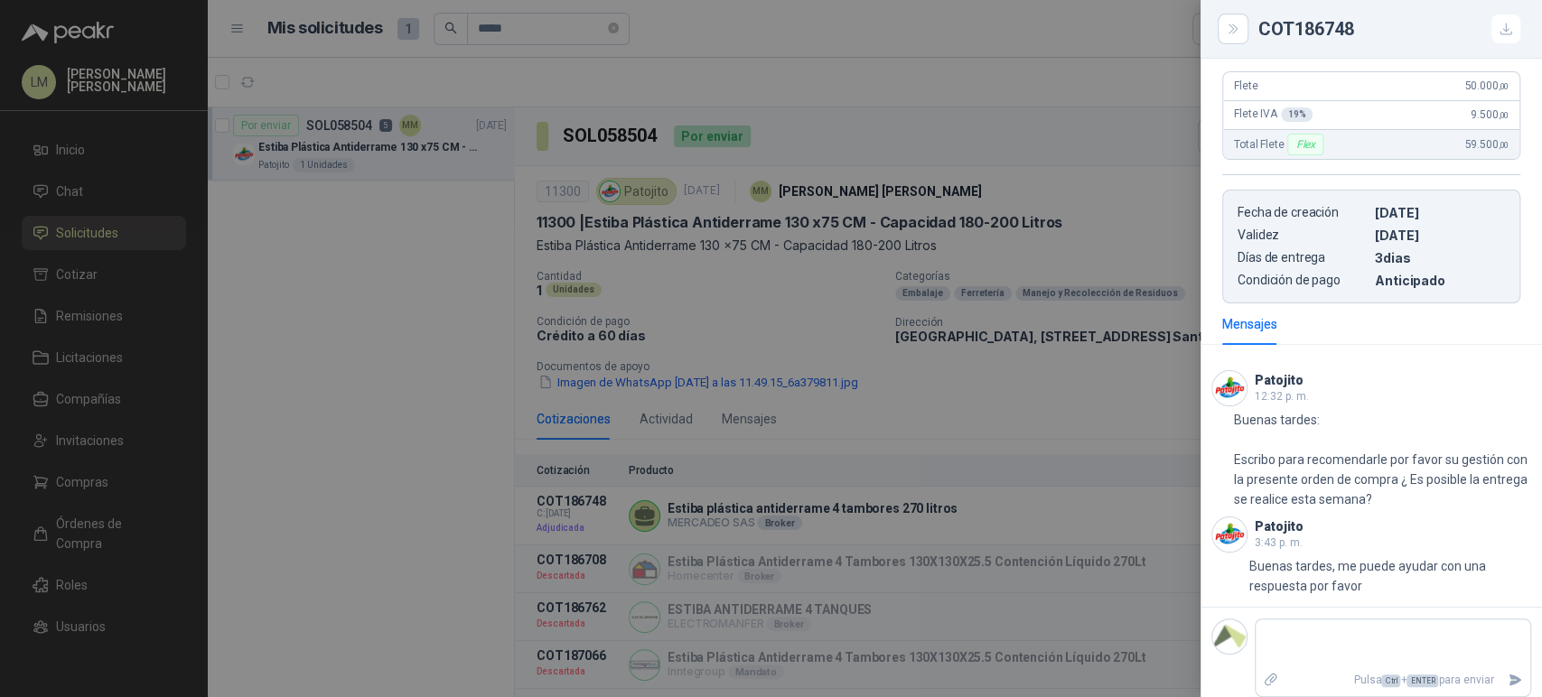
scroll to position [591, 0]
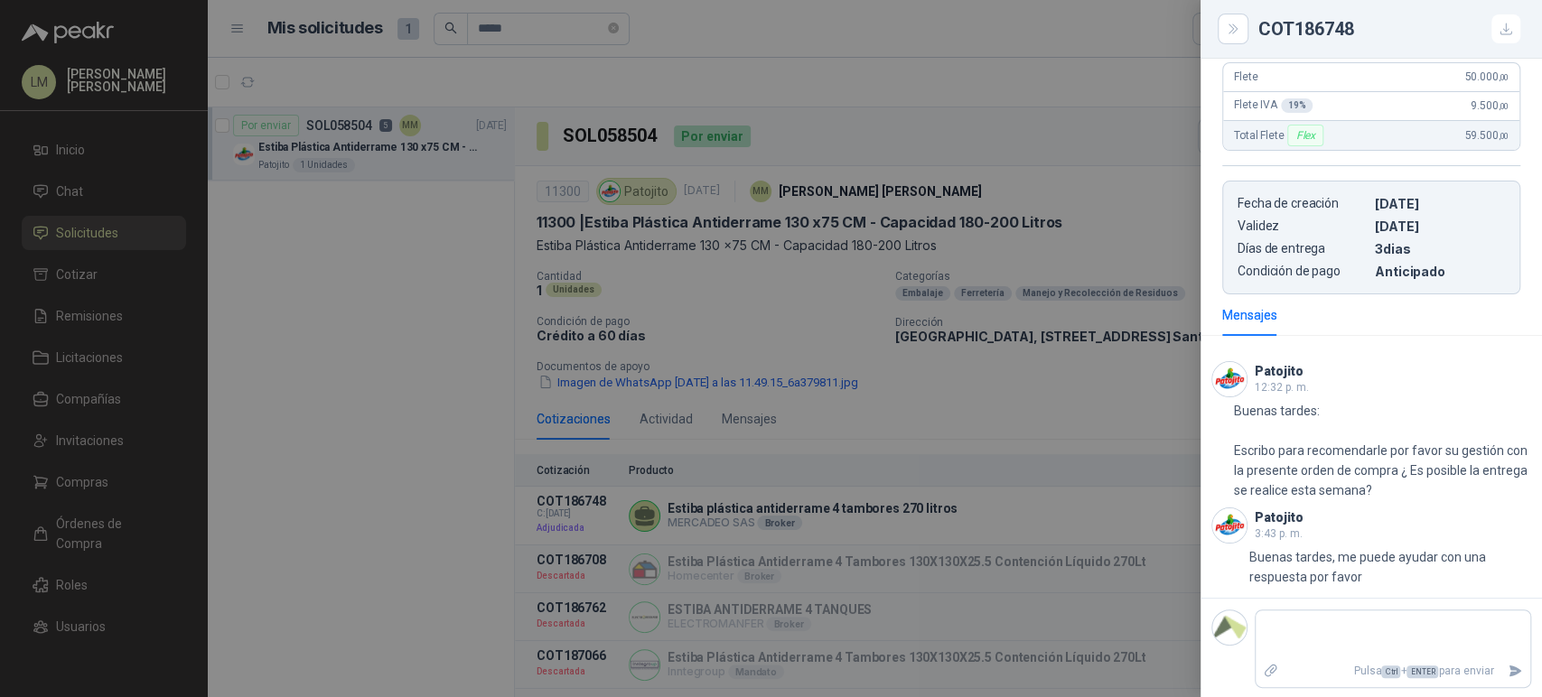
click at [788, 354] on div at bounding box center [771, 348] width 1542 height 697
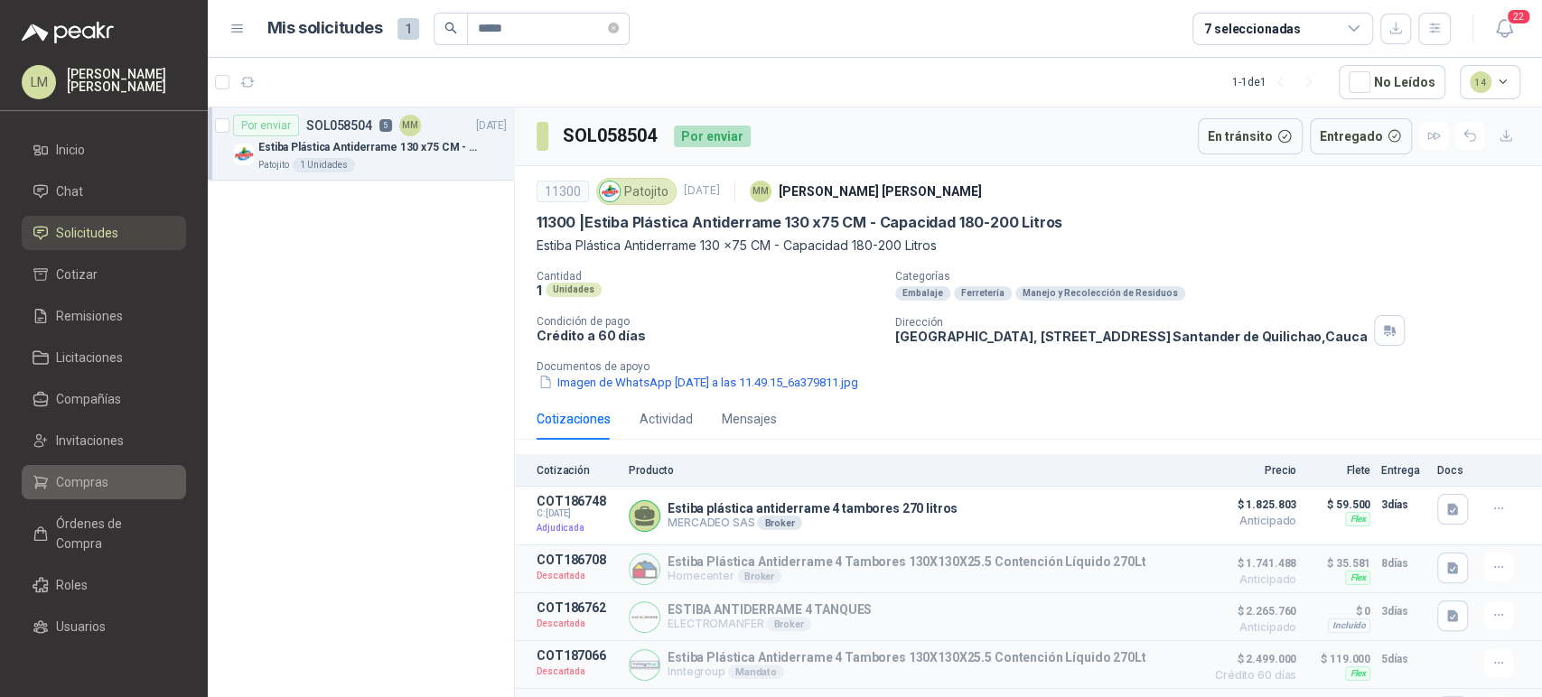
click at [86, 474] on span "Compras" at bounding box center [82, 482] width 52 height 20
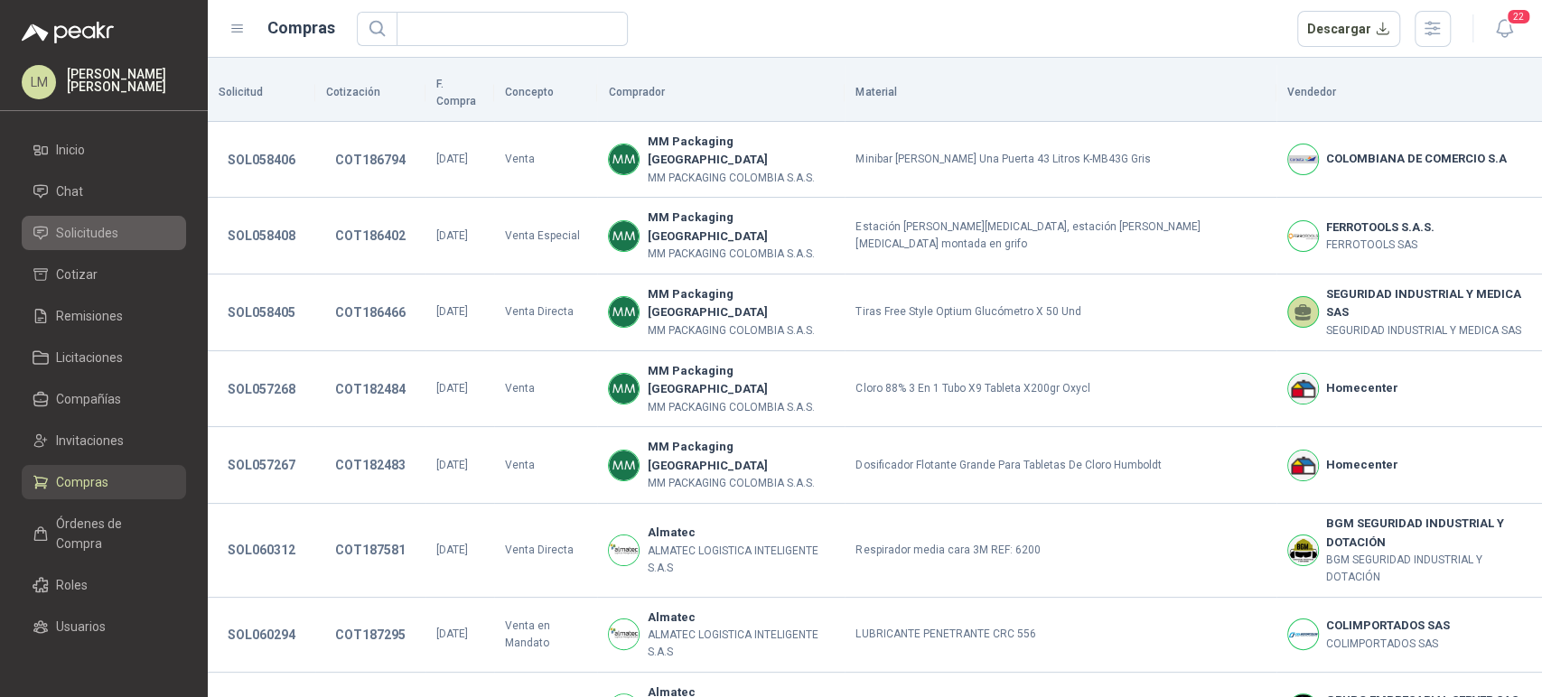
click at [88, 234] on span "Solicitudes" at bounding box center [87, 233] width 62 height 20
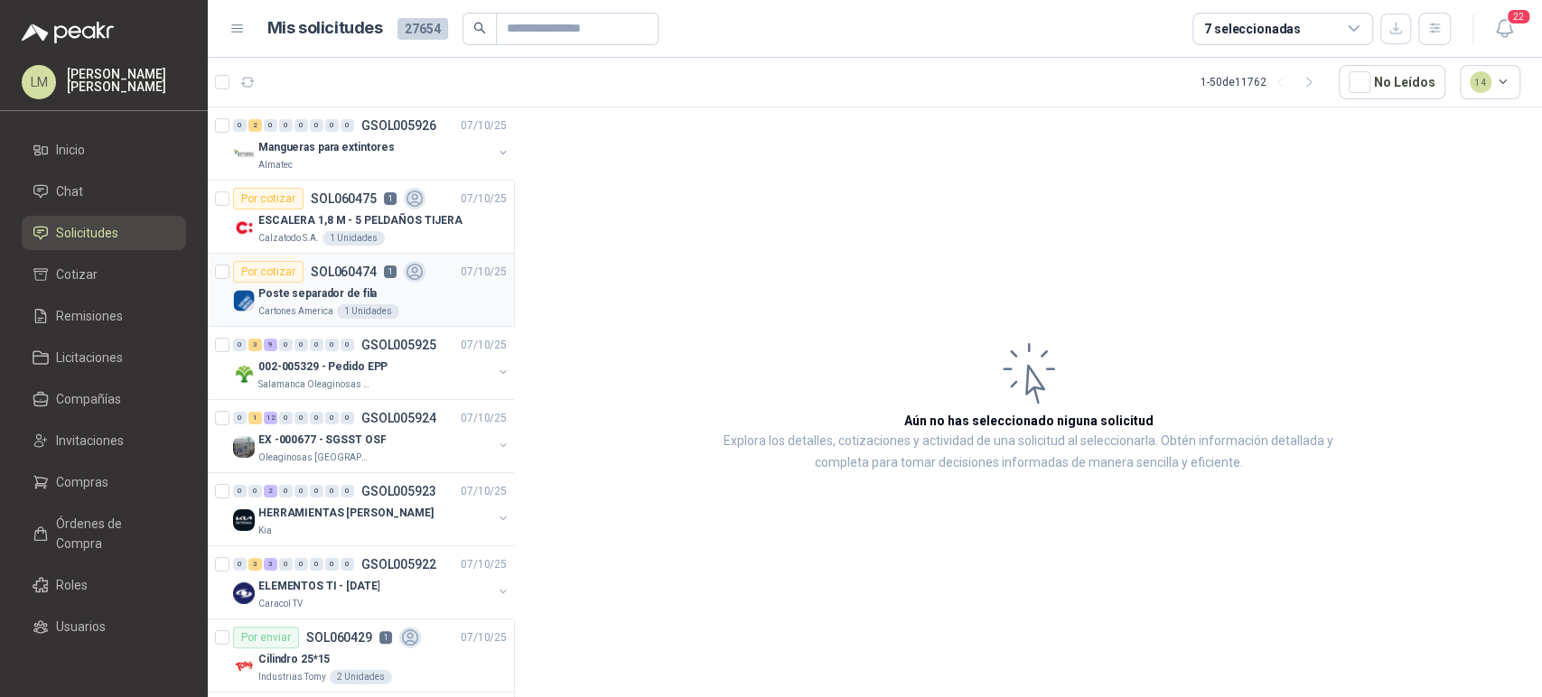
scroll to position [51, 0]
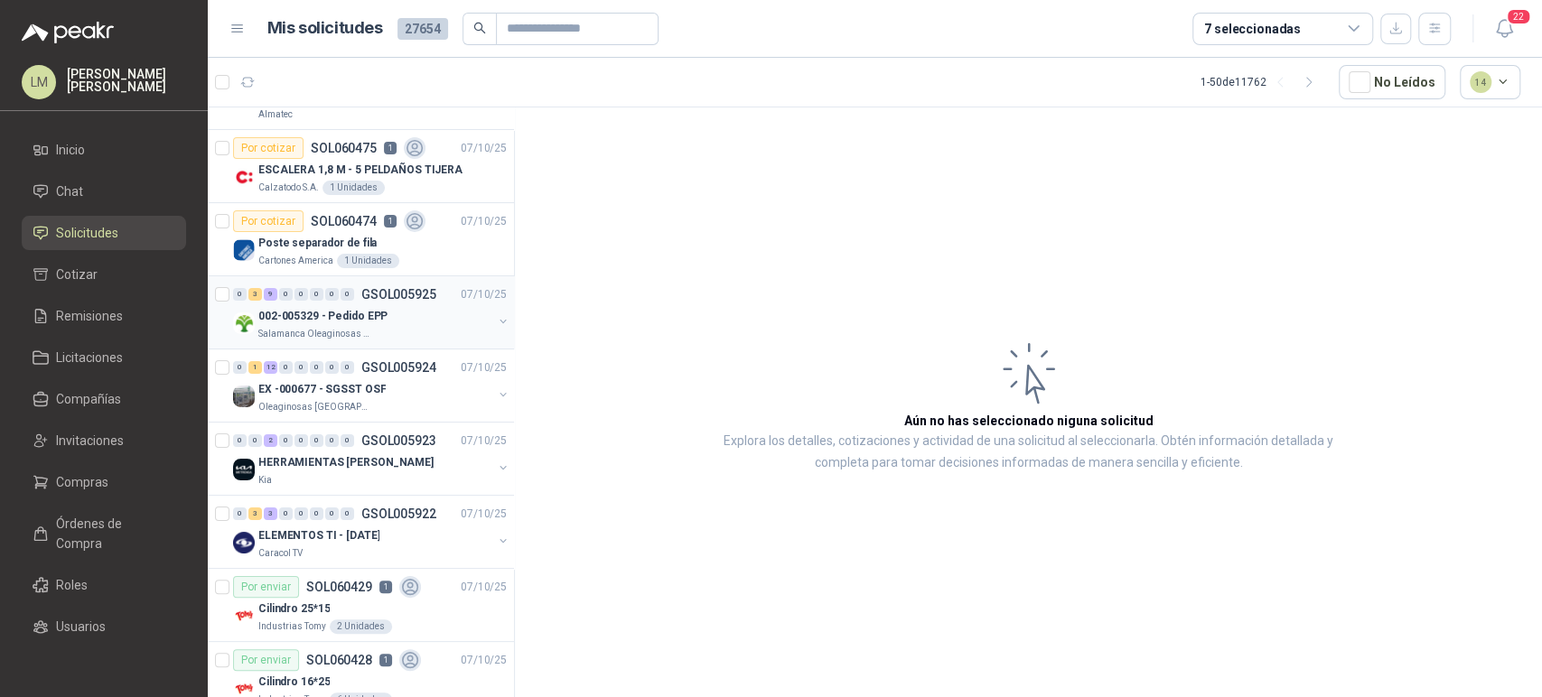
click at [326, 314] on p "002-005329 - Pedido EPP" at bounding box center [322, 316] width 129 height 17
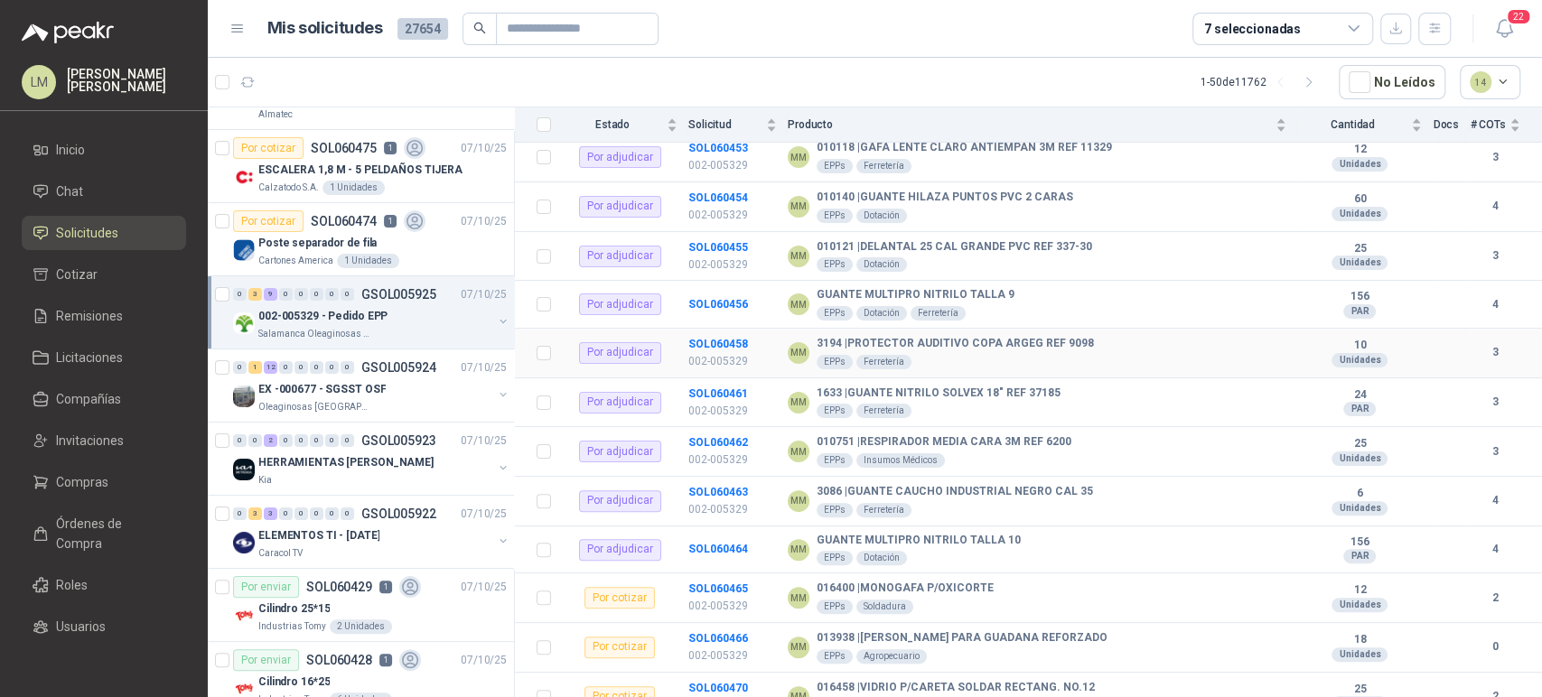
scroll to position [231, 0]
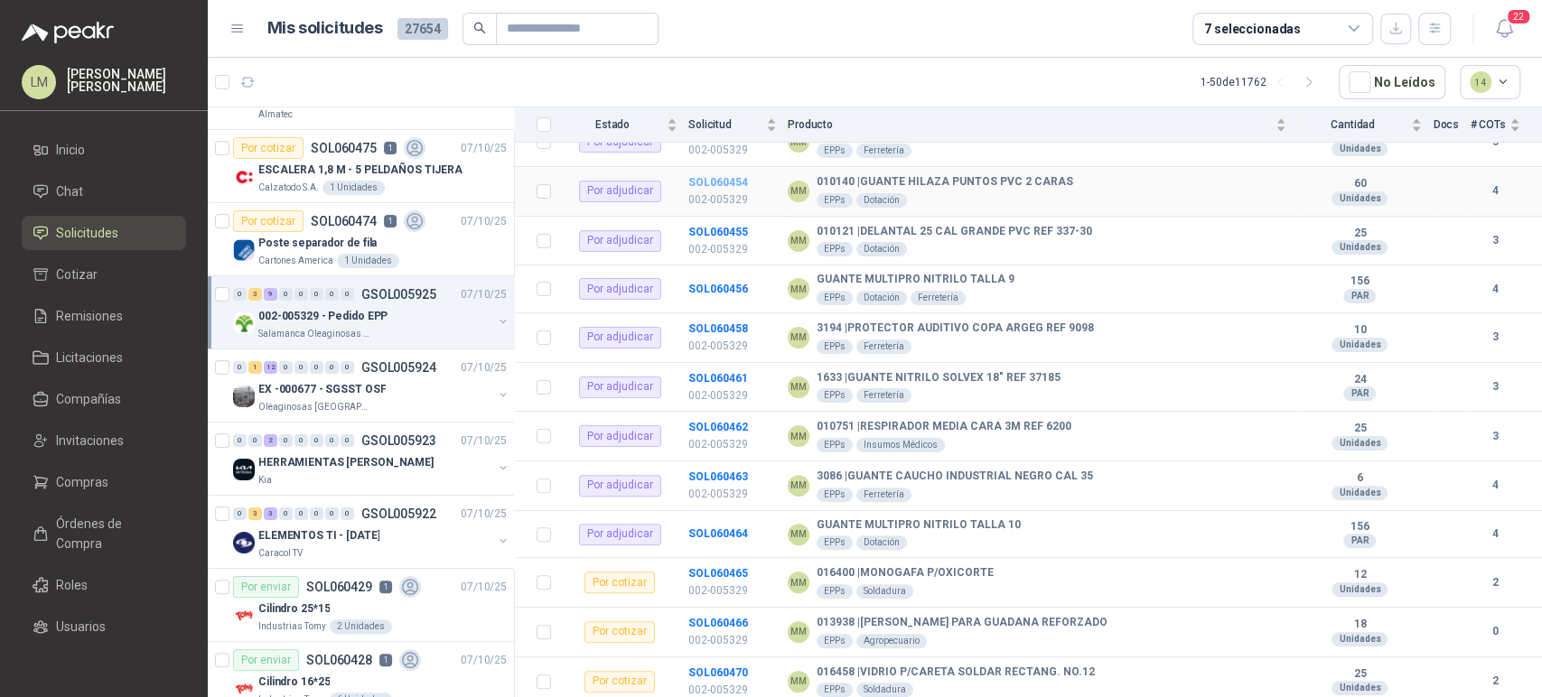
click at [722, 182] on b "SOL060454" at bounding box center [718, 182] width 60 height 13
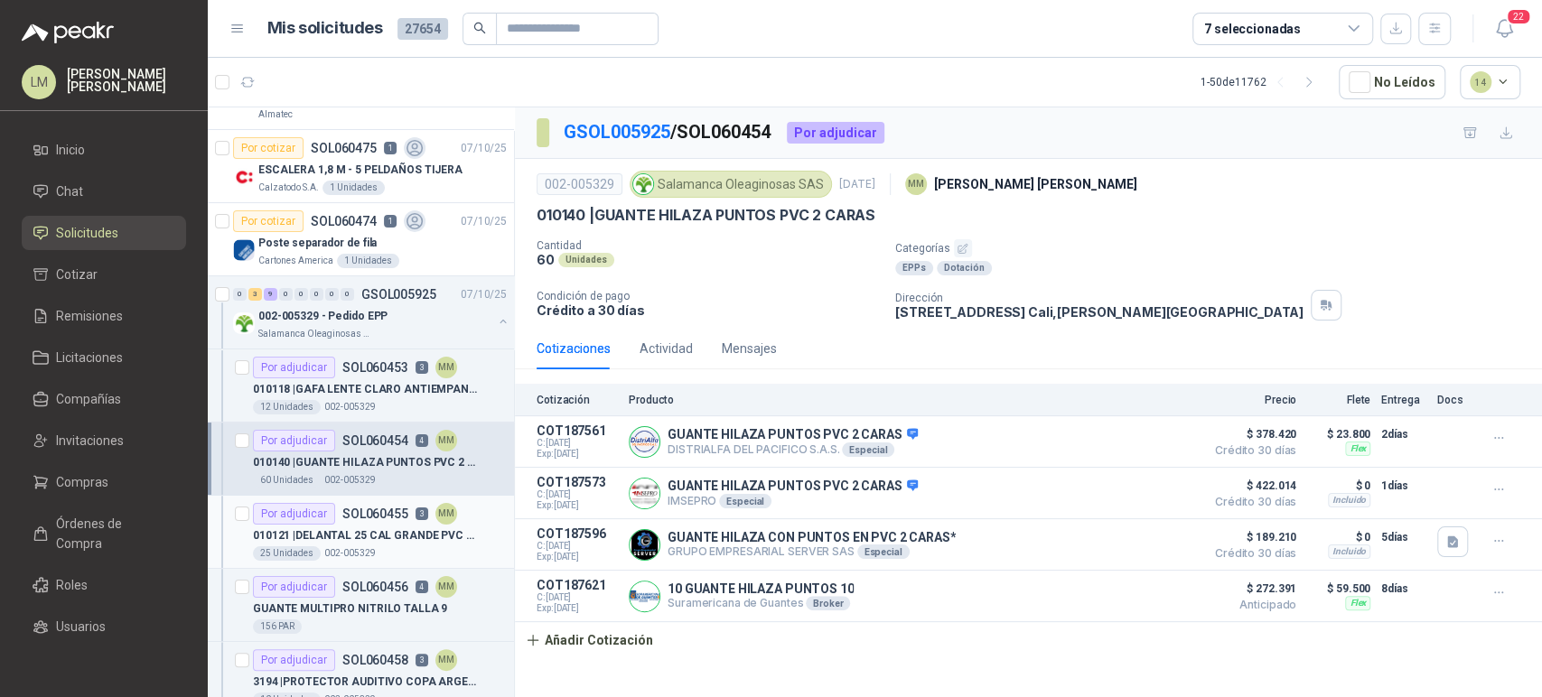
click at [349, 528] on p "010121 | DELANTAL 25 CAL GRANDE PVC REF 337-30" at bounding box center [365, 535] width 225 height 17
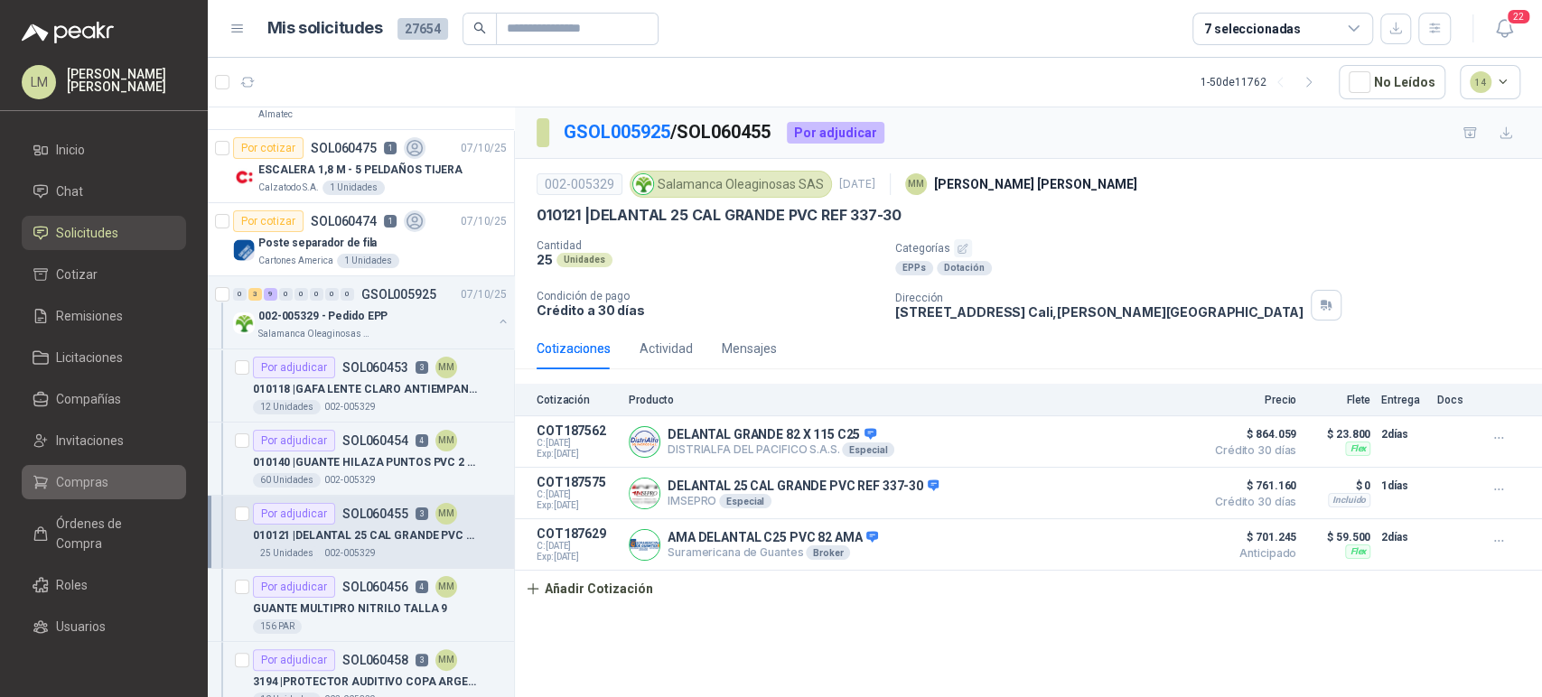
click at [92, 483] on span "Compras" at bounding box center [82, 482] width 52 height 20
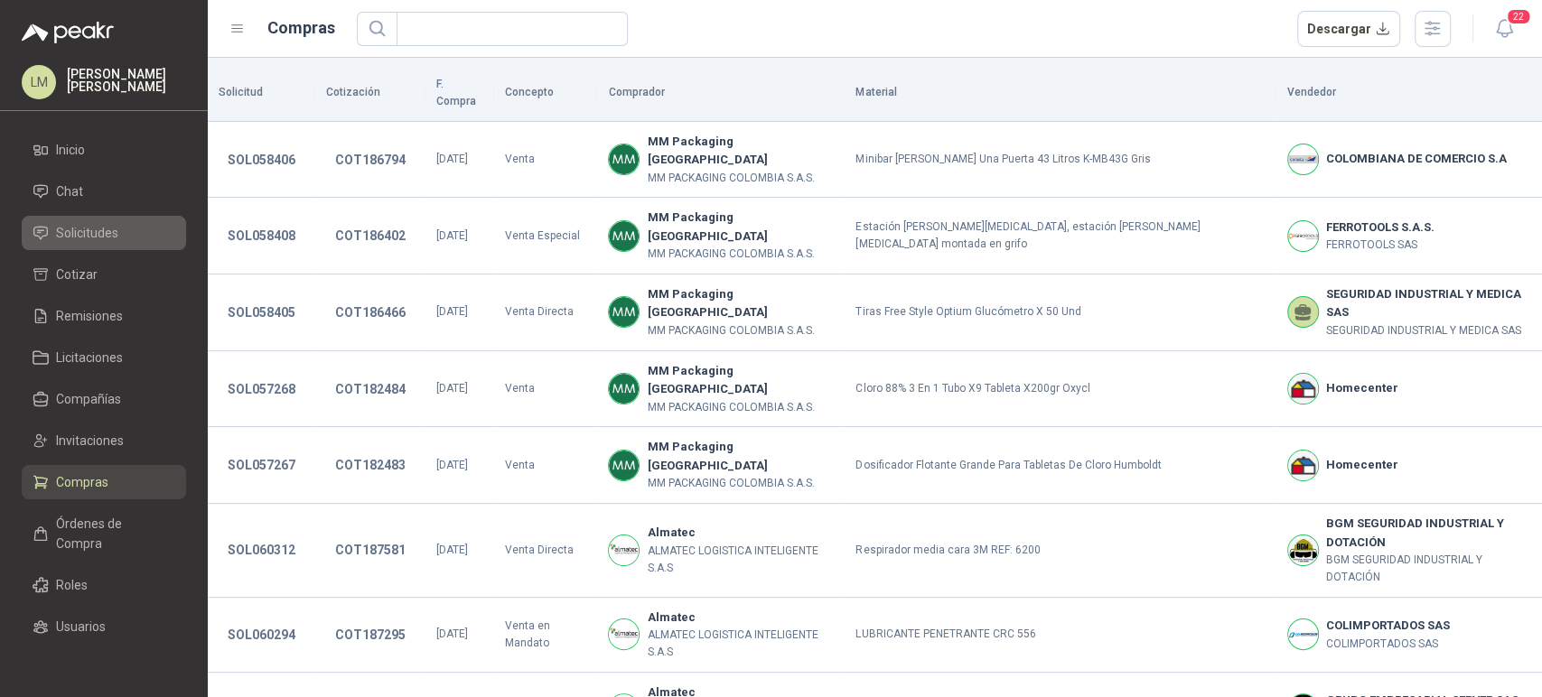
click at [96, 236] on span "Solicitudes" at bounding box center [87, 233] width 62 height 20
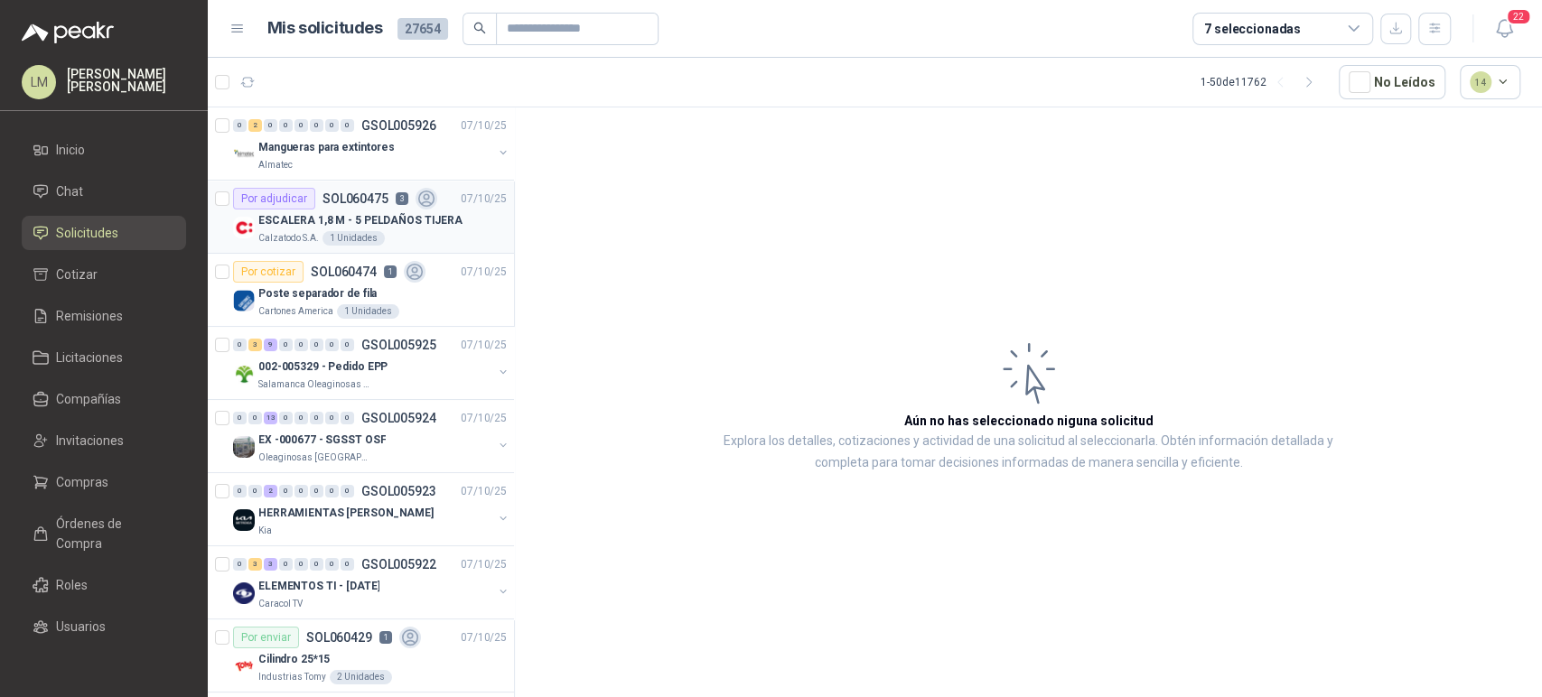
click at [385, 241] on div "Calzatodo S.A. 1 Unidades" at bounding box center [382, 238] width 248 height 14
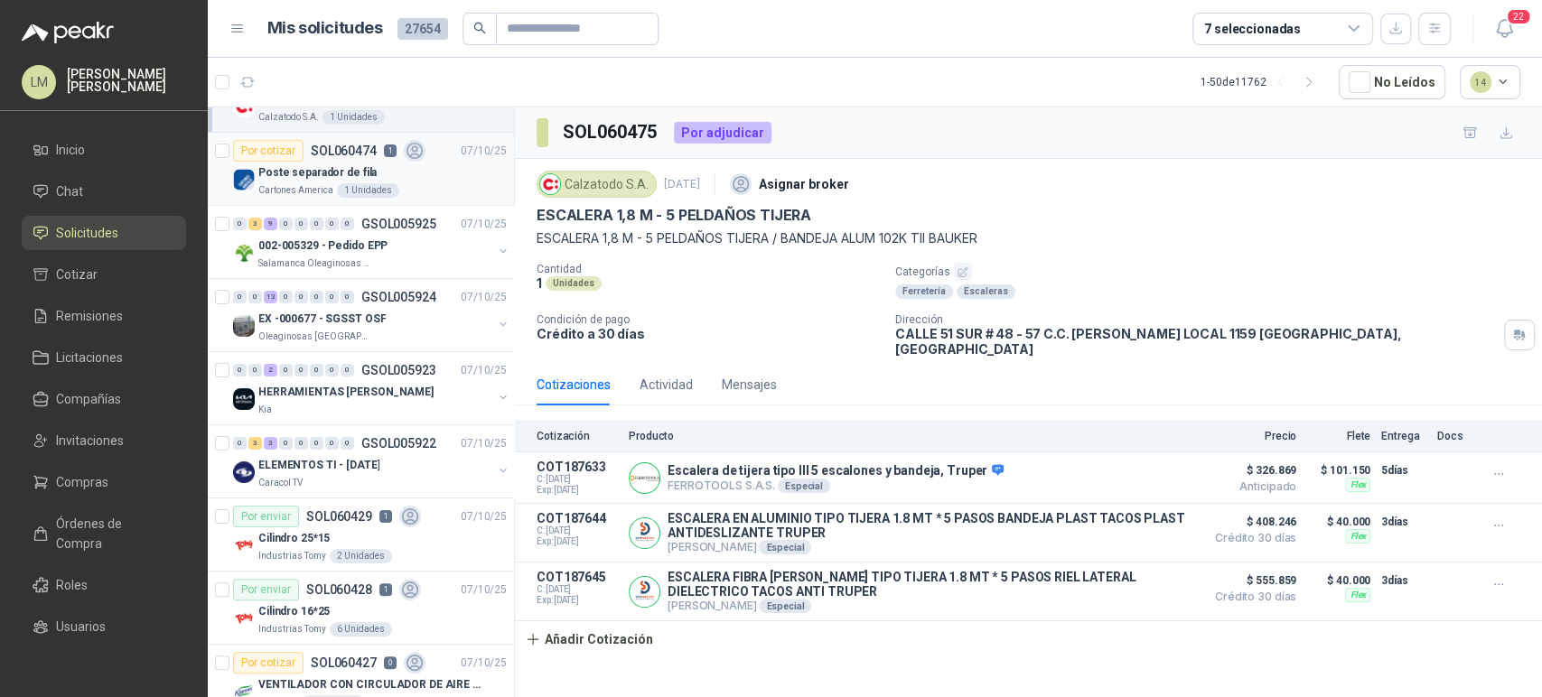
scroll to position [139, 0]
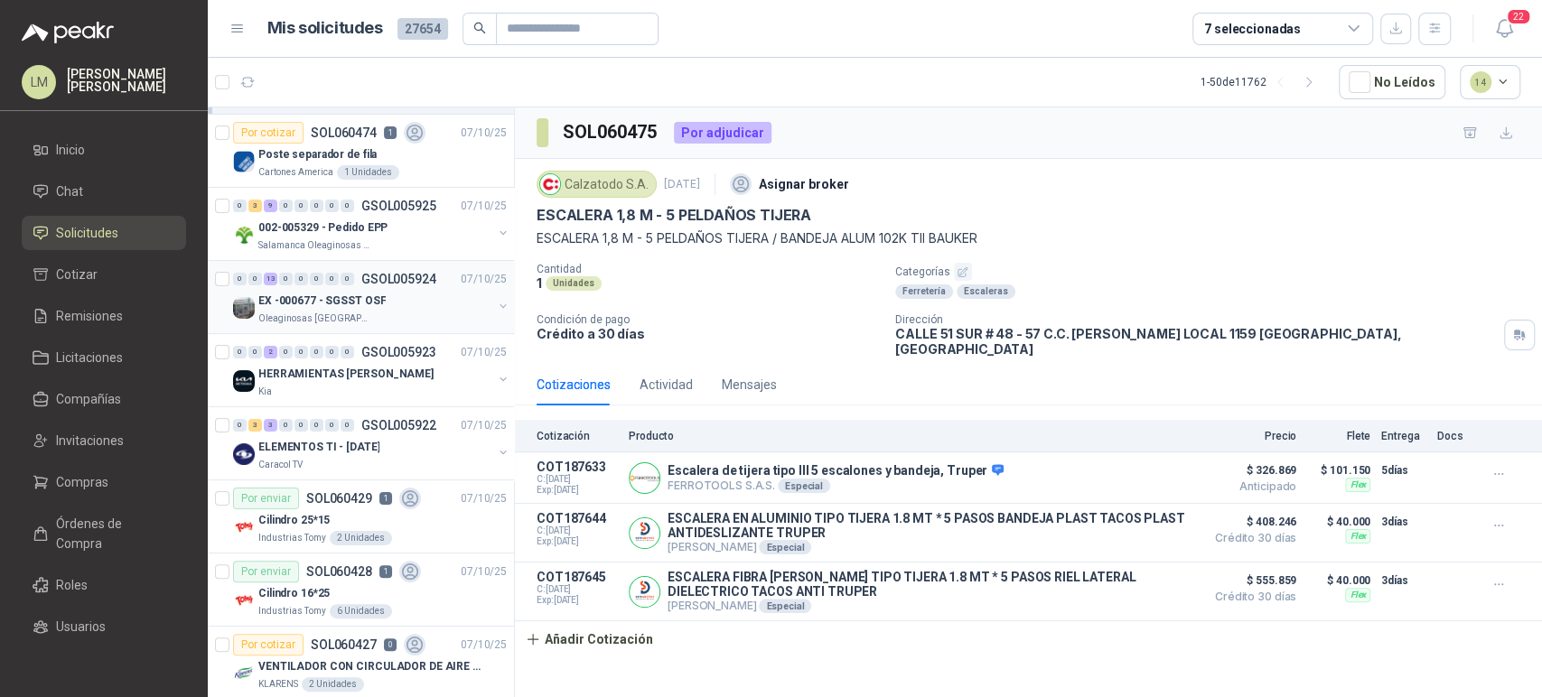
click at [340, 290] on div "EX -000677 - SGSST OSF" at bounding box center [375, 301] width 234 height 22
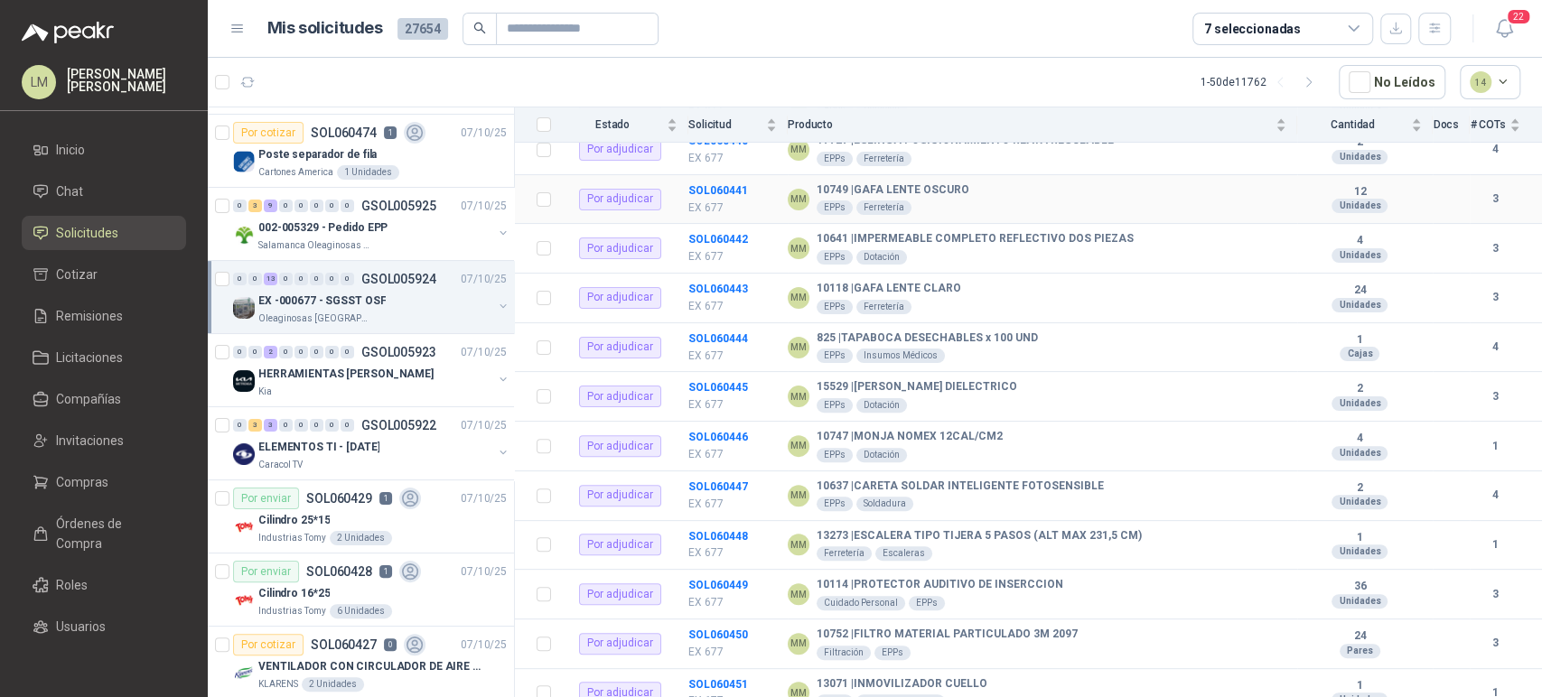
scroll to position [284, 0]
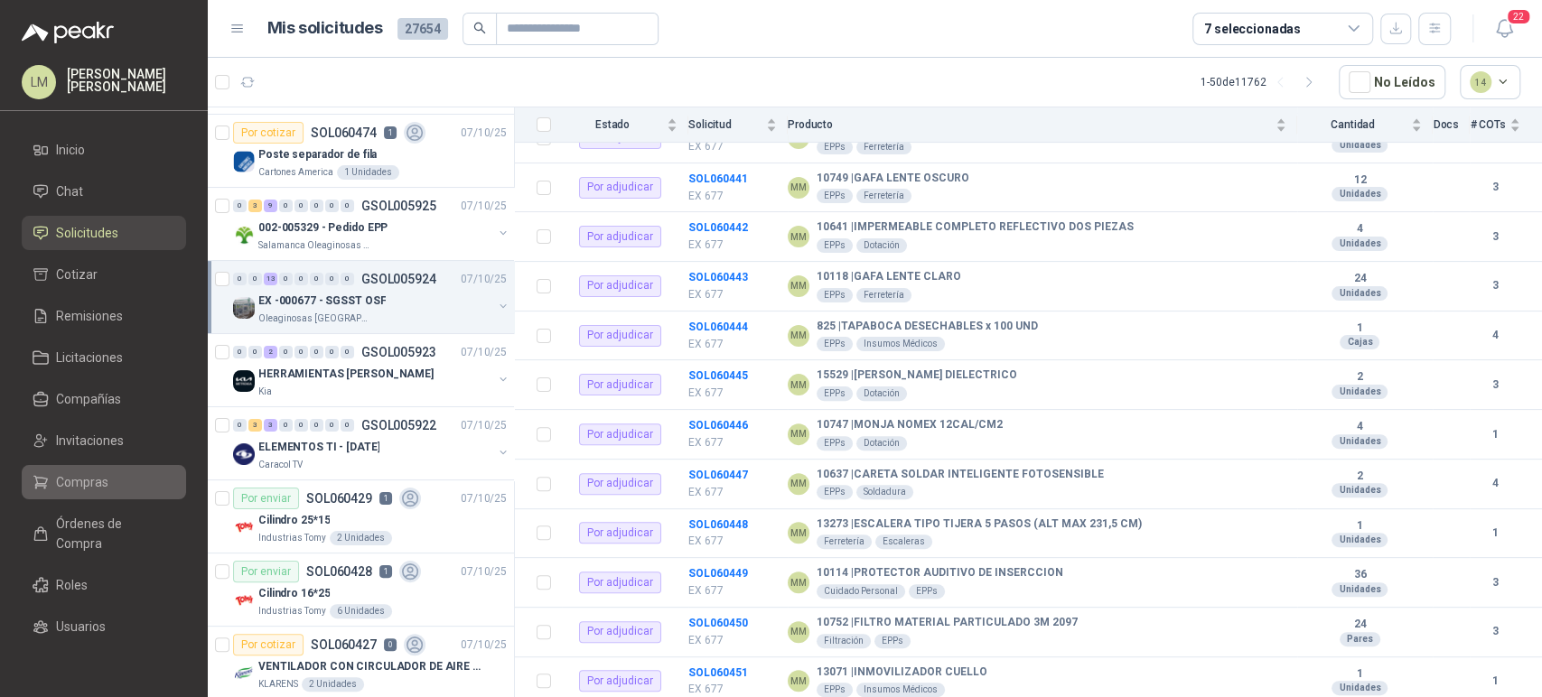
click at [66, 482] on span "Compras" at bounding box center [82, 482] width 52 height 20
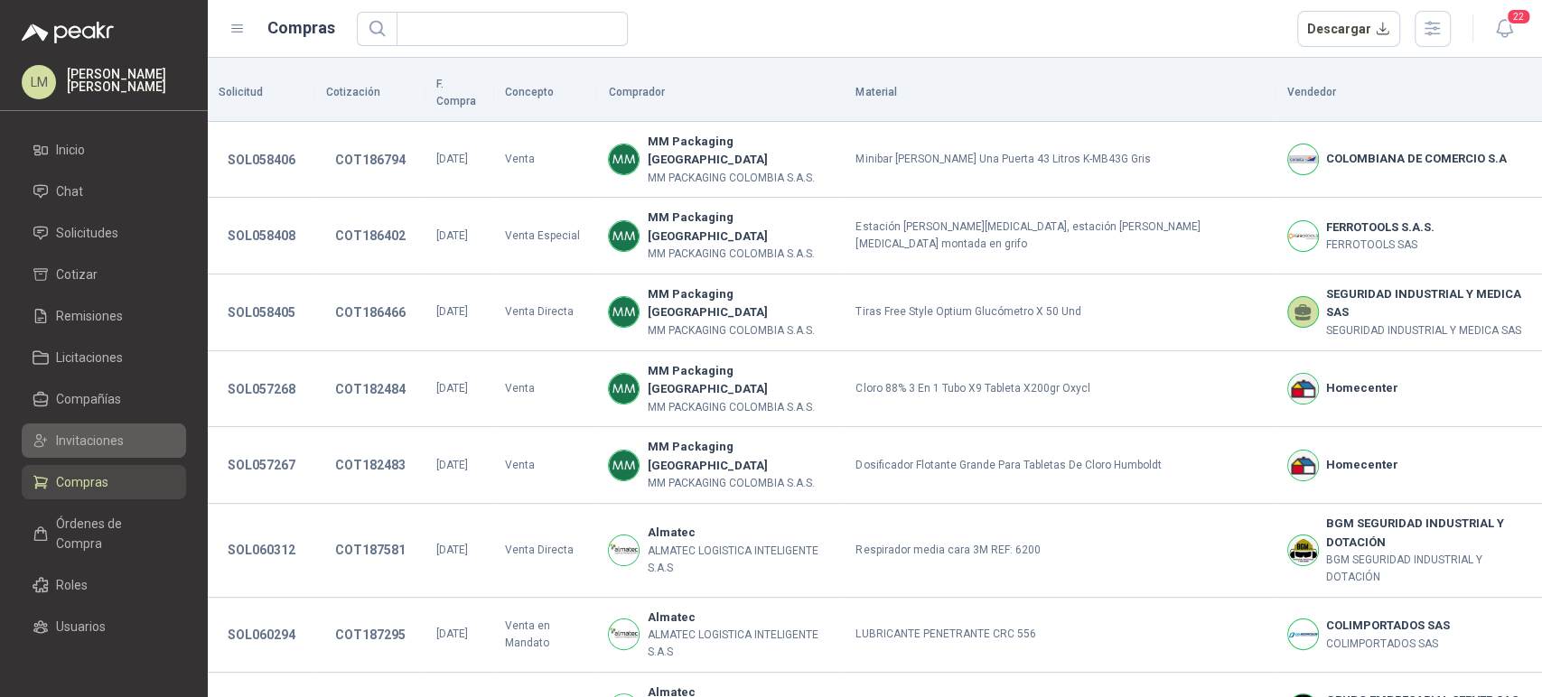
click at [100, 428] on link "Invitaciones" at bounding box center [104, 441] width 164 height 34
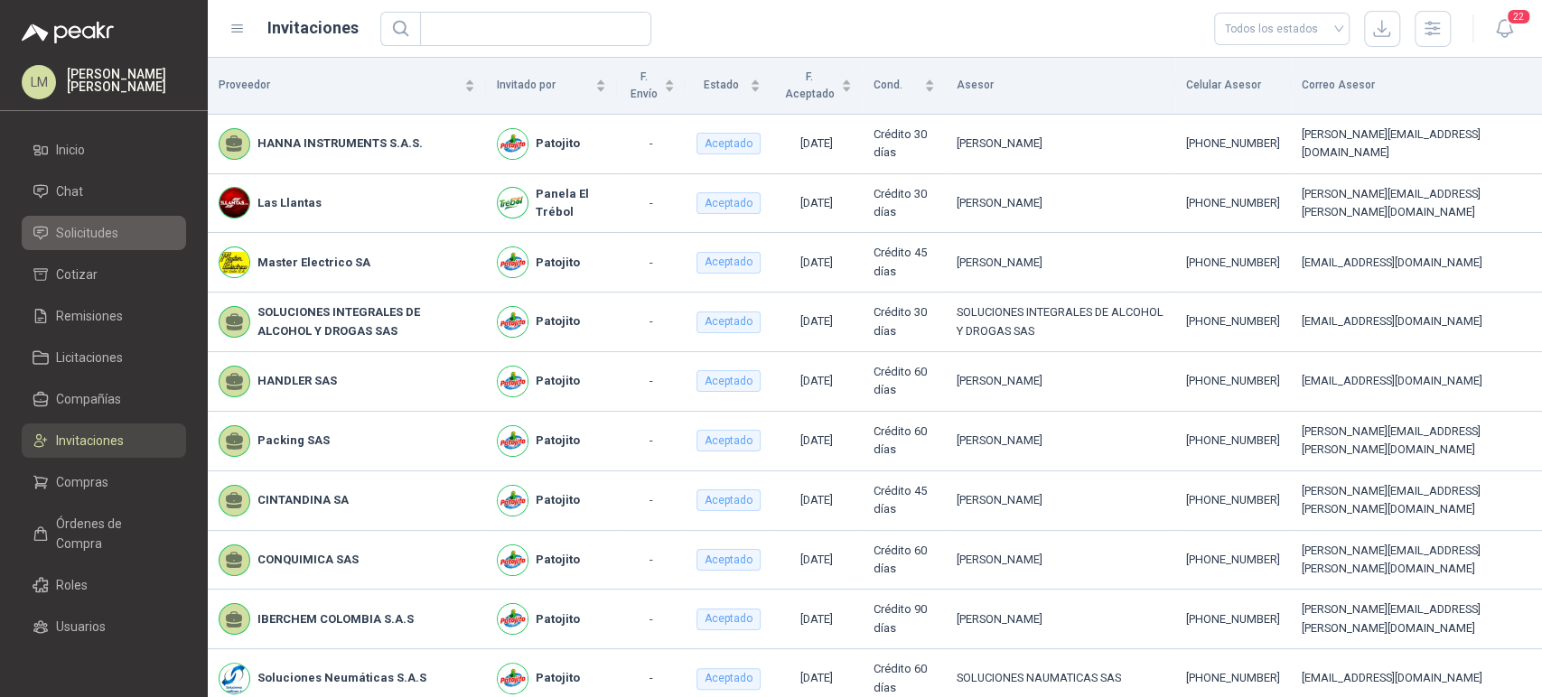
click at [107, 229] on span "Solicitudes" at bounding box center [87, 233] width 62 height 20
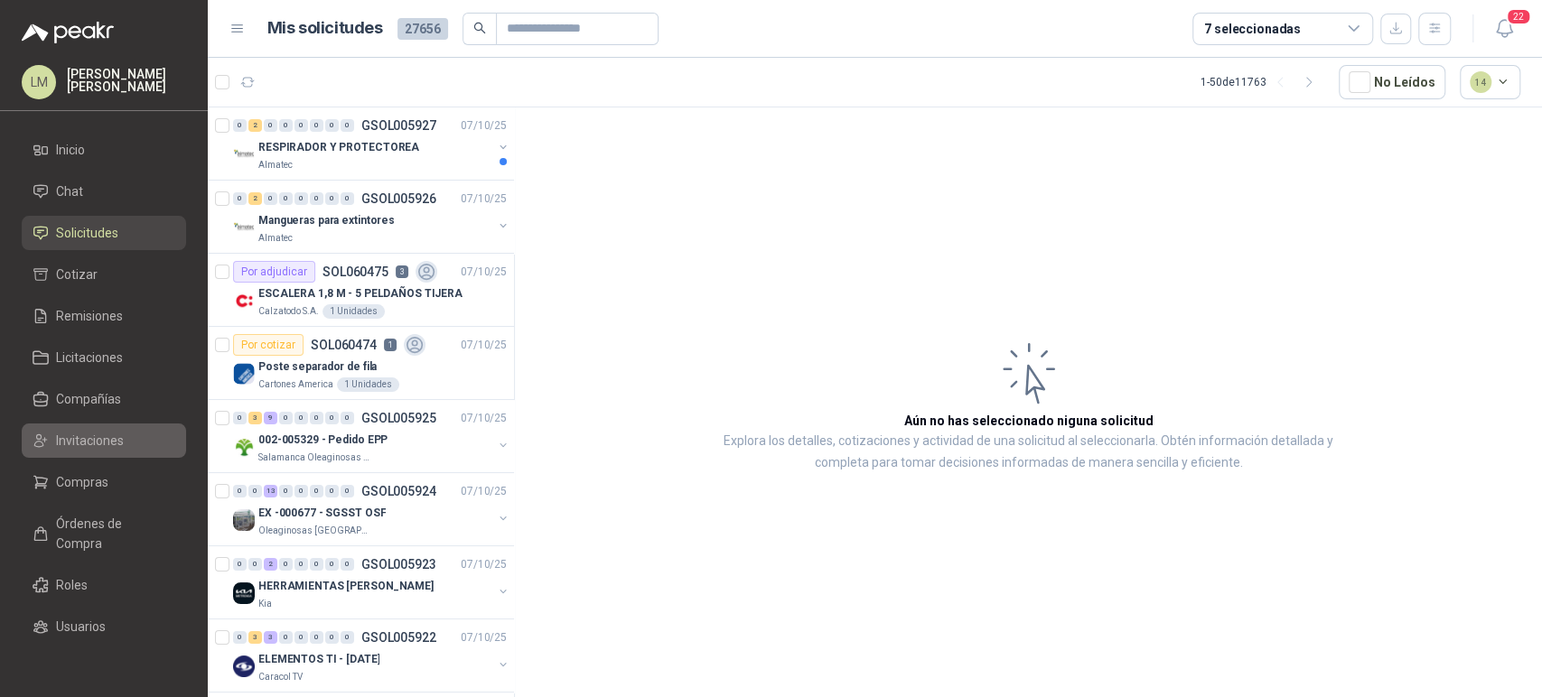
click at [80, 436] on span "Invitaciones" at bounding box center [90, 441] width 68 height 20
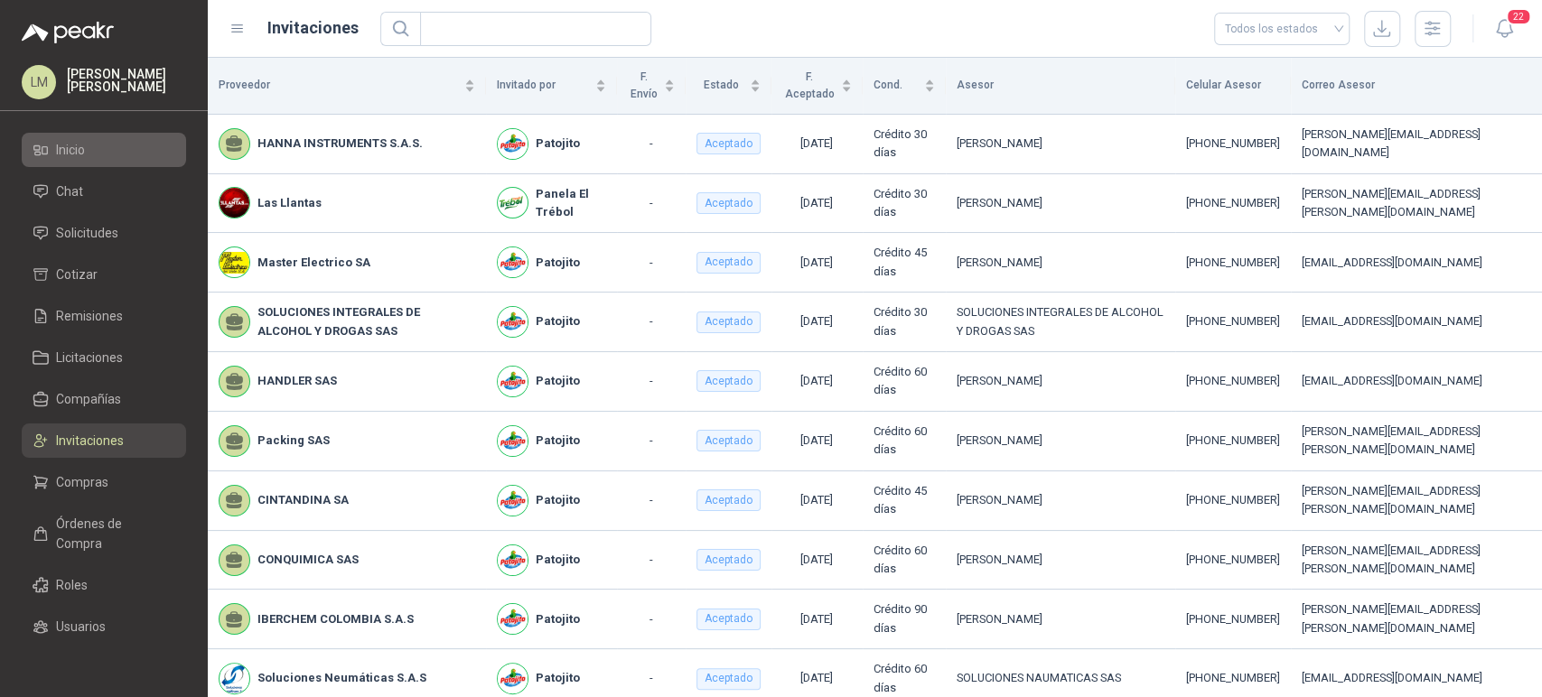
click at [73, 157] on span "Inicio" at bounding box center [70, 150] width 29 height 20
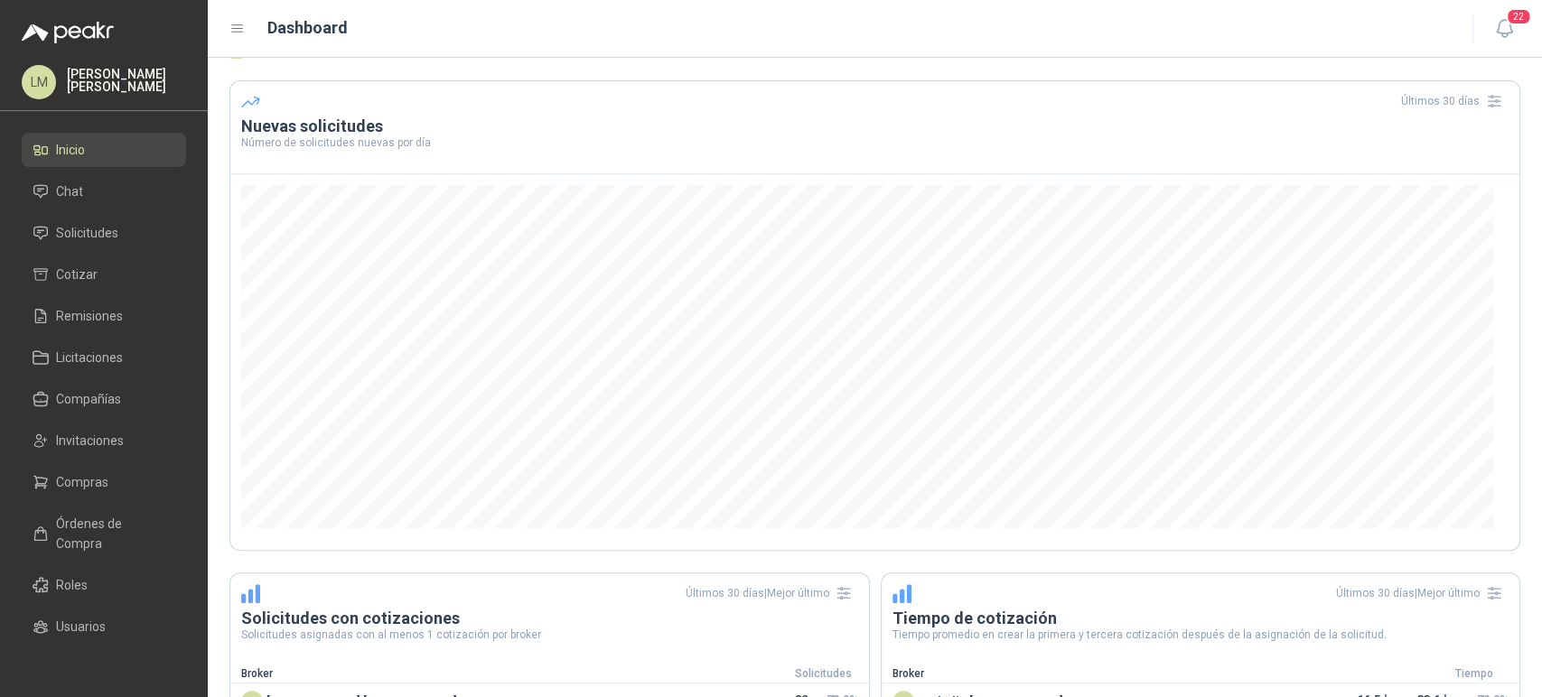
scroll to position [369, 0]
click at [105, 237] on span "Solicitudes" at bounding box center [87, 233] width 62 height 20
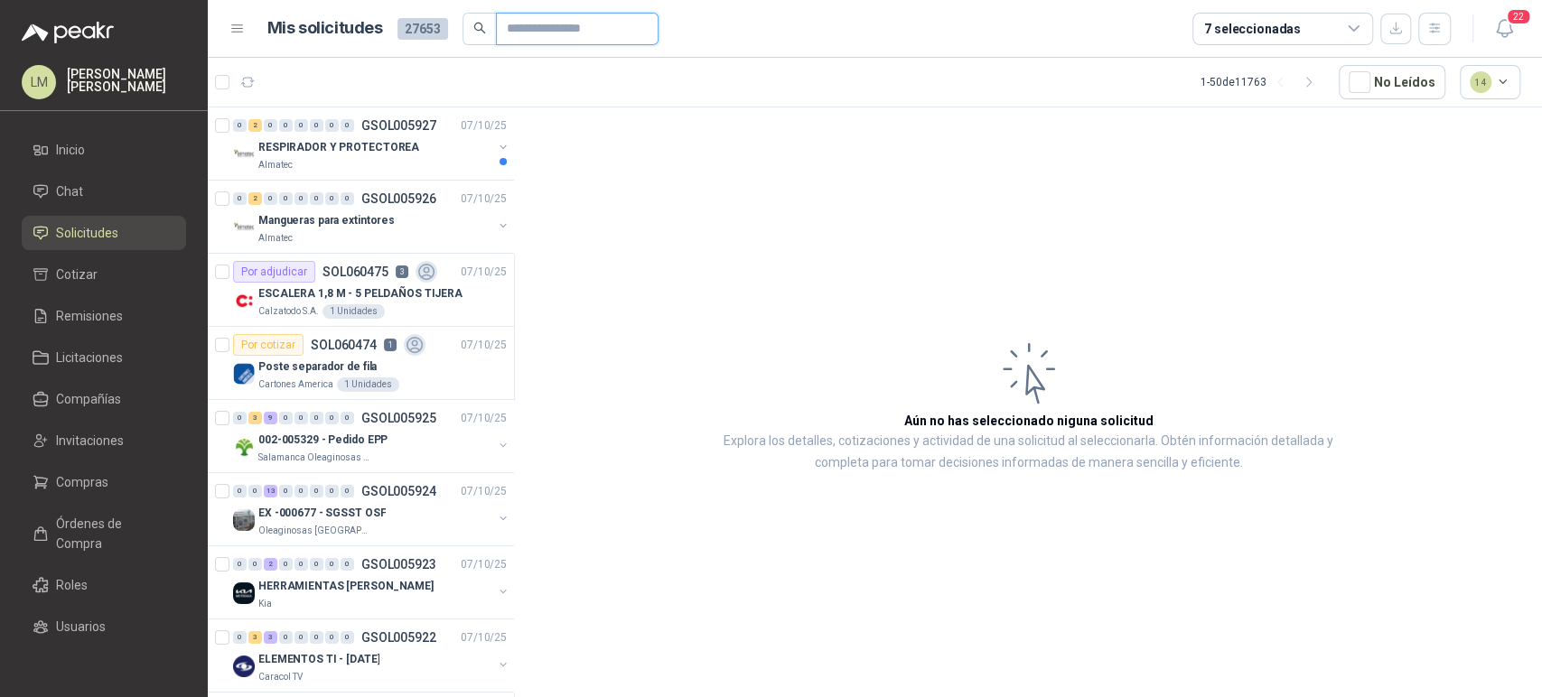
click at [519, 28] on input "text" at bounding box center [570, 29] width 126 height 31
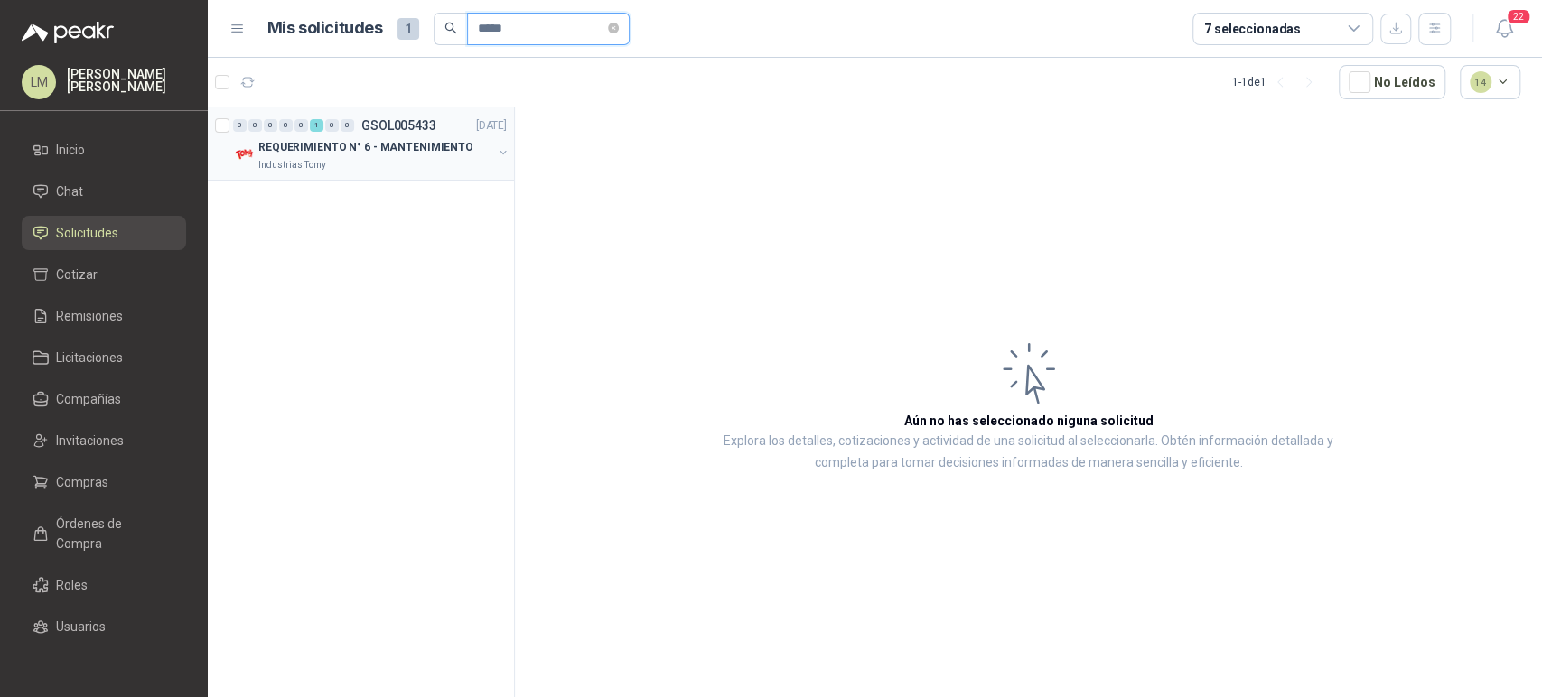
type input "*****"
click at [512, 147] on div "0 0 0 0 0 1 0 0 GSOL005433 12/09/25 REQUERIMIENTO N° 6 - MANTENIMIENTO Industri…" at bounding box center [361, 143] width 306 height 73
click at [496, 153] on button "button" at bounding box center [503, 152] width 14 height 14
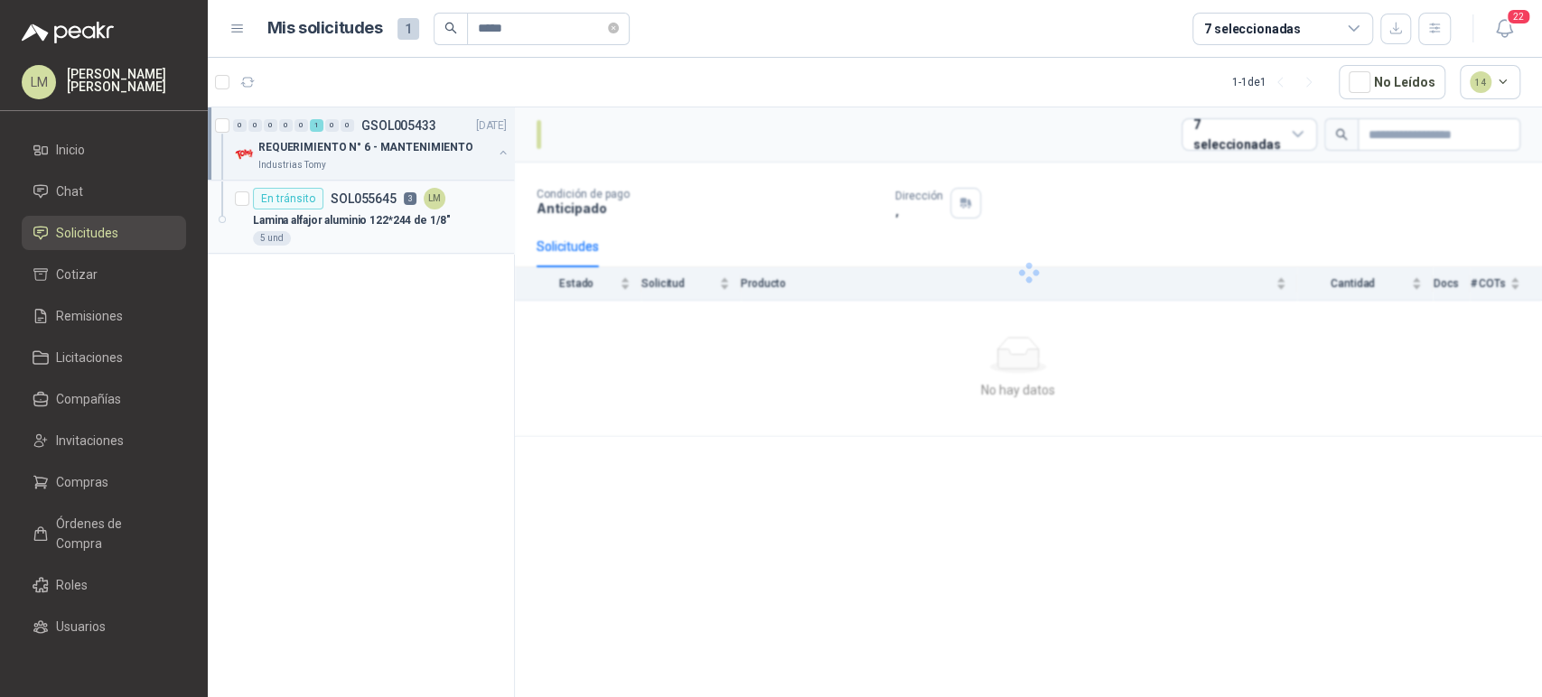
click at [369, 210] on div "Lamina alfajor aluminio 122*244 de 1/8"" at bounding box center [380, 221] width 254 height 22
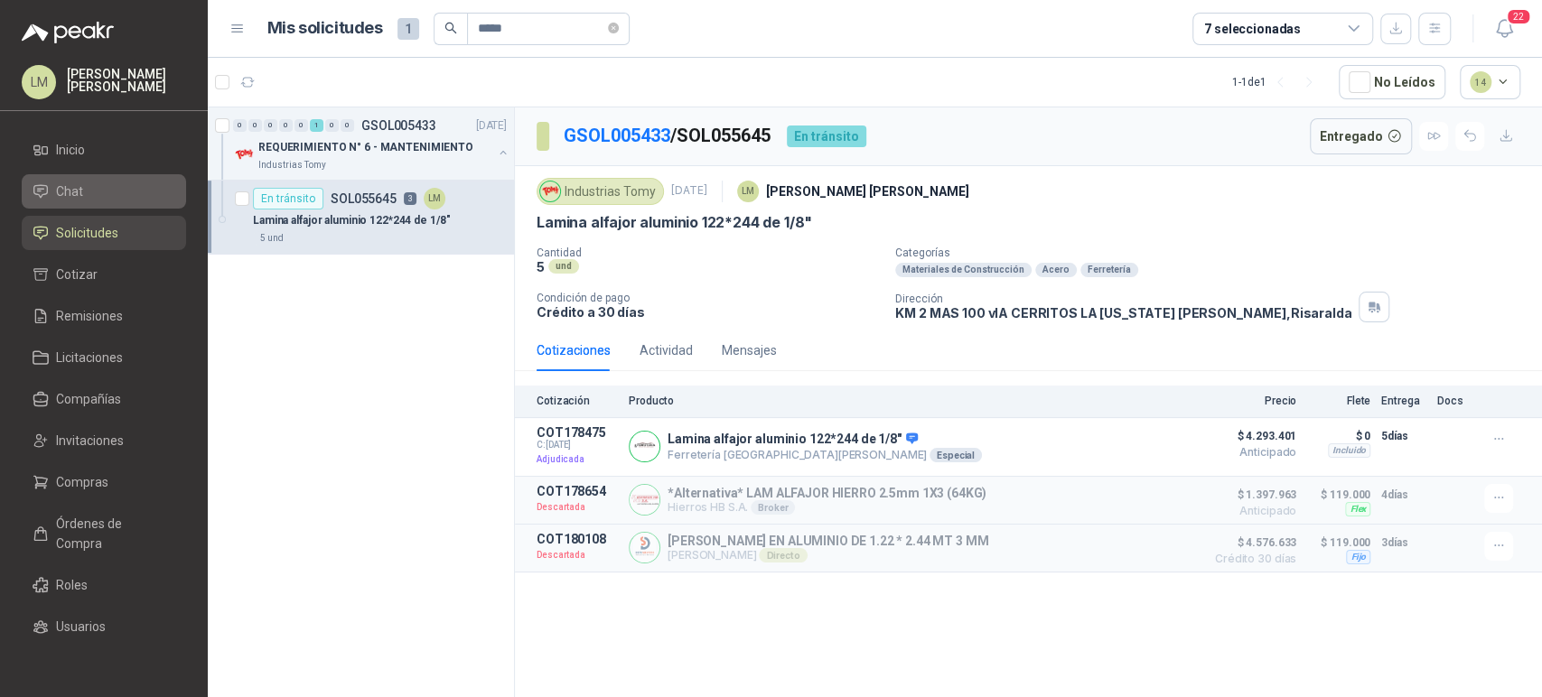
click at [70, 184] on span "Chat" at bounding box center [69, 192] width 27 height 20
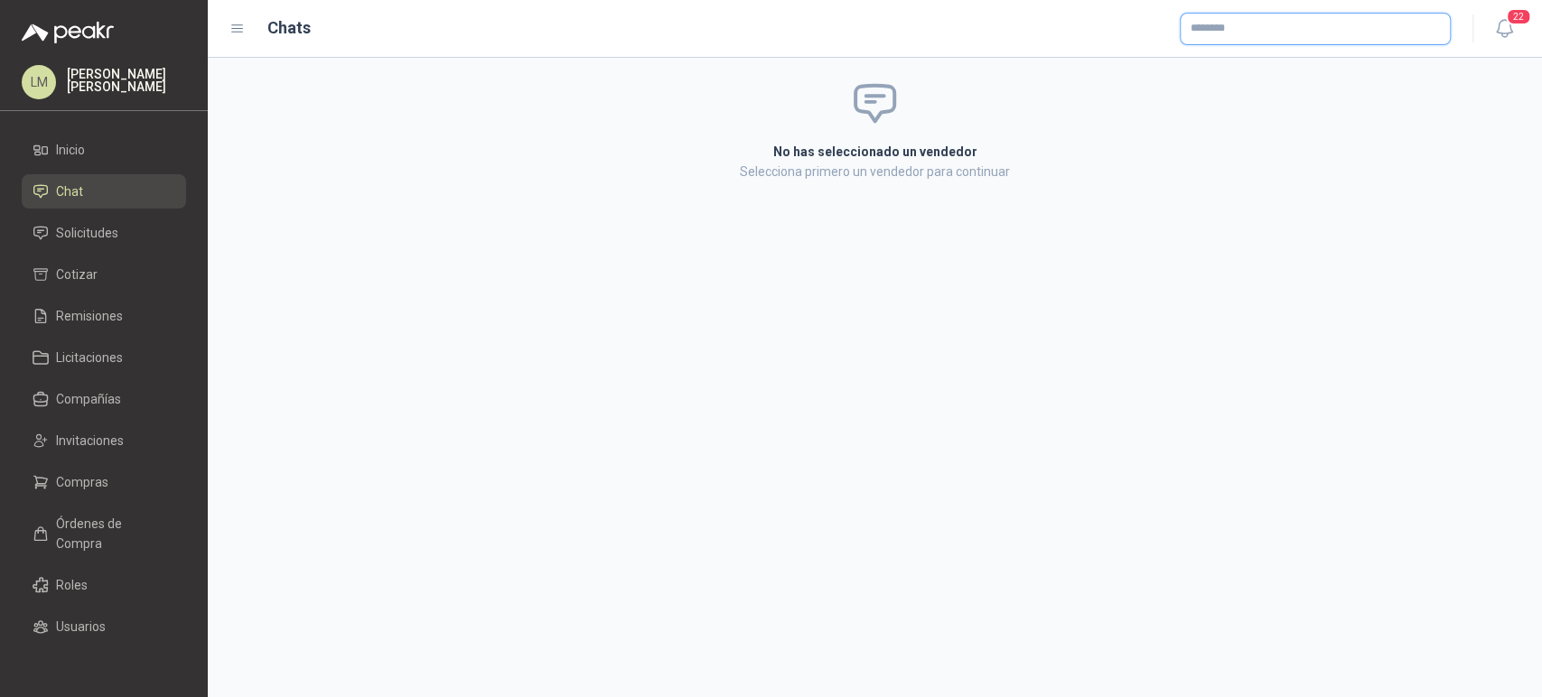
click at [1251, 24] on input "text" at bounding box center [1314, 29] width 269 height 31
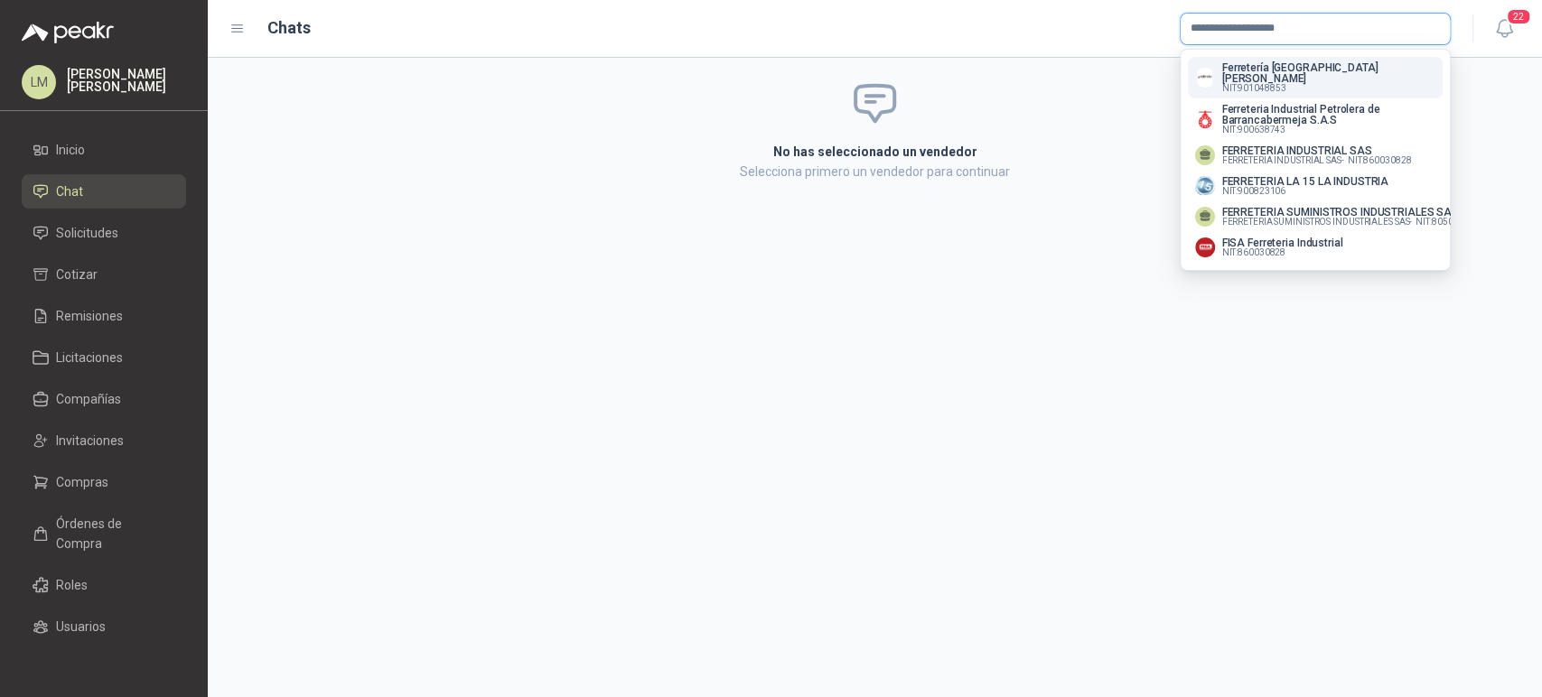
type input "**********"
click at [1250, 68] on p "Ferretería [GEOGRAPHIC_DATA][PERSON_NAME]" at bounding box center [1328, 73] width 213 height 22
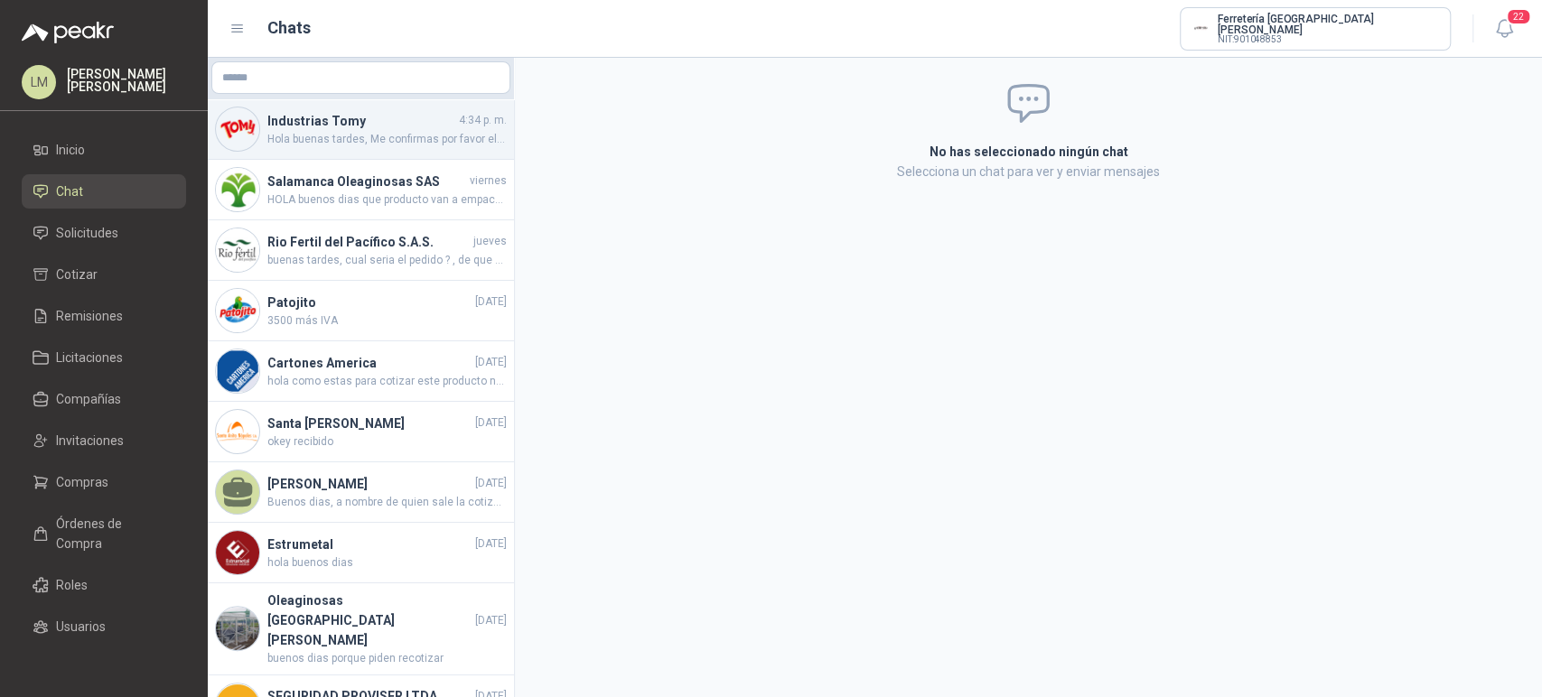
click at [283, 126] on h4 "Industrias Tomy" at bounding box center [361, 121] width 188 height 20
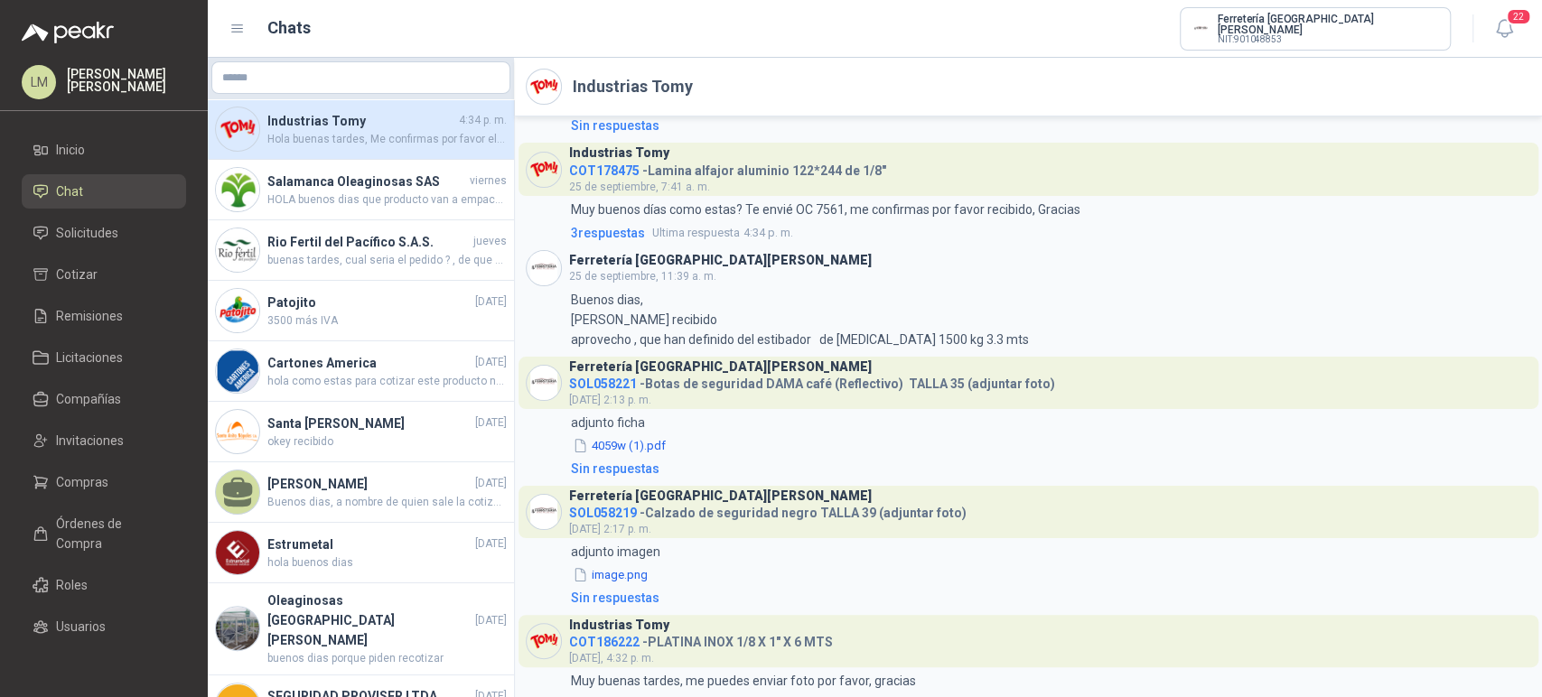
scroll to position [944, 0]
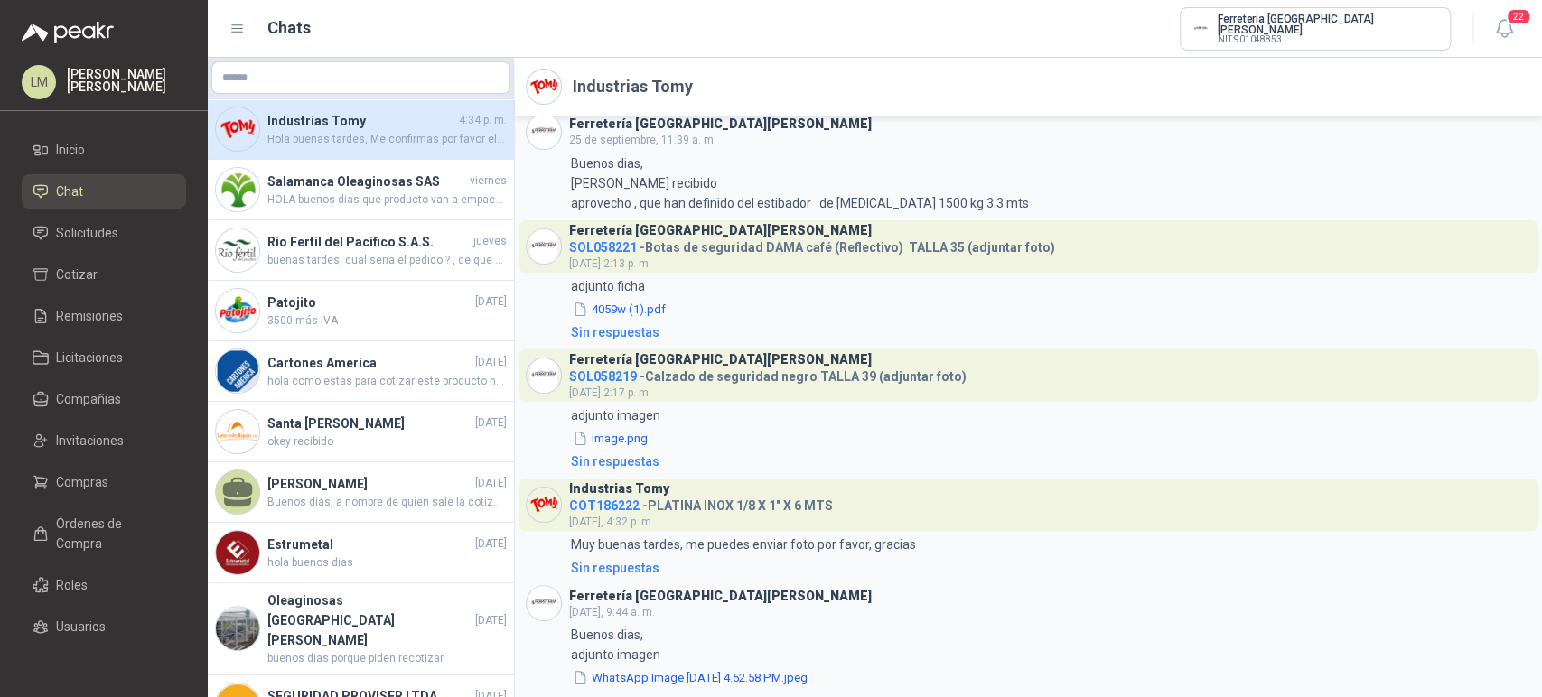
click at [817, 602] on header "Ferretería Industrial del Valle sábado, 9:44 a. m." at bounding box center [1028, 603] width 1005 height 36
click at [686, 677] on button "WhatsApp Image 2025-10-03 at 4.52.58 PM.jpeg" at bounding box center [690, 677] width 238 height 19
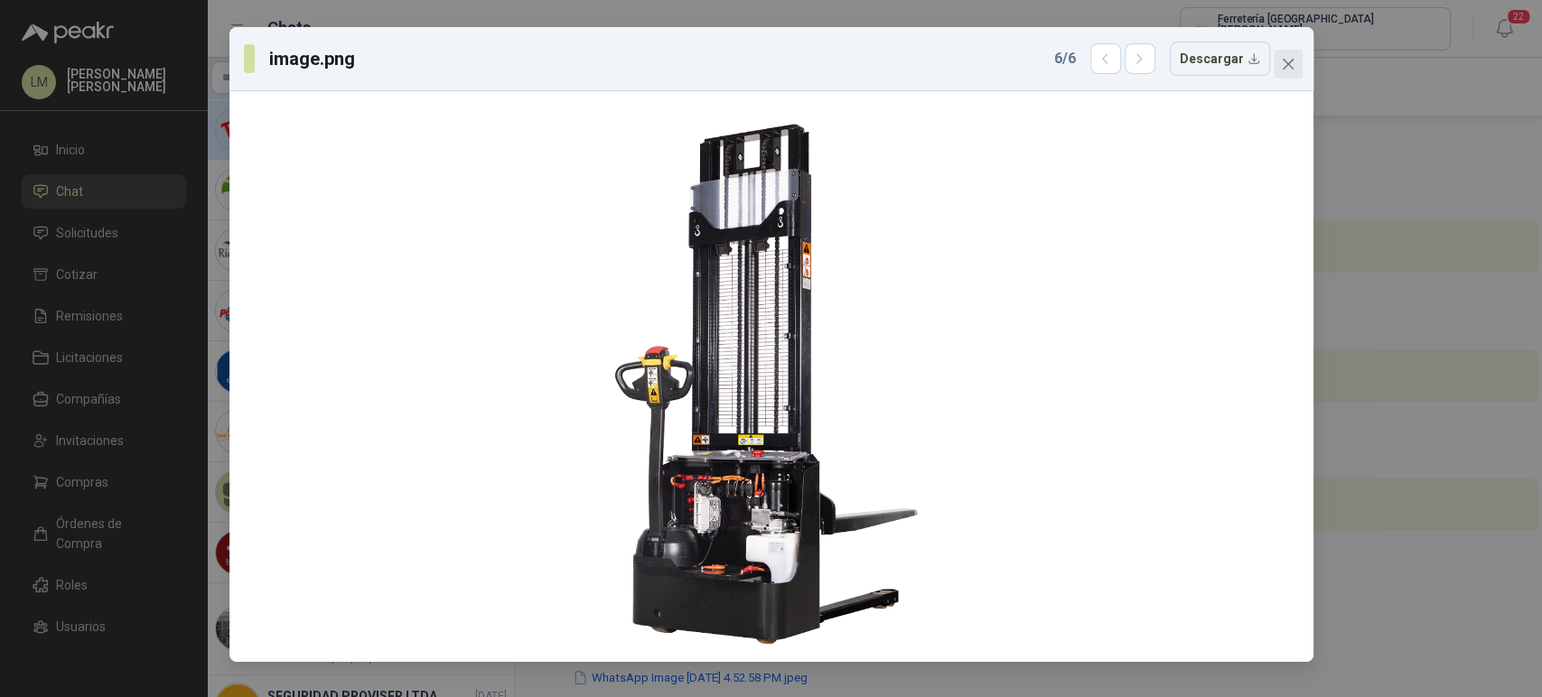
click at [1283, 64] on icon "close" at bounding box center [1288, 64] width 14 height 14
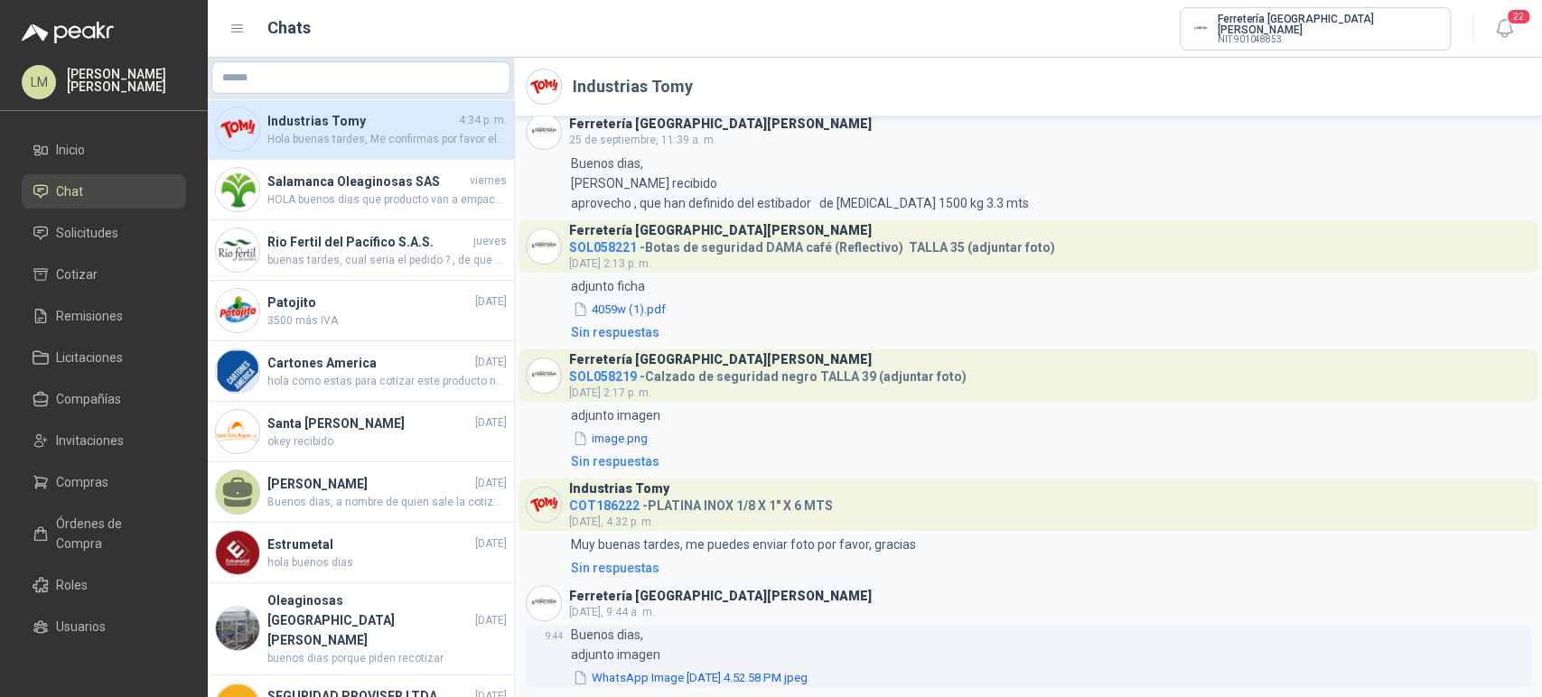
click at [687, 676] on button "WhatsApp Image 2025-10-03 at 4.52.58 PM.jpeg" at bounding box center [690, 677] width 238 height 19
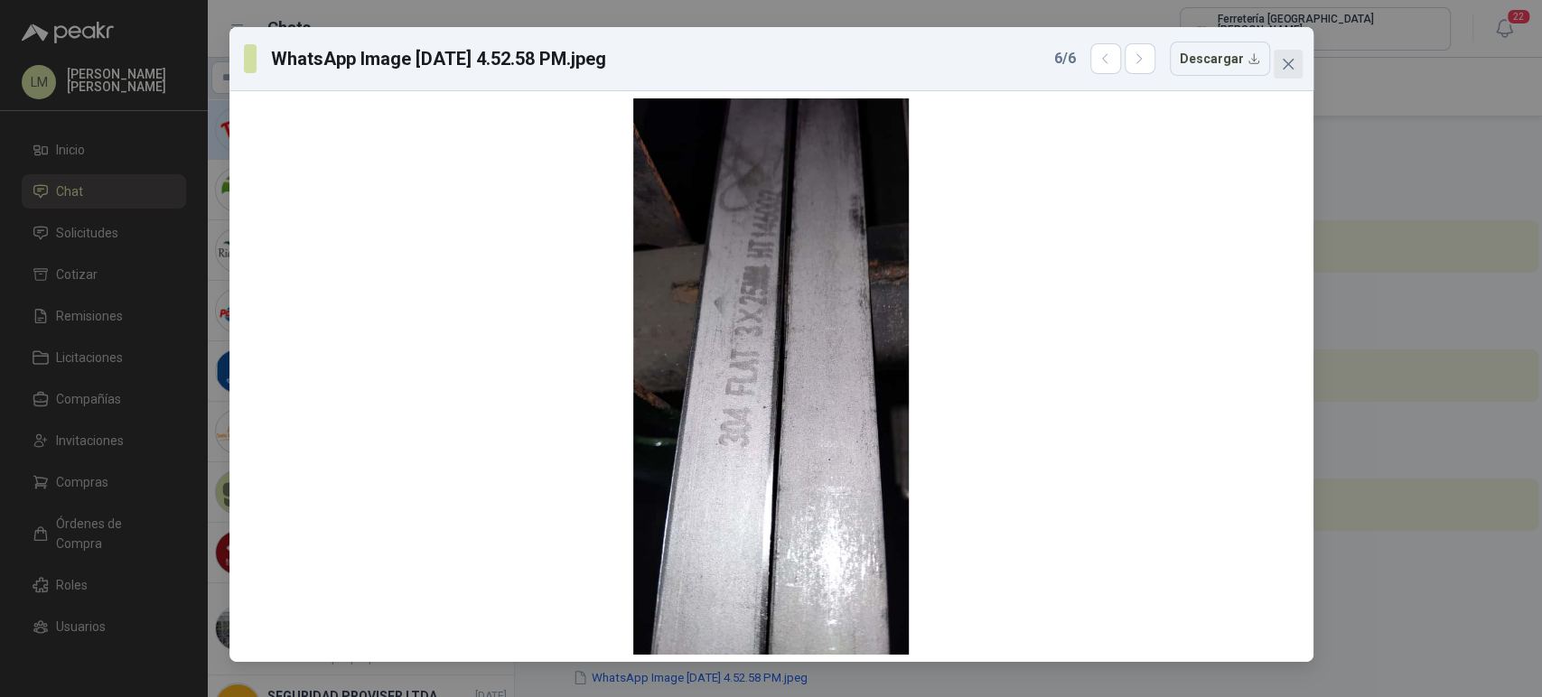
click at [1288, 63] on icon "close" at bounding box center [1288, 64] width 14 height 14
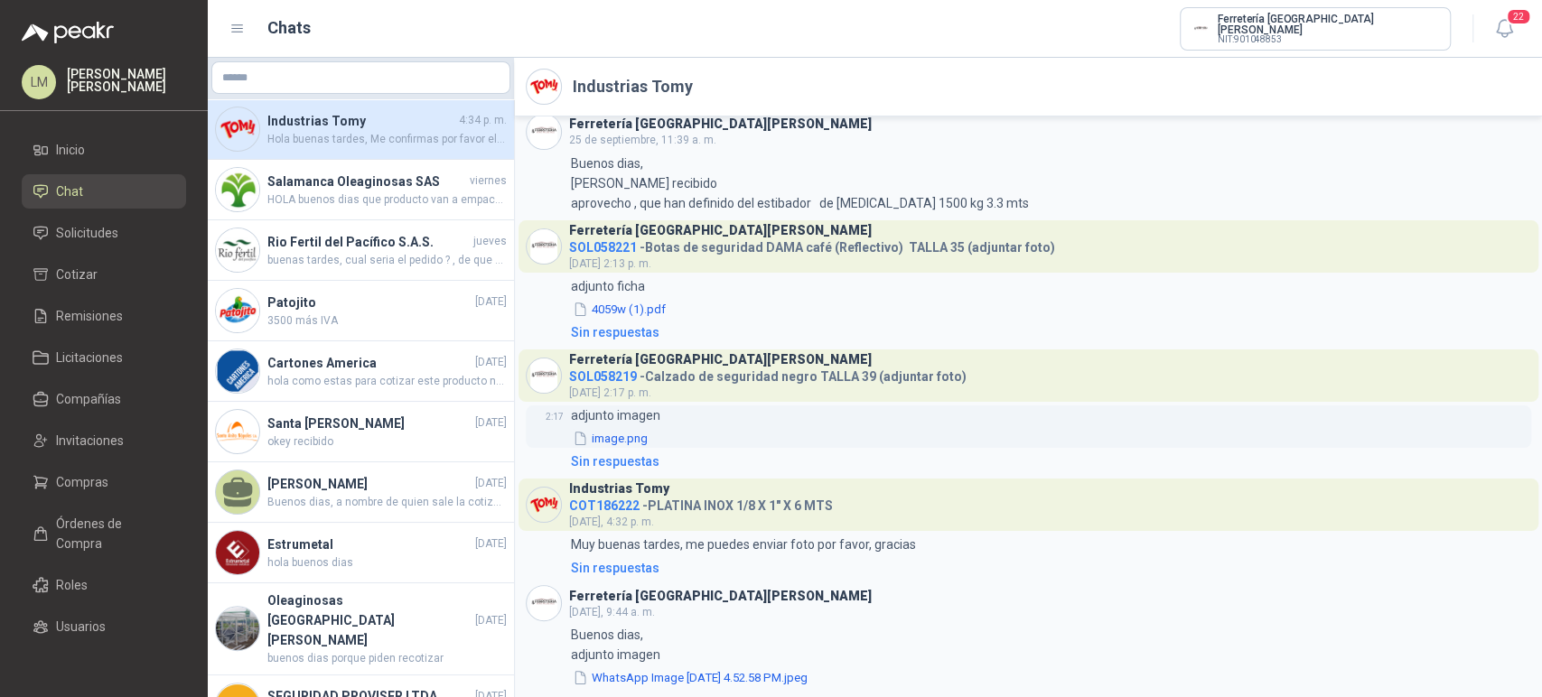
click at [627, 440] on button "image.png" at bounding box center [610, 438] width 79 height 19
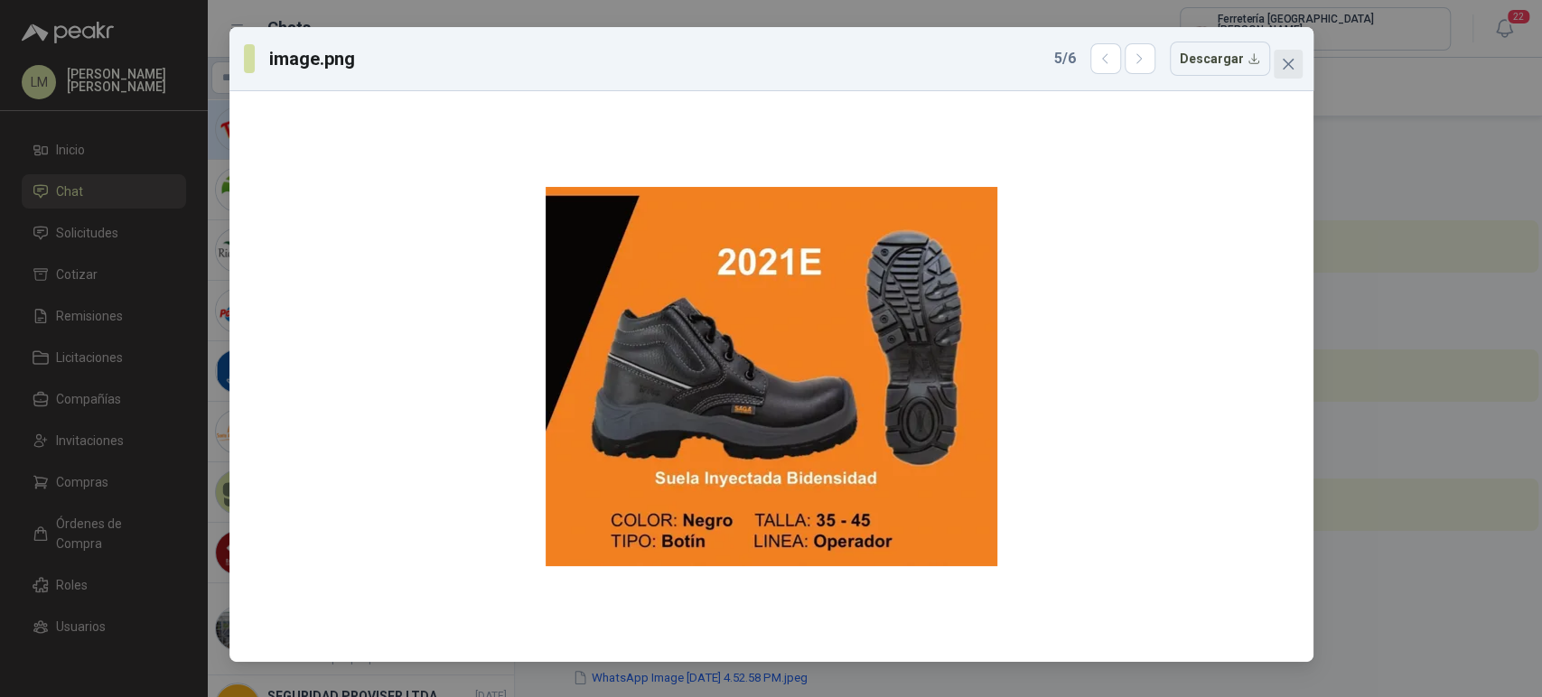
click at [1283, 58] on icon "close" at bounding box center [1288, 64] width 14 height 14
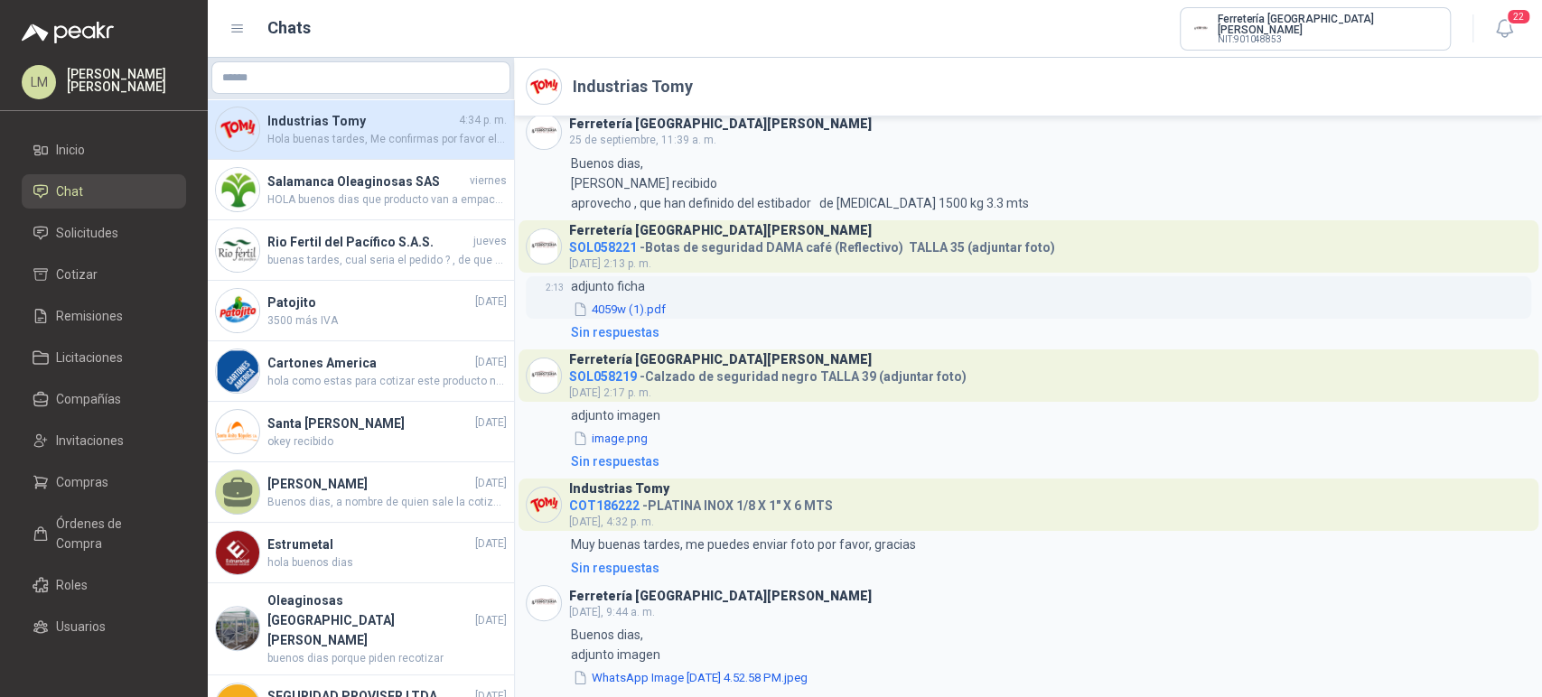
click at [609, 303] on button "4059w (1).pdf" at bounding box center [619, 309] width 97 height 19
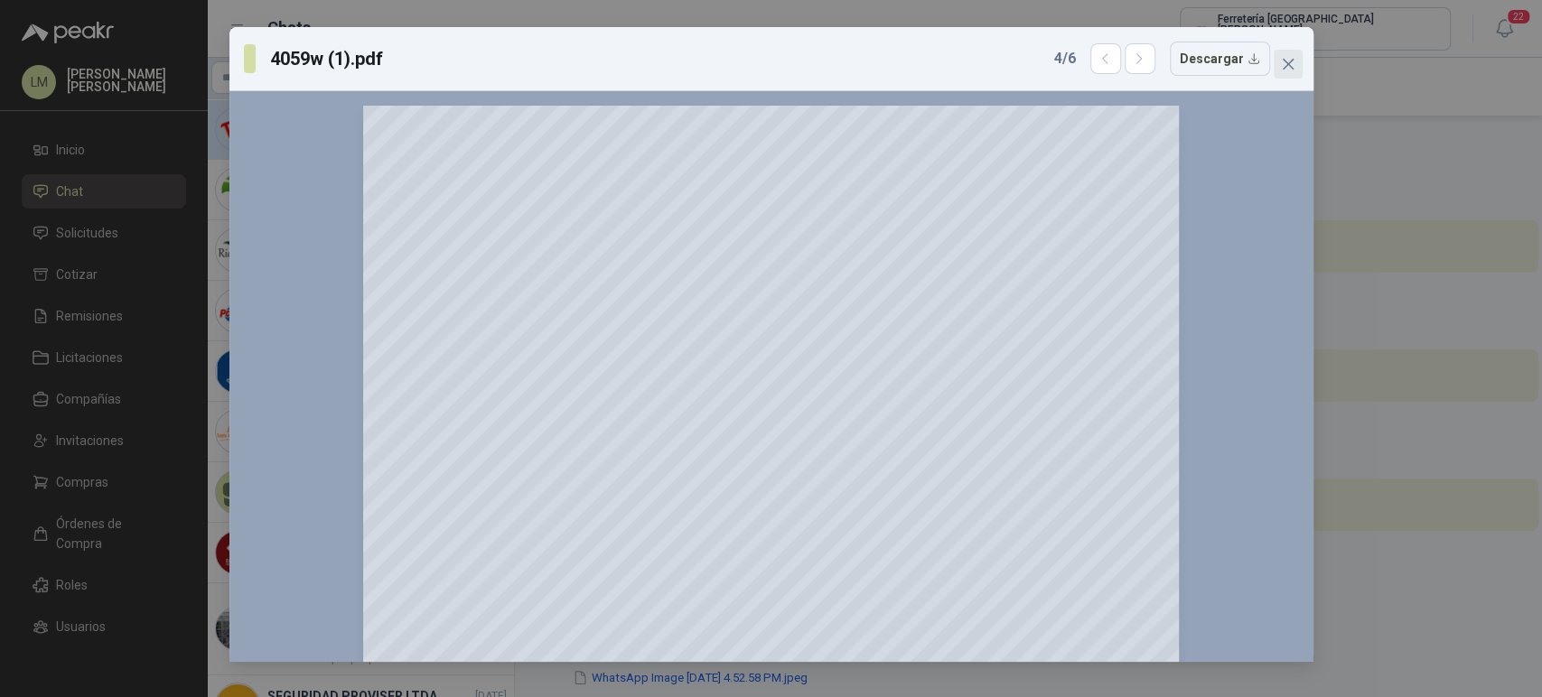
click at [1287, 61] on icon "close" at bounding box center [1288, 64] width 14 height 14
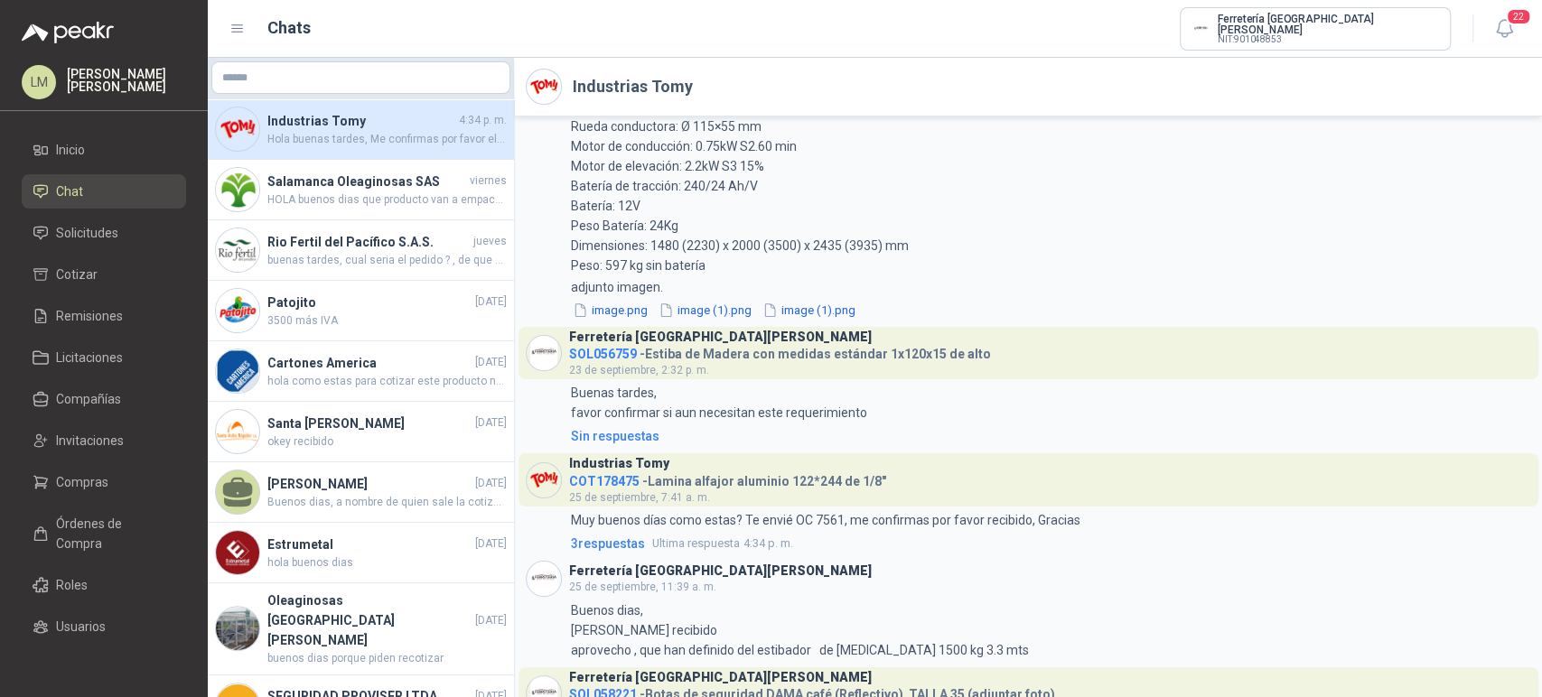
scroll to position [441, 0]
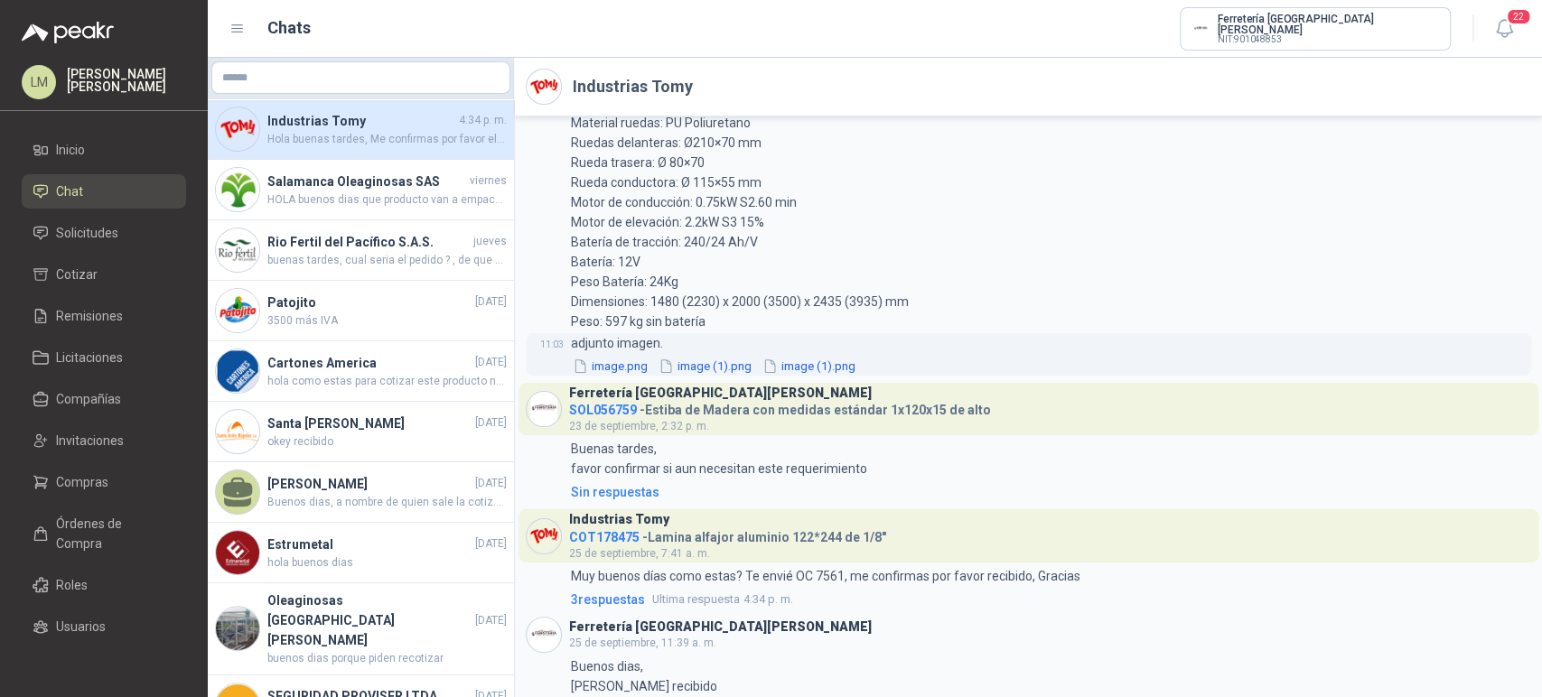
click at [613, 367] on button "image.png" at bounding box center [610, 366] width 79 height 19
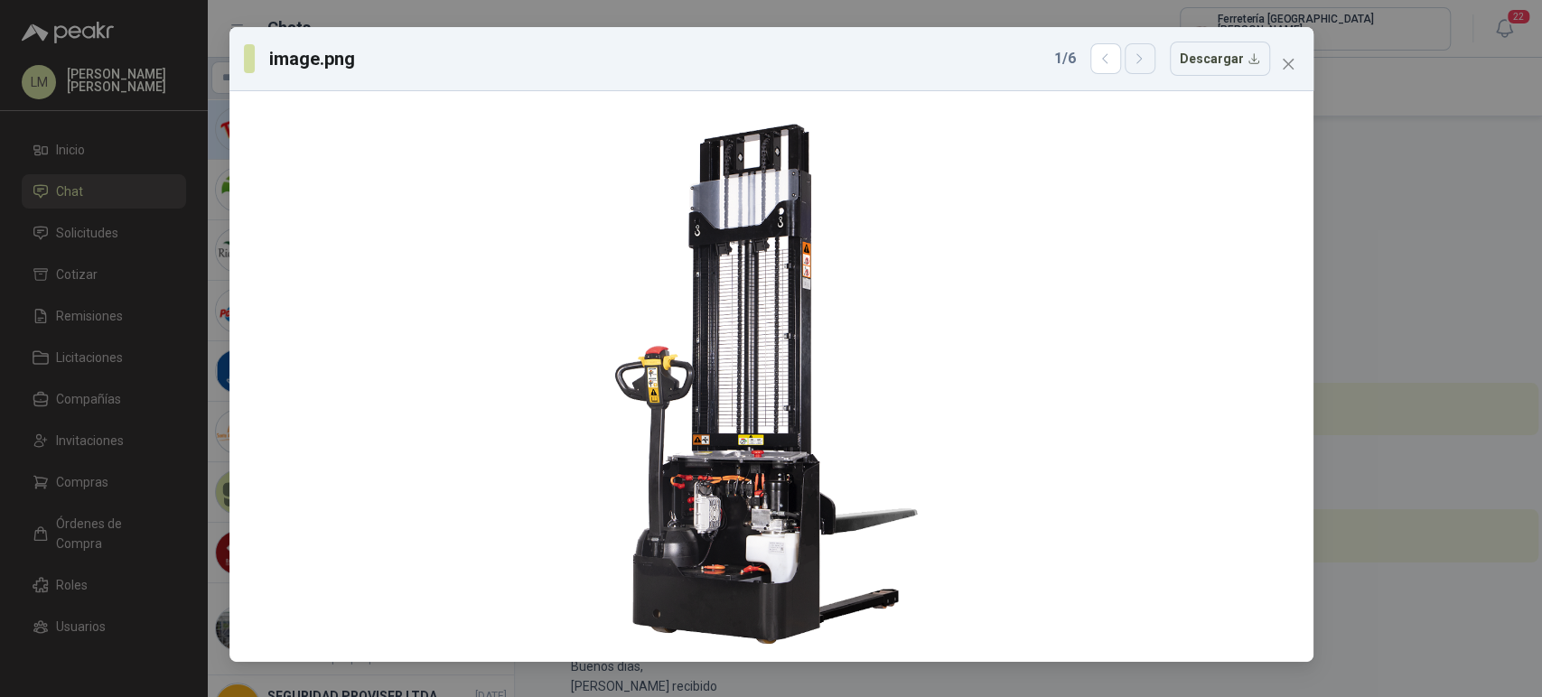
click at [1147, 66] on icon "button" at bounding box center [1139, 58] width 15 height 15
click at [1291, 62] on icon "close" at bounding box center [1288, 64] width 14 height 14
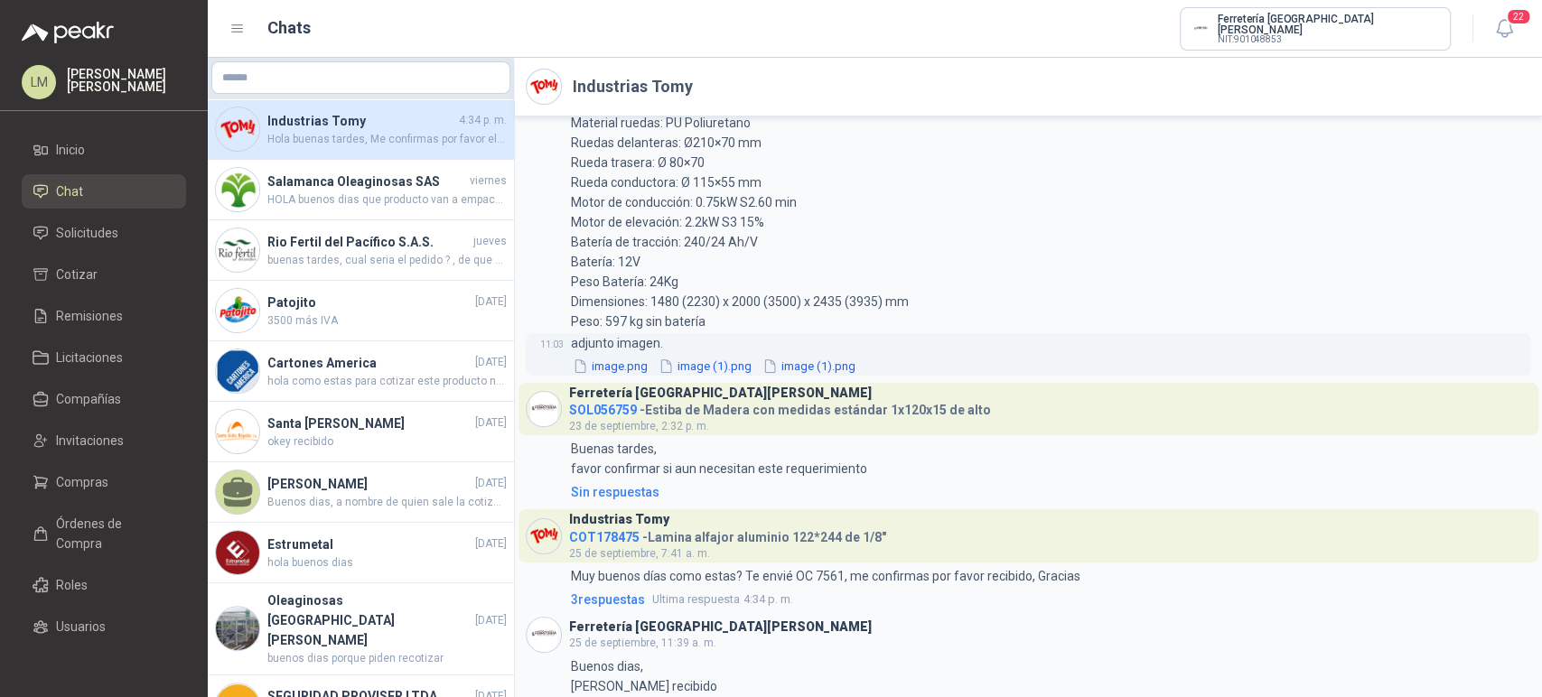
click at [835, 367] on button "image (1).png" at bounding box center [808, 366] width 97 height 19
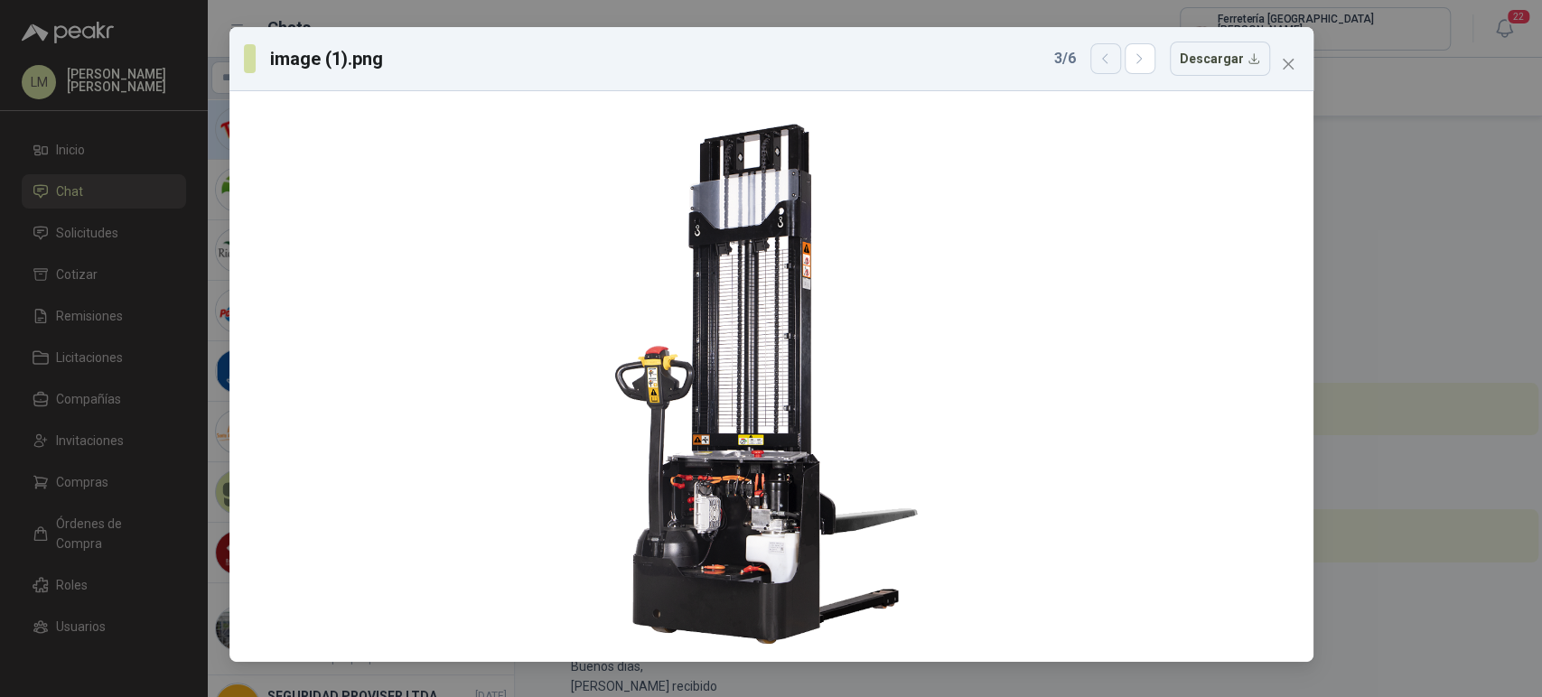
click at [1113, 56] on icon "button" at bounding box center [1104, 58] width 15 height 15
click at [1288, 60] on icon "close" at bounding box center [1288, 64] width 14 height 14
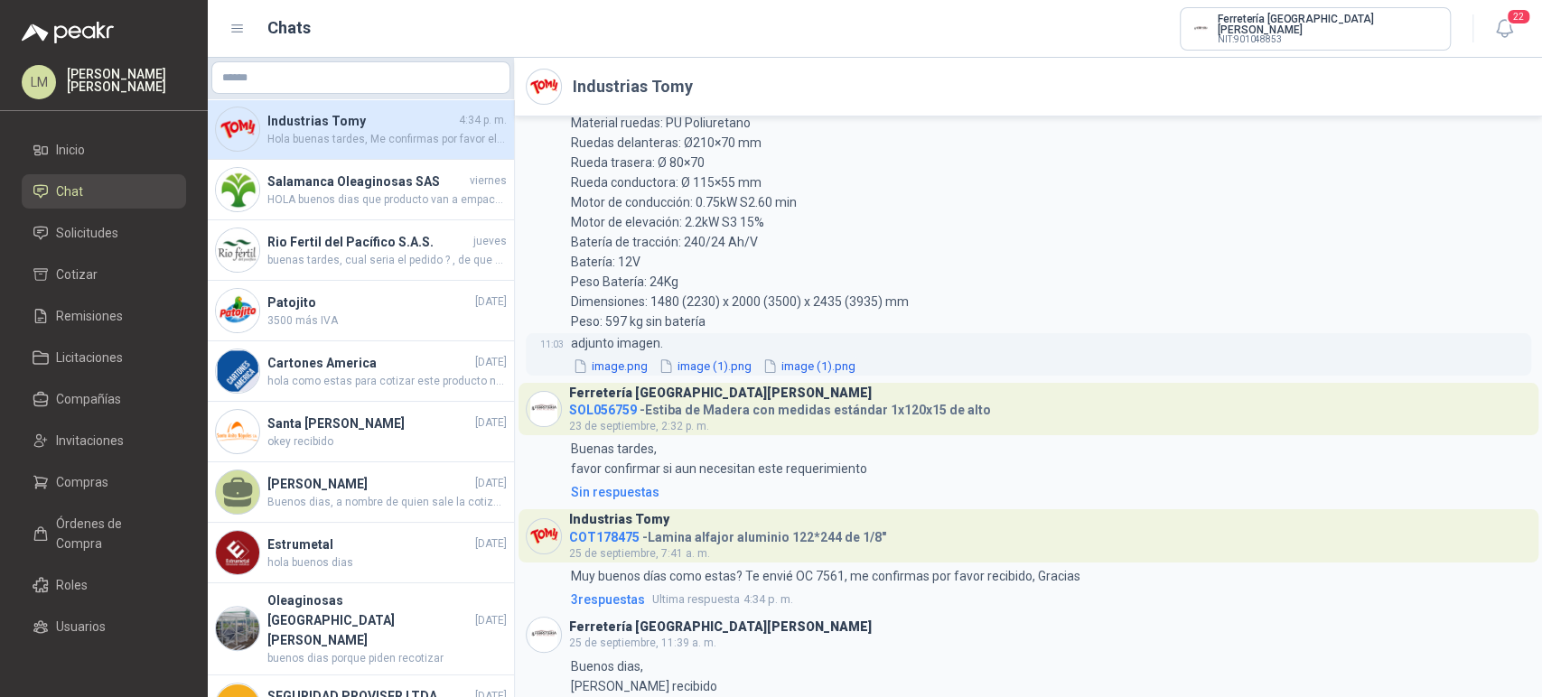
scroll to position [944, 0]
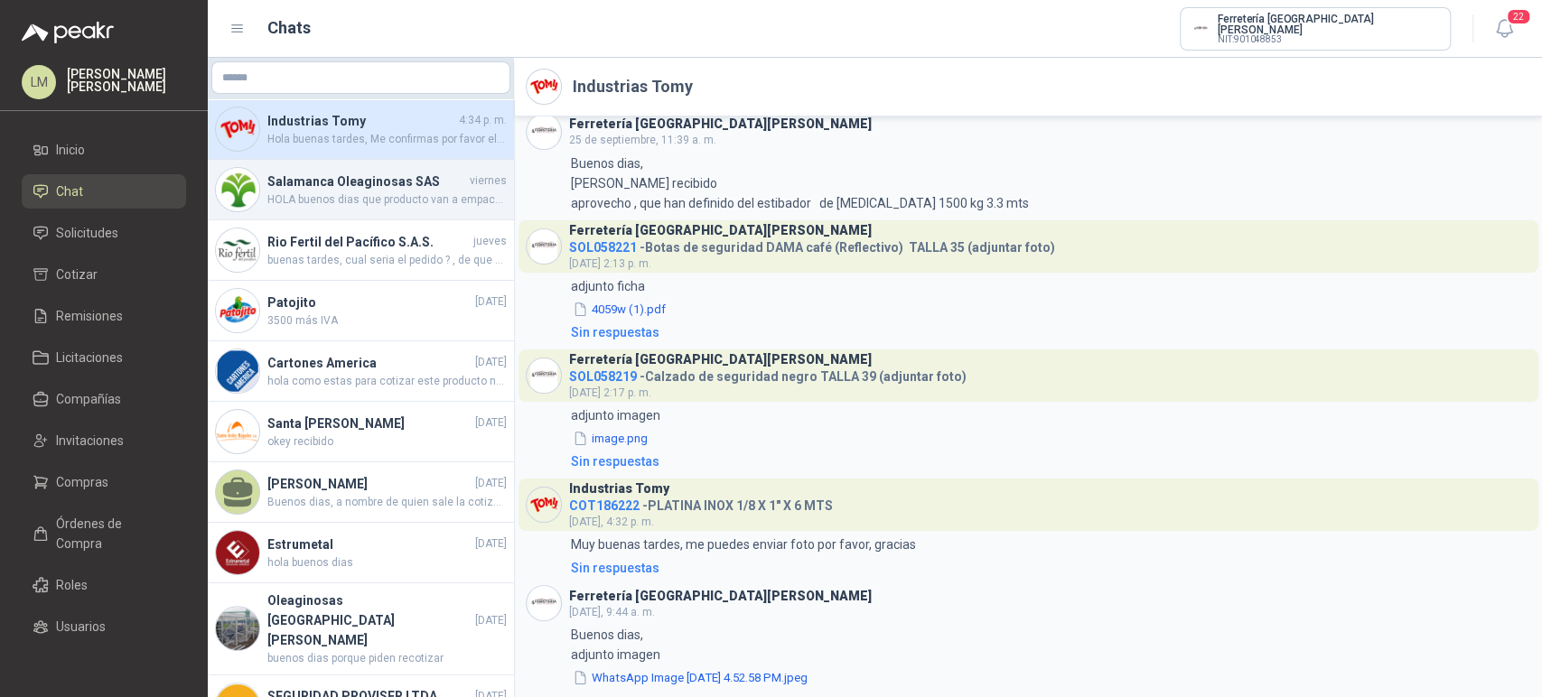
click at [289, 188] on h4 "Salamanca Oleaginosas SAS" at bounding box center [366, 182] width 199 height 20
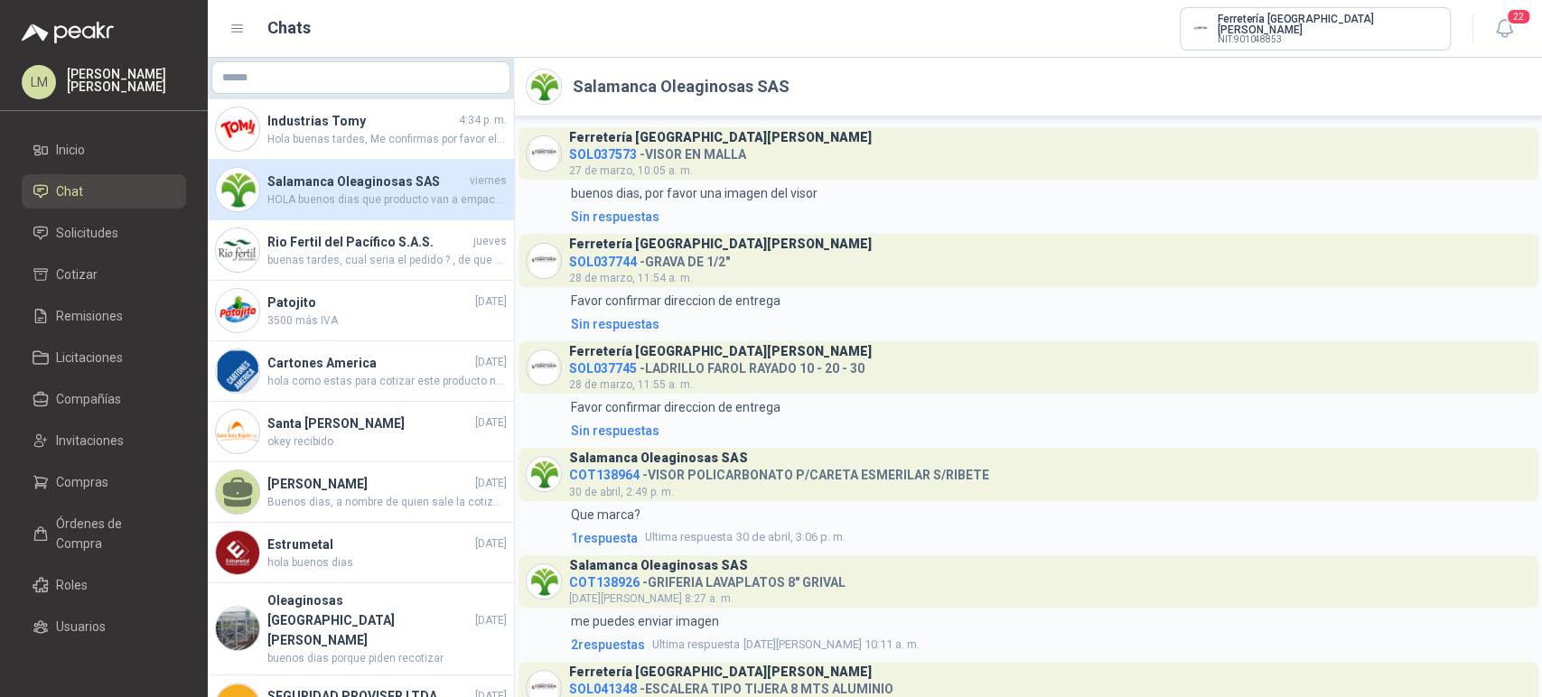
scroll to position [1916, 0]
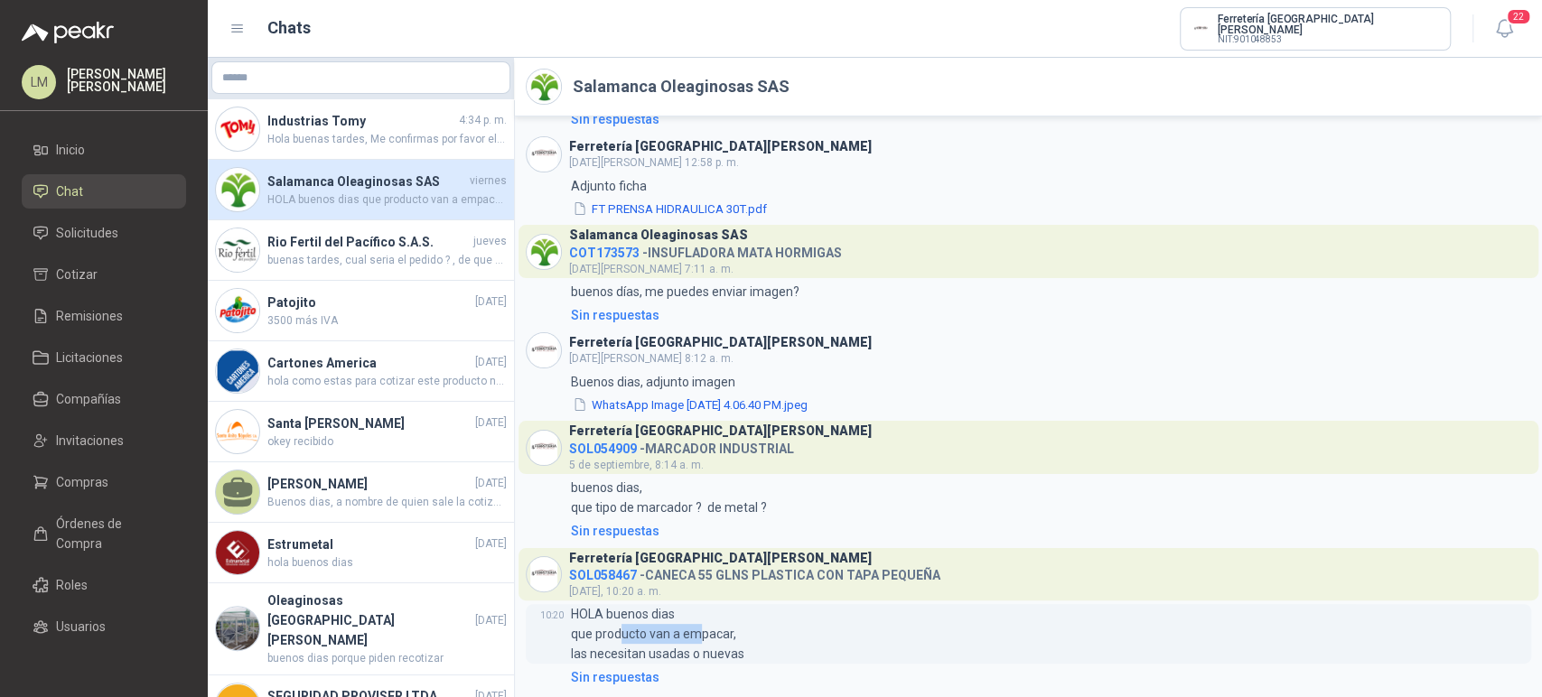
drag, startPoint x: 623, startPoint y: 626, endPoint x: 701, endPoint y: 634, distance: 78.1
click at [701, 634] on p "HOLA buenos dias que producto van a empacar, las necesitan usadas o nuevas" at bounding box center [657, 634] width 173 height 60
click at [57, 476] on span "Compras" at bounding box center [82, 482] width 52 height 20
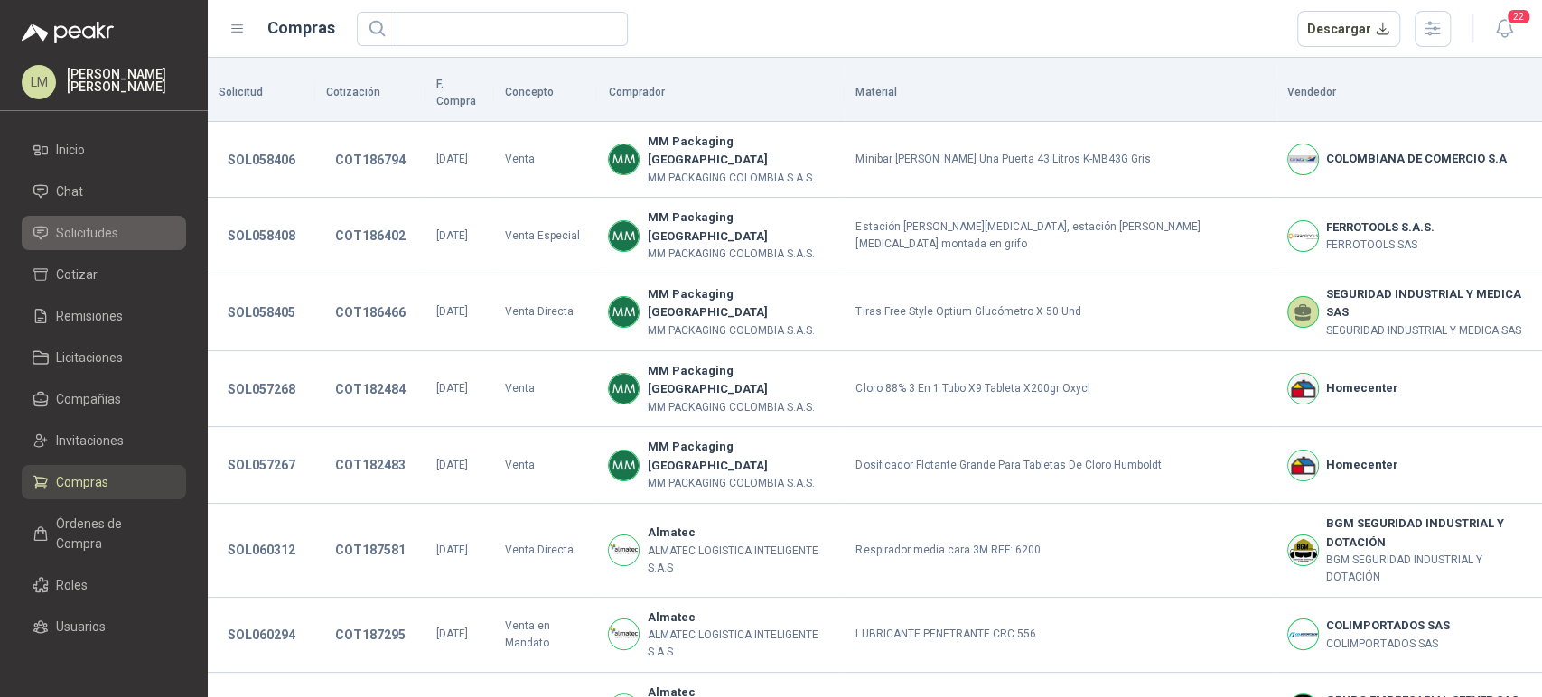
click at [52, 229] on li "Solicitudes" at bounding box center [104, 233] width 143 height 20
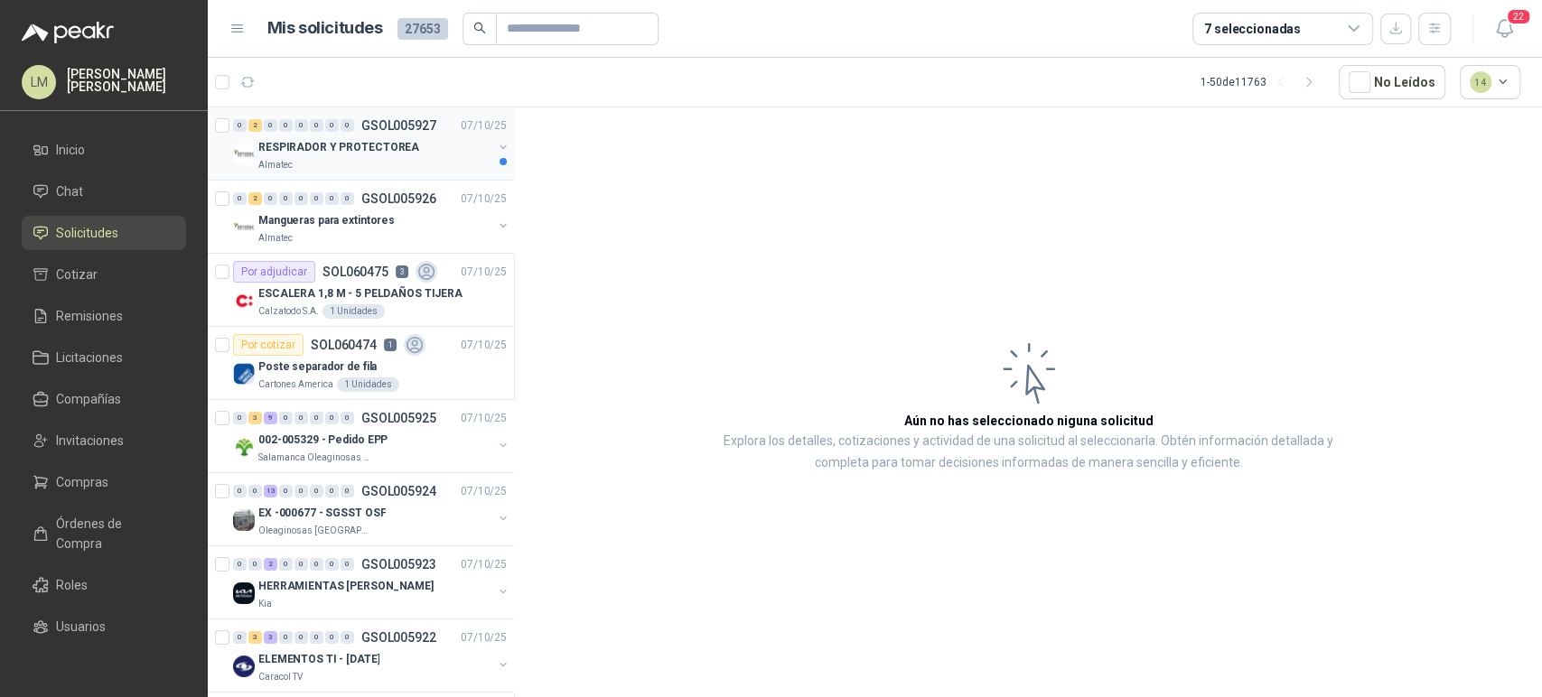
click at [306, 158] on div "Almatec" at bounding box center [375, 165] width 234 height 14
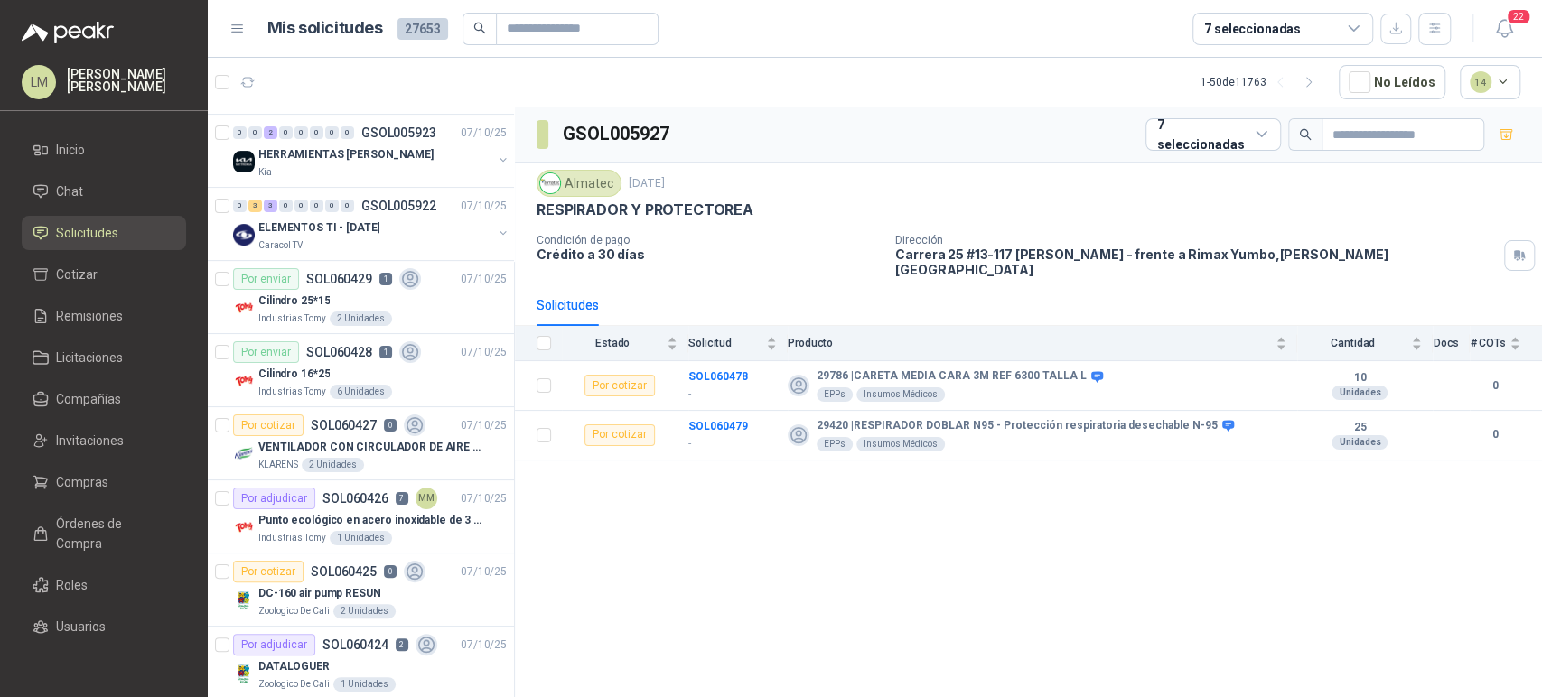
scroll to position [445, 0]
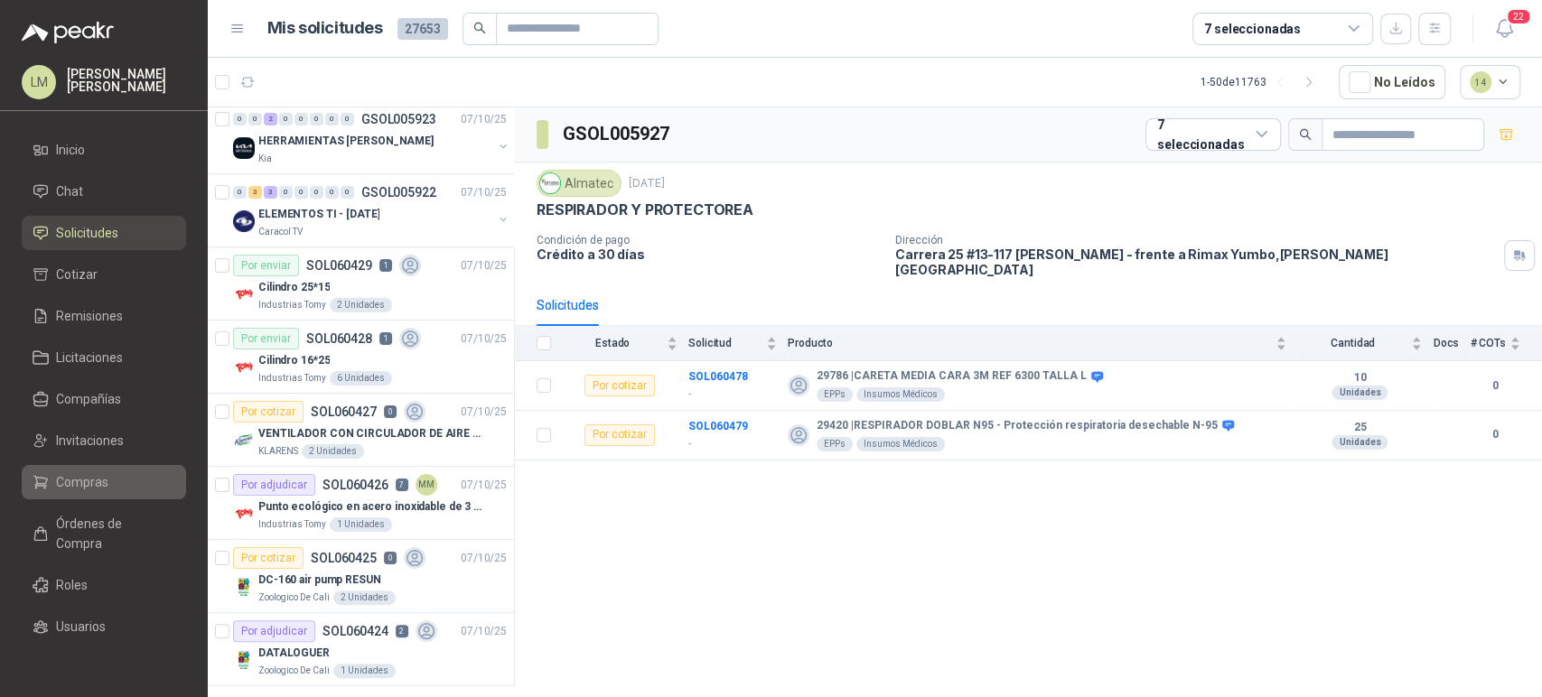
click at [94, 477] on span "Compras" at bounding box center [82, 482] width 52 height 20
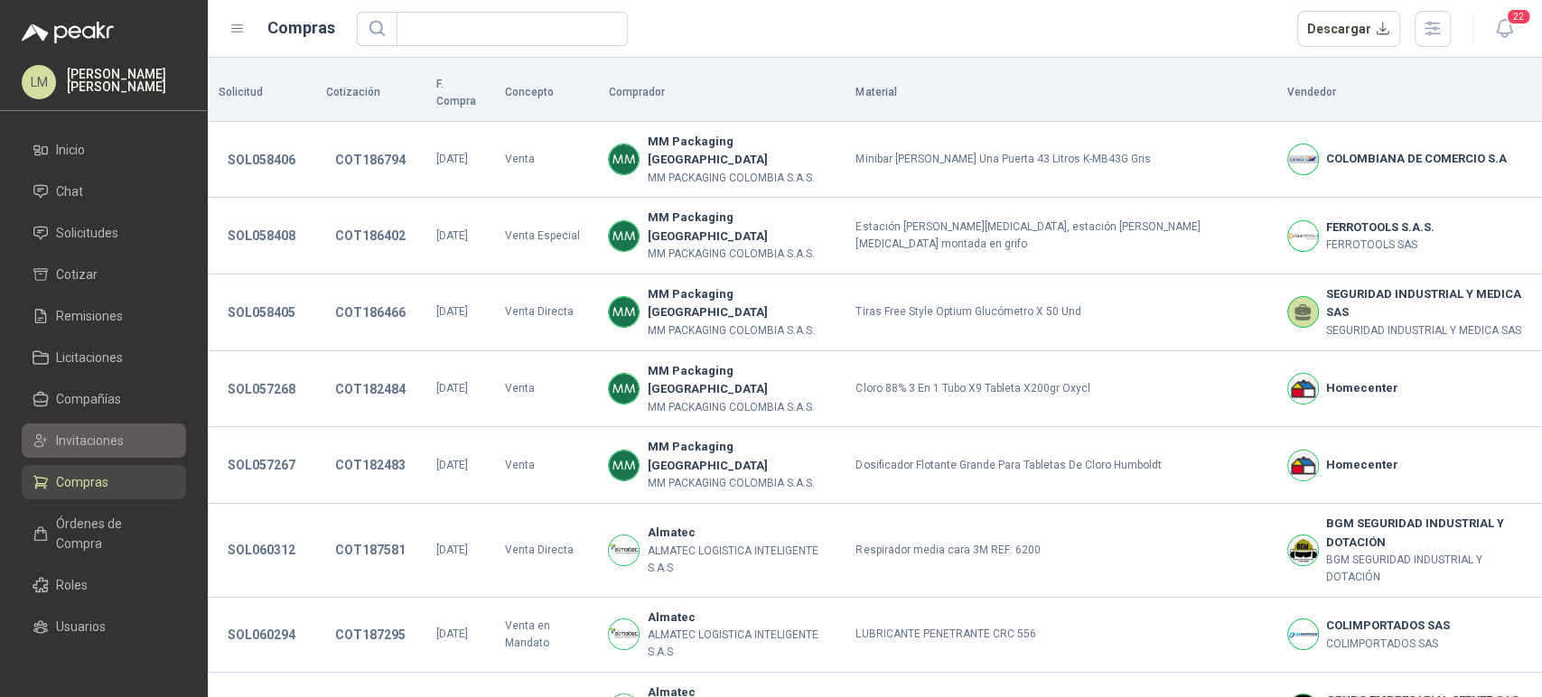
click at [103, 434] on span "Invitaciones" at bounding box center [90, 441] width 68 height 20
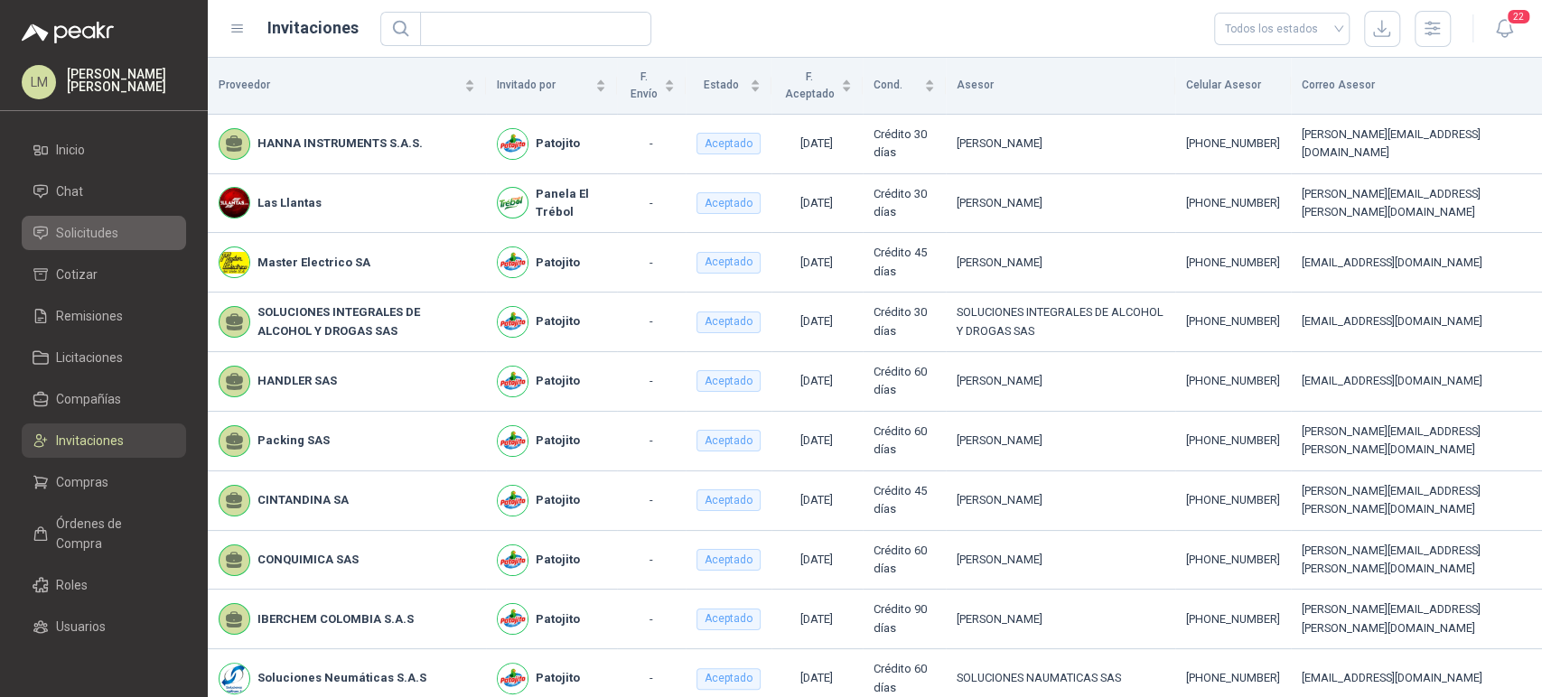
click at [94, 231] on span "Solicitudes" at bounding box center [87, 233] width 62 height 20
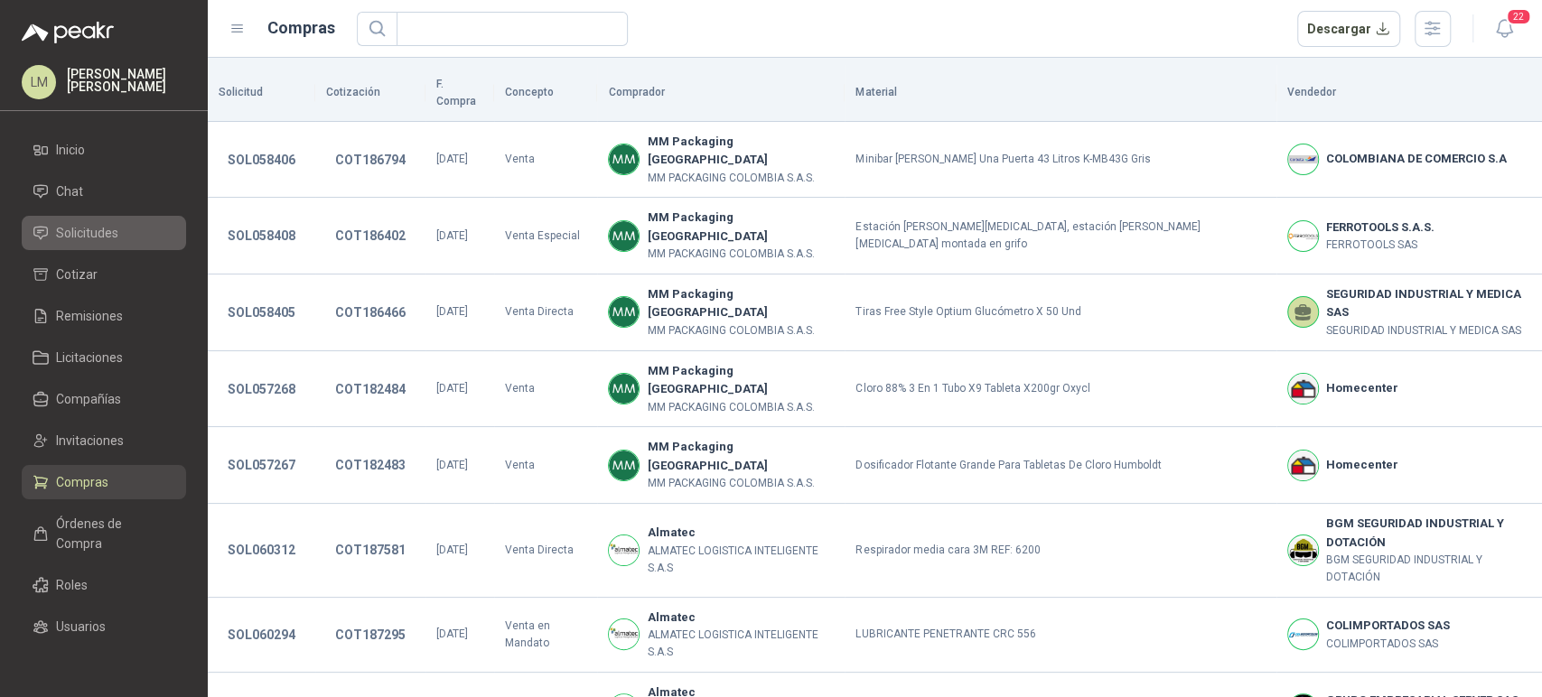
click at [73, 234] on span "Solicitudes" at bounding box center [87, 233] width 62 height 20
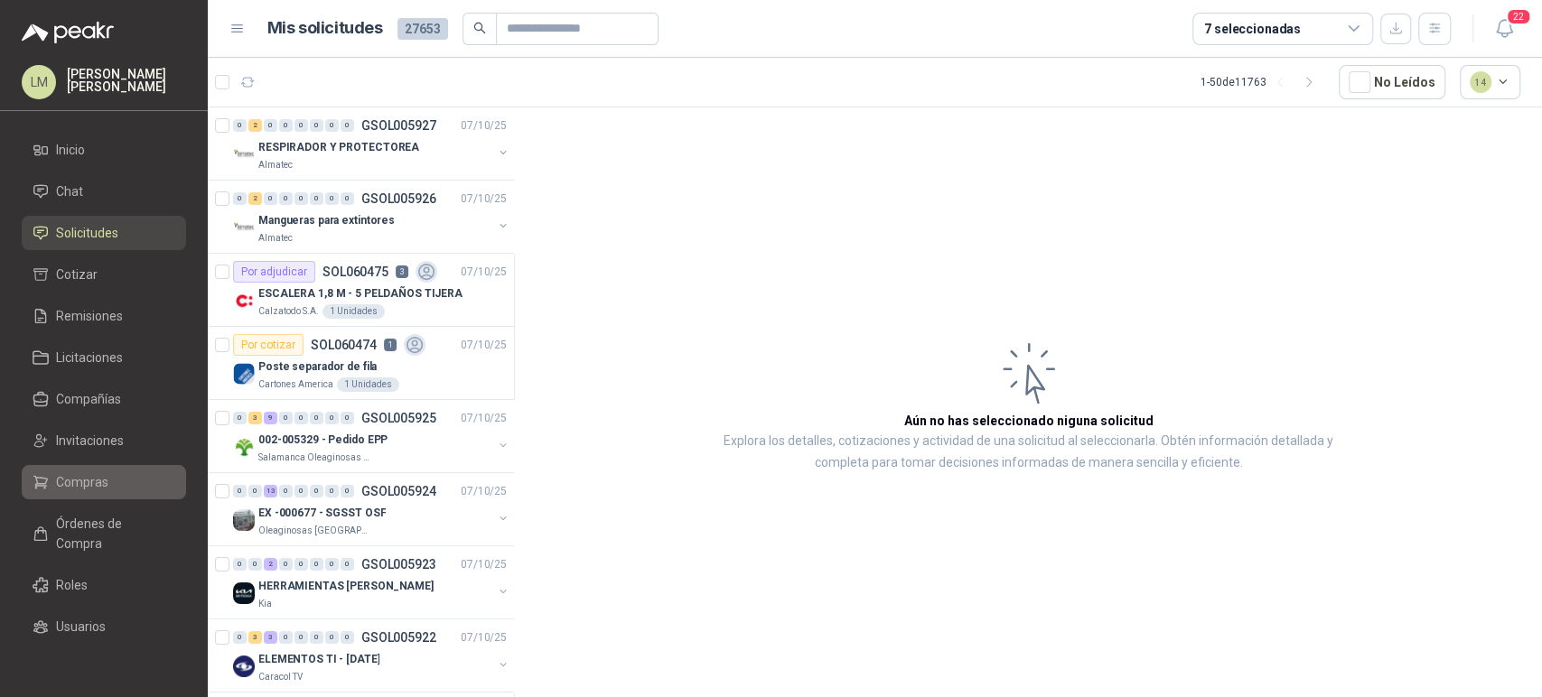
click at [69, 489] on span "Compras" at bounding box center [82, 482] width 52 height 20
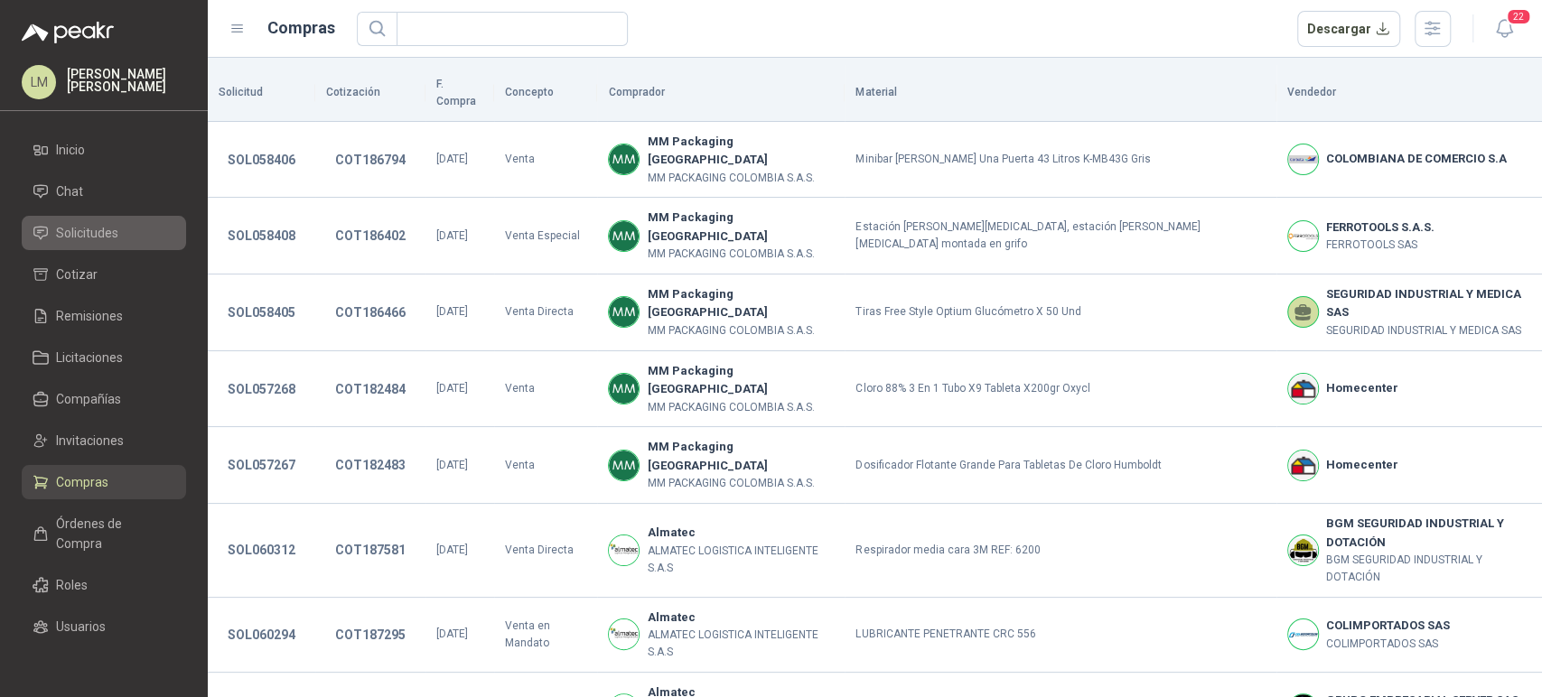
click at [101, 220] on link "Solicitudes" at bounding box center [104, 233] width 164 height 34
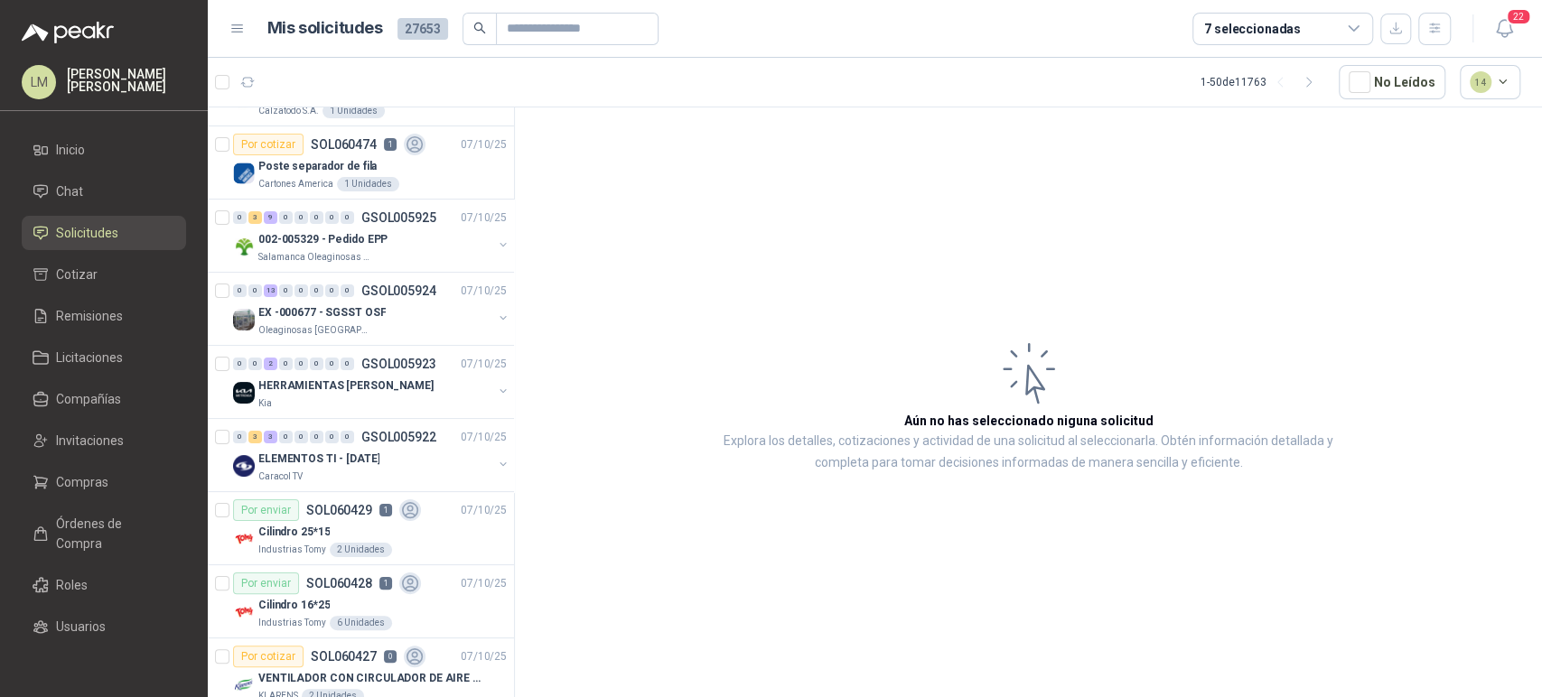
scroll to position [208, 0]
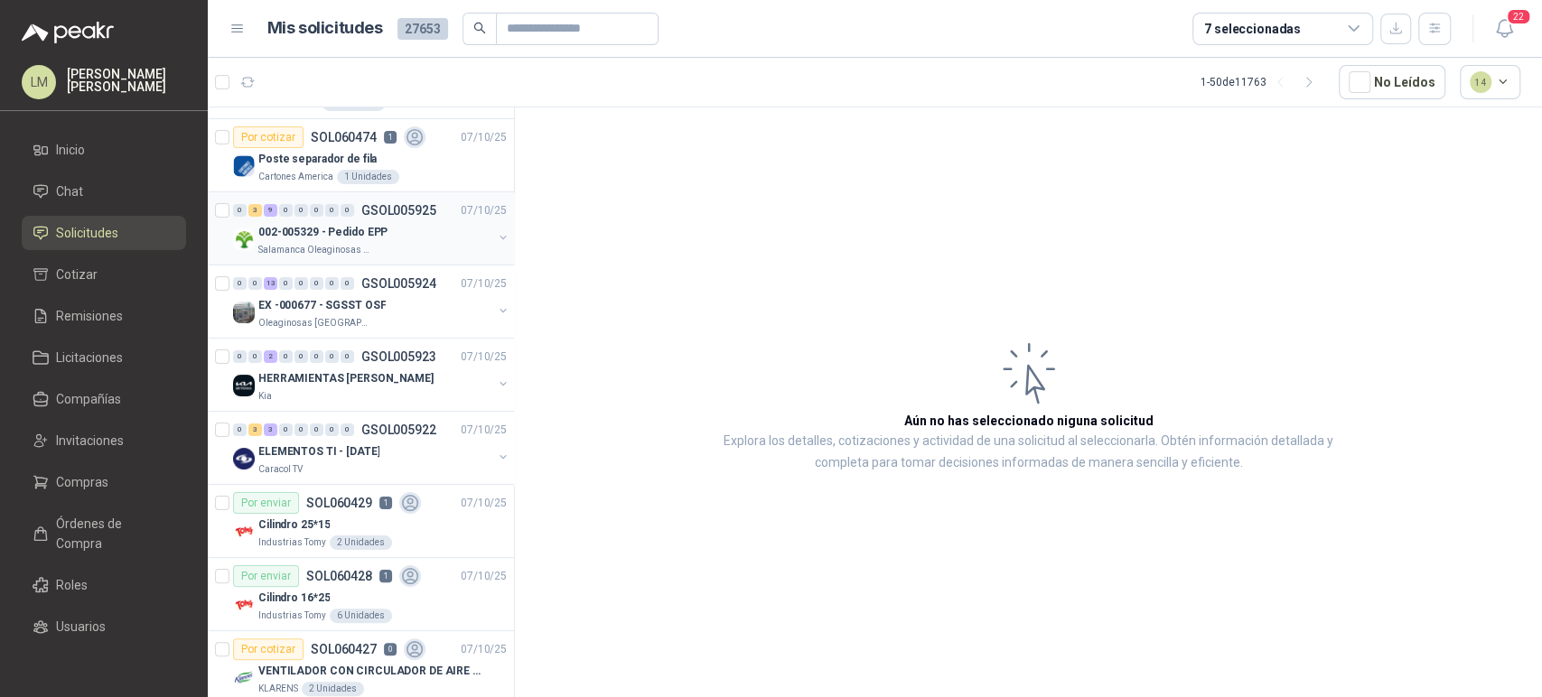
click at [346, 229] on p "002-005329 - Pedido EPP" at bounding box center [322, 232] width 129 height 17
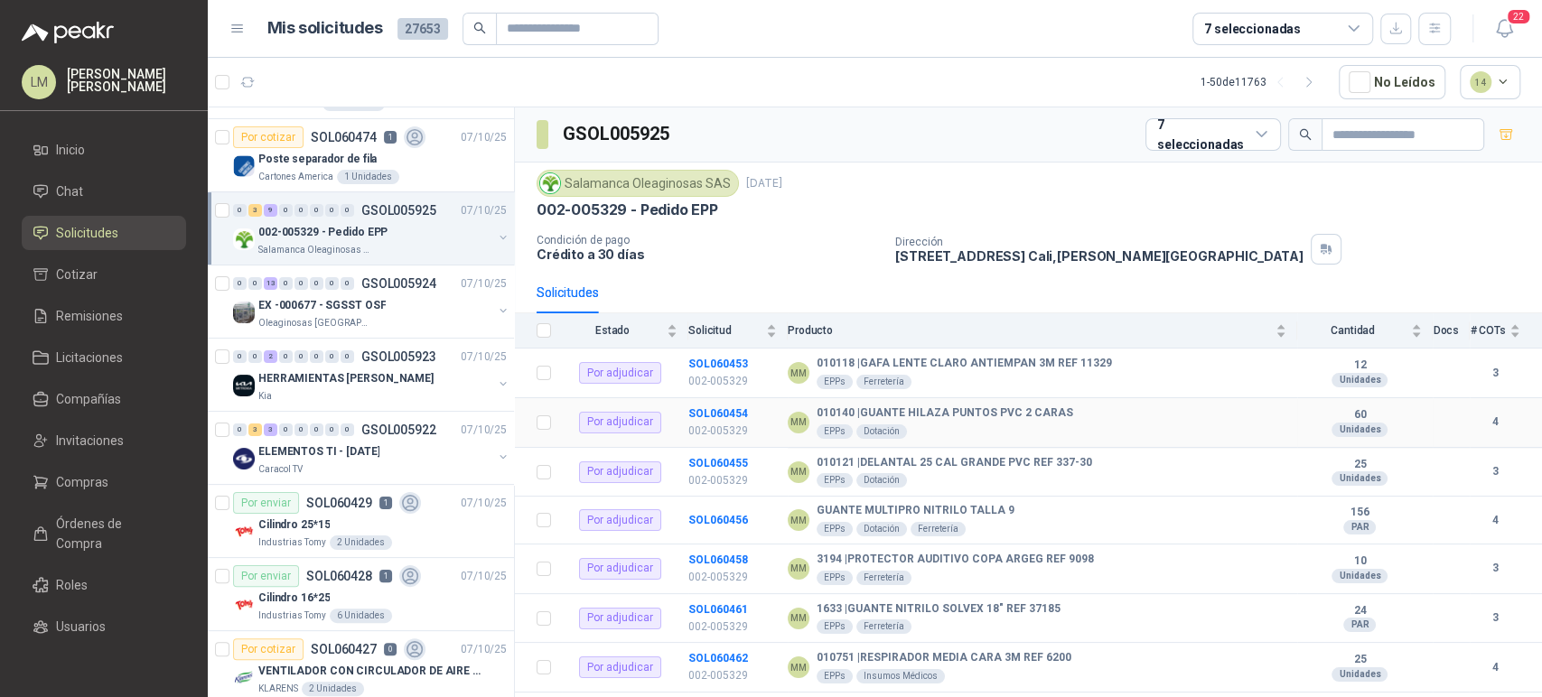
scroll to position [231, 0]
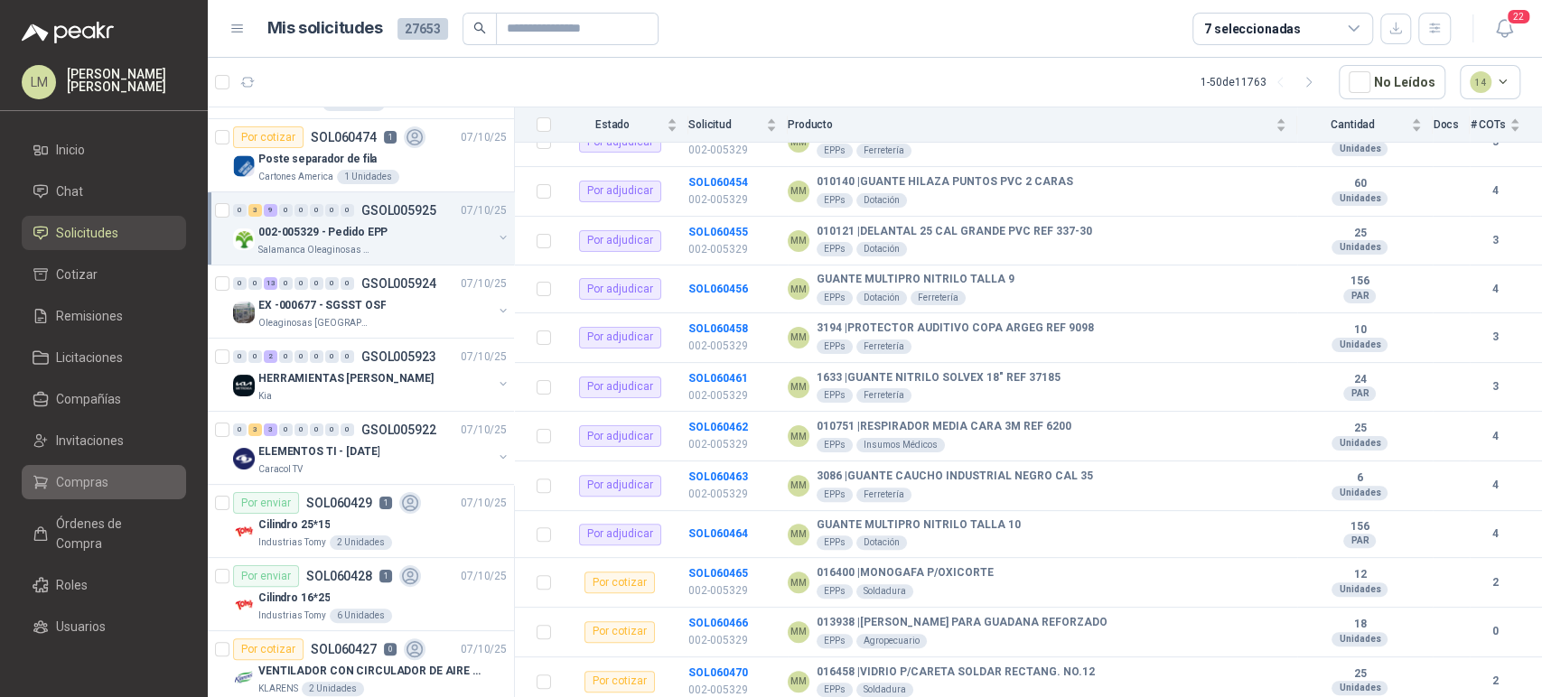
click at [85, 479] on span "Compras" at bounding box center [82, 482] width 52 height 20
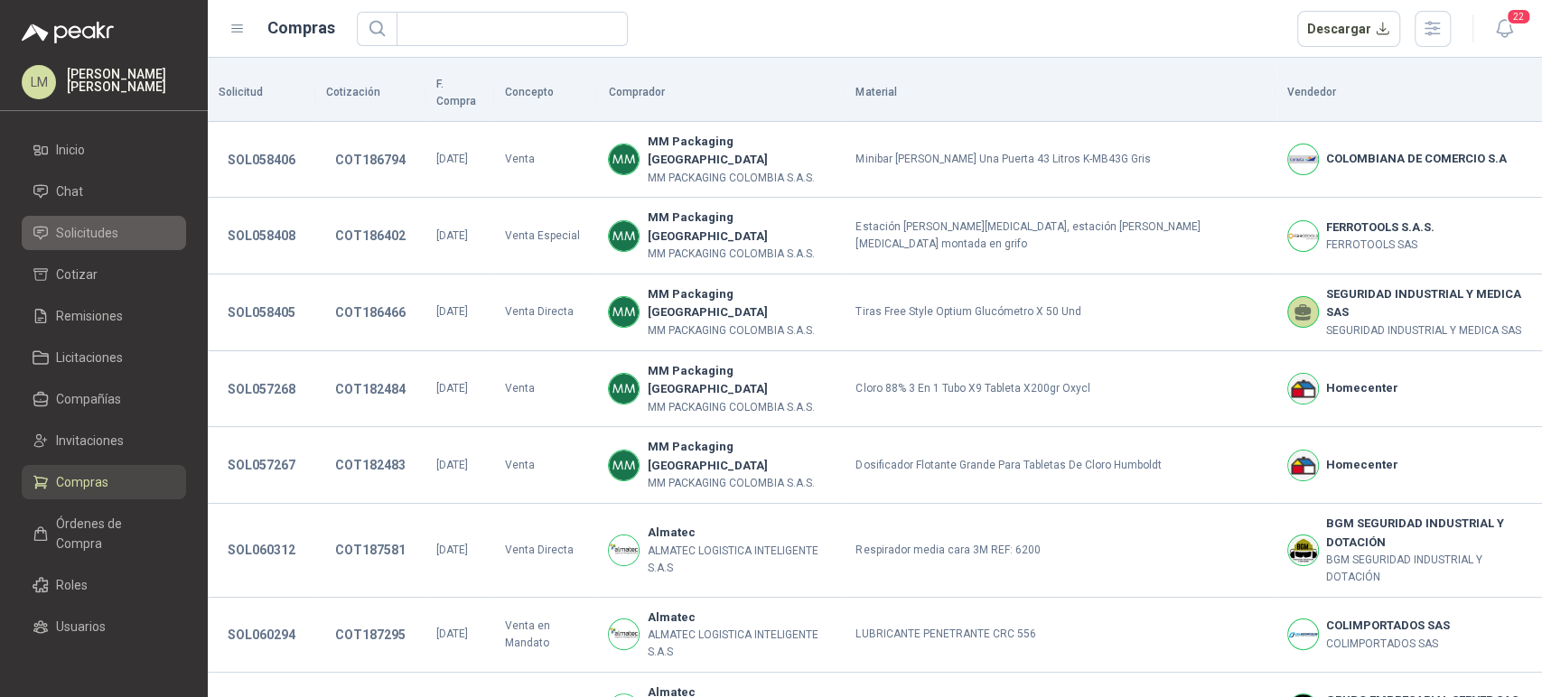
click at [91, 228] on span "Solicitudes" at bounding box center [87, 233] width 62 height 20
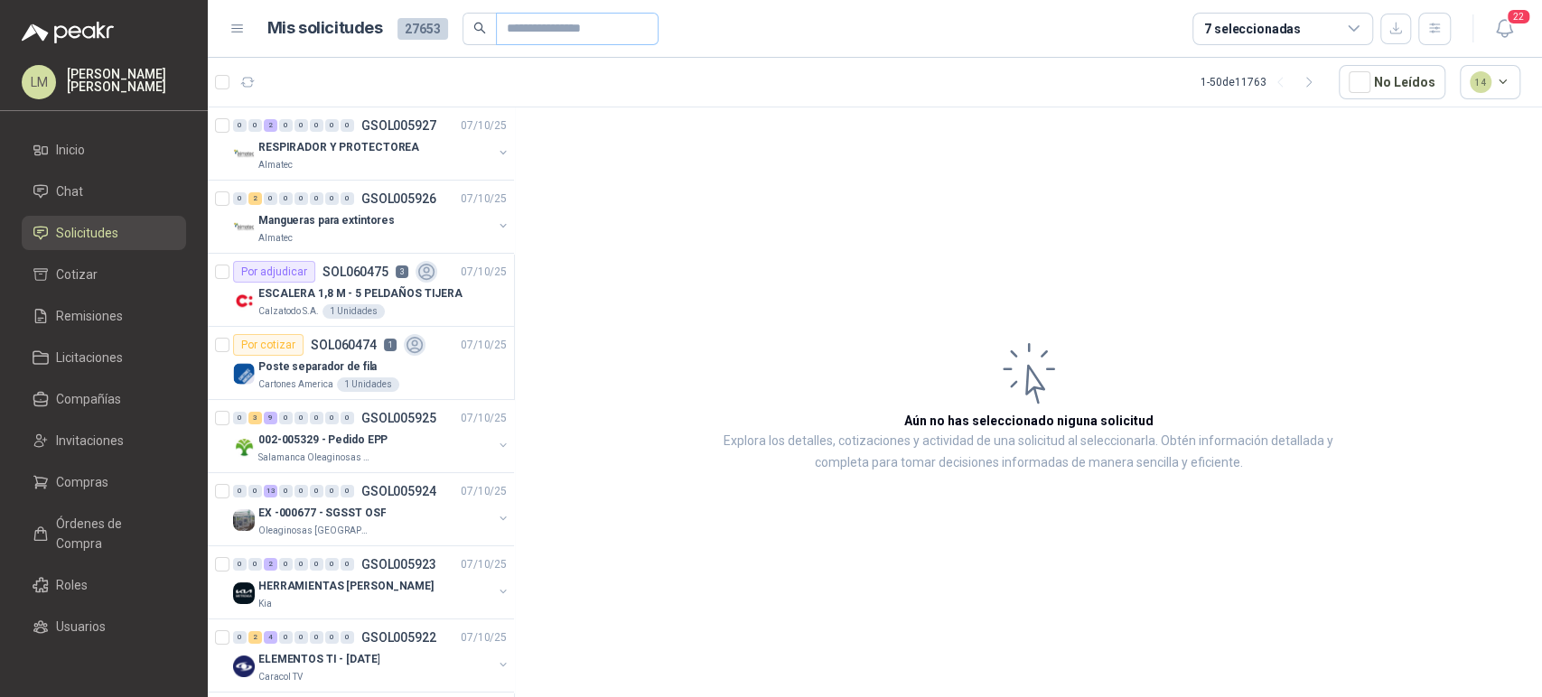
click at [499, 33] on span at bounding box center [577, 29] width 163 height 33
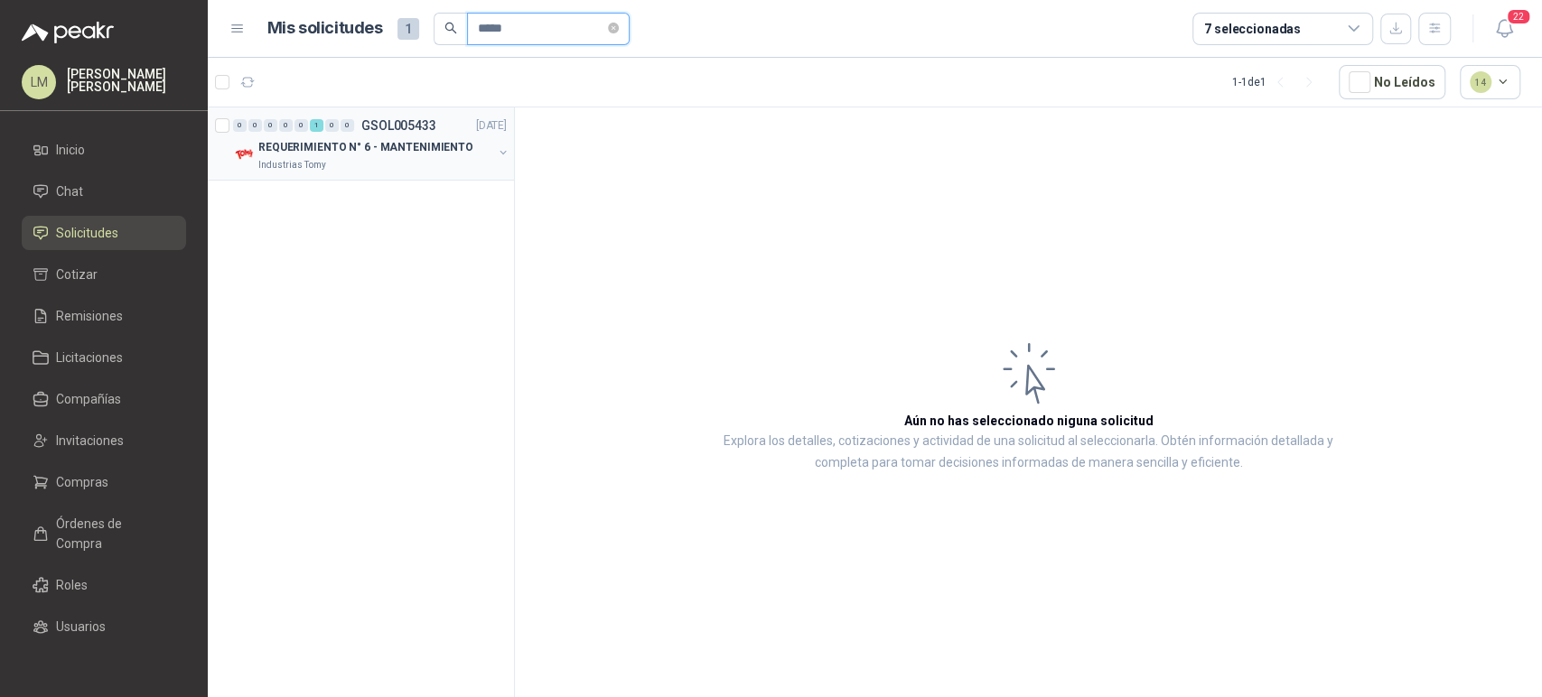
type input "*****"
click at [506, 153] on button "button" at bounding box center [503, 152] width 14 height 14
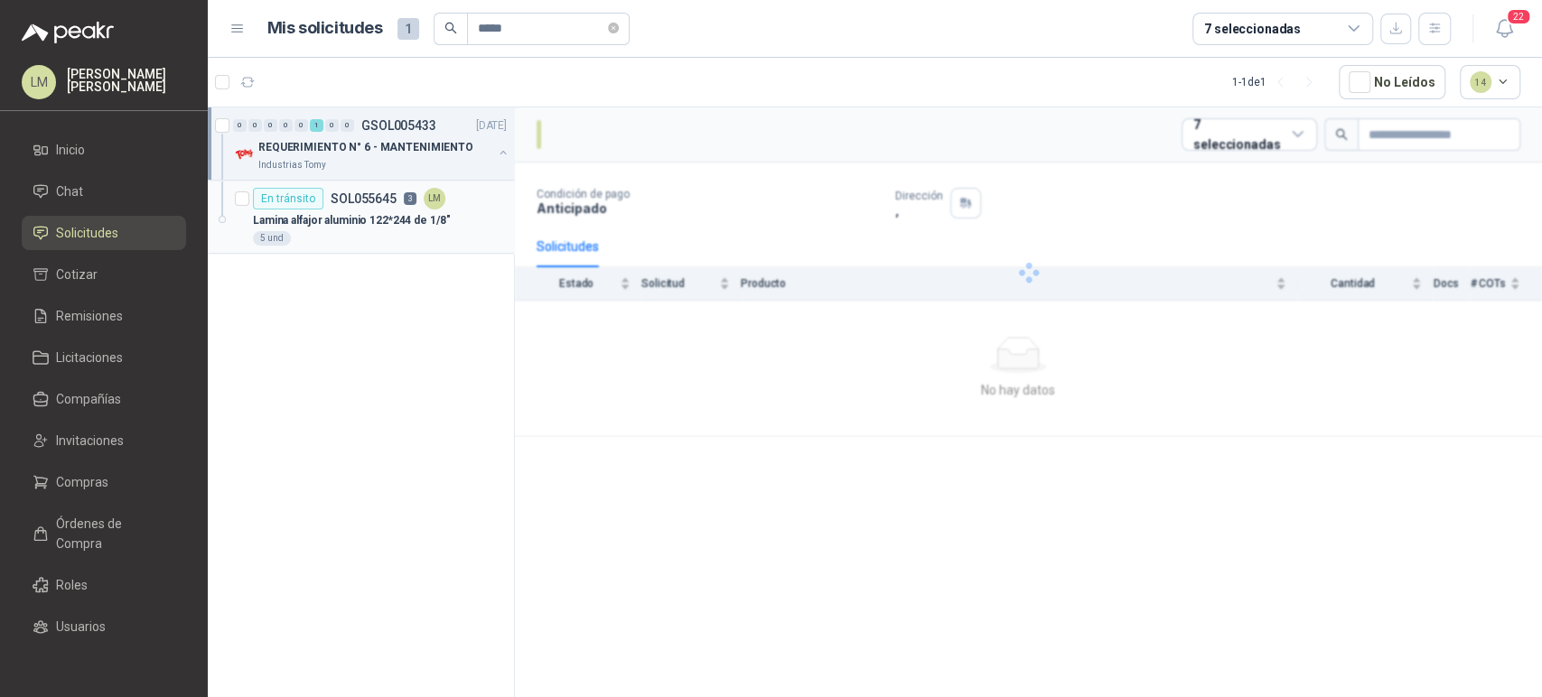
drag, startPoint x: 476, startPoint y: 170, endPoint x: 400, endPoint y: 216, distance: 88.8
click at [400, 216] on p "Lamina alfajor aluminio 122*244 de 1/8"" at bounding box center [351, 220] width 197 height 17
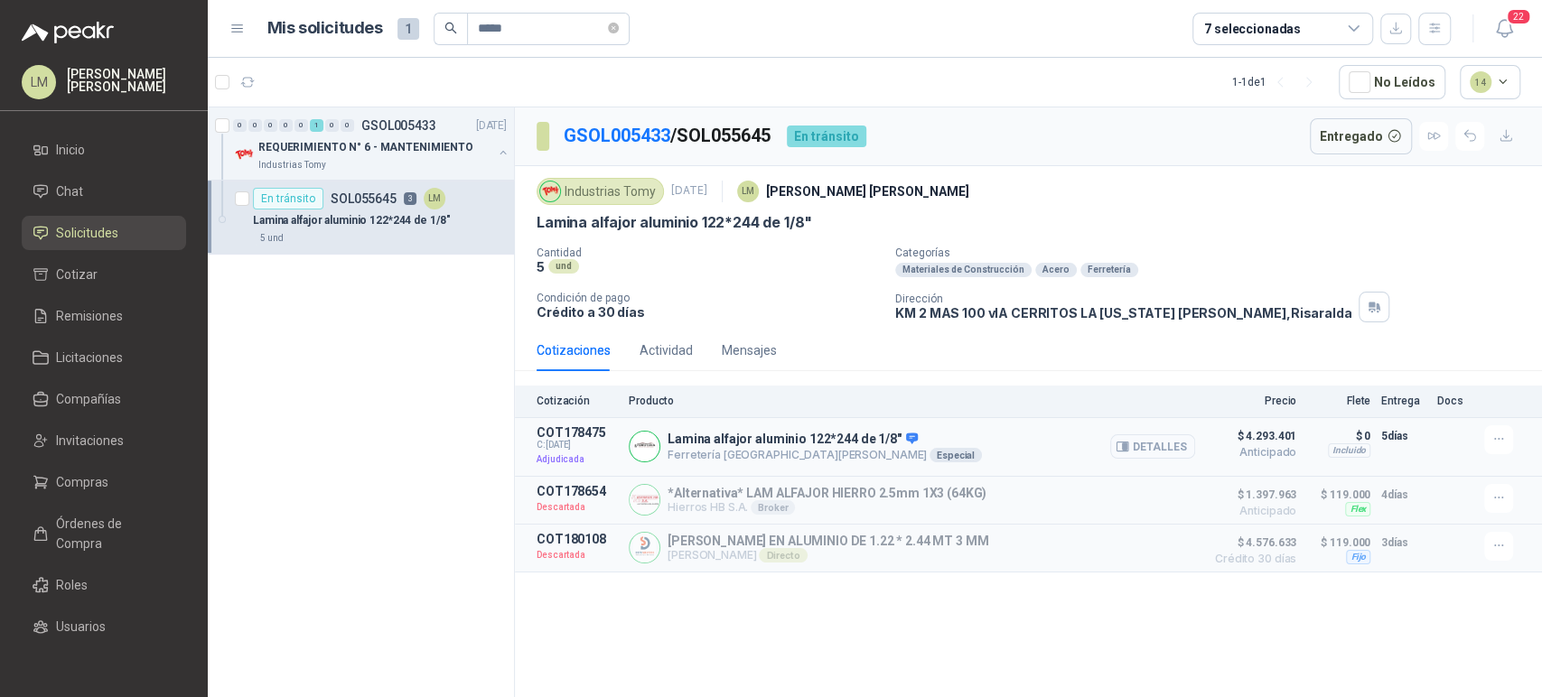
click at [1161, 444] on button "Detalles" at bounding box center [1152, 446] width 85 height 24
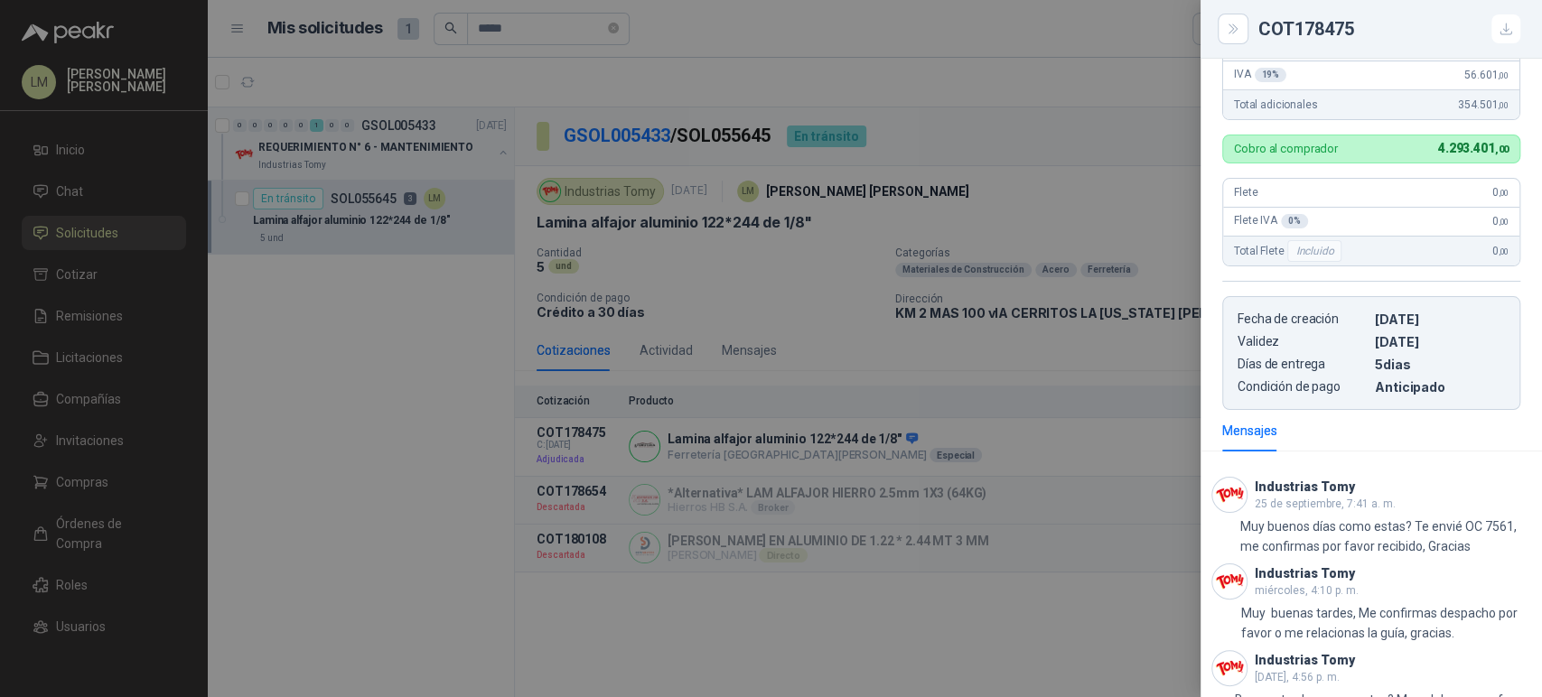
scroll to position [663, 0]
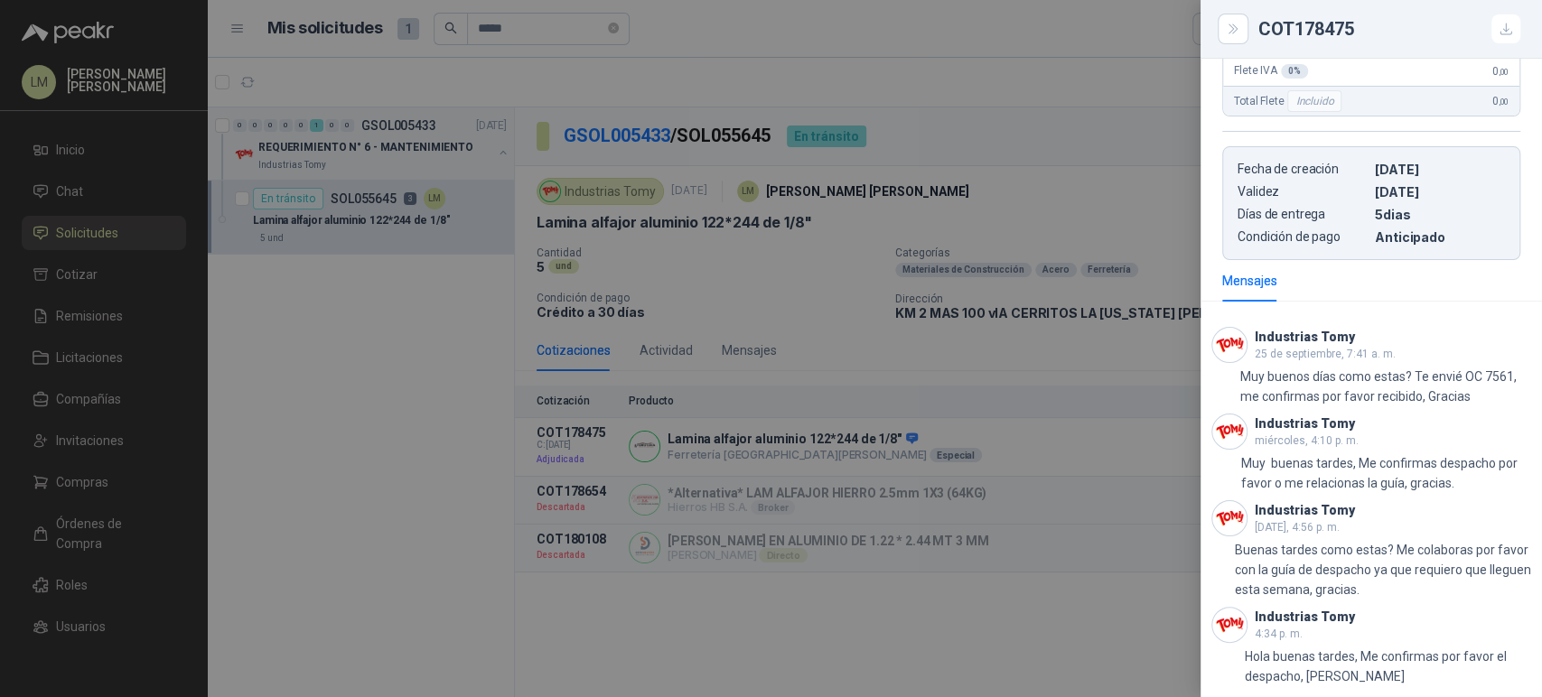
click at [821, 627] on div at bounding box center [771, 348] width 1542 height 697
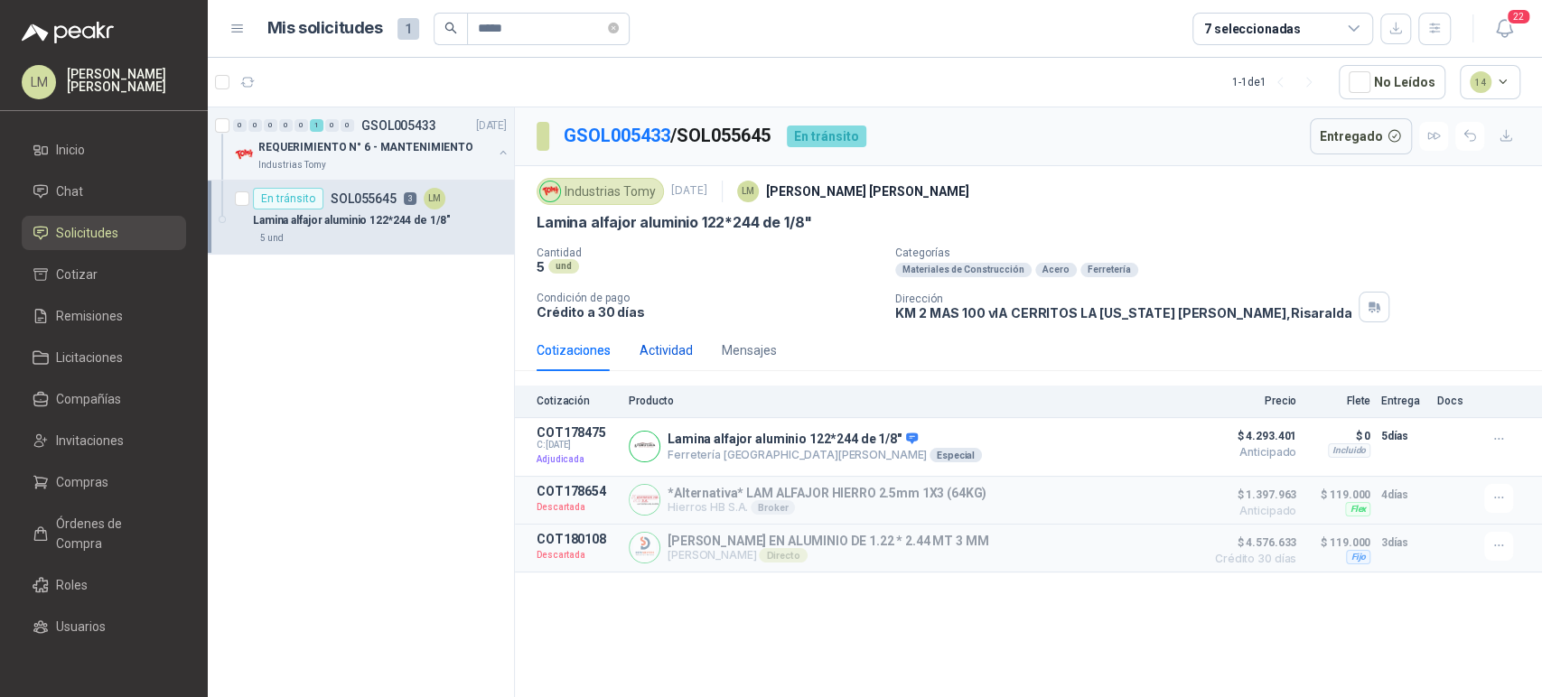
click at [676, 352] on div "Actividad" at bounding box center [665, 350] width 53 height 20
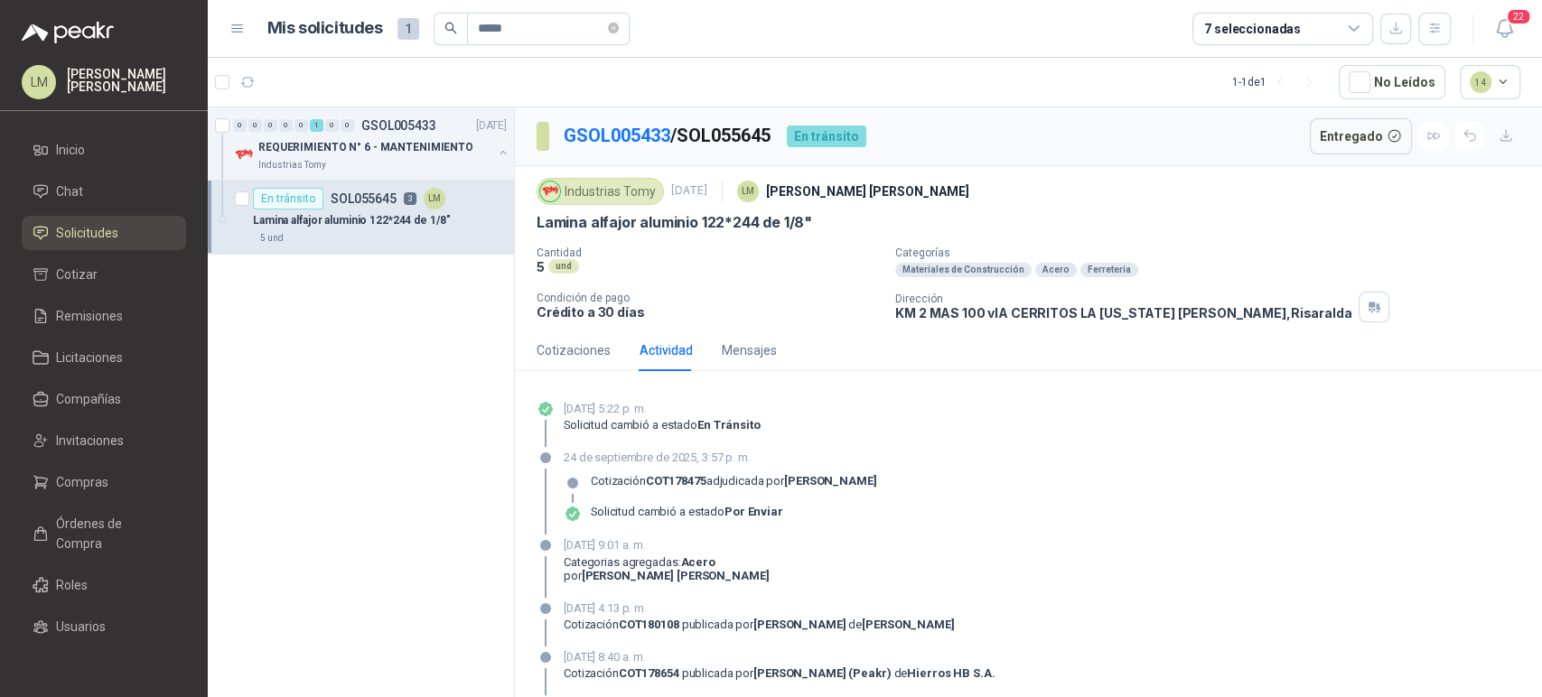
click at [832, 408] on div "[DATE] 5:22 p. m. Solicitud cambió a estado En tránsito" at bounding box center [1028, 423] width 984 height 47
click at [81, 480] on span "Compras" at bounding box center [82, 482] width 52 height 20
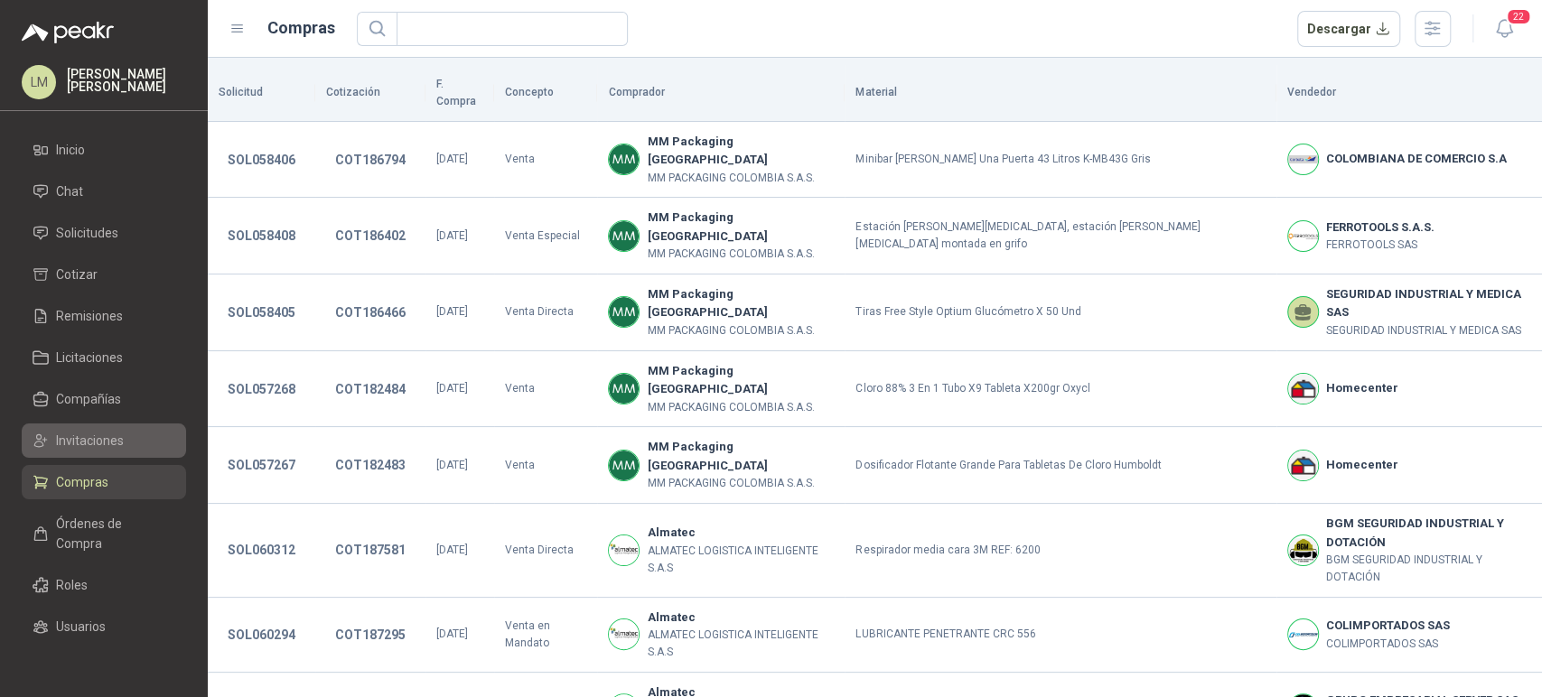
click at [94, 452] on link "Invitaciones" at bounding box center [104, 441] width 164 height 34
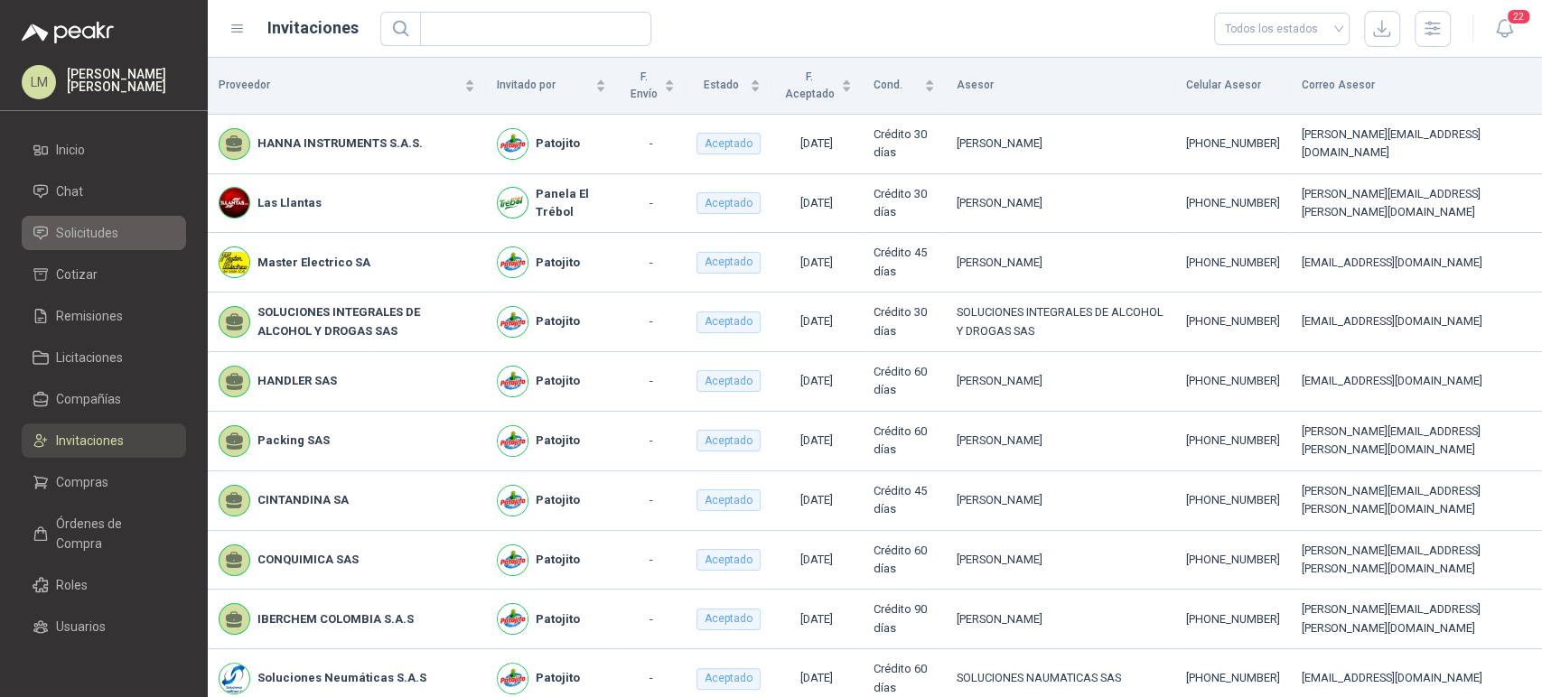
click at [102, 224] on span "Solicitudes" at bounding box center [87, 233] width 62 height 20
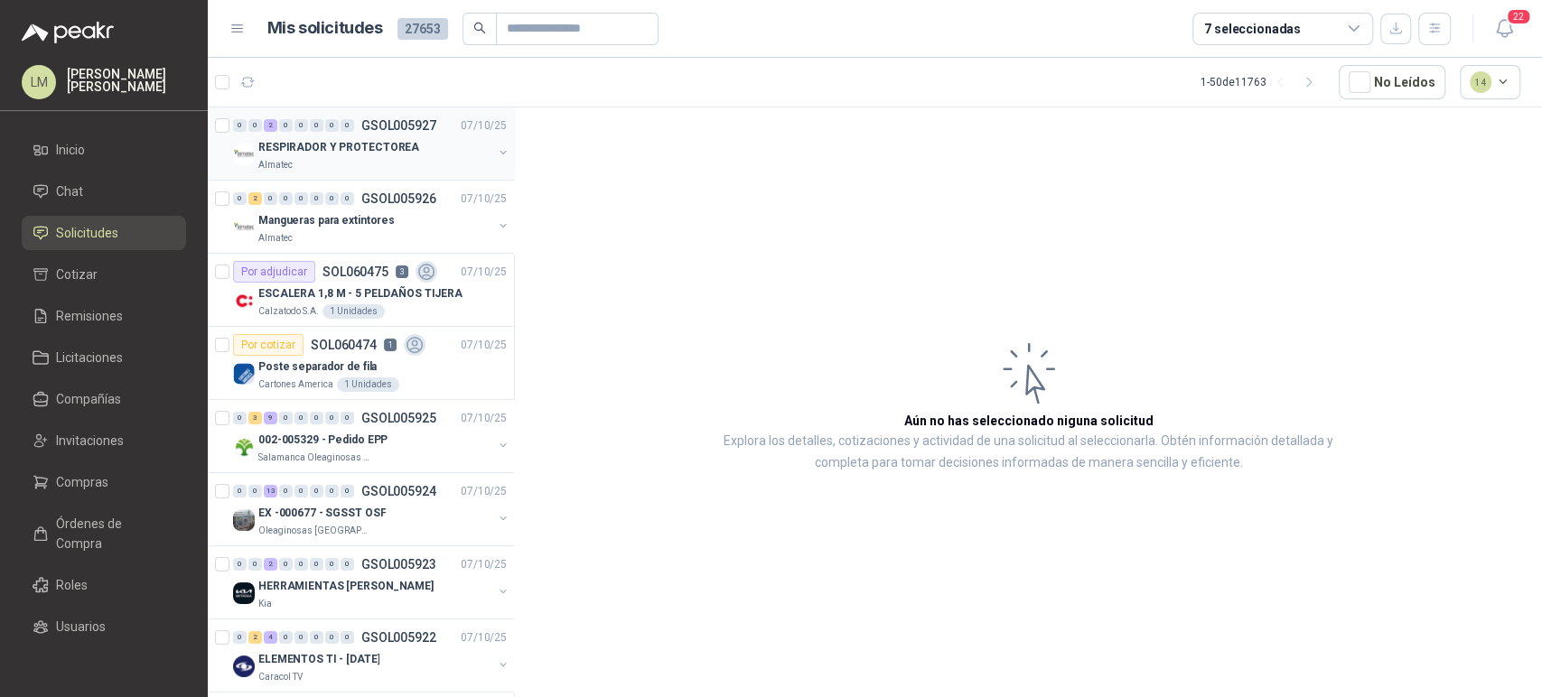
click at [496, 152] on button "button" at bounding box center [503, 152] width 14 height 14
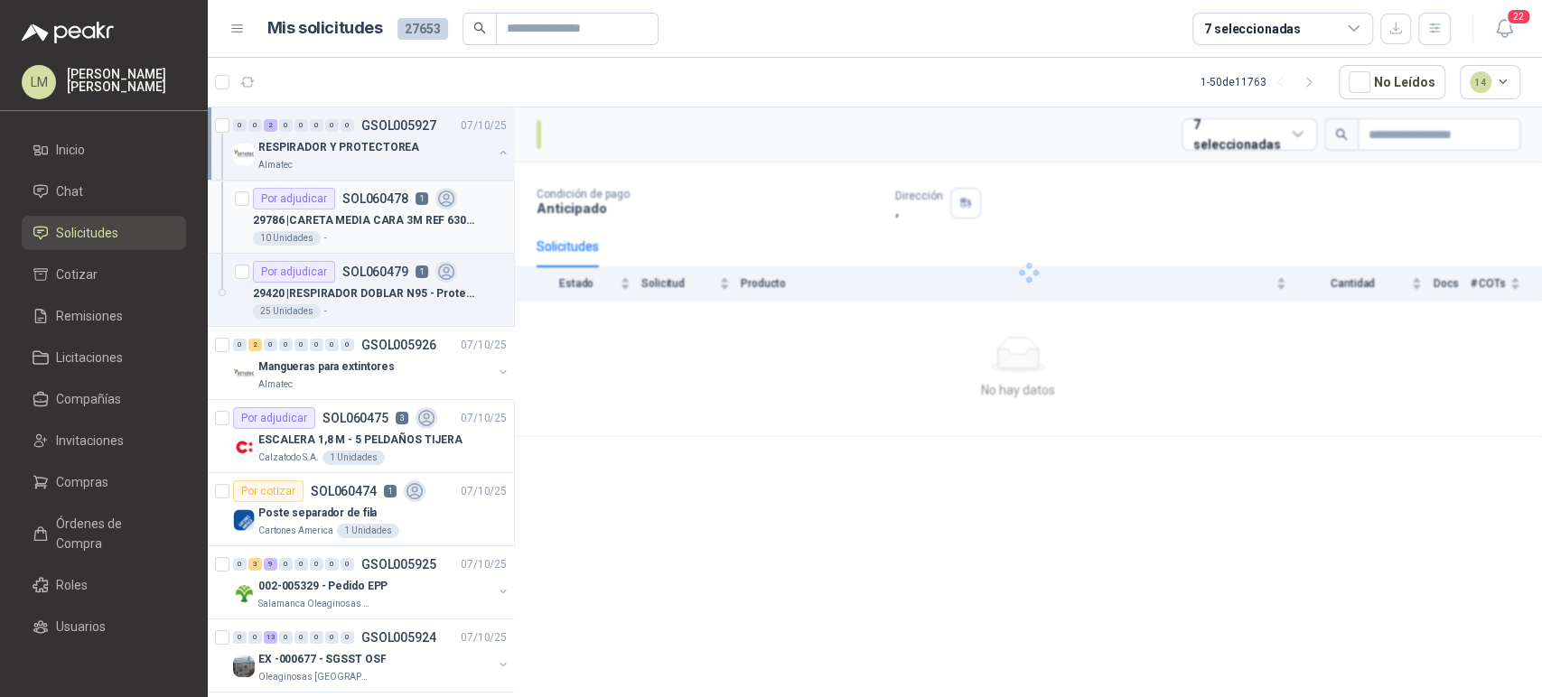
click at [387, 223] on p "29786 | CARETA MEDIA CARA 3M REF 6300 TALLA L" at bounding box center [365, 220] width 225 height 17
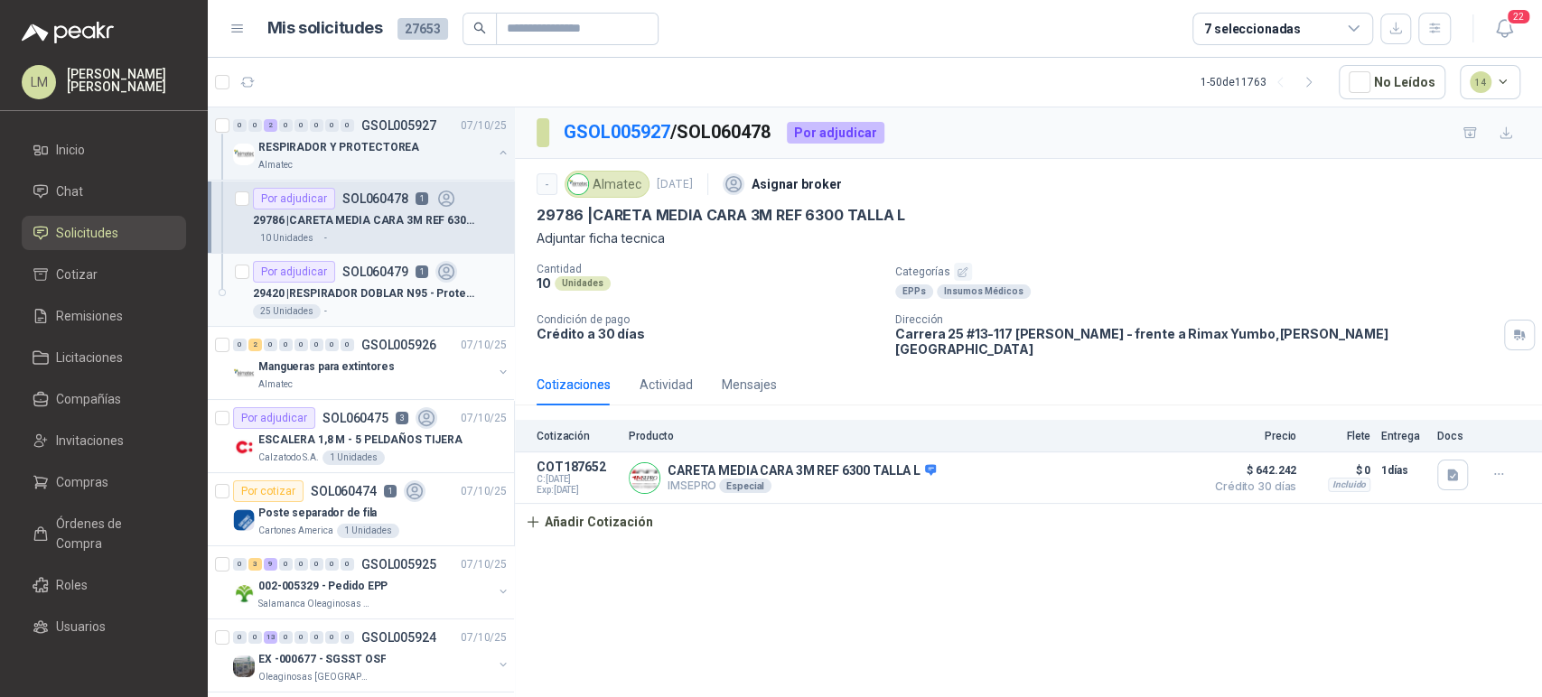
click at [378, 300] on p "29420 | RESPIRADOR DOBLAR N95 - Protección respiratoria desechable N-95" at bounding box center [365, 293] width 225 height 17
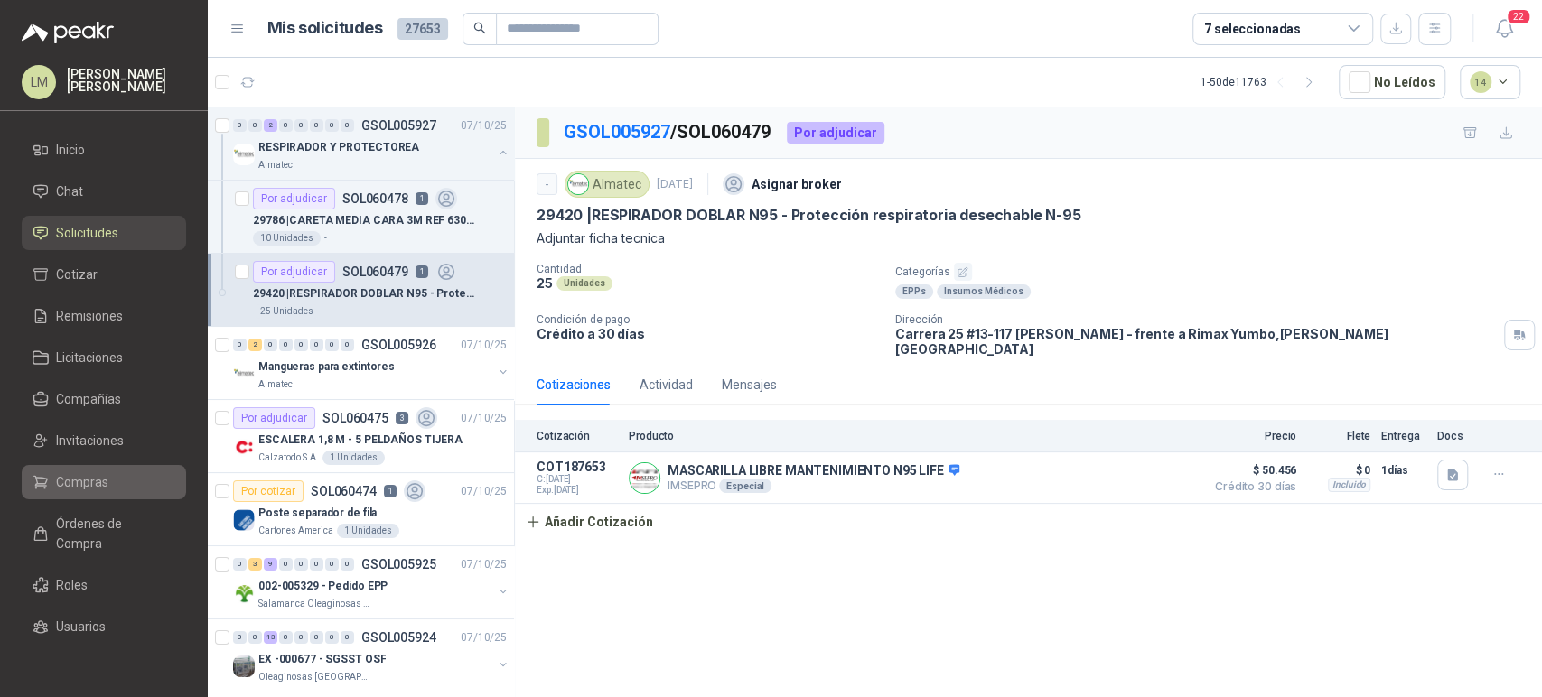
click at [82, 486] on span "Compras" at bounding box center [82, 482] width 52 height 20
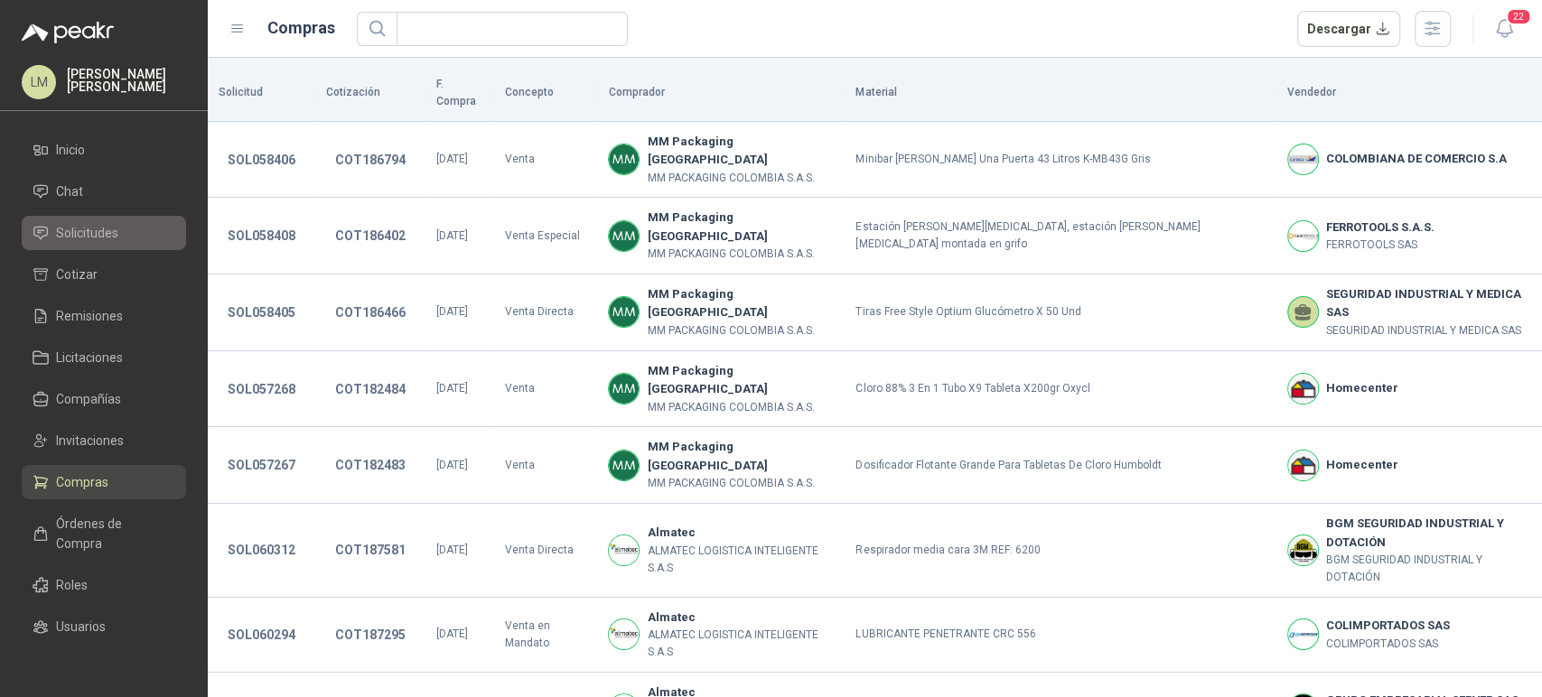
click at [82, 237] on span "Solicitudes" at bounding box center [87, 233] width 62 height 20
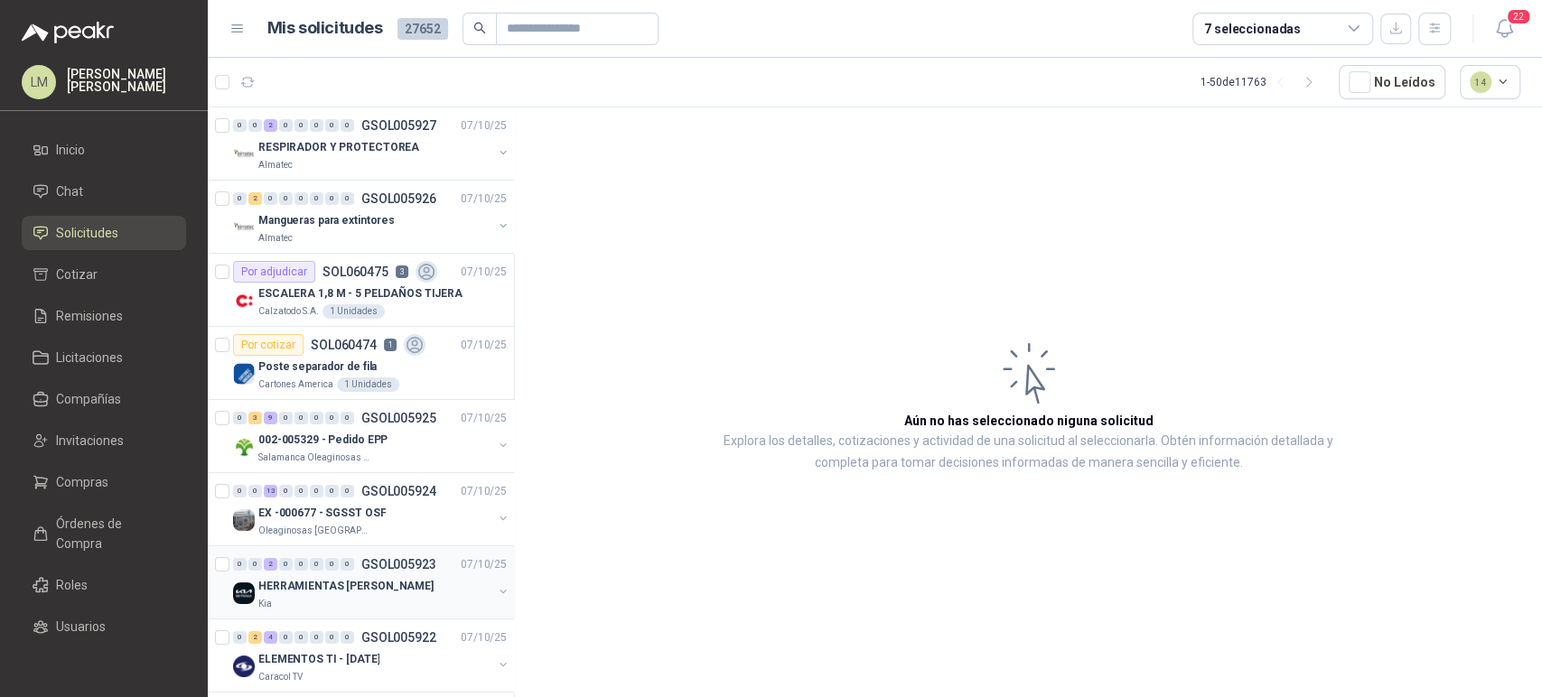
click at [376, 579] on p "HERRAMIENTAS [PERSON_NAME]" at bounding box center [345, 586] width 175 height 17
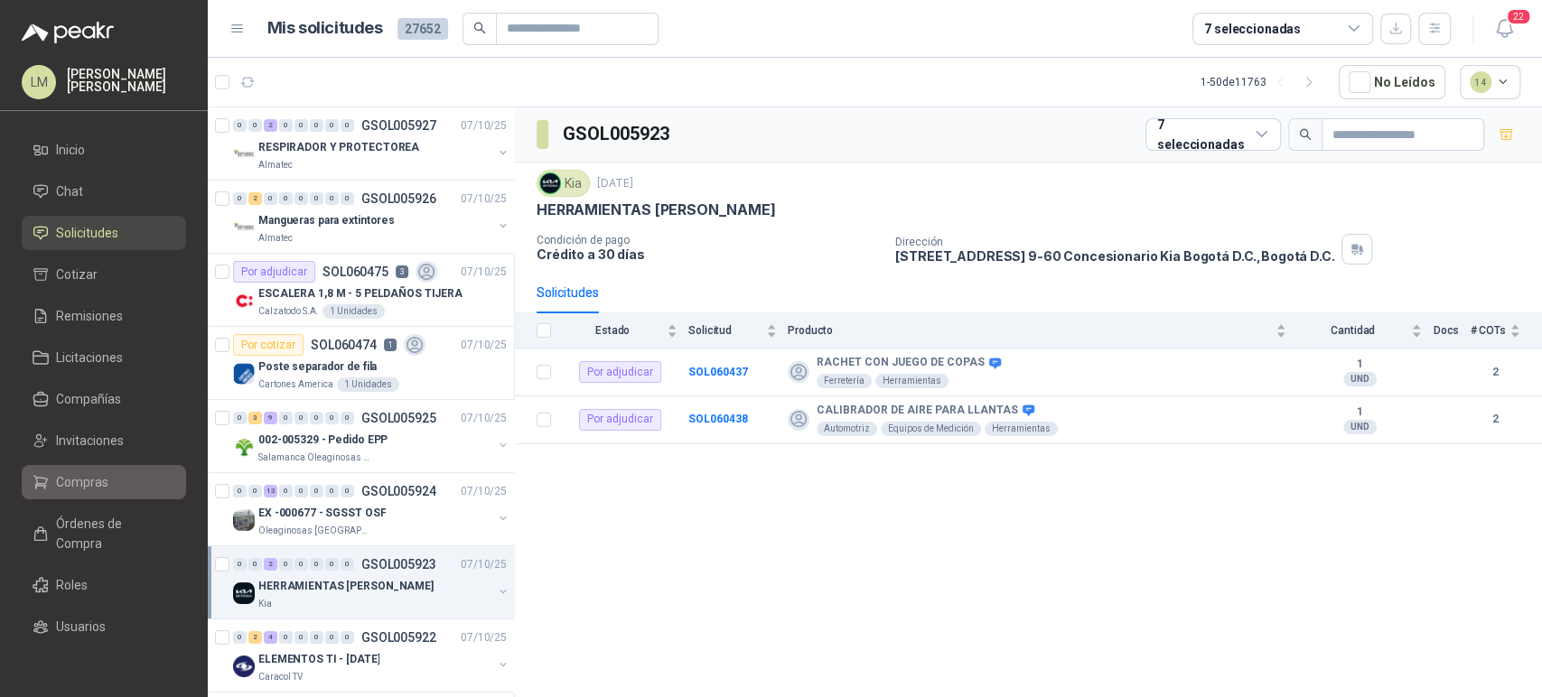
click at [91, 487] on span "Compras" at bounding box center [82, 482] width 52 height 20
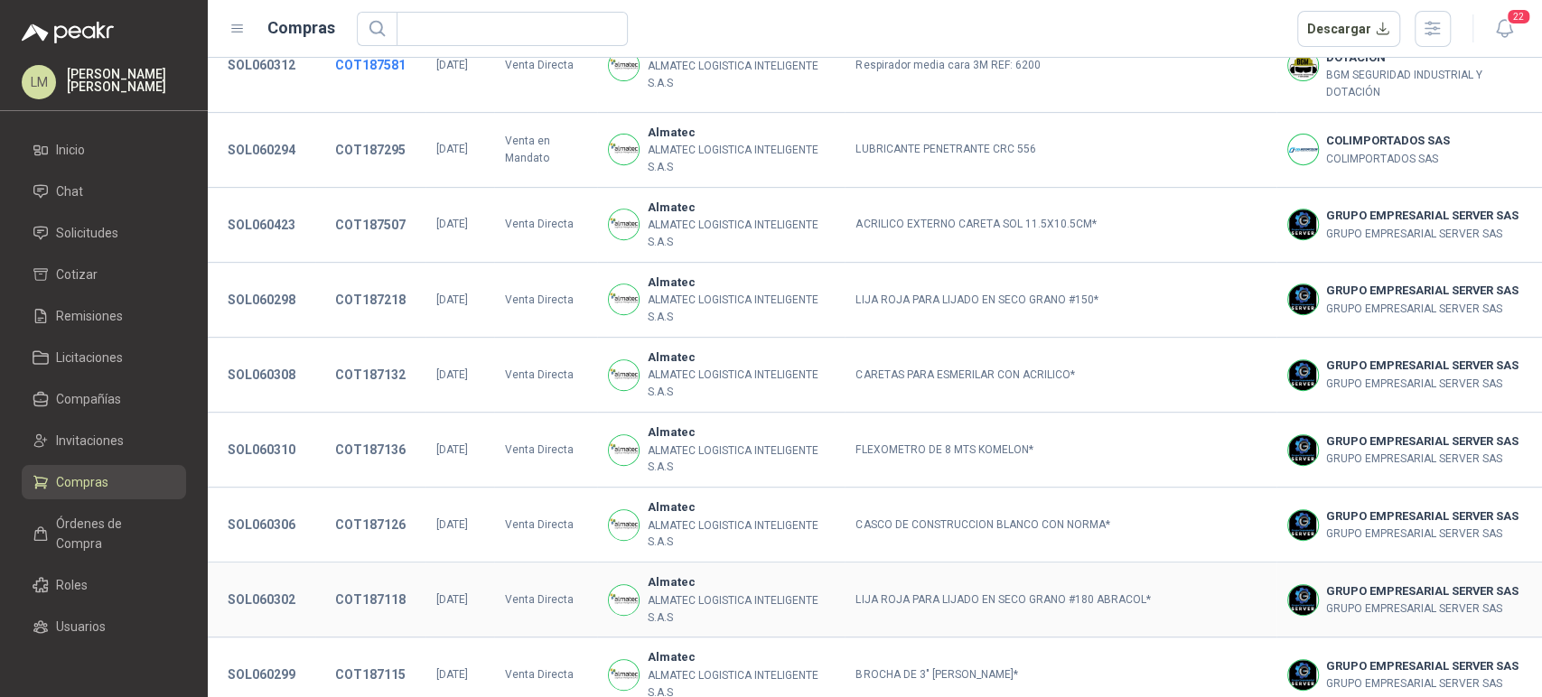
scroll to position [508, 0]
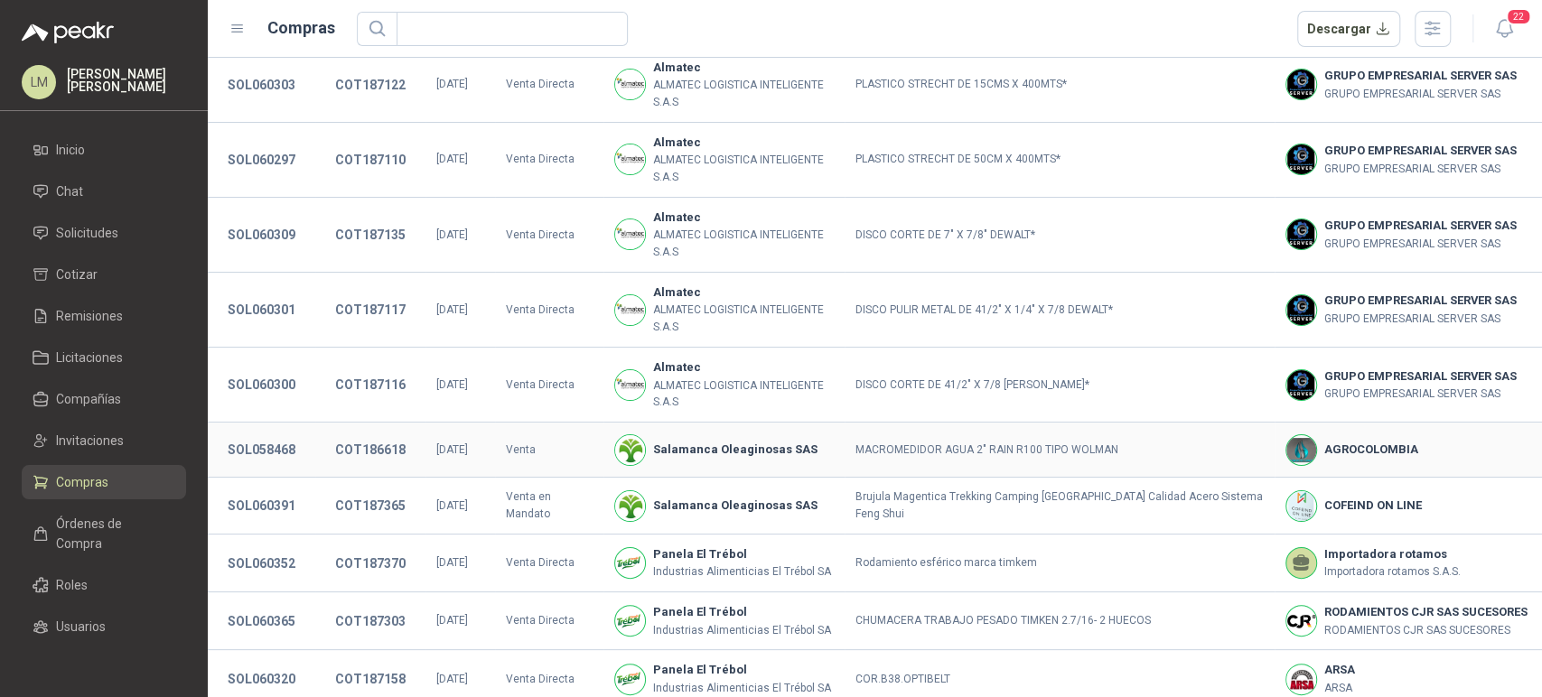
scroll to position [71, 0]
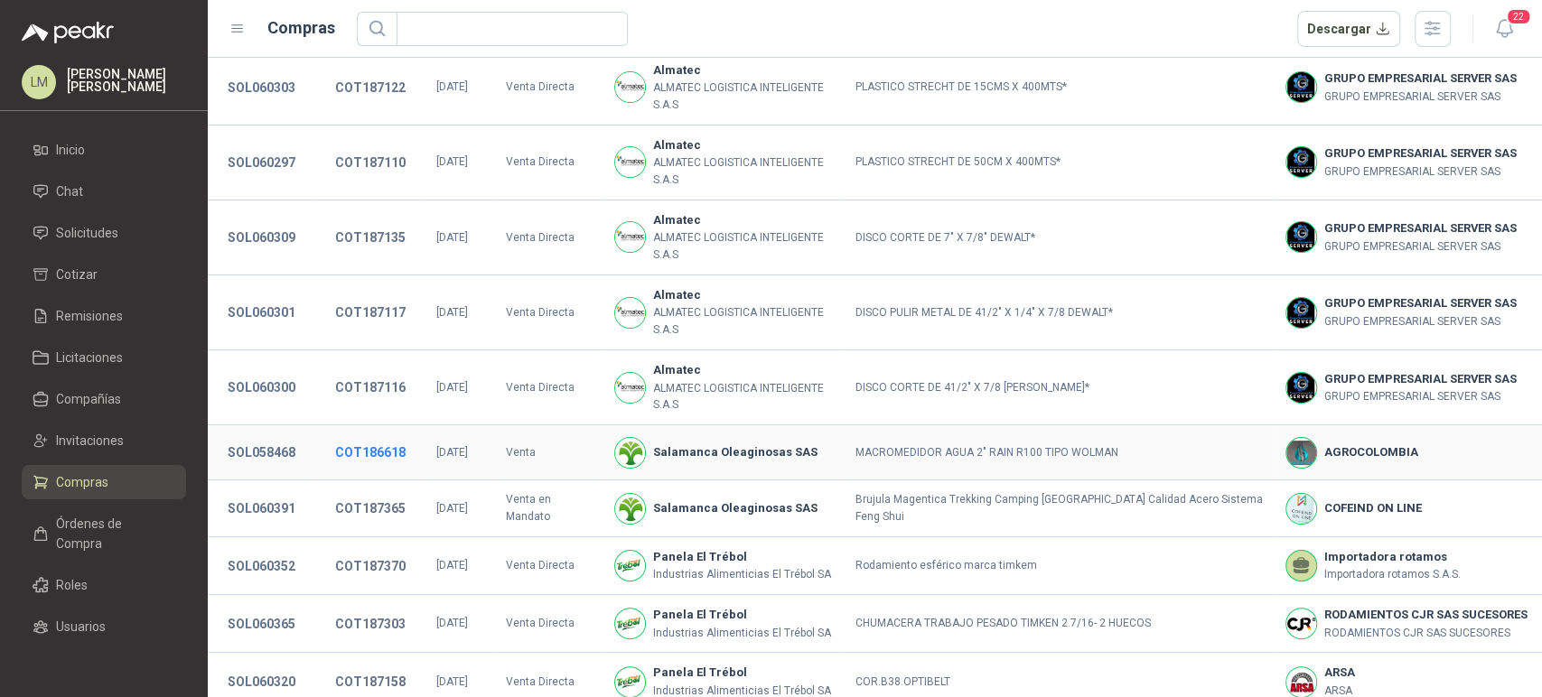
click at [365, 436] on button "COT186618" at bounding box center [370, 452] width 89 height 33
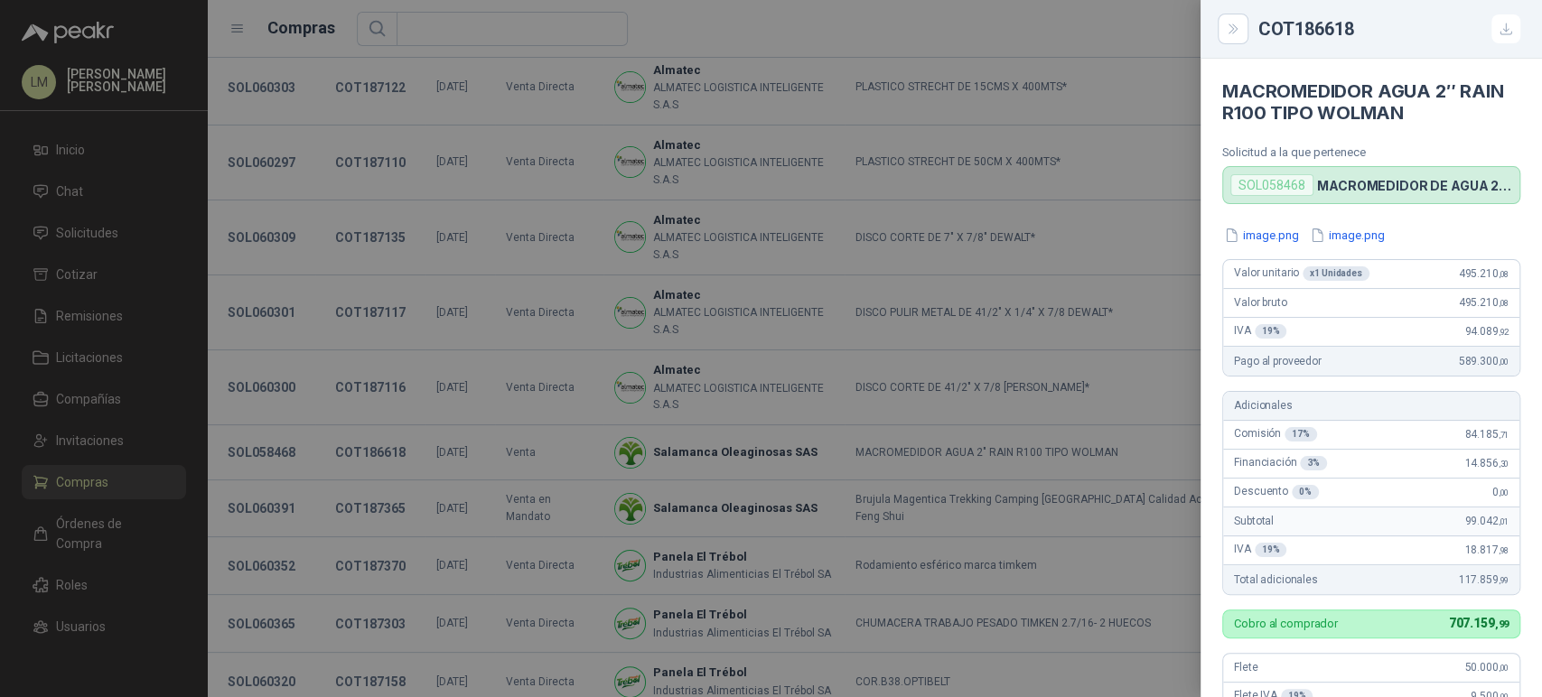
scroll to position [477, 0]
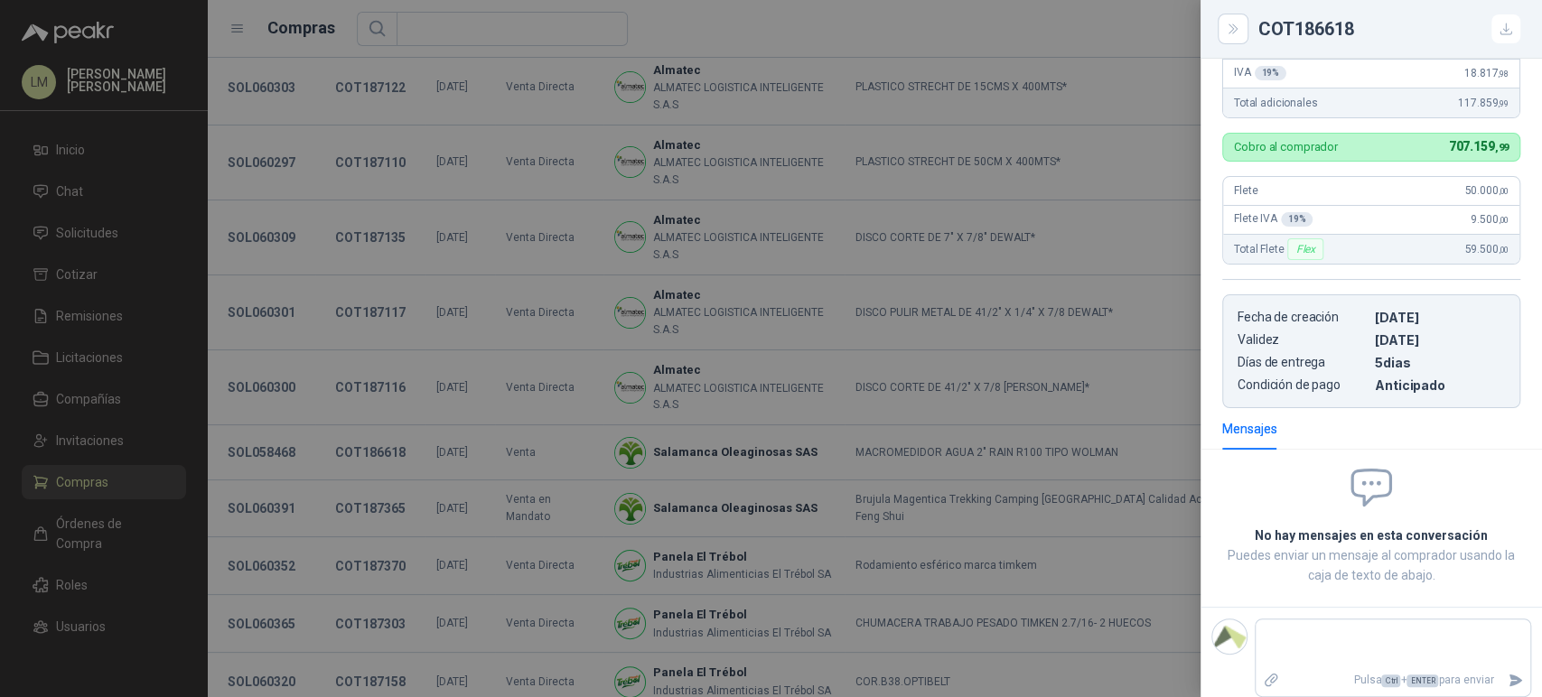
type textarea "*"
type textarea "**"
type textarea "****"
type textarea "*****"
type textarea "******"
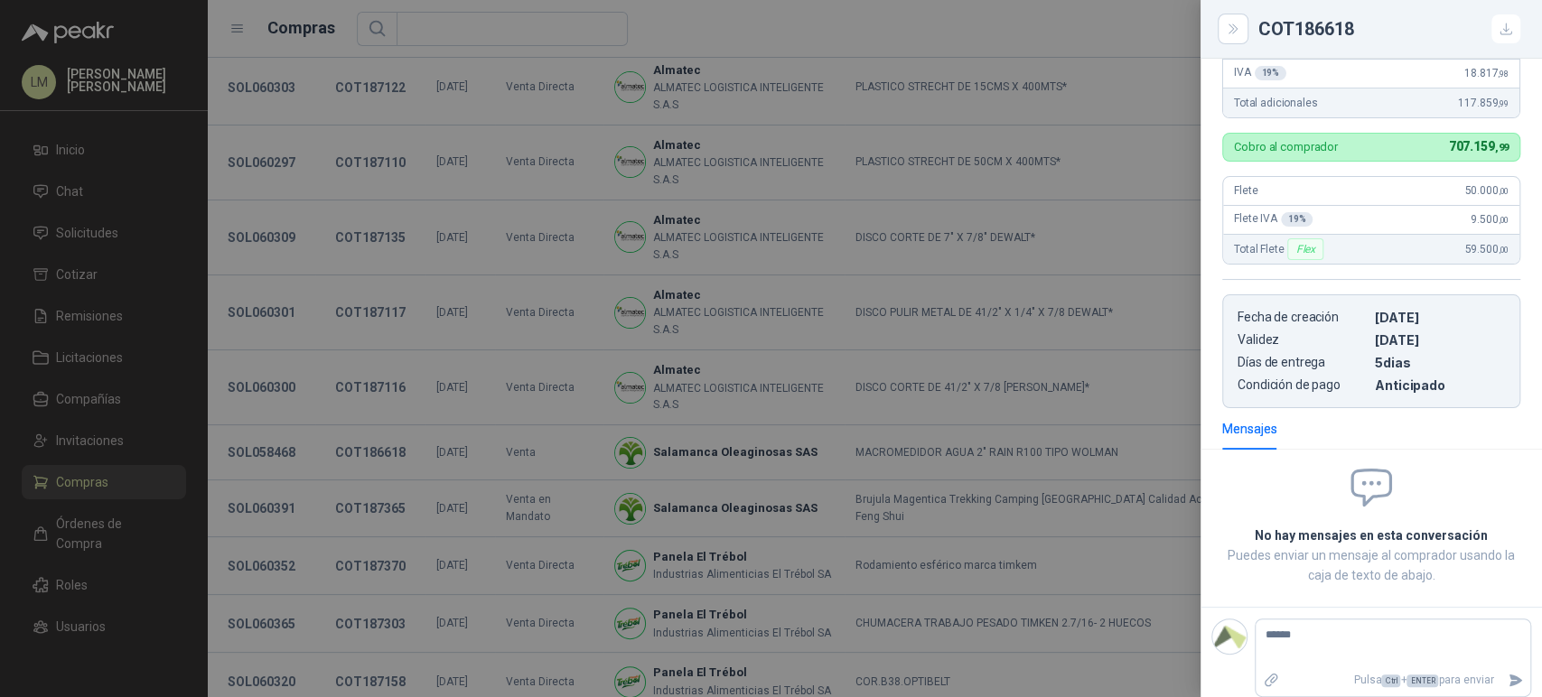
type textarea "******"
type textarea "********"
type textarea "*********"
type textarea "**********"
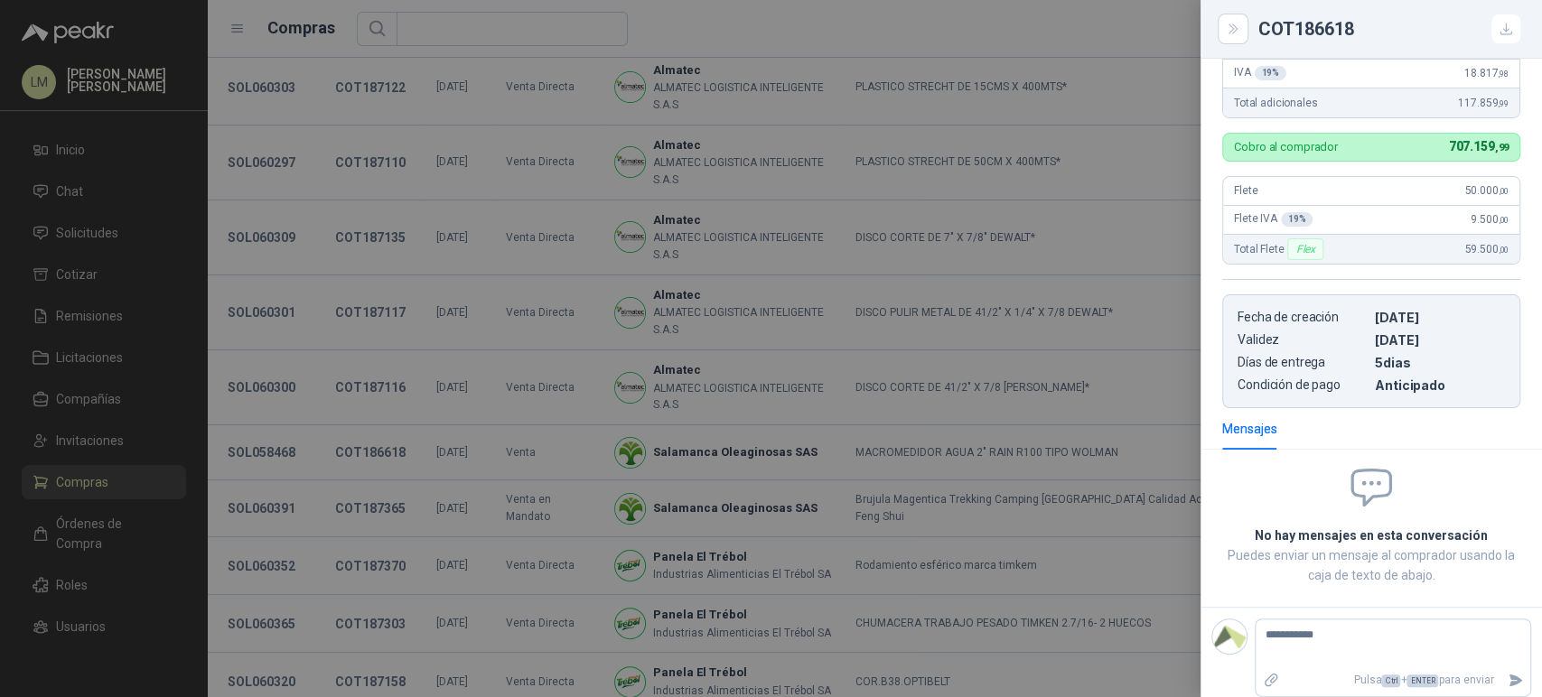
type textarea "**********"
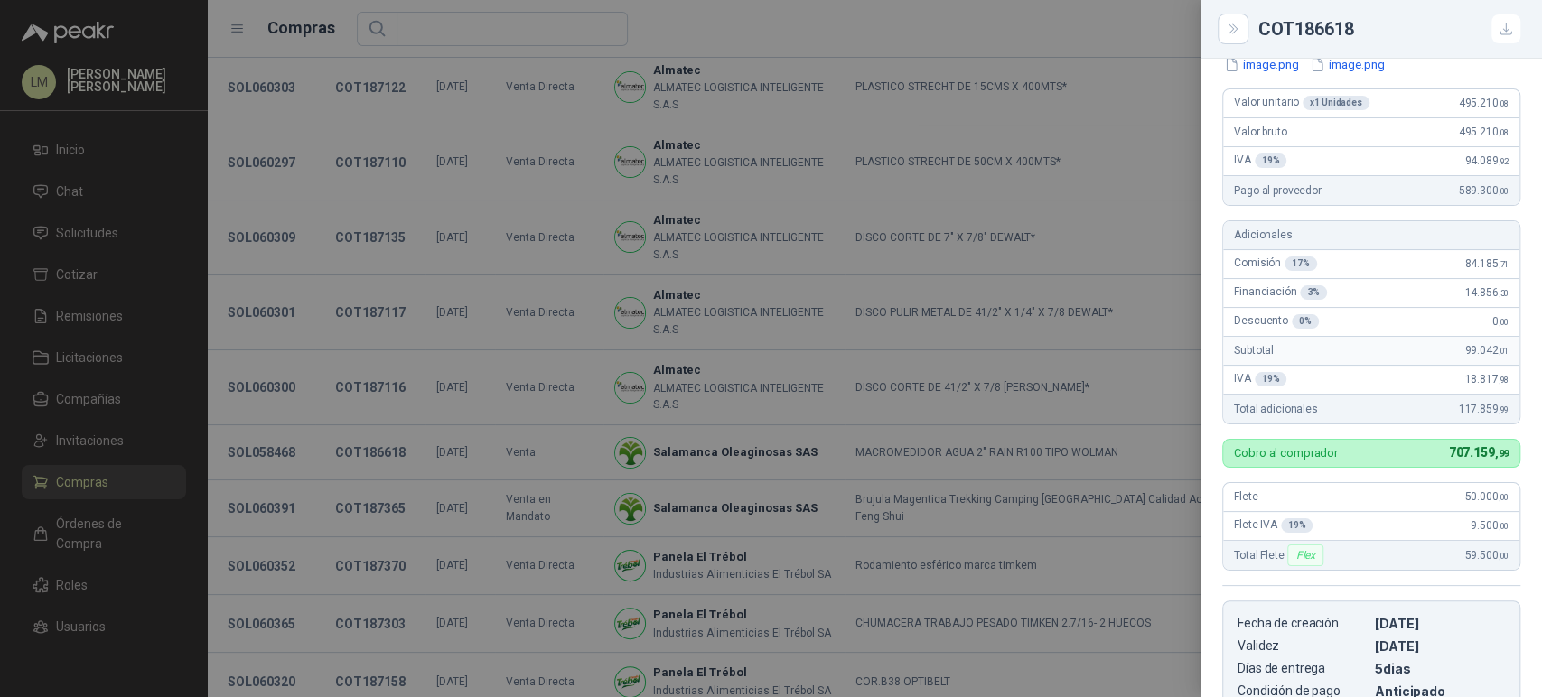
scroll to position [0, 0]
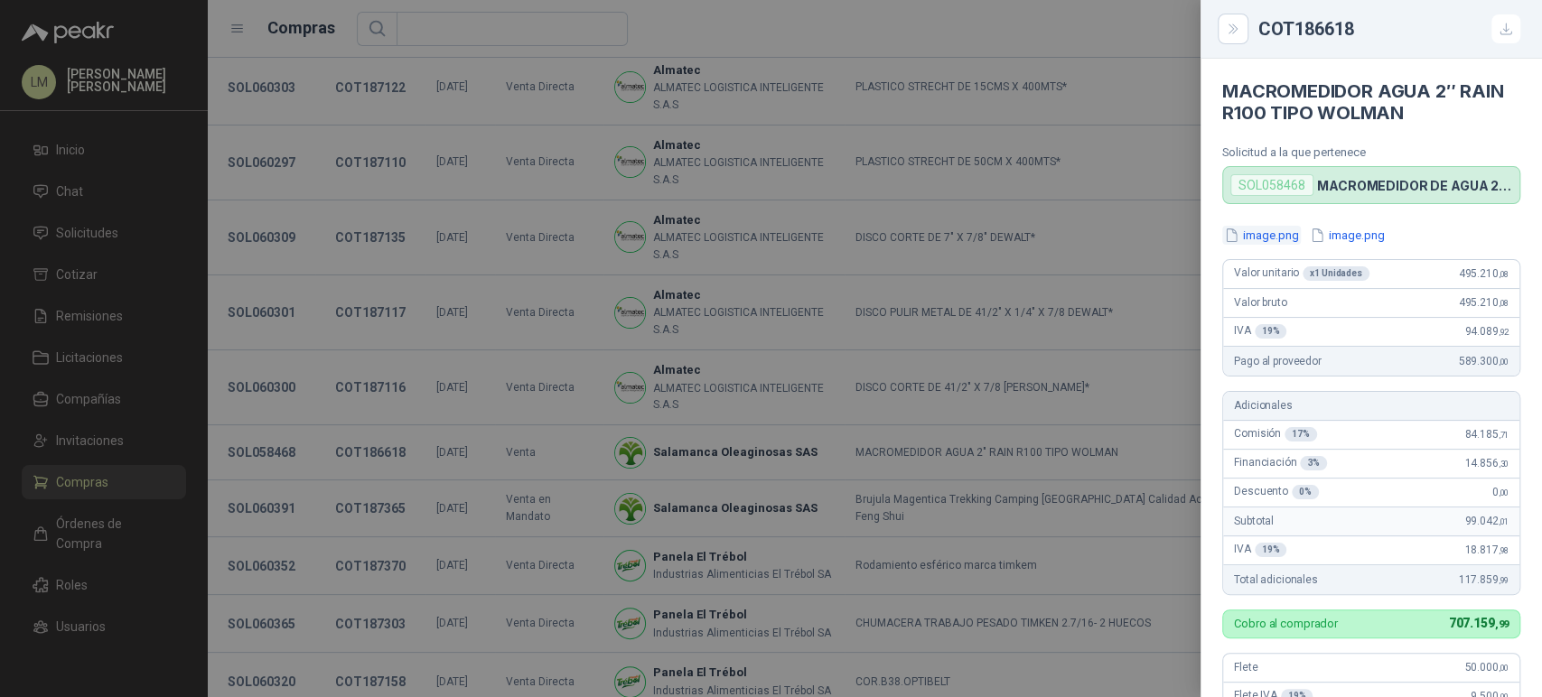
type textarea "**********"
click at [1273, 236] on button "image.png" at bounding box center [1261, 235] width 79 height 19
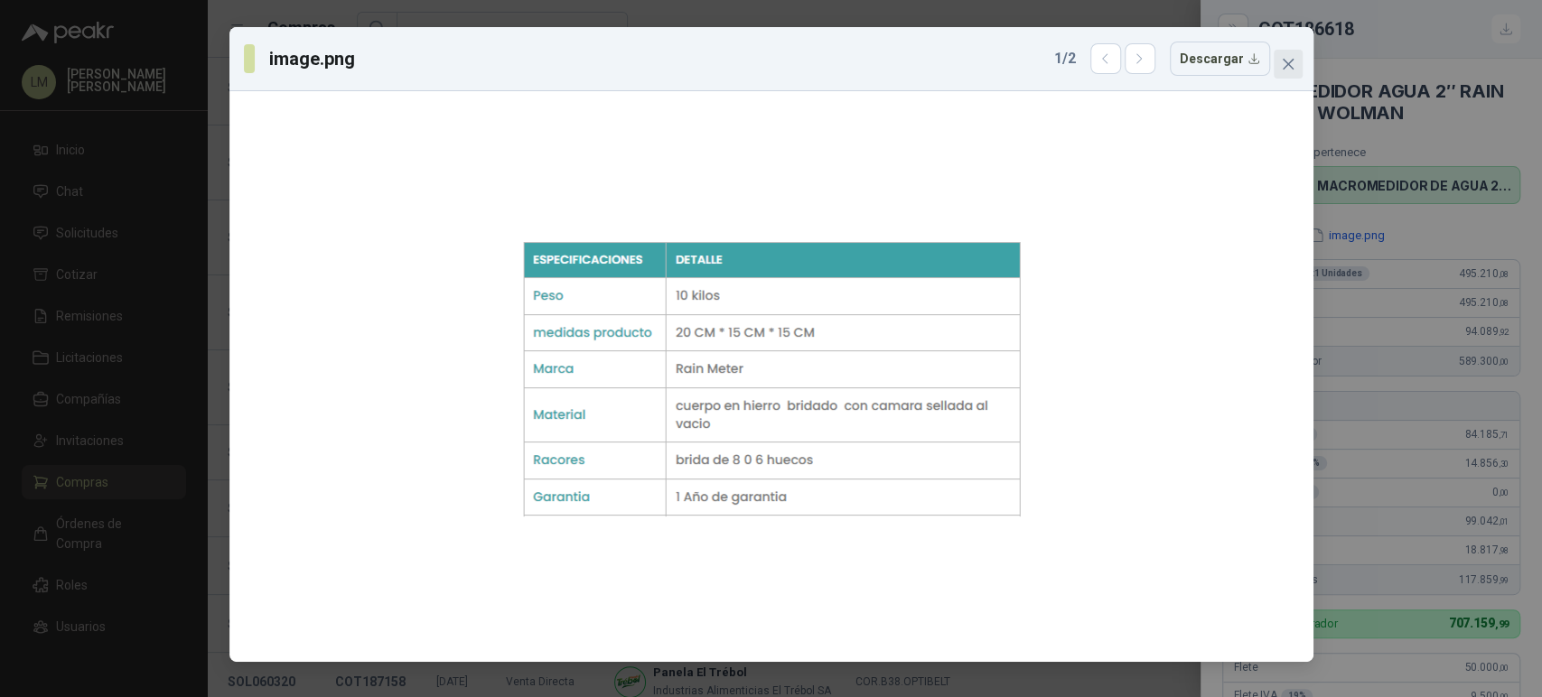
click at [1289, 61] on icon "close" at bounding box center [1287, 64] width 11 height 11
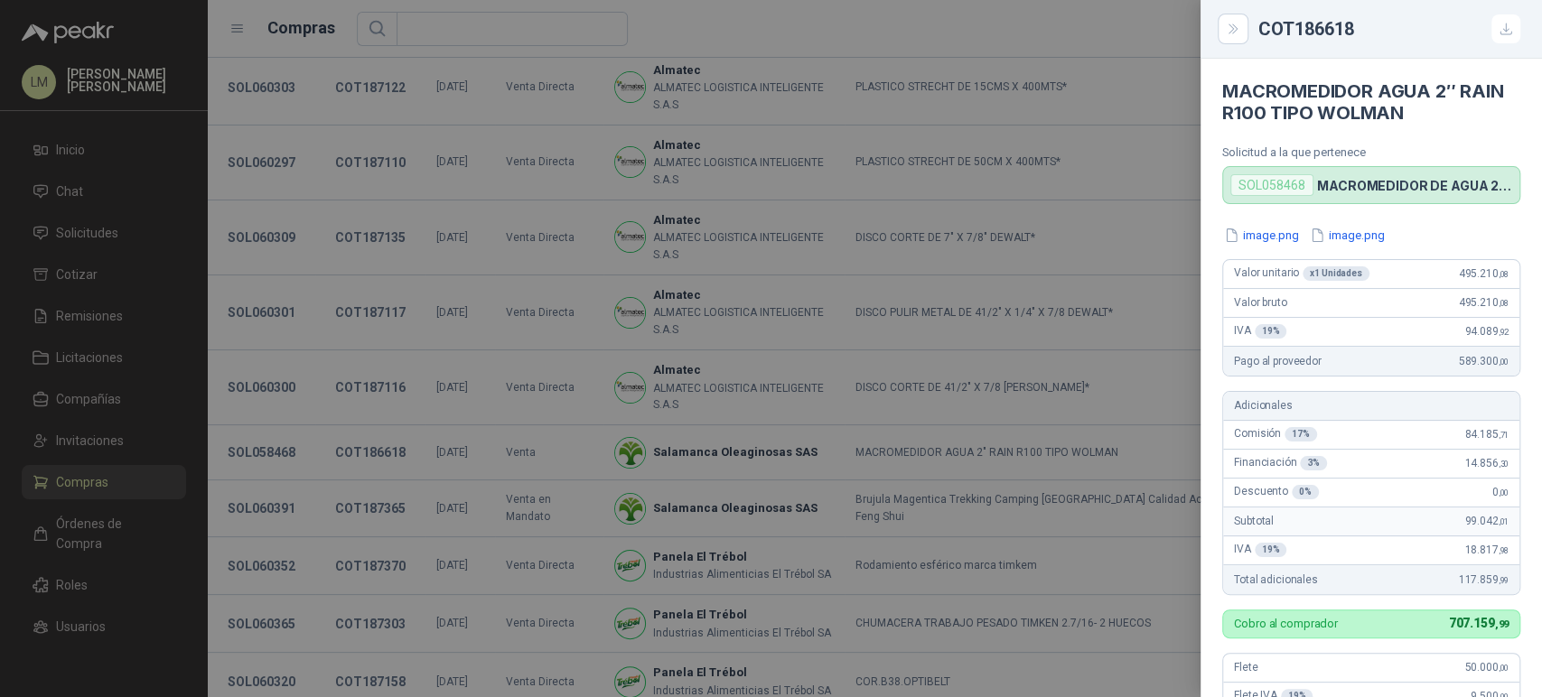
scroll to position [486, 0]
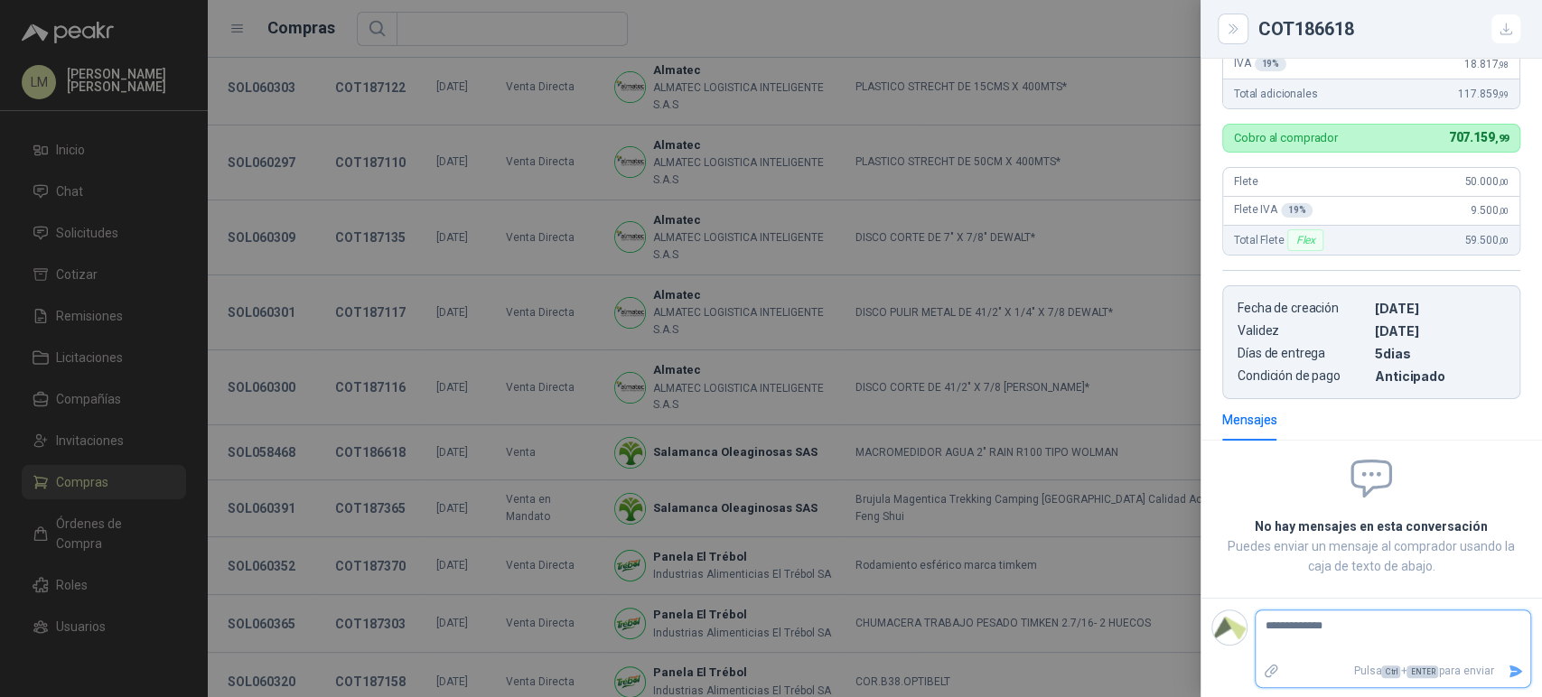
click at [1342, 634] on textarea "**********" at bounding box center [1385, 635] width 260 height 42
type textarea "**********"
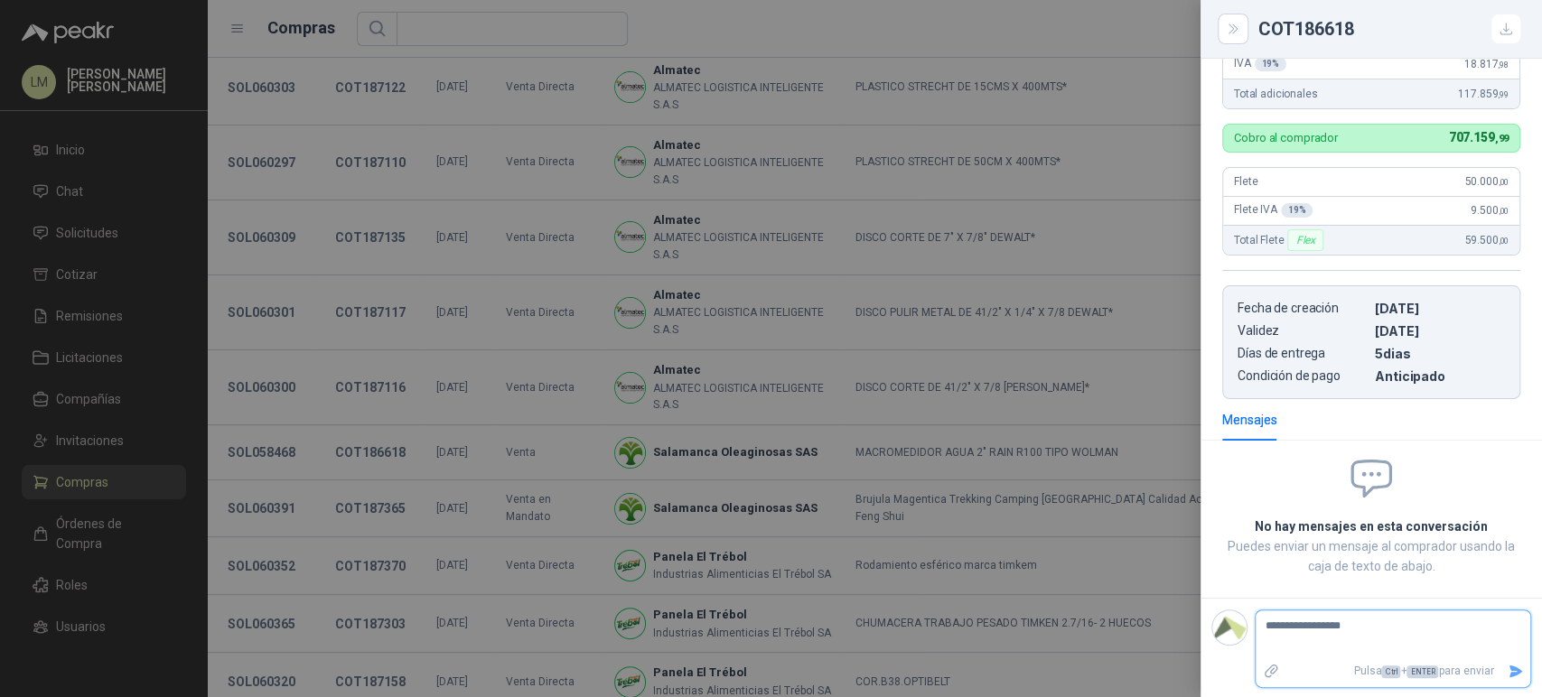
type textarea "**********"
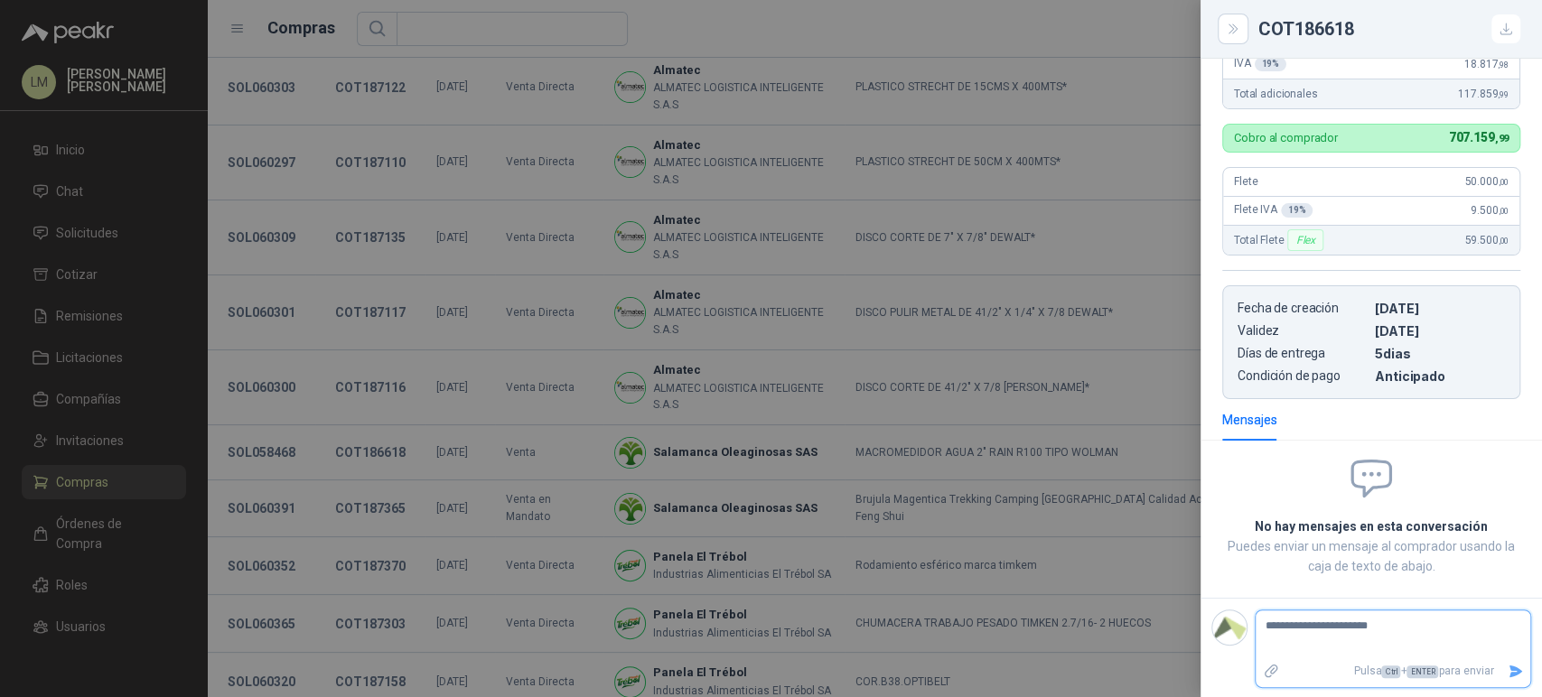
type textarea "**********"
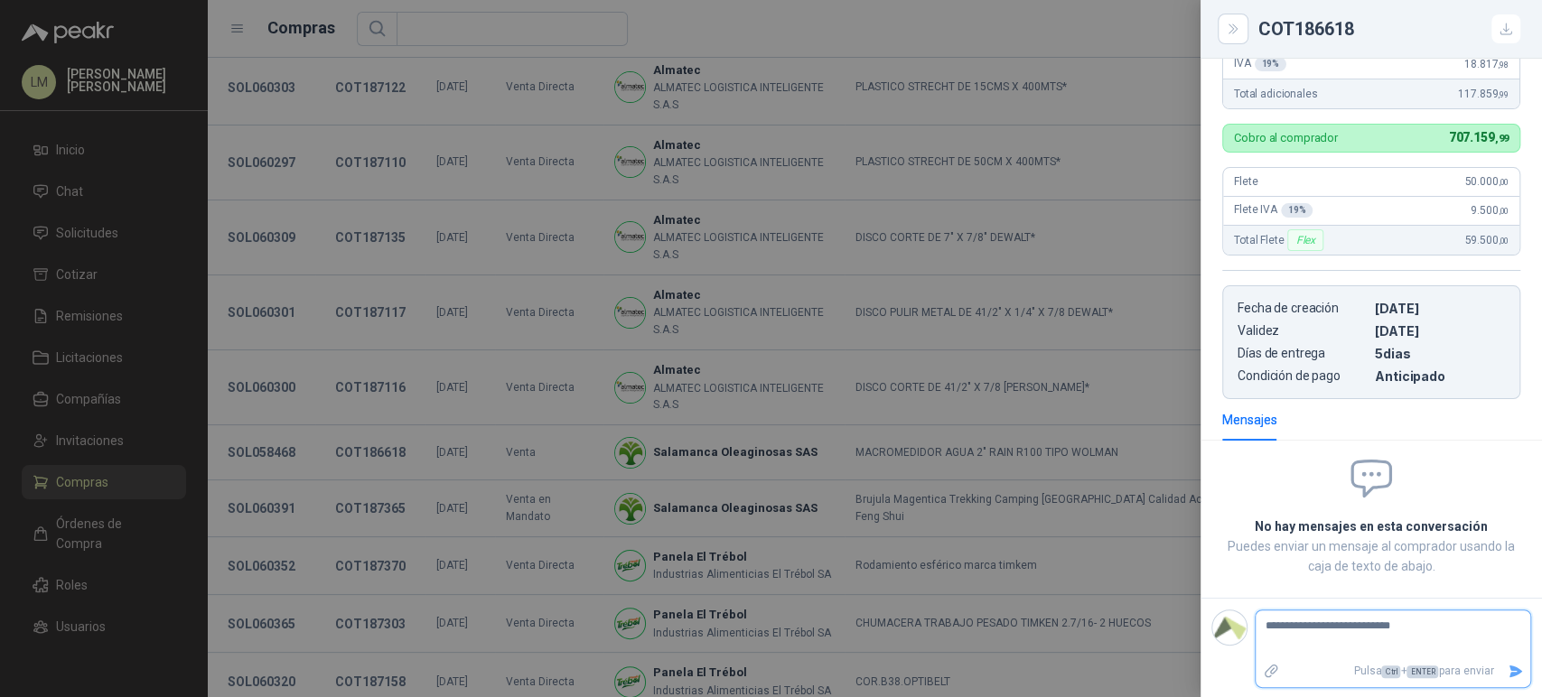
type textarea "**********"
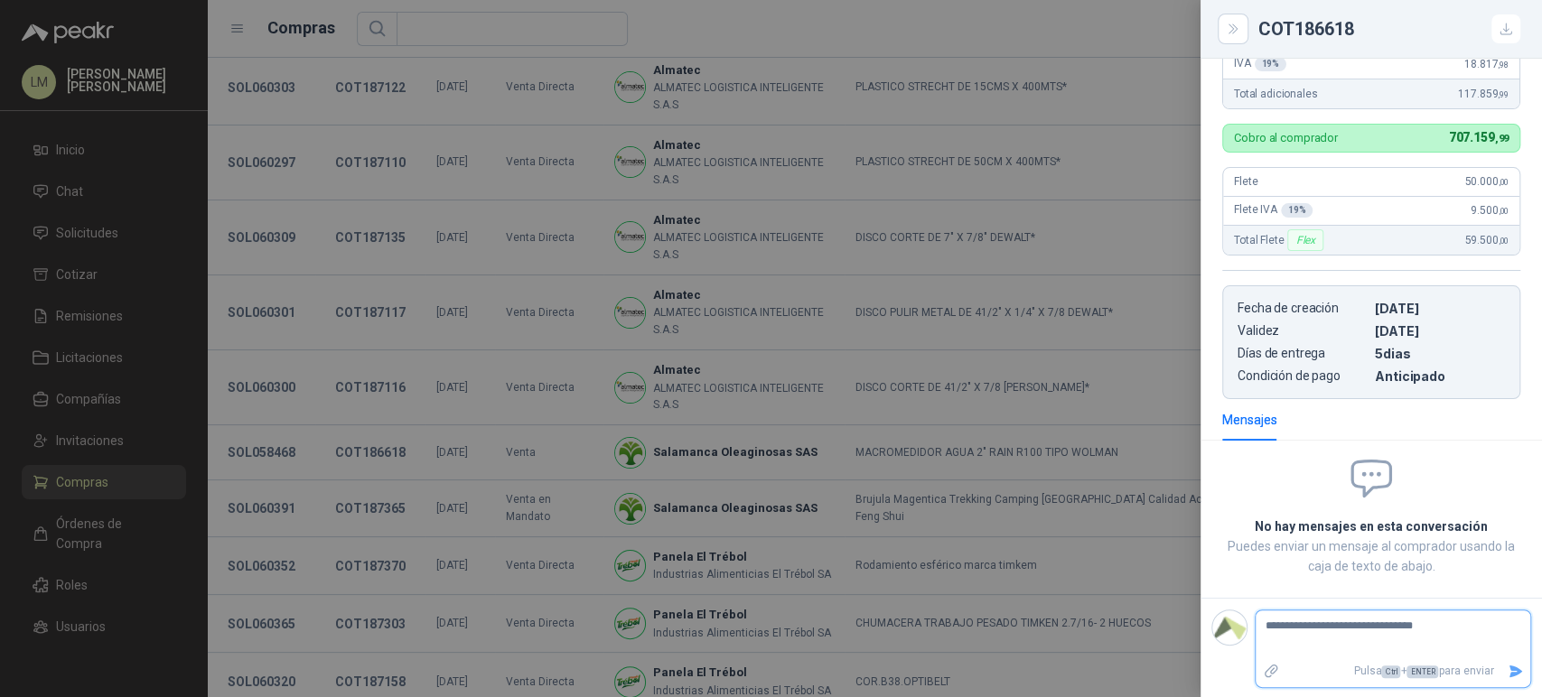
type textarea "**********"
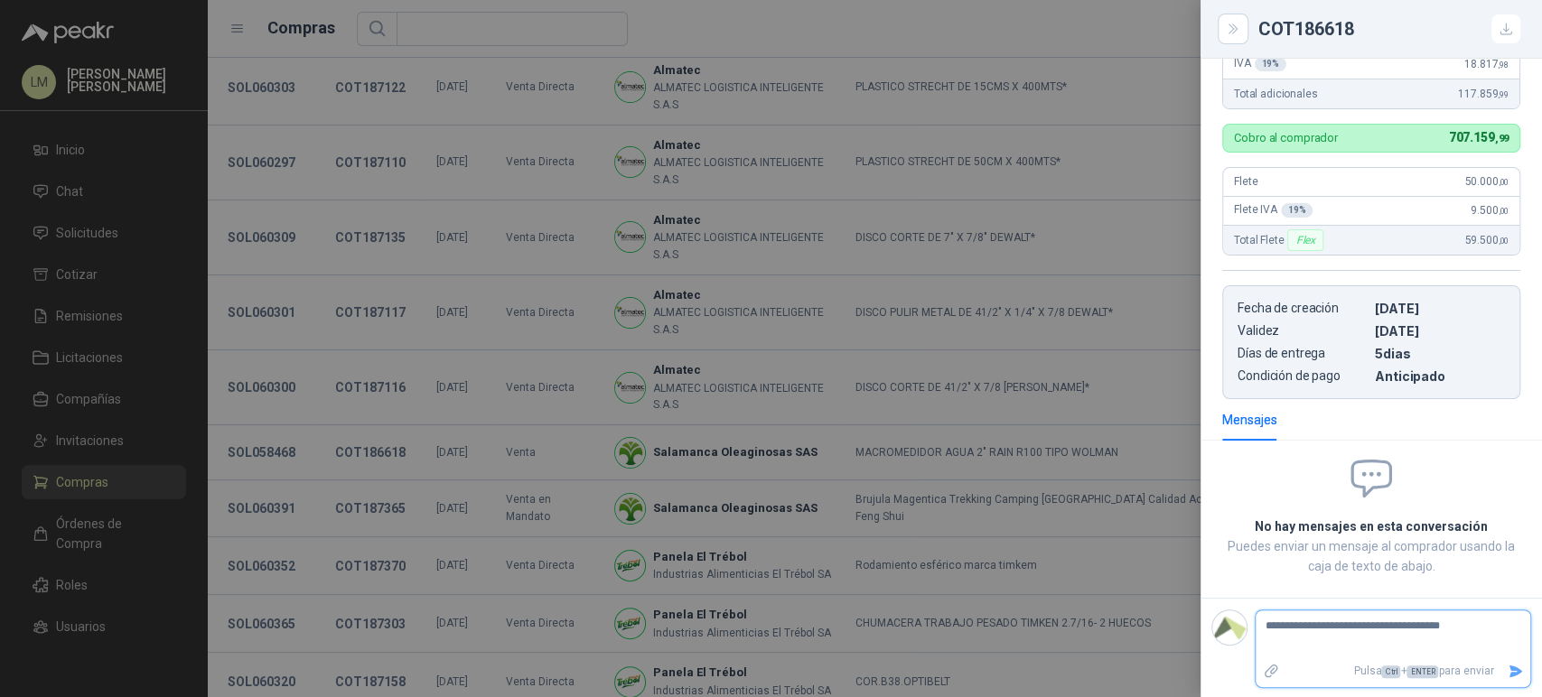
type textarea "**********"
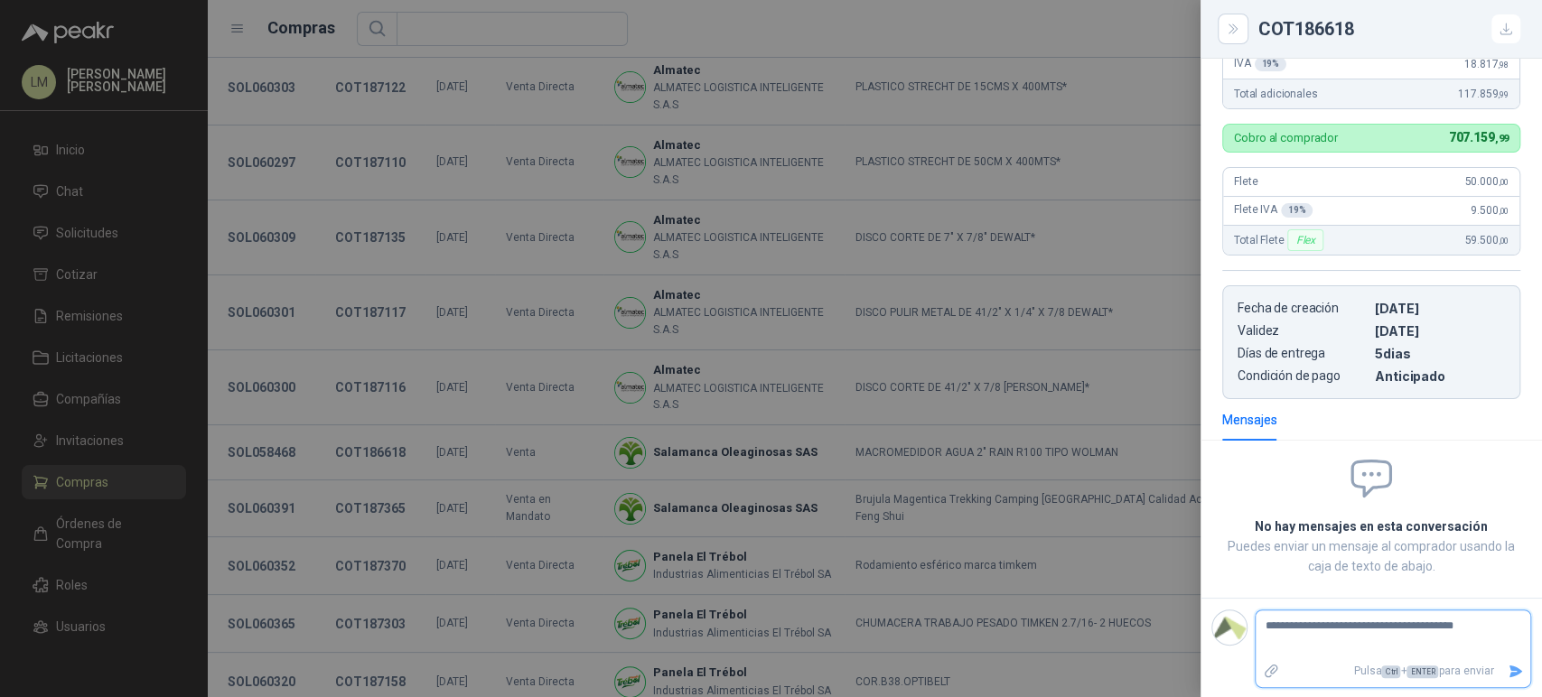
type textarea "**********"
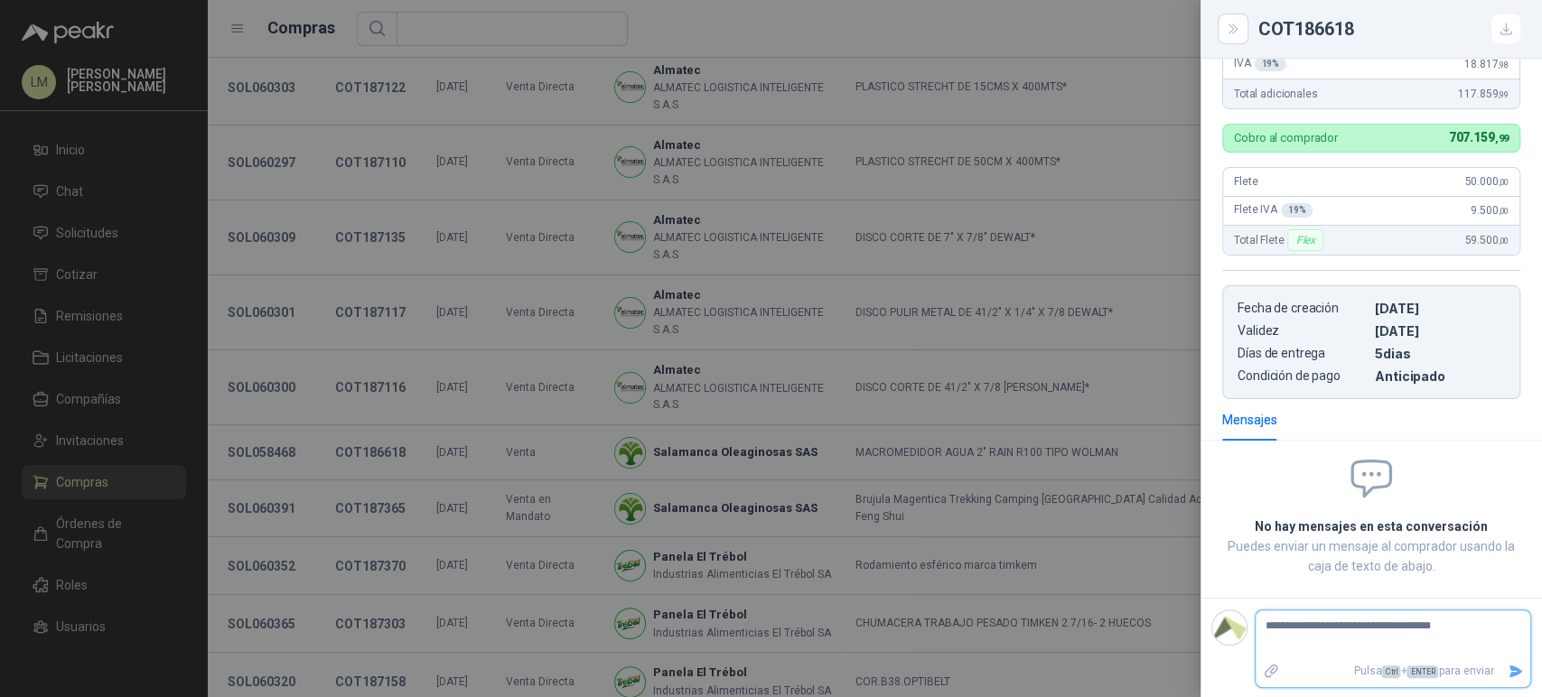
type textarea "**********"
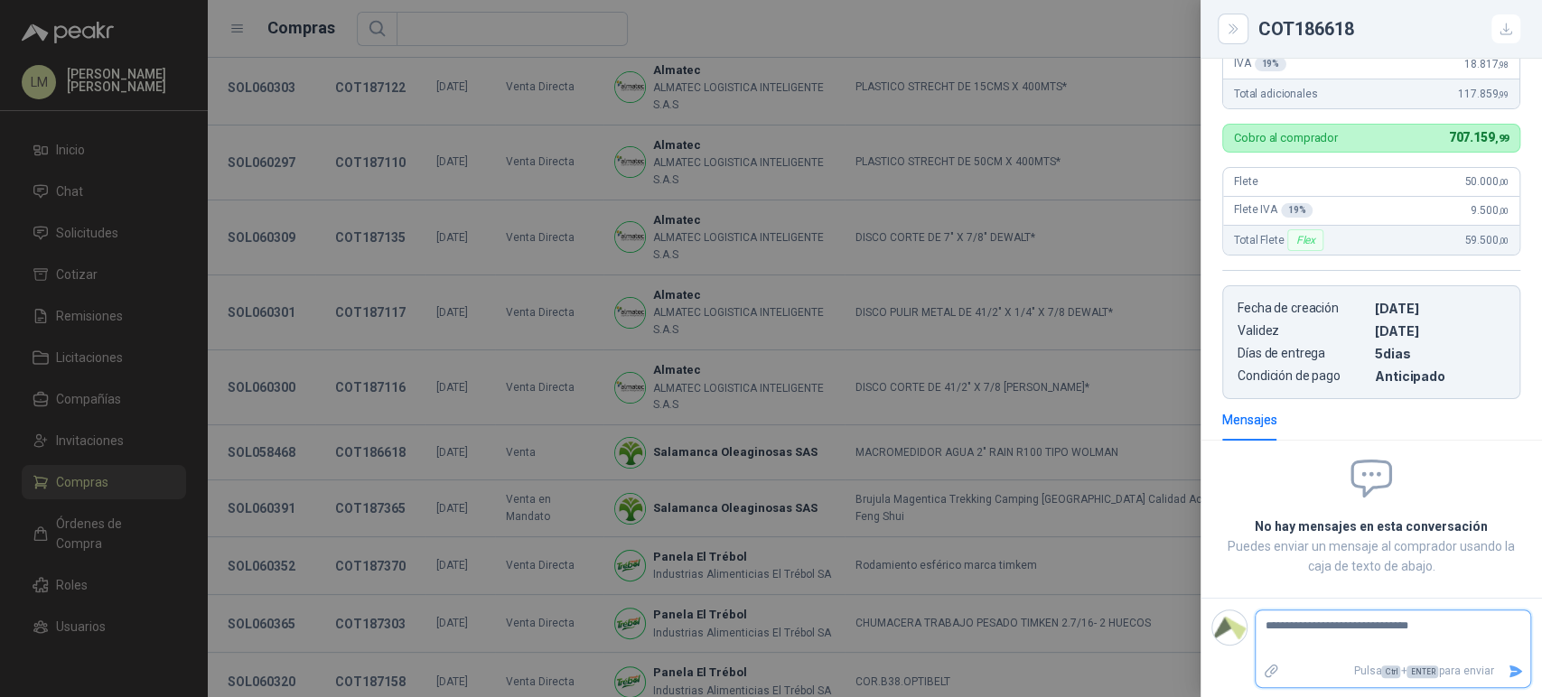
type textarea "**********"
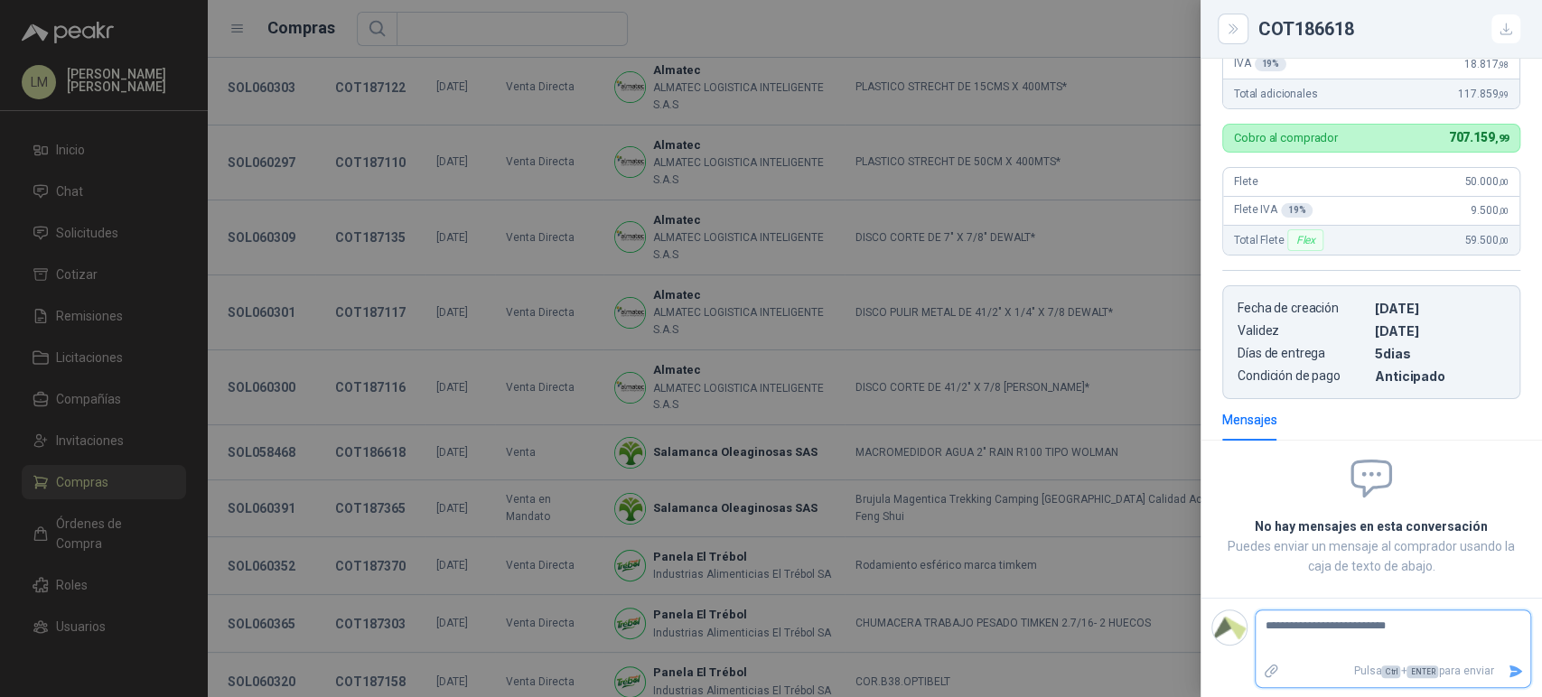
type textarea "**********"
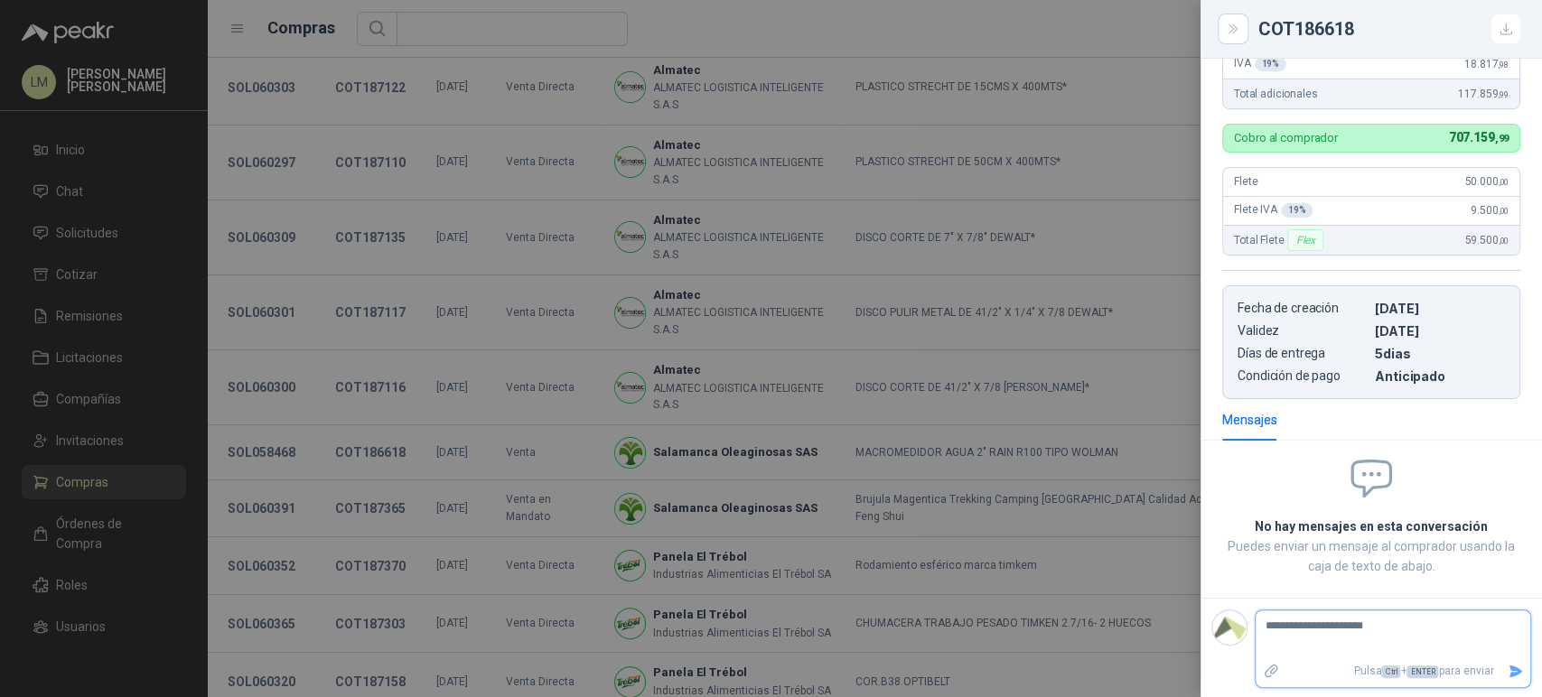
type textarea "**********"
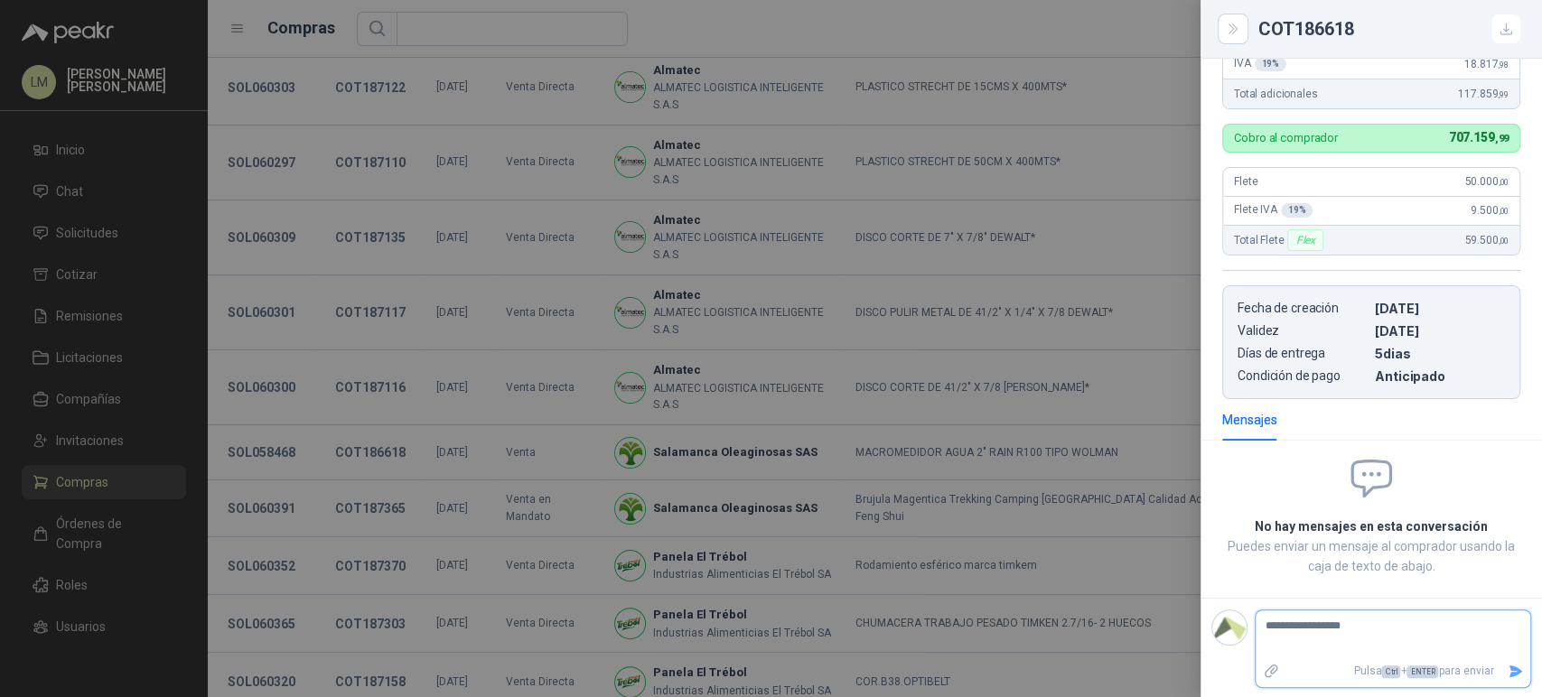
type textarea "**********"
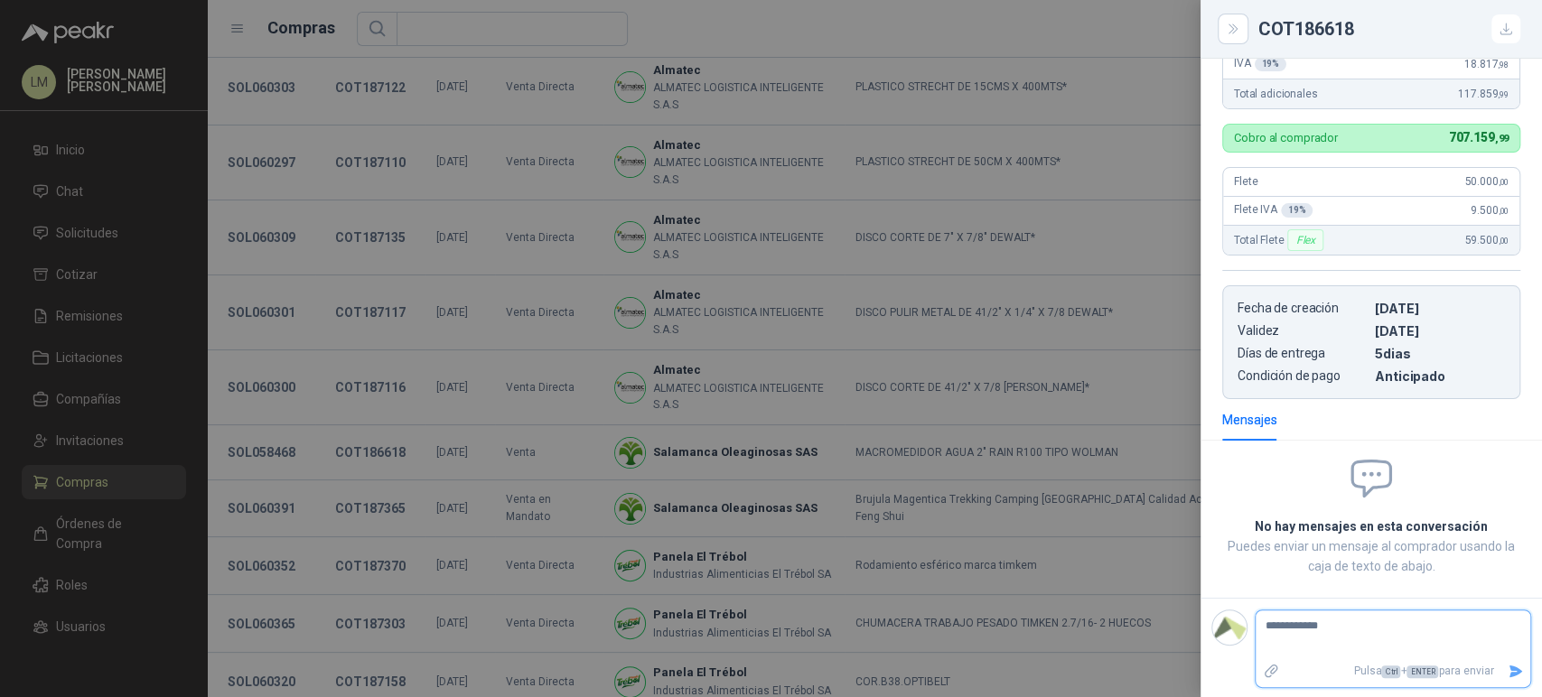
type textarea "**********"
type textarea "*********"
type textarea "********"
type textarea "******"
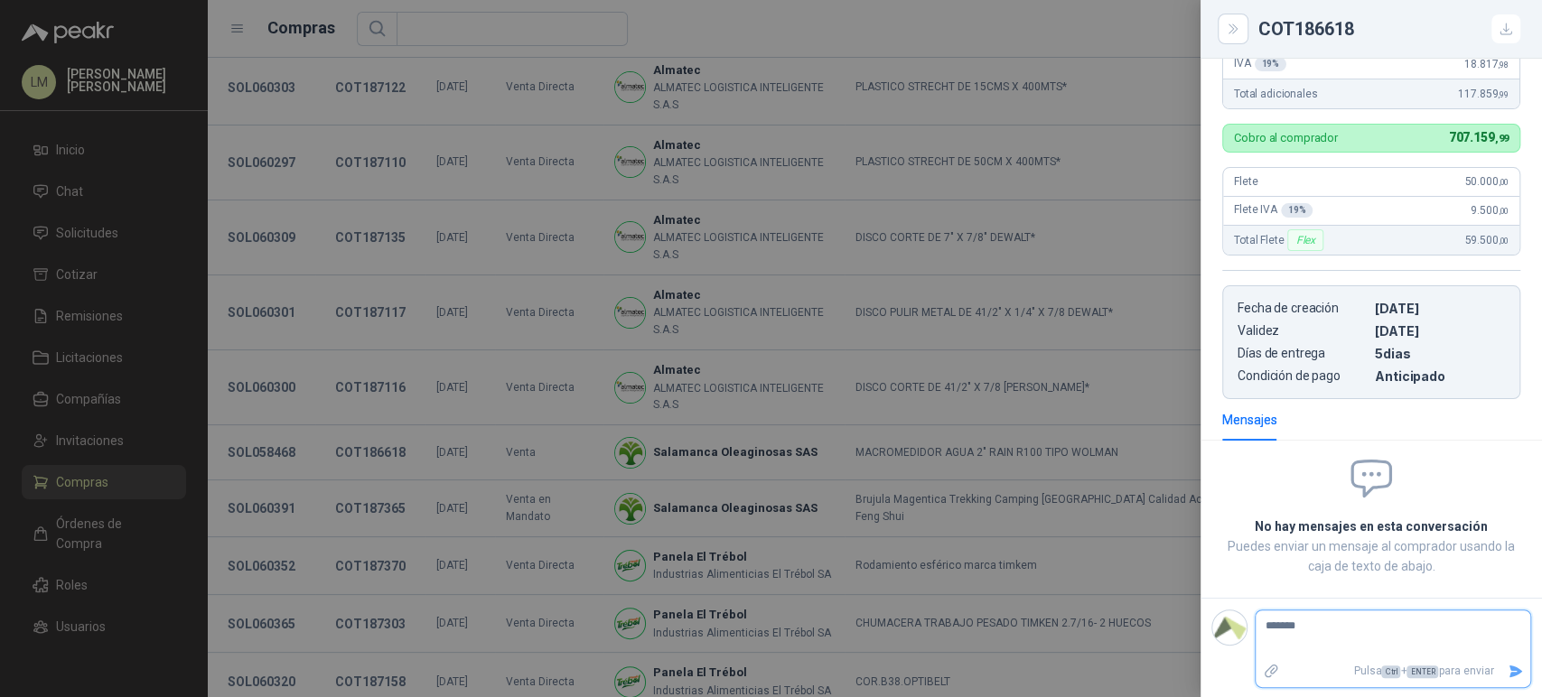
type textarea "******"
type textarea "*****"
type textarea "****"
type textarea "***"
type textarea "**"
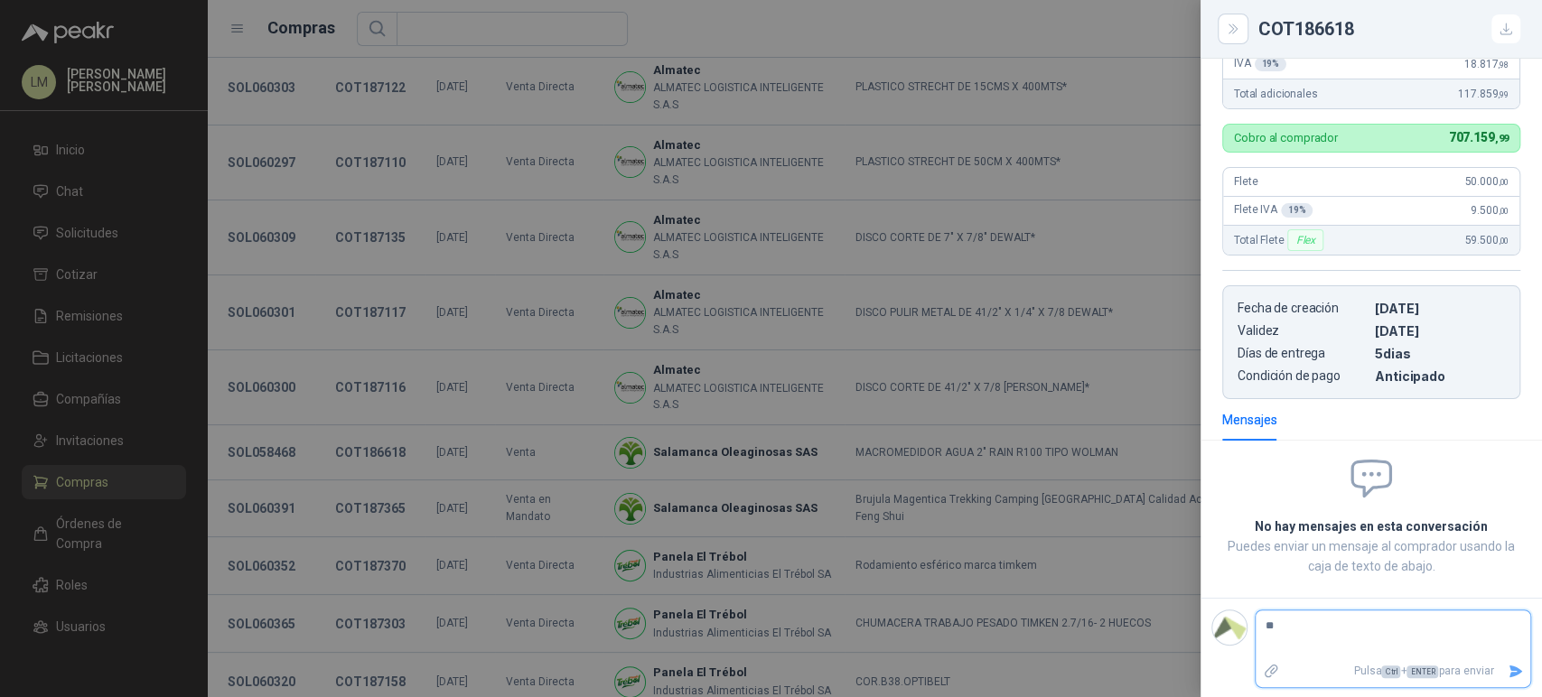
type textarea "*"
click at [362, 399] on div at bounding box center [771, 348] width 1542 height 697
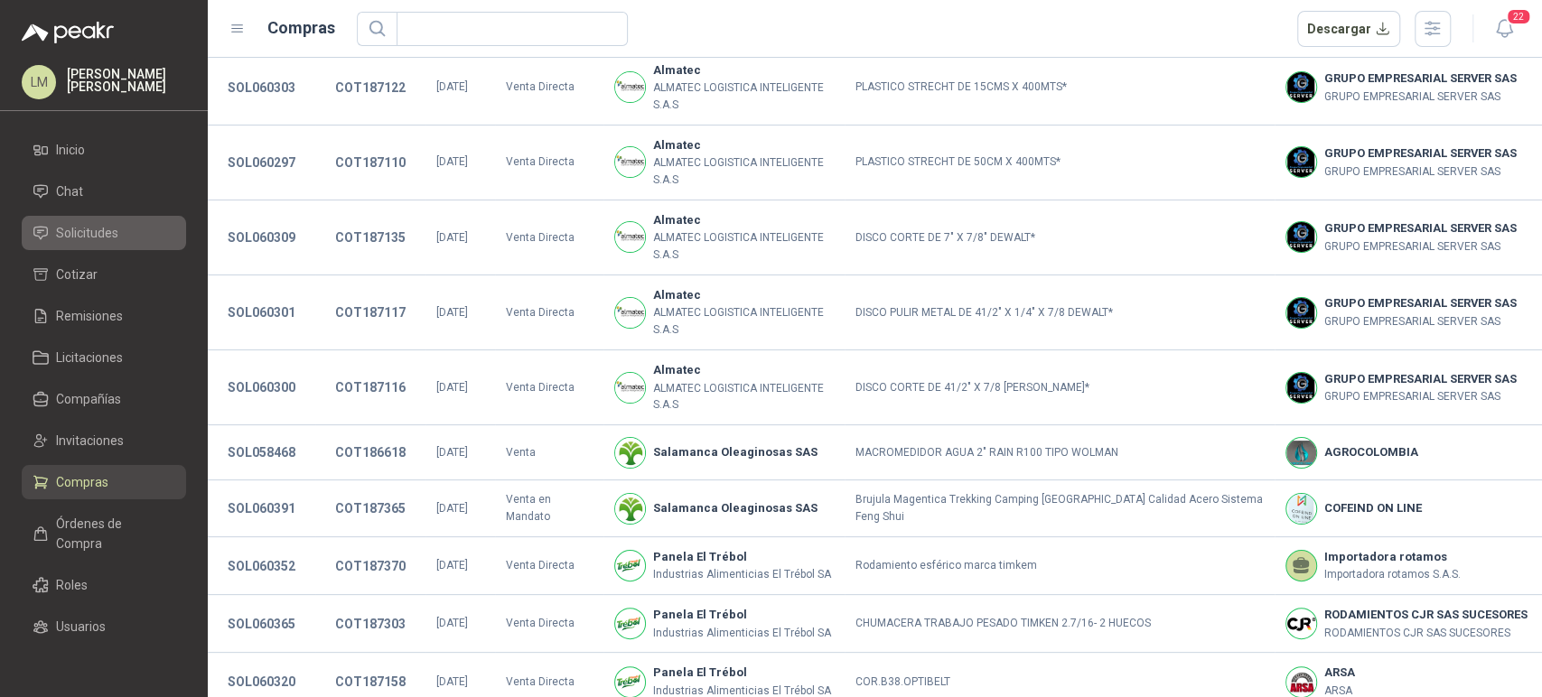
click at [59, 236] on span "Solicitudes" at bounding box center [87, 233] width 62 height 20
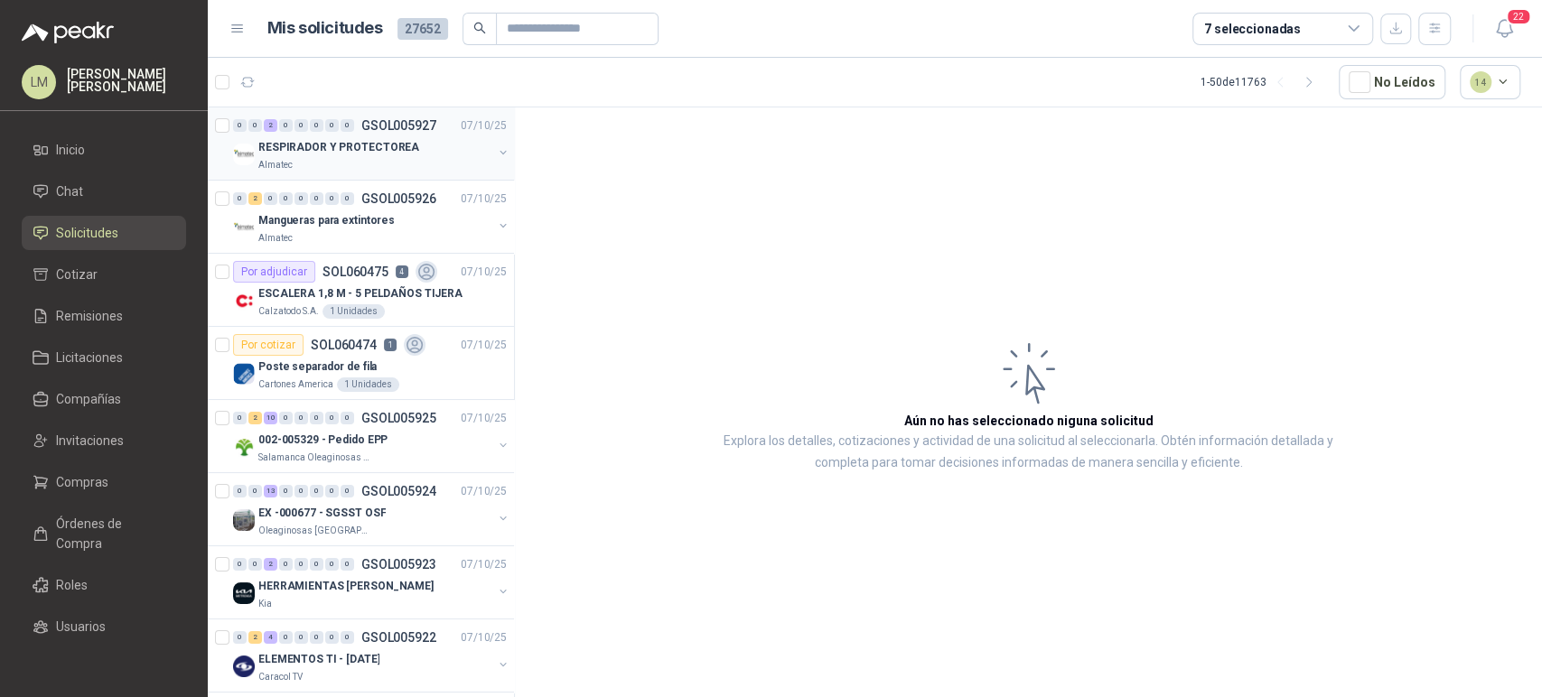
click at [371, 147] on p "RESPIRADOR Y PROTECTOREA" at bounding box center [338, 147] width 161 height 17
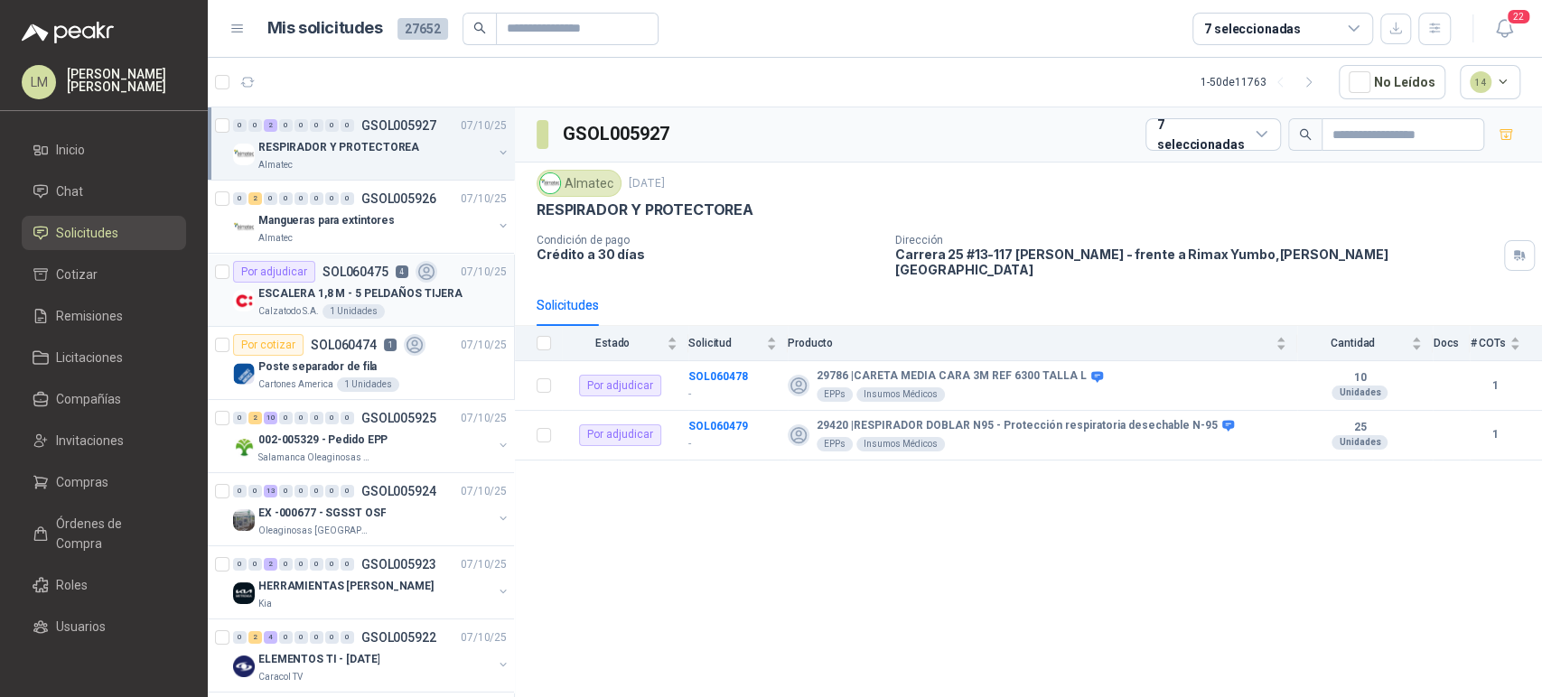
click at [380, 283] on div "ESCALERA 1,8 M - 5 PELDAÑOS TIJERA" at bounding box center [382, 294] width 248 height 22
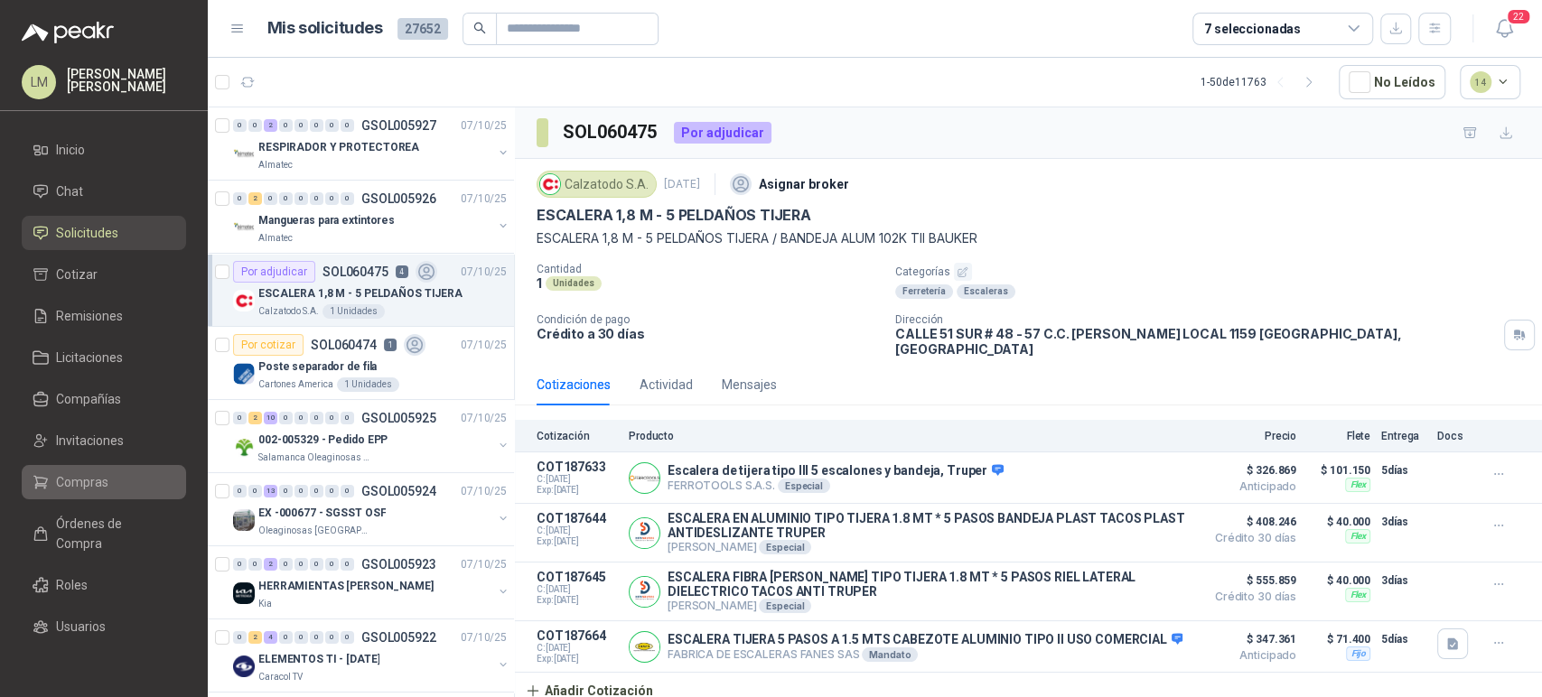
click at [87, 487] on span "Compras" at bounding box center [82, 482] width 52 height 20
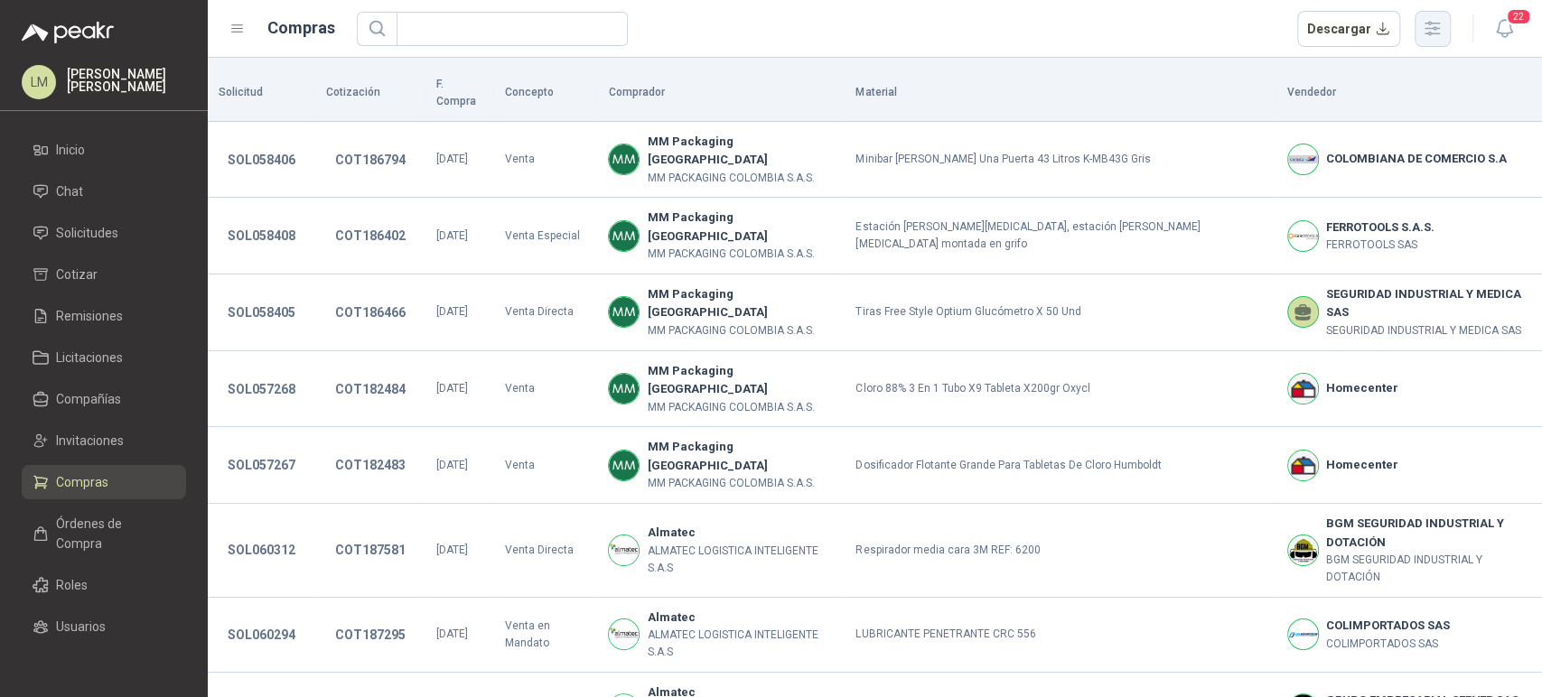
click at [1440, 36] on icon "button" at bounding box center [1432, 28] width 21 height 21
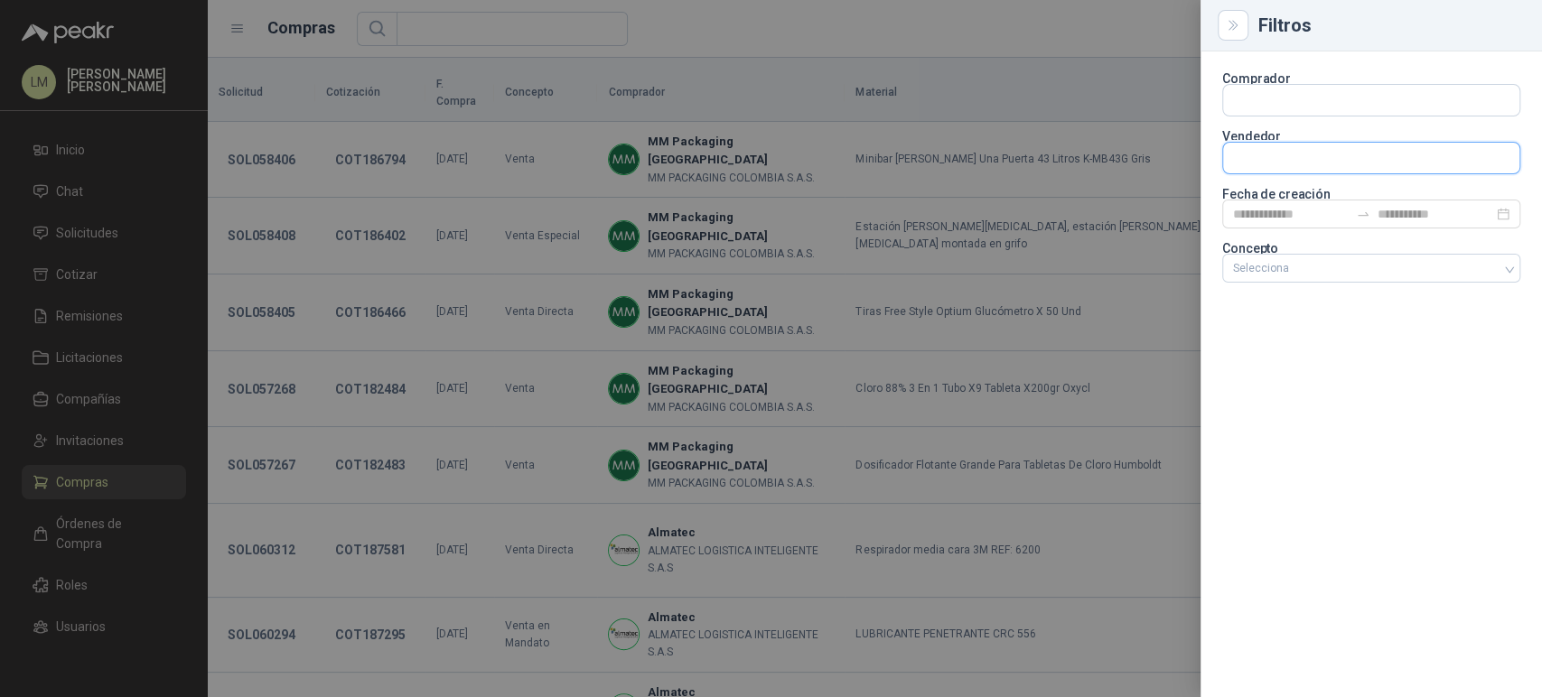
click at [1257, 161] on input "text" at bounding box center [1371, 158] width 296 height 31
type input "******"
click at [1273, 208] on span "NIT : 800242106" at bounding box center [1296, 206] width 64 height 9
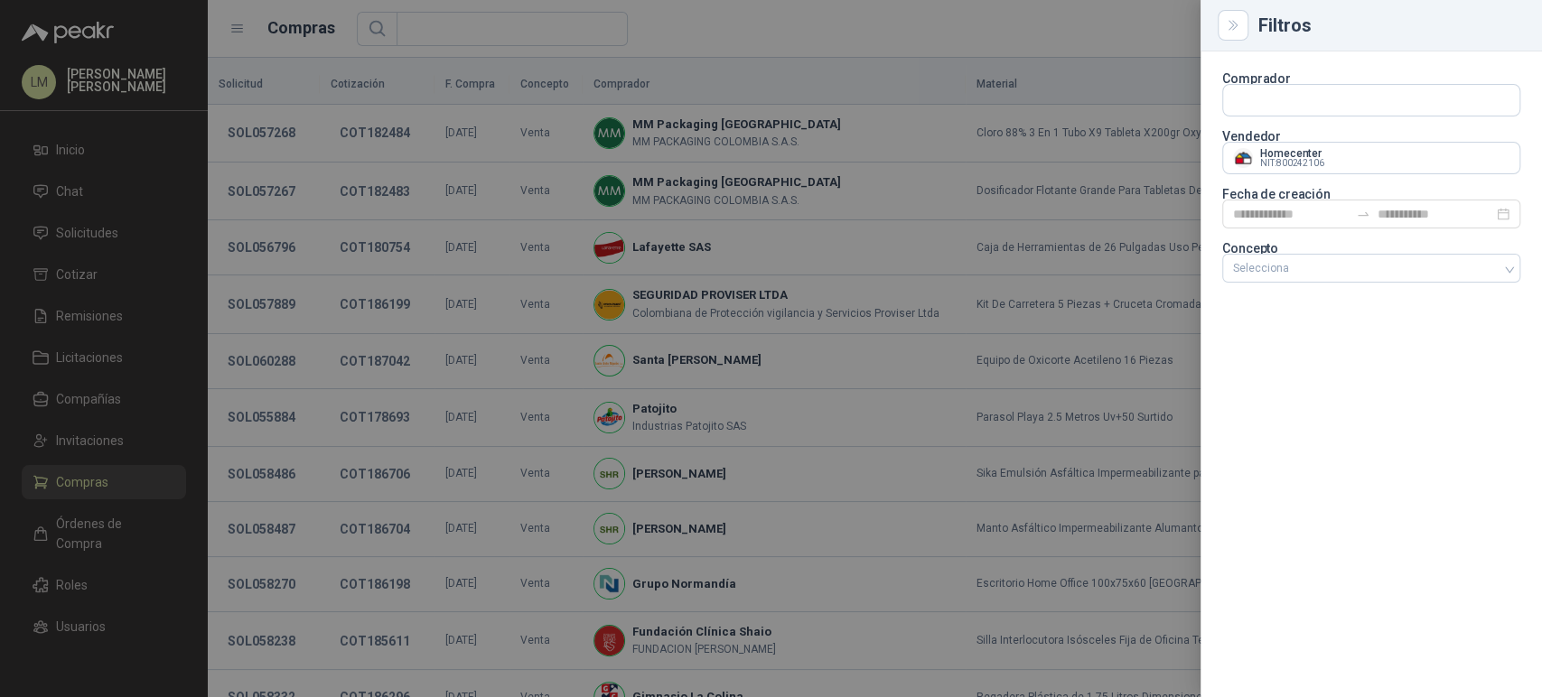
click at [725, 35] on div at bounding box center [771, 348] width 1542 height 697
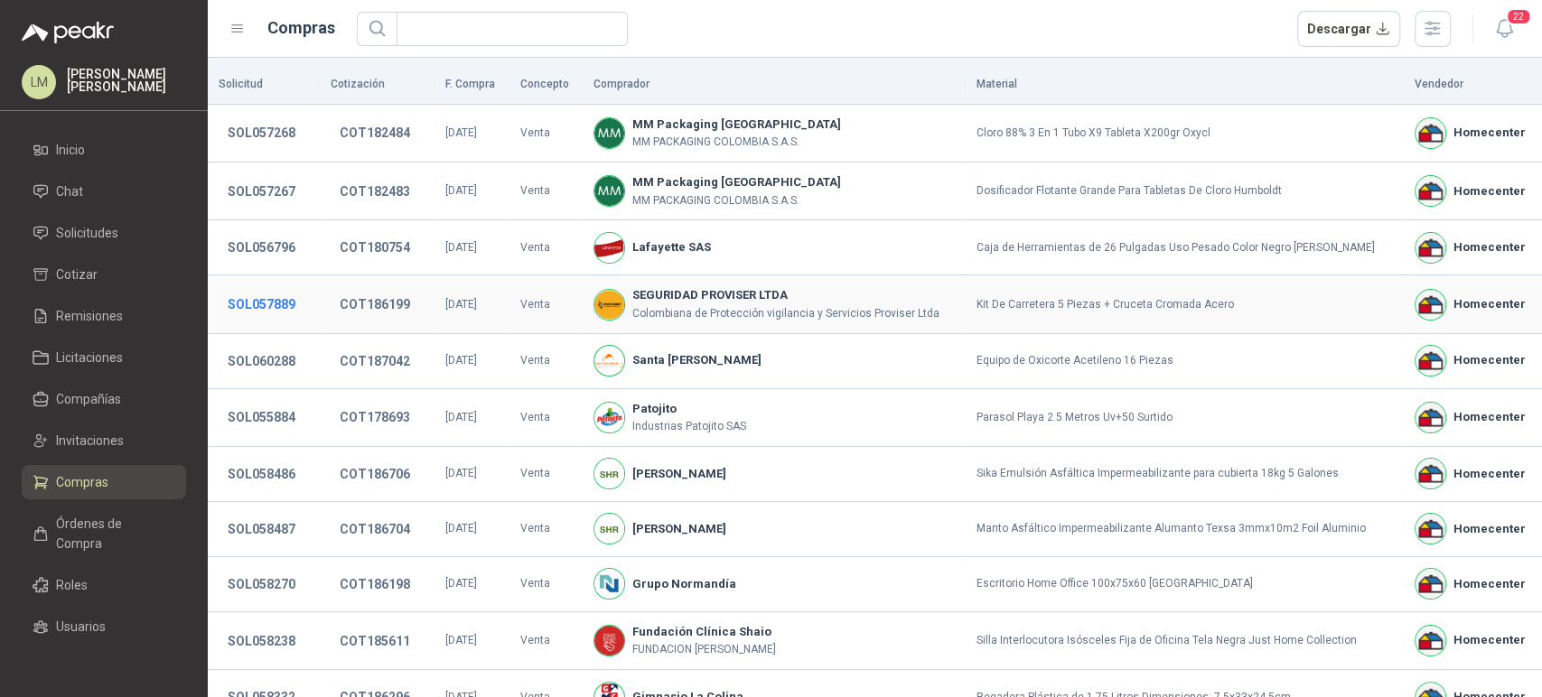
click at [267, 304] on button "SOL057889" at bounding box center [262, 304] width 86 height 33
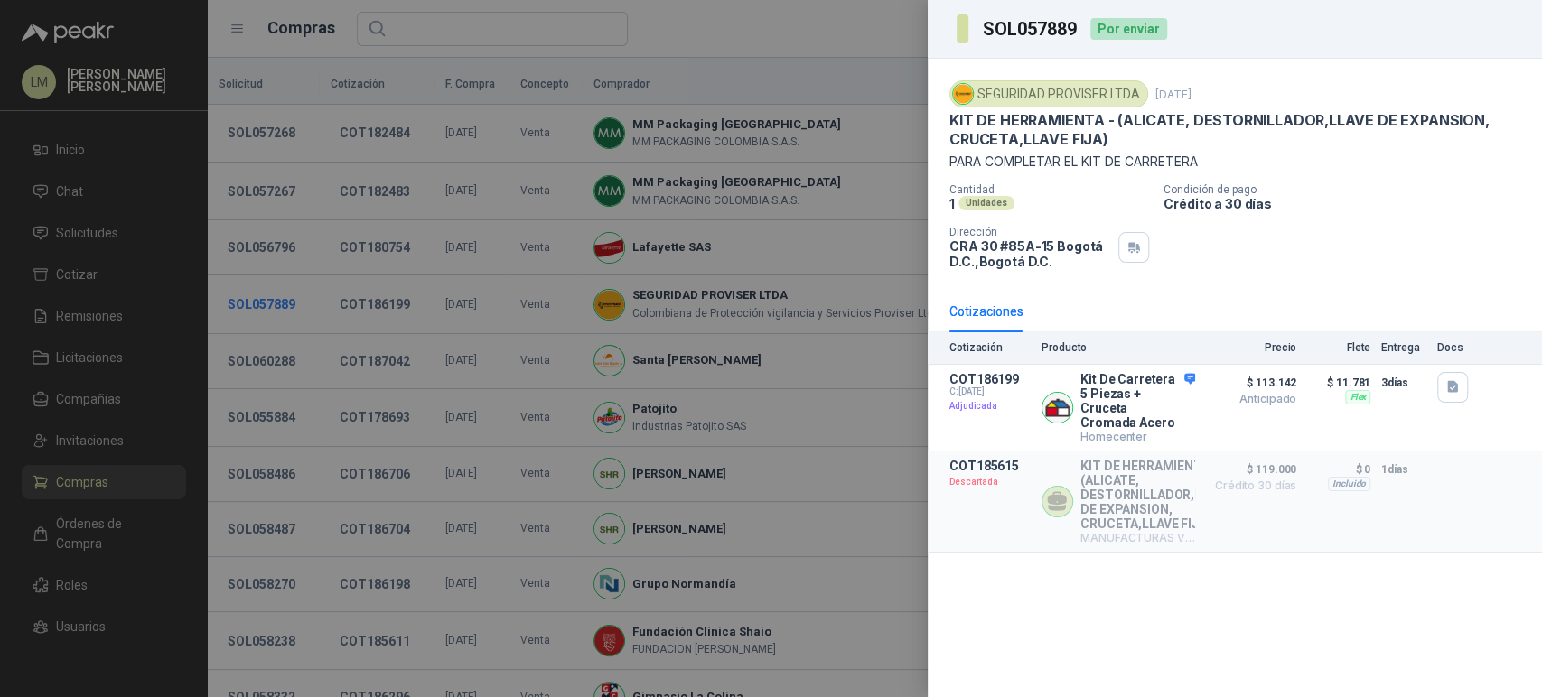
click at [267, 304] on div at bounding box center [771, 348] width 1542 height 697
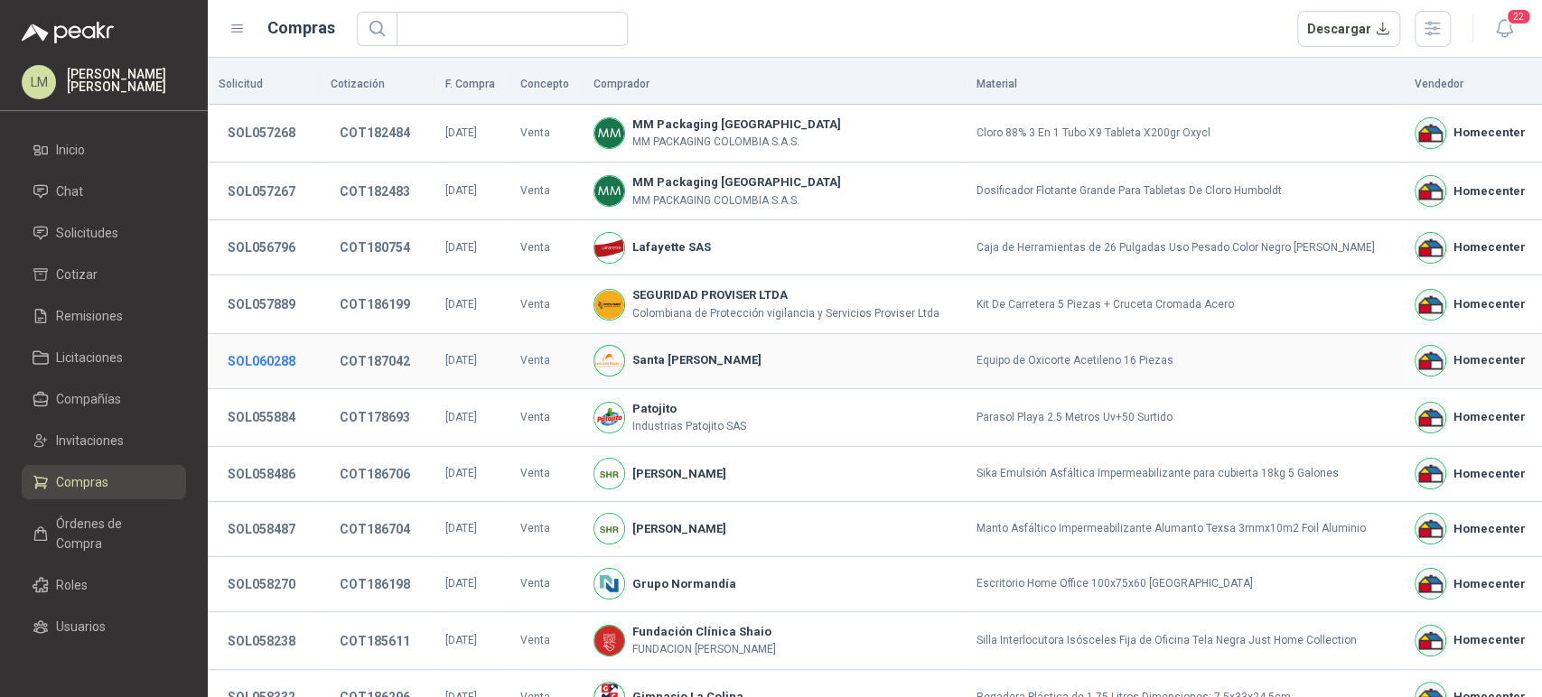
click at [267, 374] on button "SOL060288" at bounding box center [262, 361] width 86 height 33
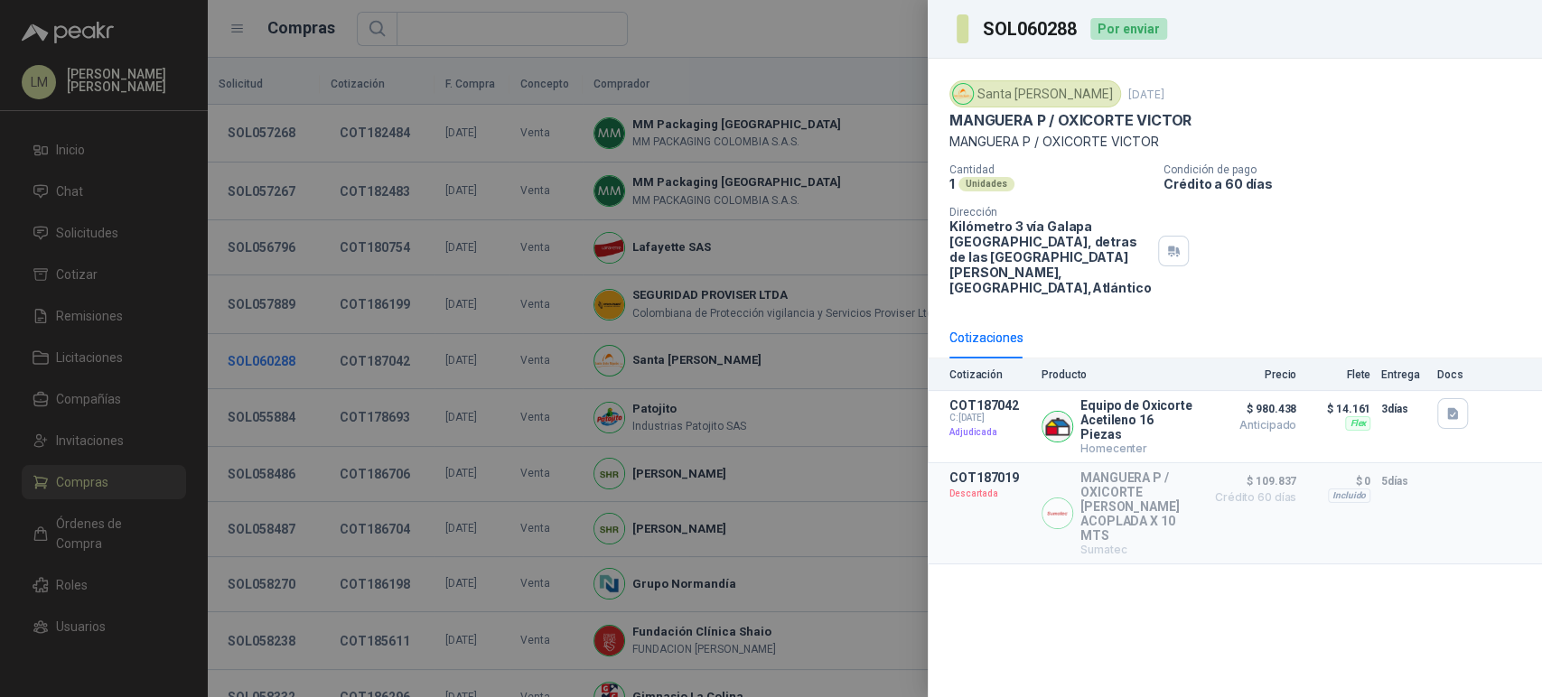
click at [267, 374] on div at bounding box center [771, 348] width 1542 height 697
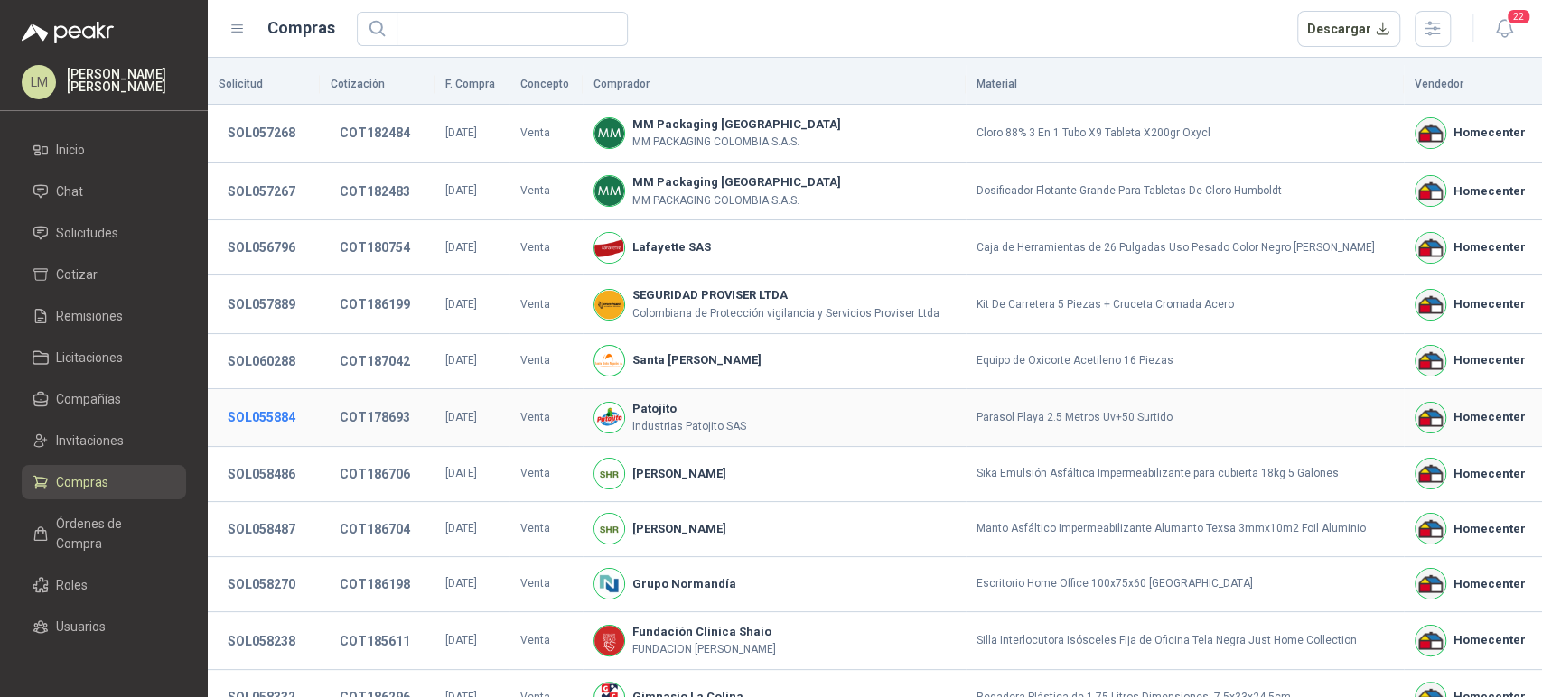
click at [268, 428] on button "SOL055884" at bounding box center [262, 417] width 86 height 33
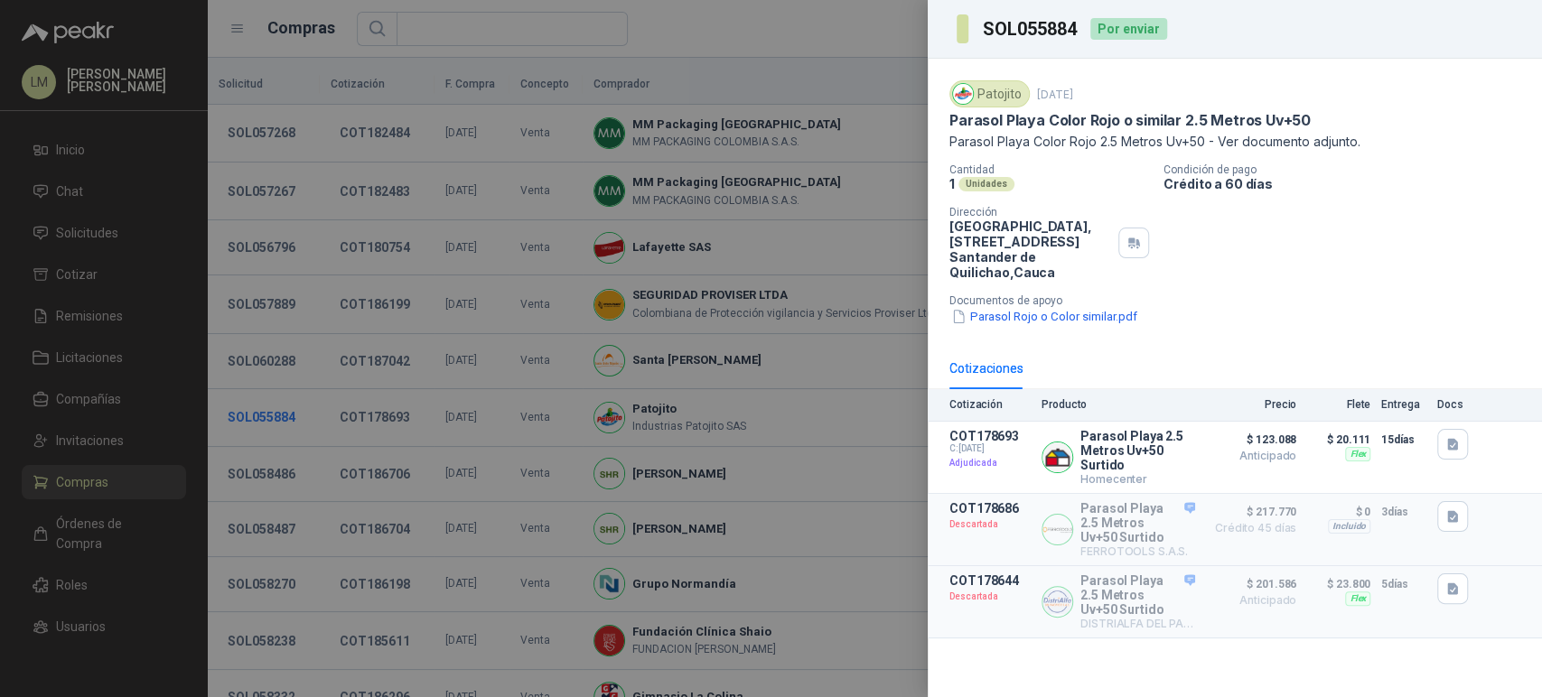
click at [268, 428] on div at bounding box center [771, 348] width 1542 height 697
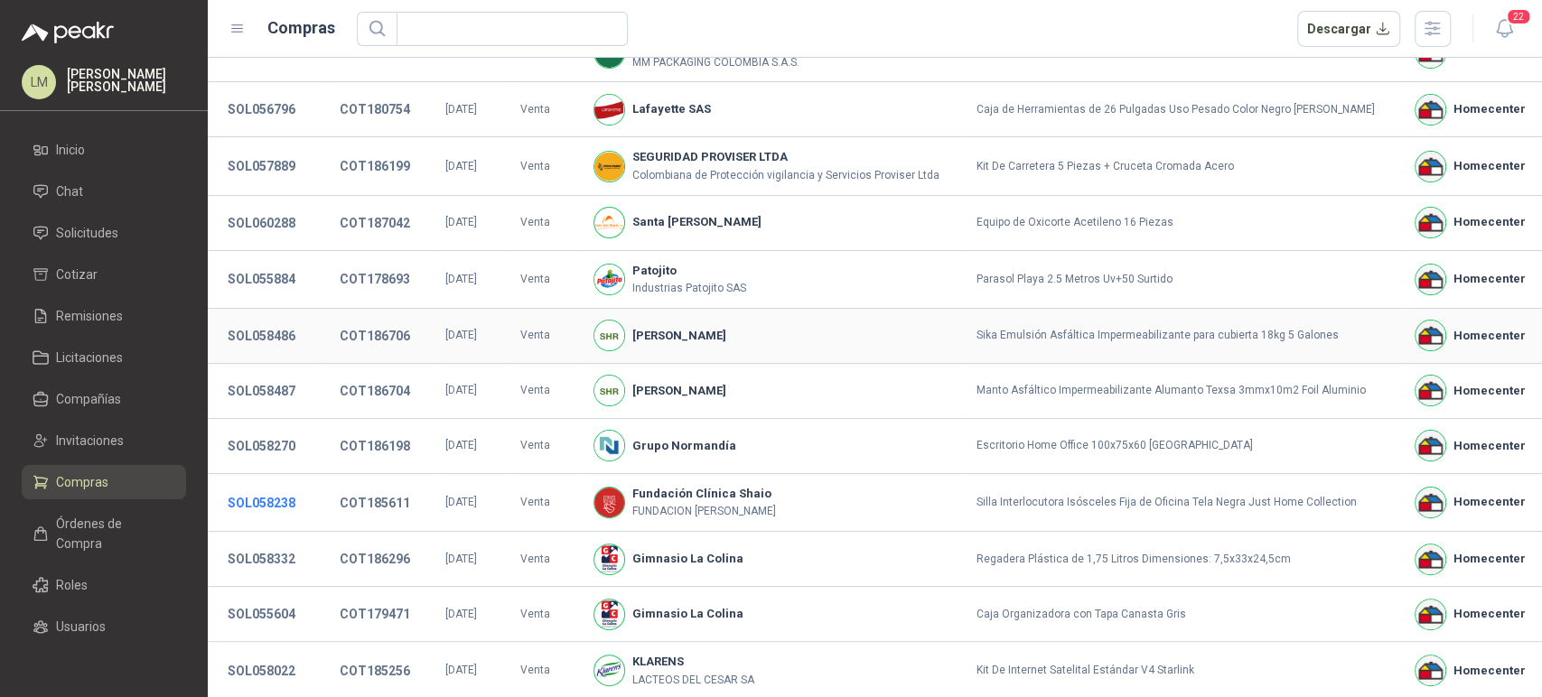
scroll to position [137, 0]
click at [265, 499] on button "SOL058238" at bounding box center [262, 504] width 86 height 33
